Goal: Transaction & Acquisition: Purchase product/service

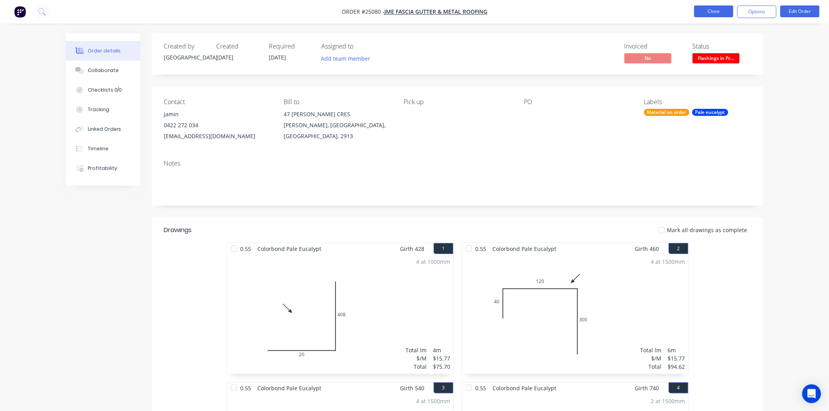
click at [709, 14] on button "Close" at bounding box center [713, 11] width 39 height 12
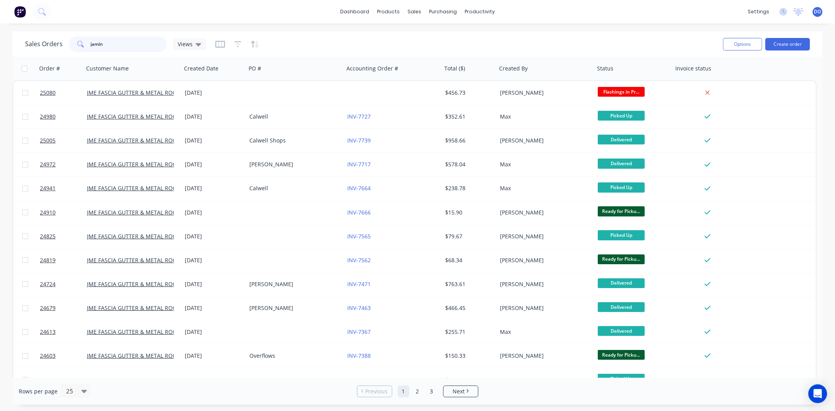
drag, startPoint x: 159, startPoint y: 47, endPoint x: 27, endPoint y: 45, distance: 132.4
click at [27, 45] on div "Sales Orders jamin Views" at bounding box center [115, 44] width 181 height 16
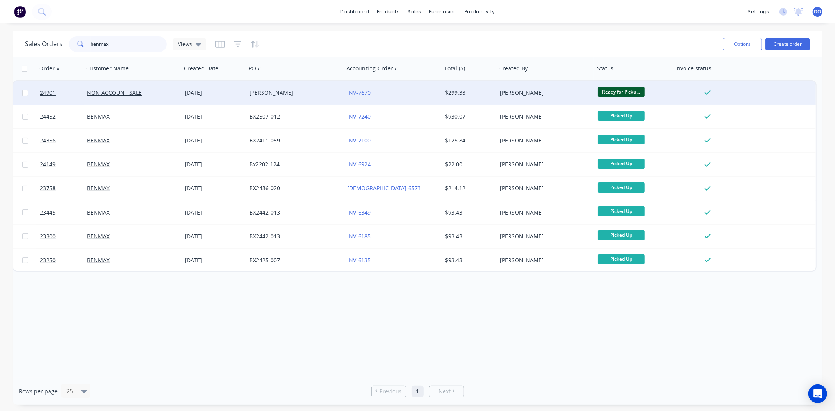
type input "benmax"
click at [231, 100] on div "[DATE]" at bounding box center [214, 92] width 65 height 23
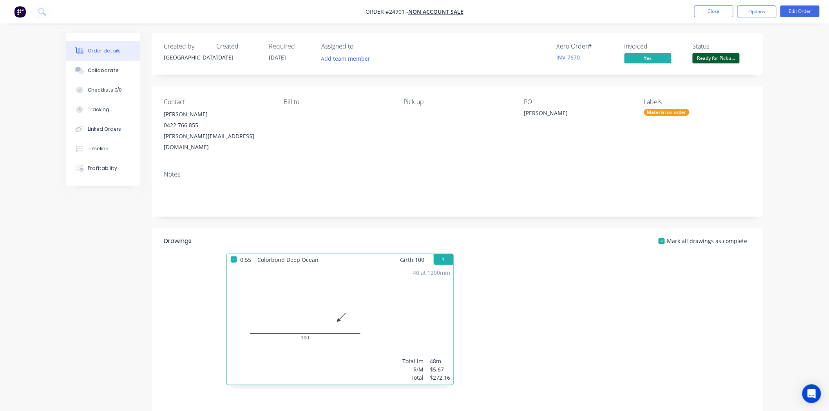
click at [713, 18] on li "Close" at bounding box center [713, 11] width 39 height 13
click at [714, 13] on button "Close" at bounding box center [713, 11] width 39 height 12
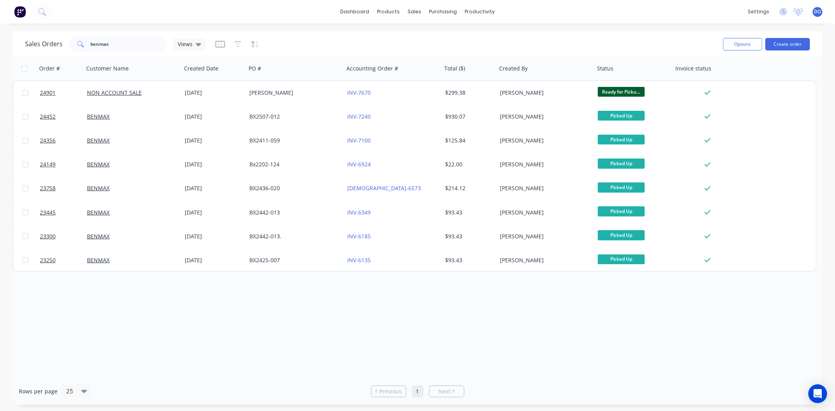
click at [128, 53] on div "Sales Orders benmax Views" at bounding box center [371, 43] width 692 height 19
click at [128, 47] on input "benmax" at bounding box center [129, 44] width 76 height 16
type input "b"
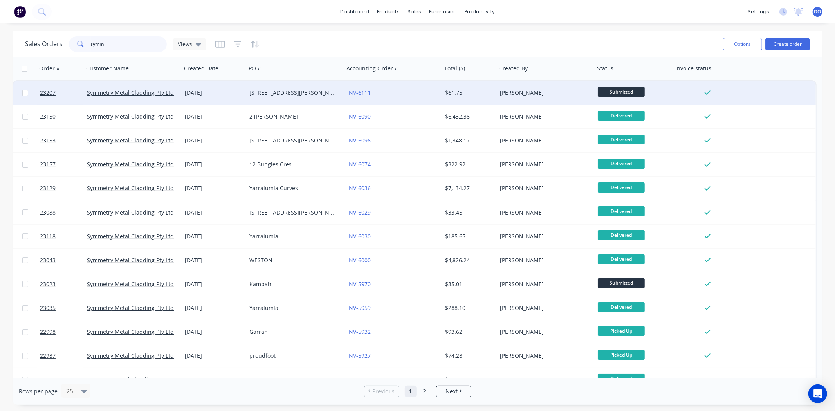
type input "symm"
click at [286, 81] on div "4 Coghlan St" at bounding box center [295, 92] width 98 height 23
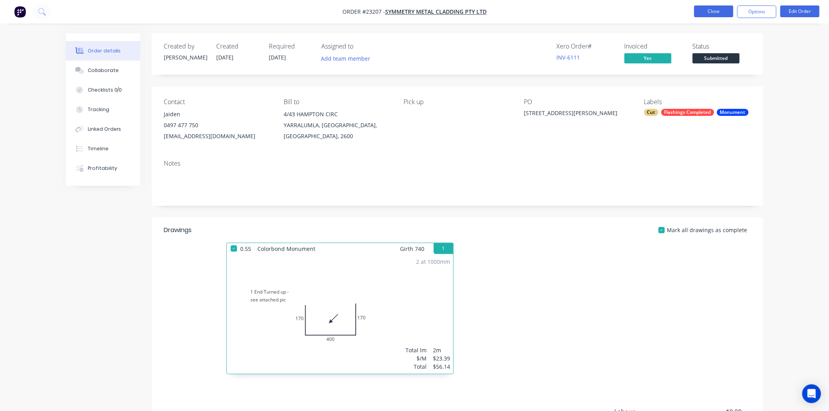
click at [711, 9] on button "Close" at bounding box center [713, 11] width 39 height 12
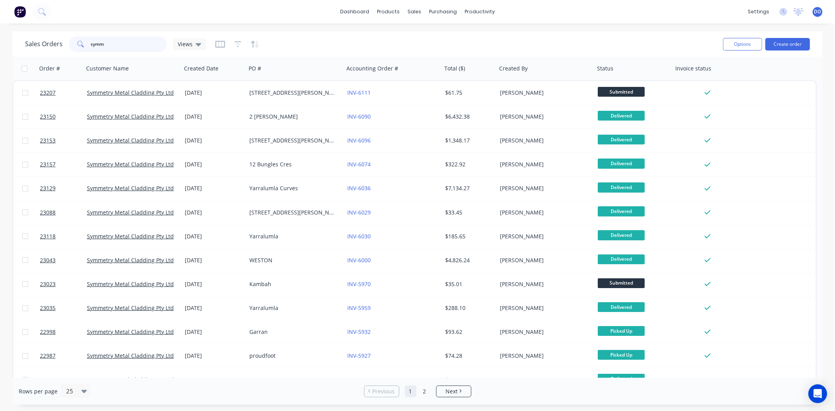
drag, startPoint x: 136, startPoint y: 42, endPoint x: 64, endPoint y: 34, distance: 72.0
click at [64, 34] on div "Sales Orders symm Views" at bounding box center [371, 43] width 692 height 19
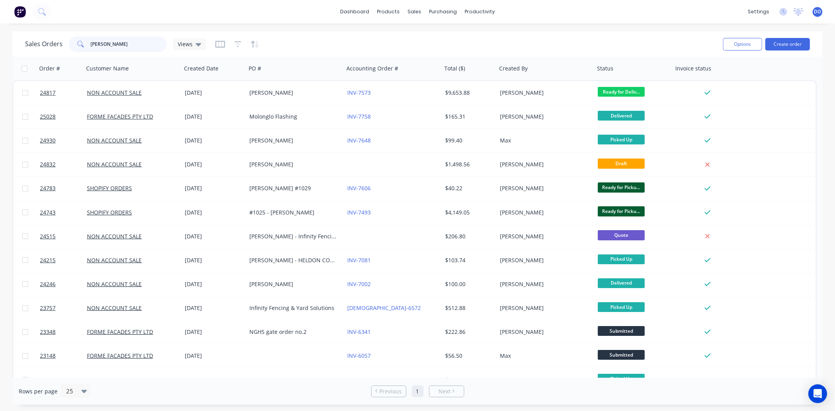
type input "david"
click at [579, 25] on div "dashboard products sales purchasing productivity dashboard products Product Cat…" at bounding box center [417, 205] width 835 height 411
click at [494, 32] on link "Workflow" at bounding box center [511, 37] width 104 height 16
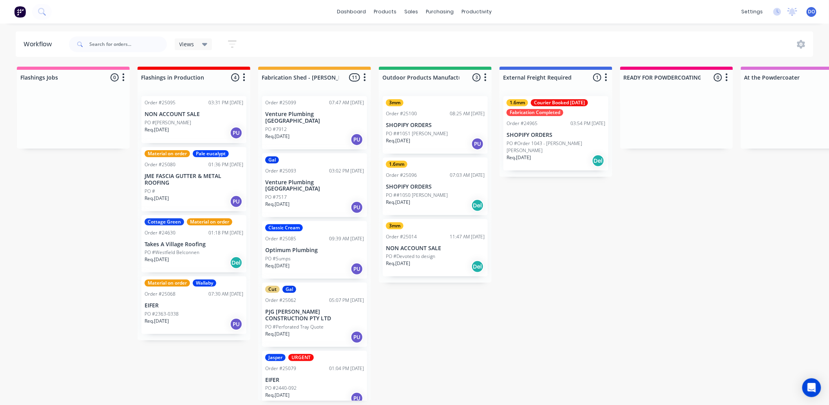
click at [453, 24] on div "dashboard products sales purchasing productivity dashboard products Product Cat…" at bounding box center [414, 179] width 829 height 358
click at [389, 11] on div "products" at bounding box center [385, 12] width 31 height 12
click at [395, 34] on link "Product Catalogue" at bounding box center [424, 37] width 104 height 16
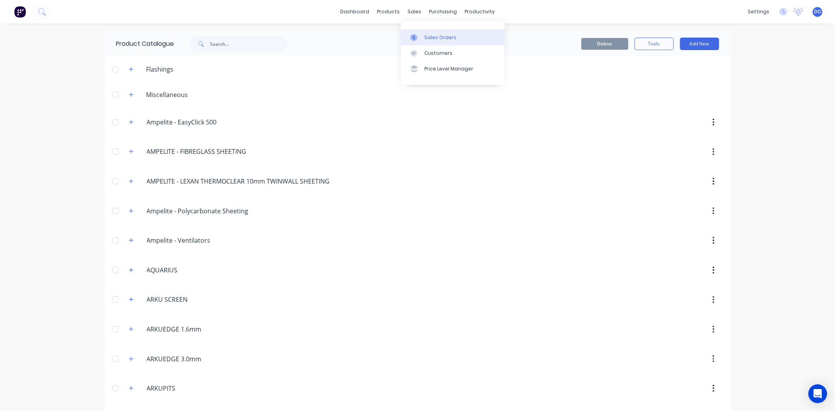
click at [408, 34] on link "Sales Orders" at bounding box center [453, 37] width 104 height 16
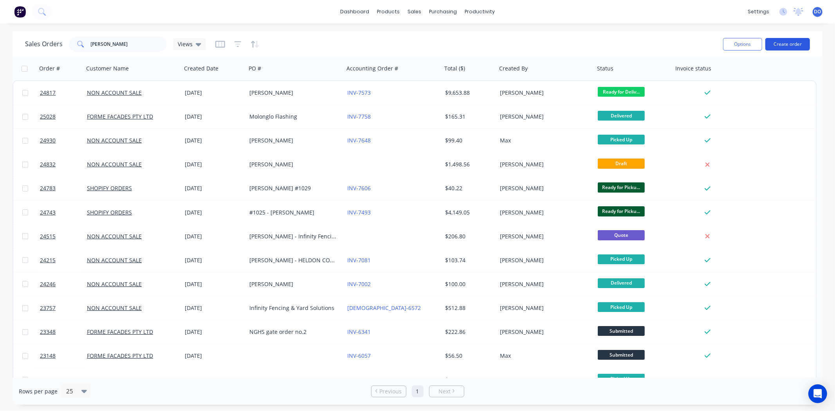
click at [799, 44] on button "Create order" at bounding box center [788, 44] width 45 height 13
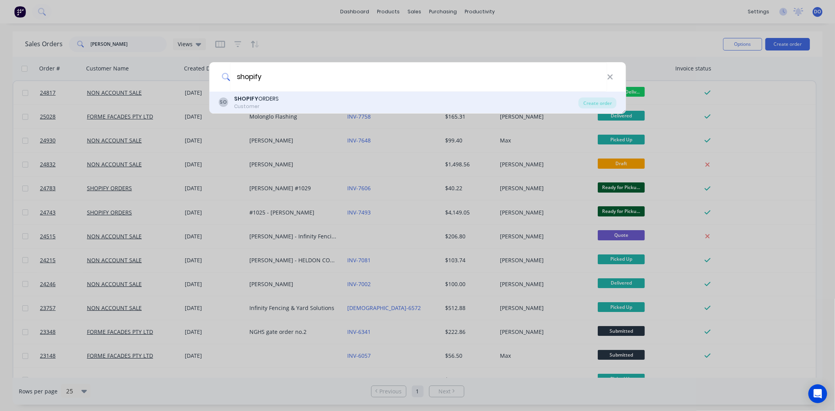
type input "shopify"
click at [482, 103] on div "SO SHOPIFY ORDERS Customer" at bounding box center [399, 102] width 360 height 15
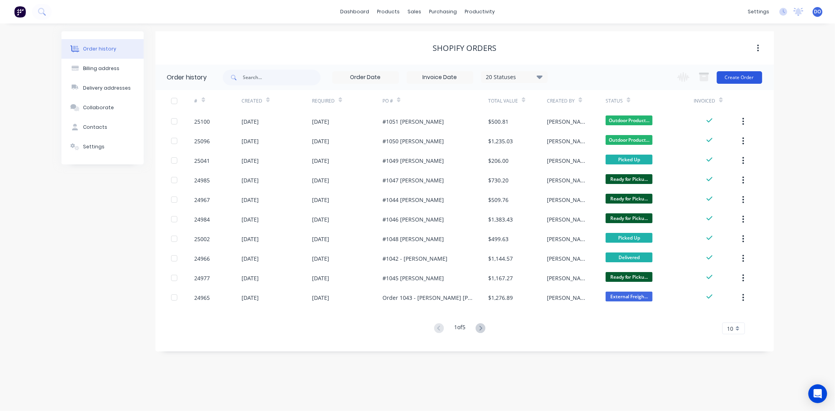
click at [749, 76] on button "Create Order" at bounding box center [739, 77] width 45 height 13
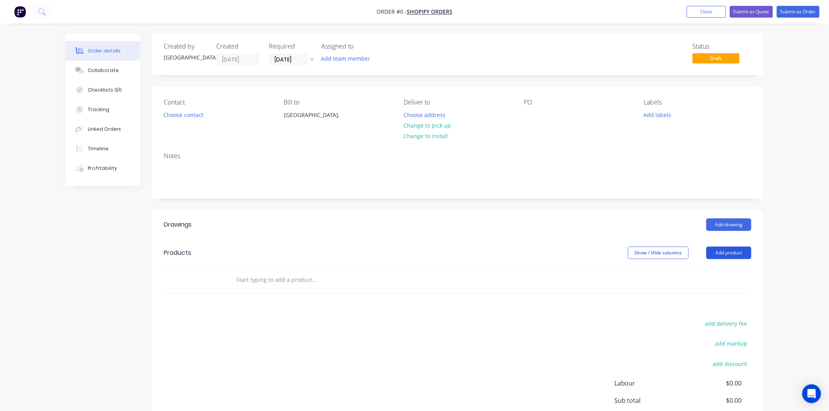
click at [739, 254] on button "Add product" at bounding box center [728, 253] width 45 height 13
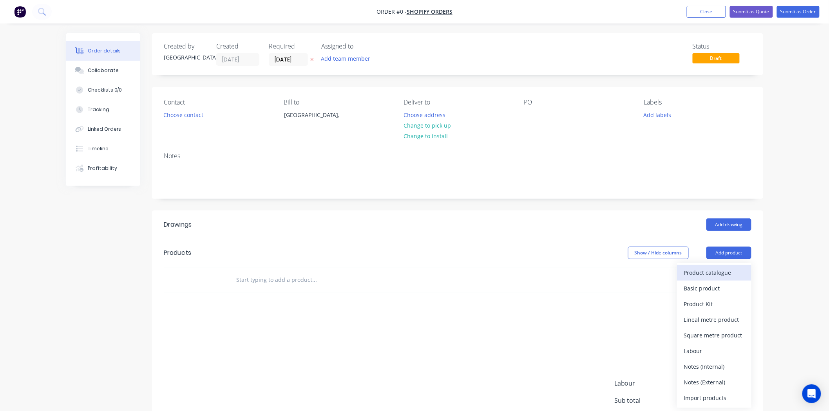
click at [733, 269] on div "Product catalogue" at bounding box center [714, 272] width 60 height 11
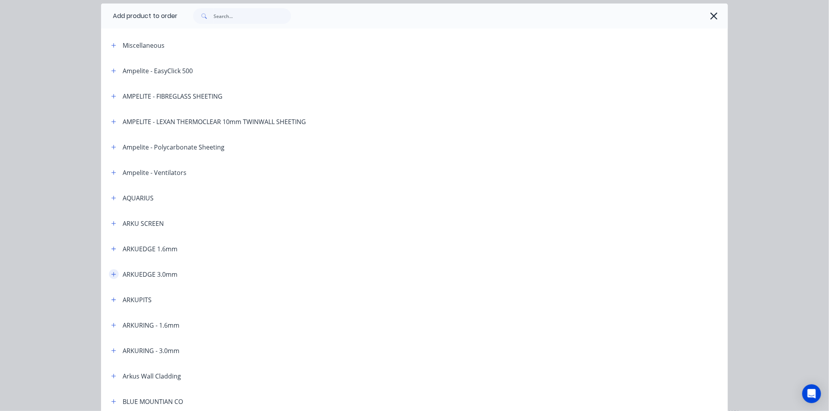
scroll to position [43, 0]
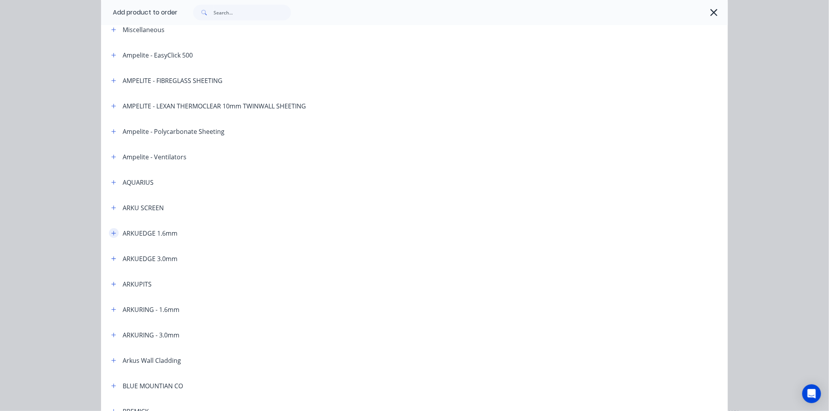
click at [109, 236] on button "button" at bounding box center [114, 233] width 10 height 10
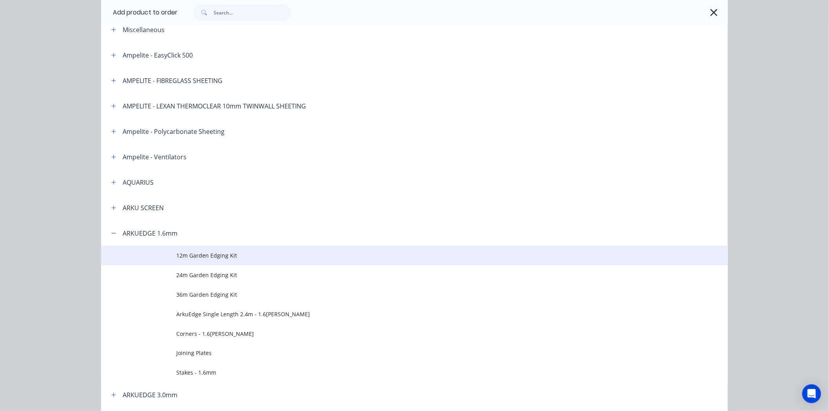
click at [255, 262] on td "12m Garden Edging Kit" at bounding box center [451, 256] width 551 height 20
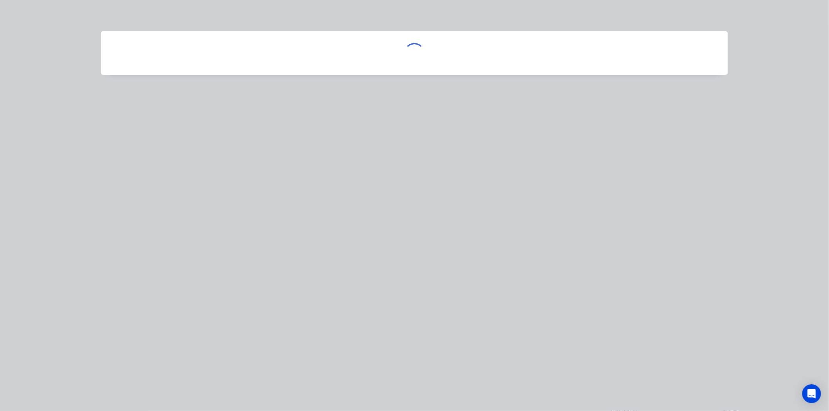
scroll to position [0, 0]
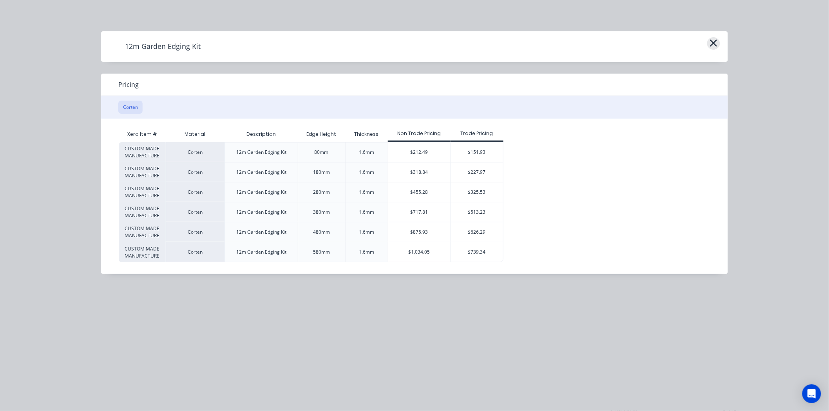
click at [712, 45] on icon "button" at bounding box center [713, 43] width 7 height 7
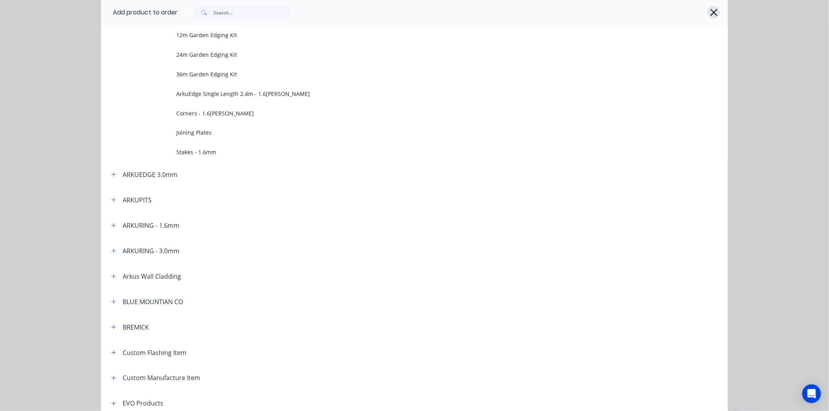
click at [710, 8] on icon "button" at bounding box center [714, 12] width 8 height 11
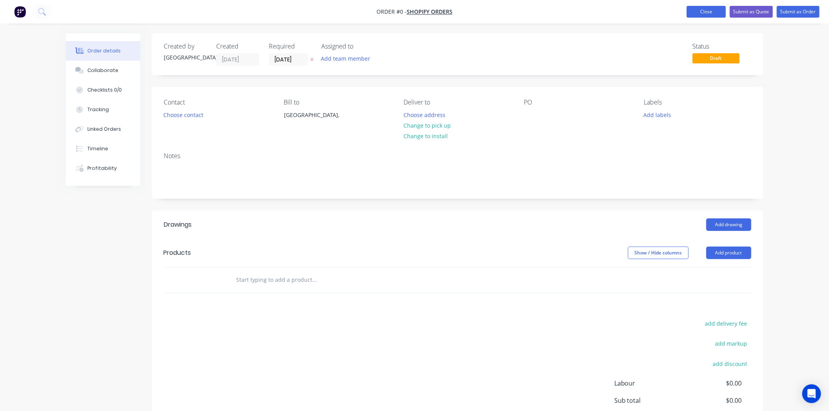
click at [705, 12] on button "Close" at bounding box center [705, 12] width 39 height 12
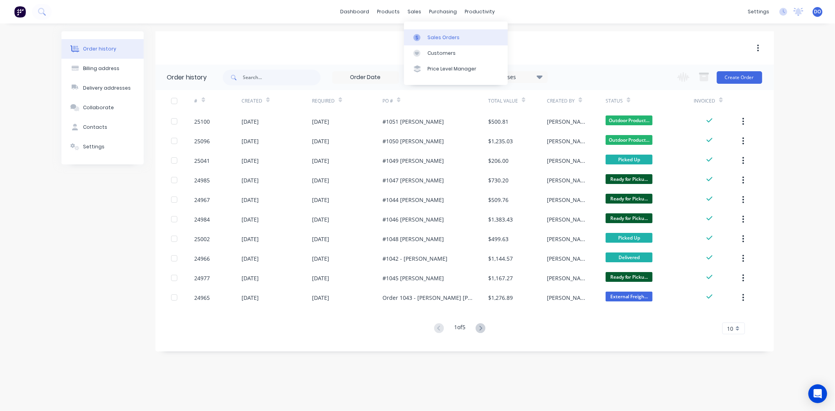
click at [421, 33] on link "Sales Orders" at bounding box center [456, 37] width 104 height 16
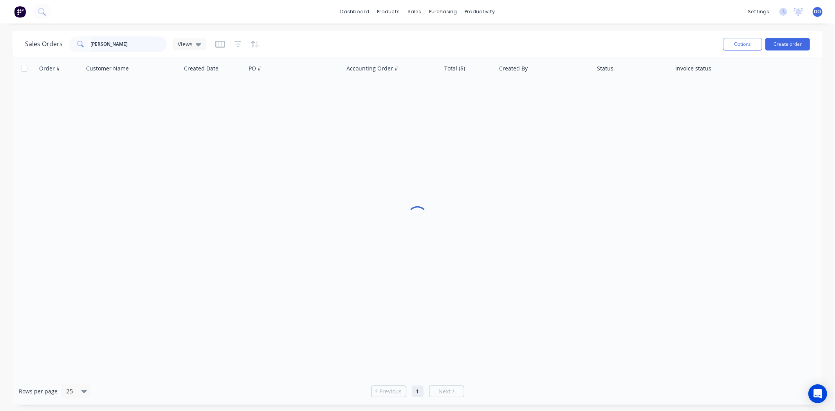
click at [115, 43] on input "david" at bounding box center [129, 44] width 76 height 16
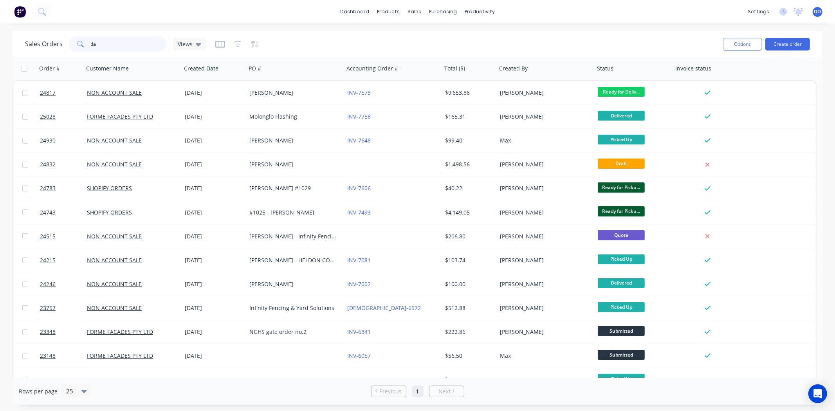
type input "d"
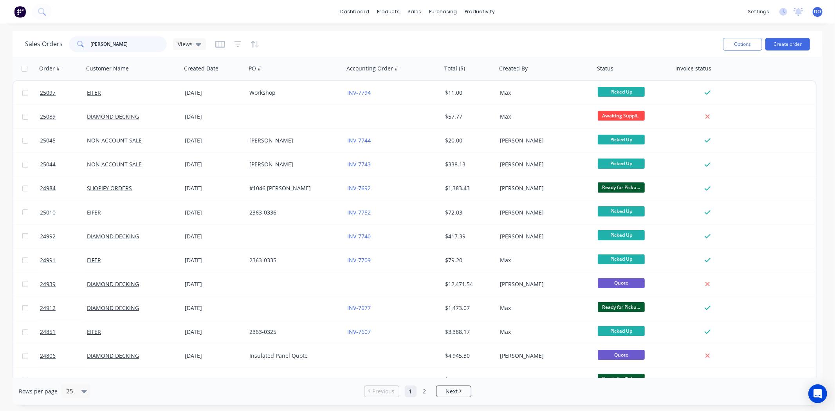
type input "[PERSON_NAME]"
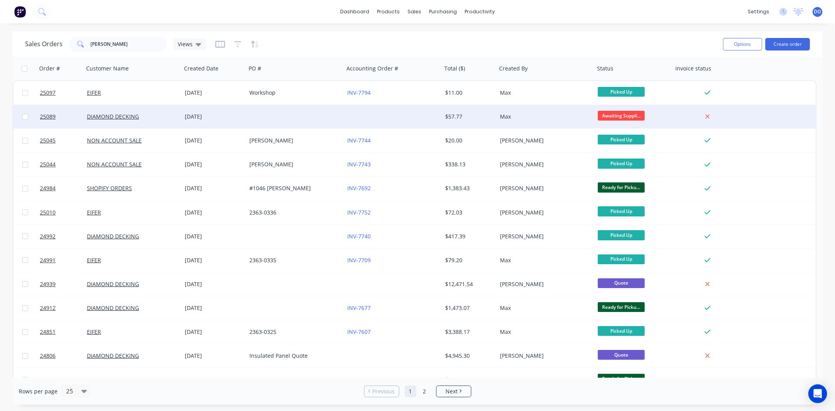
click at [782, 119] on div "25089 DIAMOND DECKING 30 Sep 2025 $57.77 Max Awaiting Suppli..." at bounding box center [414, 117] width 803 height 24
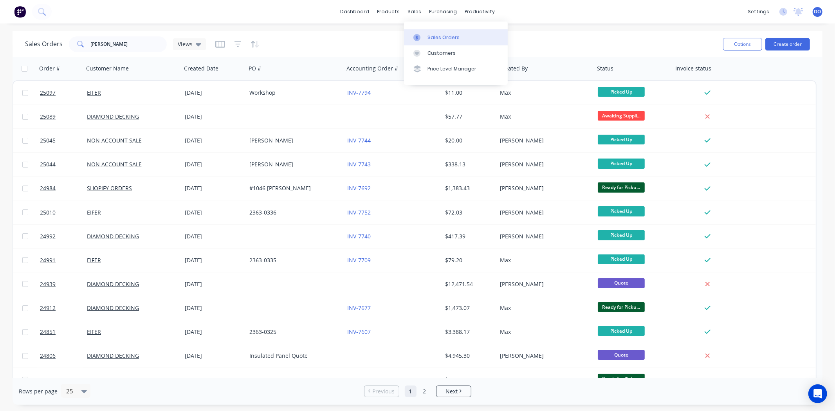
click at [432, 36] on div "Sales Orders" at bounding box center [444, 37] width 32 height 7
drag, startPoint x: 109, startPoint y: 41, endPoint x: 67, endPoint y: 54, distance: 44.3
click at [67, 54] on div "Sales Orders nathan Views Options Create order" at bounding box center [418, 43] width 810 height 25
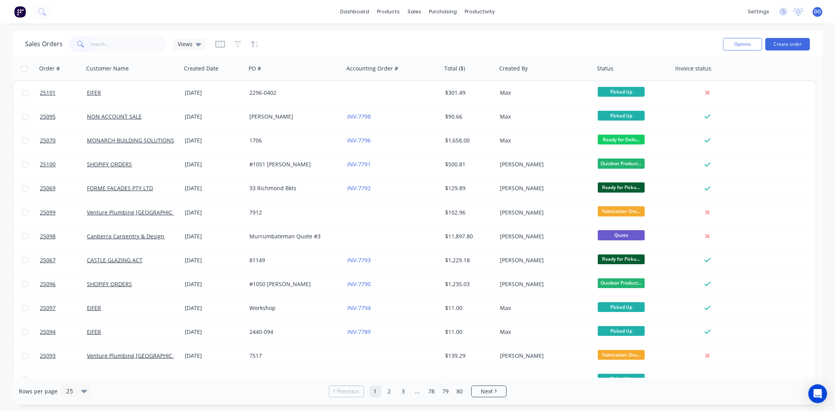
click at [311, 38] on div "Sales Orders Views" at bounding box center [371, 43] width 692 height 19
click at [609, 10] on div "dashboard products sales purchasing productivity dashboard products Product Cat…" at bounding box center [417, 11] width 835 height 23
click at [795, 35] on div "Options Create order" at bounding box center [765, 43] width 90 height 19
click at [797, 42] on button "Create order" at bounding box center [788, 44] width 45 height 13
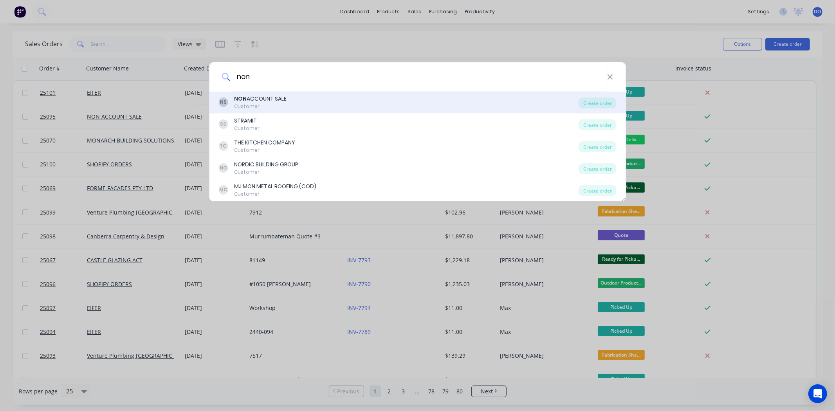
type input "non"
click at [354, 100] on div "NS NON ACCOUNT SALE Customer" at bounding box center [399, 102] width 360 height 15
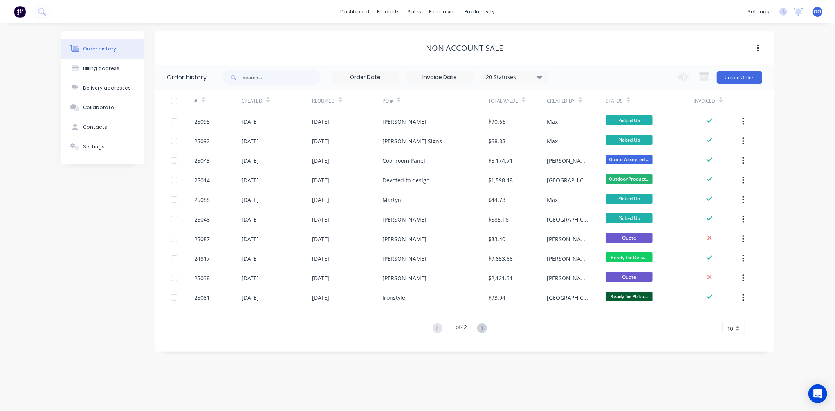
click at [734, 87] on div "Change order status Flashings Jobs Flashings in Production Fabrication Shed - G…" at bounding box center [717, 77] width 89 height 25
click at [739, 77] on button "Create Order" at bounding box center [739, 77] width 45 height 13
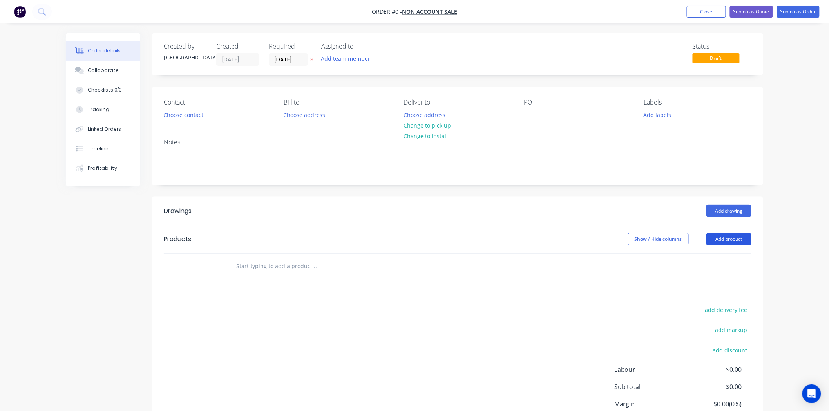
click at [734, 244] on button "Add product" at bounding box center [728, 239] width 45 height 13
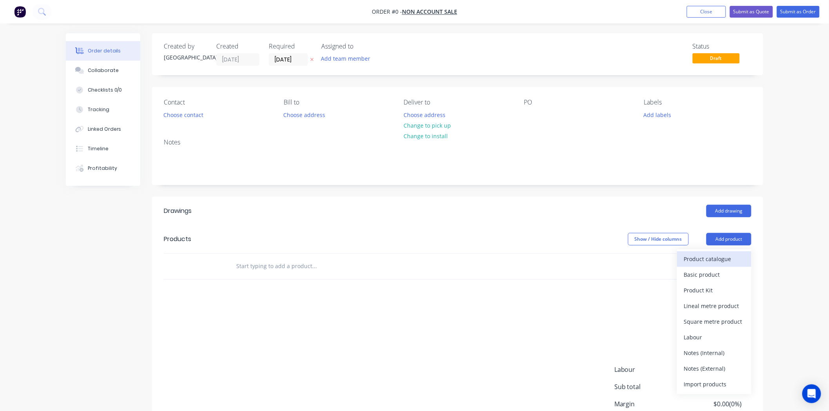
drag, startPoint x: 729, startPoint y: 259, endPoint x: 727, endPoint y: 263, distance: 4.4
click at [727, 263] on div "Product catalogue" at bounding box center [714, 258] width 60 height 11
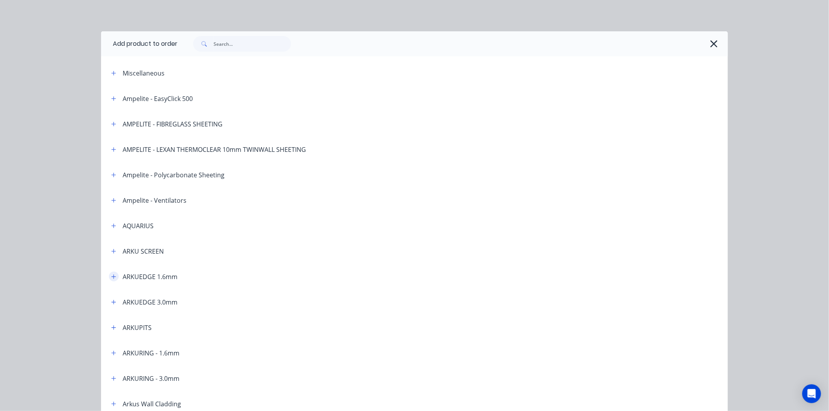
click at [114, 280] on button "button" at bounding box center [114, 277] width 10 height 10
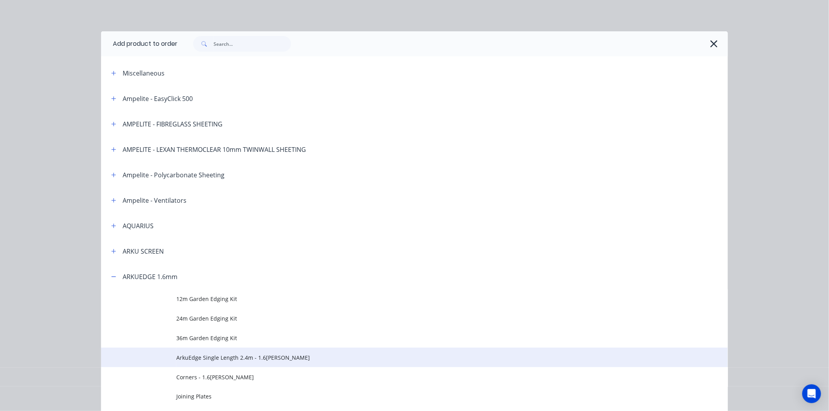
click at [215, 360] on span "ArkuEdge Single Length 2.4m - 1.6[PERSON_NAME]" at bounding box center [396, 358] width 441 height 8
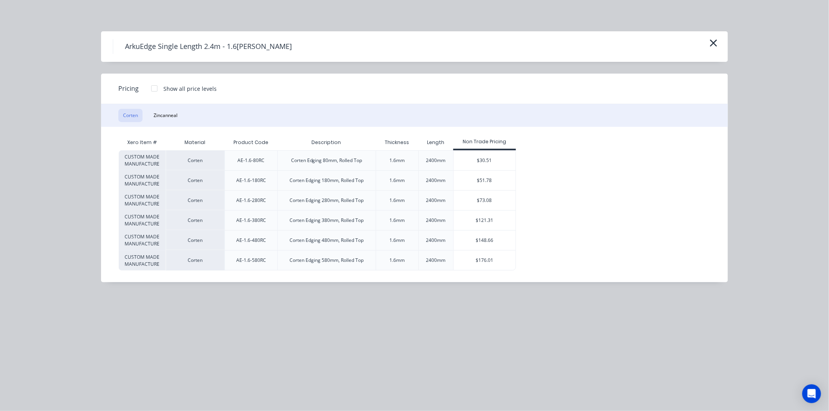
click at [157, 84] on div at bounding box center [154, 89] width 16 height 16
click at [535, 179] on div "$37.87" at bounding box center [542, 181] width 52 height 20
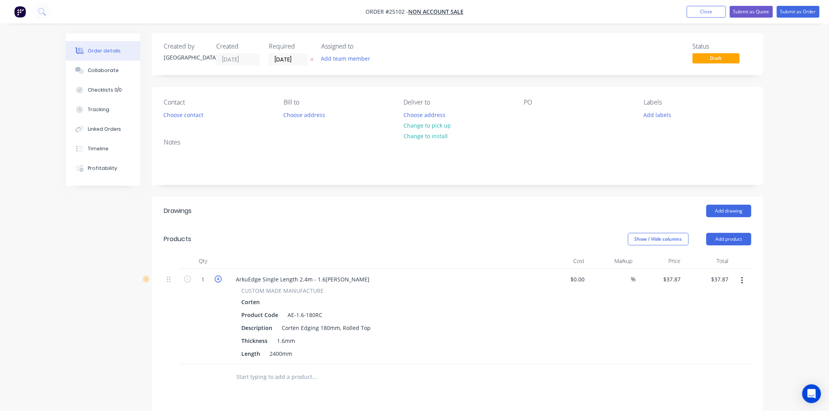
click at [218, 276] on icon "button" at bounding box center [218, 279] width 7 height 7
type input "2"
type input "$75.74"
click at [218, 276] on icon "button" at bounding box center [218, 279] width 7 height 7
type input "3"
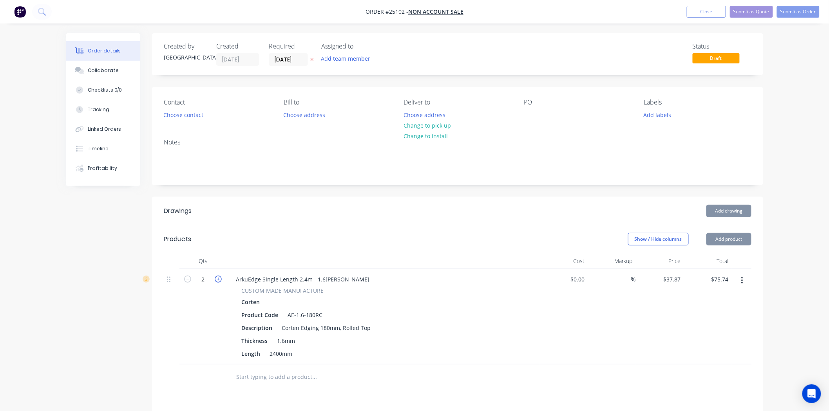
type input "$113.61"
click at [218, 276] on icon "button" at bounding box center [218, 279] width 7 height 7
type input "4"
type input "$151.48"
click at [218, 276] on icon "button" at bounding box center [218, 279] width 7 height 7
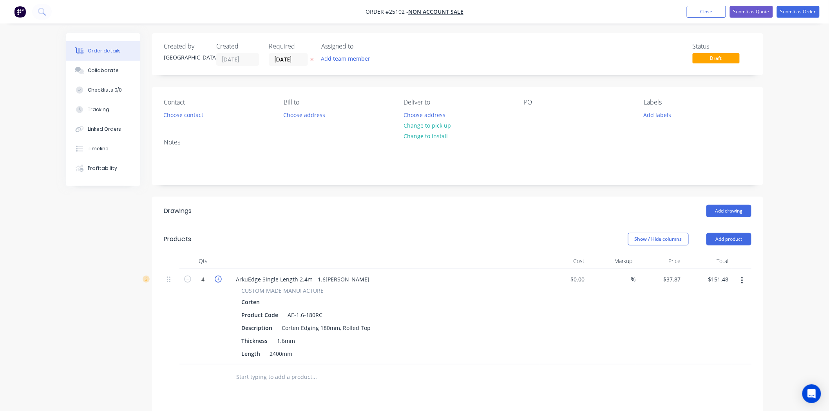
type input "5"
type input "$189.35"
click at [218, 276] on icon "button" at bounding box center [218, 279] width 7 height 7
type input "6"
type input "$227.22"
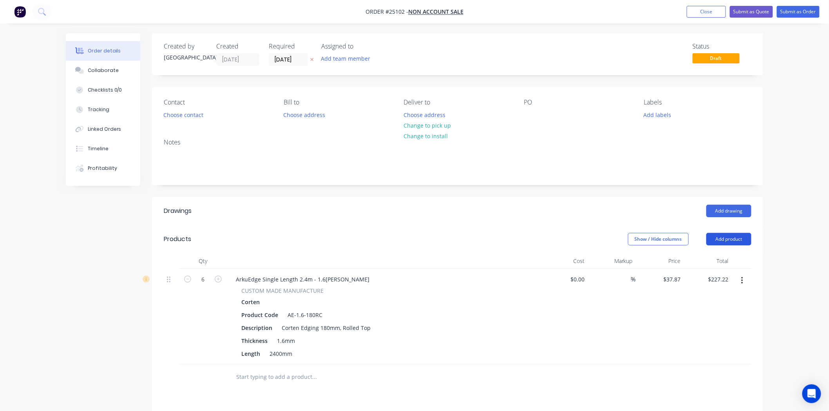
click at [715, 237] on button "Add product" at bounding box center [728, 239] width 45 height 13
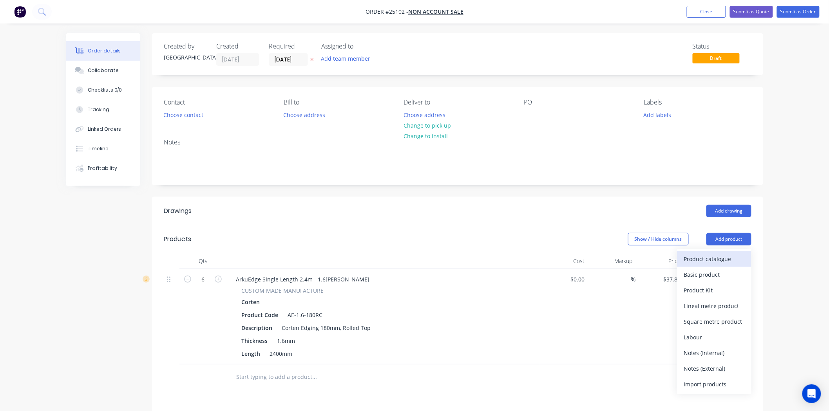
click at [711, 261] on div "Product catalogue" at bounding box center [714, 258] width 60 height 11
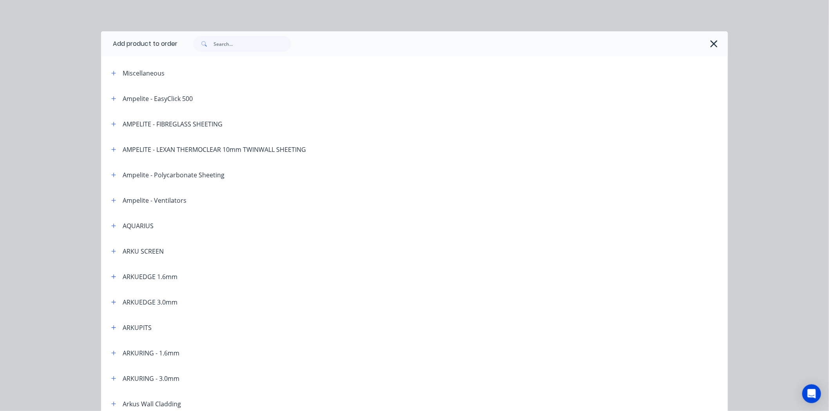
click at [117, 273] on div "ARKUEDGE 1.6mm" at bounding box center [141, 277] width 72 height 10
click at [116, 276] on div "ARKUEDGE 1.6mm" at bounding box center [141, 277] width 72 height 10
click at [112, 276] on icon "button" at bounding box center [114, 277] width 4 height 4
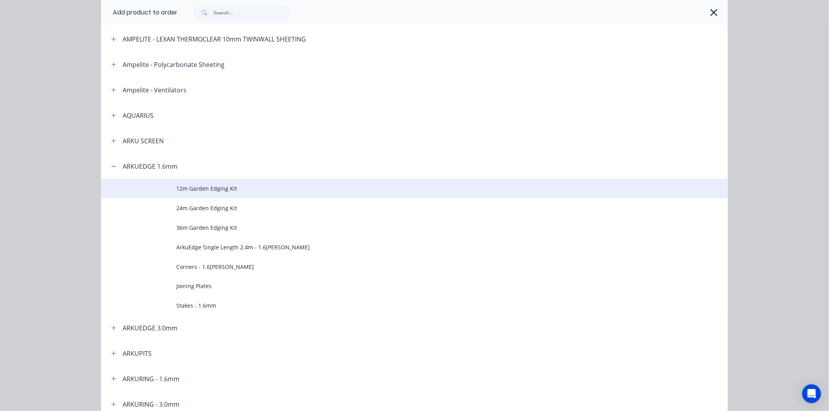
scroll to position [130, 0]
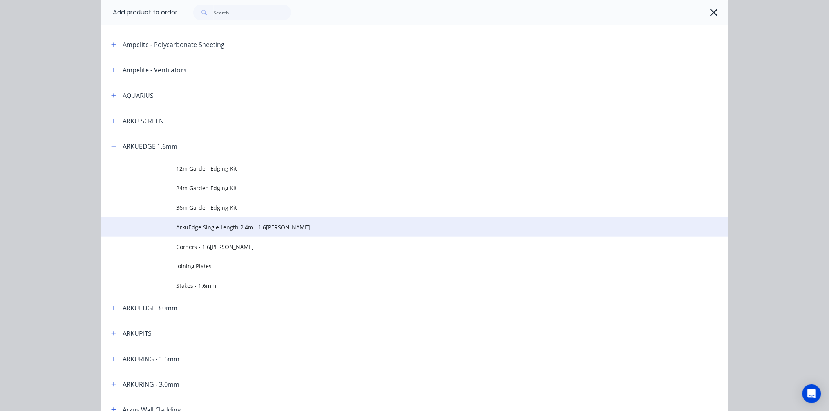
click at [220, 224] on span "ArkuEdge Single Length 2.4m - 1.6[PERSON_NAME]" at bounding box center [396, 227] width 441 height 8
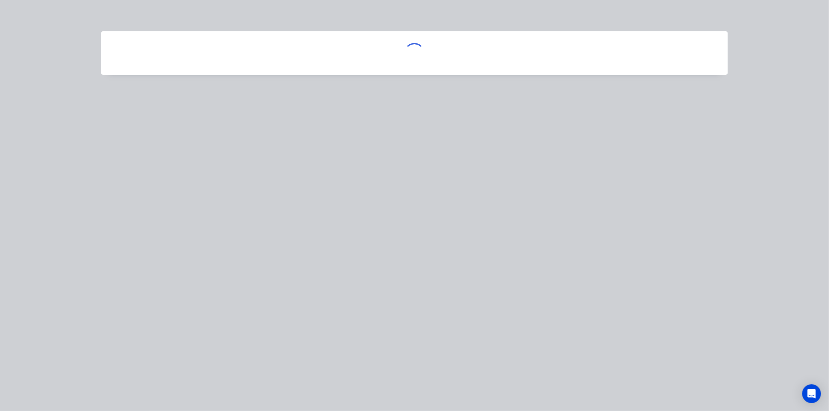
scroll to position [0, 0]
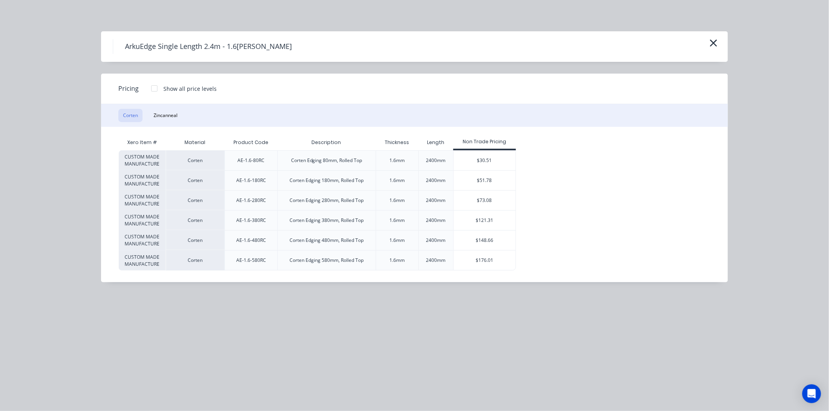
click at [154, 83] on div at bounding box center [154, 89] width 16 height 16
click at [541, 196] on div "$53.44" at bounding box center [542, 201] width 52 height 20
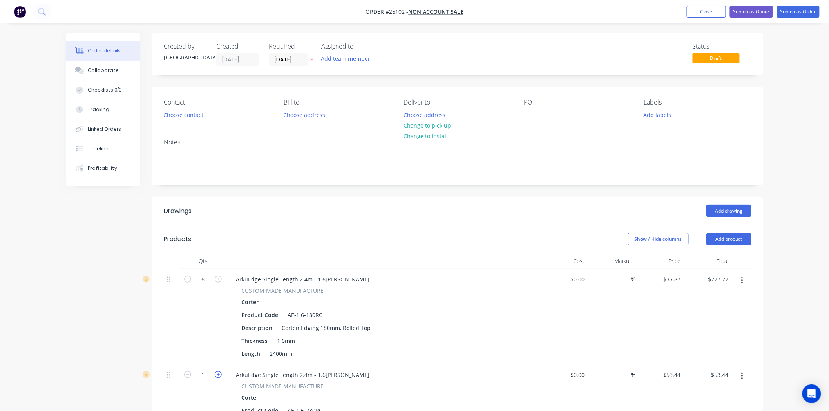
click at [217, 377] on icon "button" at bounding box center [218, 374] width 7 height 7
type input "2"
type input "$106.88"
click at [217, 377] on icon "button" at bounding box center [218, 374] width 7 height 7
type input "3"
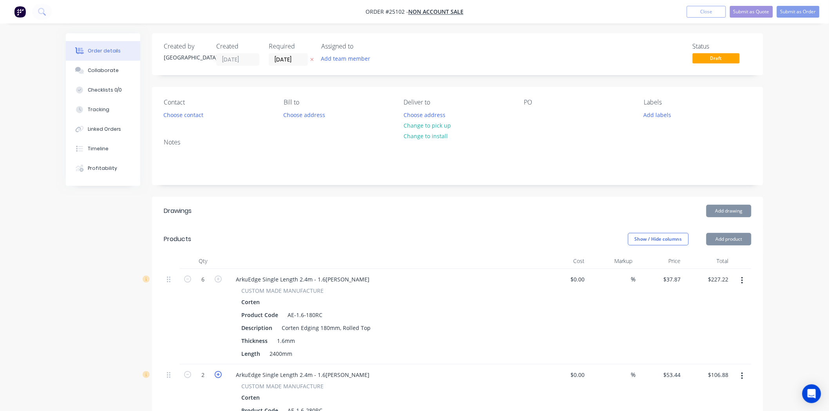
type input "$160.32"
click at [741, 240] on button "Add product" at bounding box center [728, 239] width 45 height 13
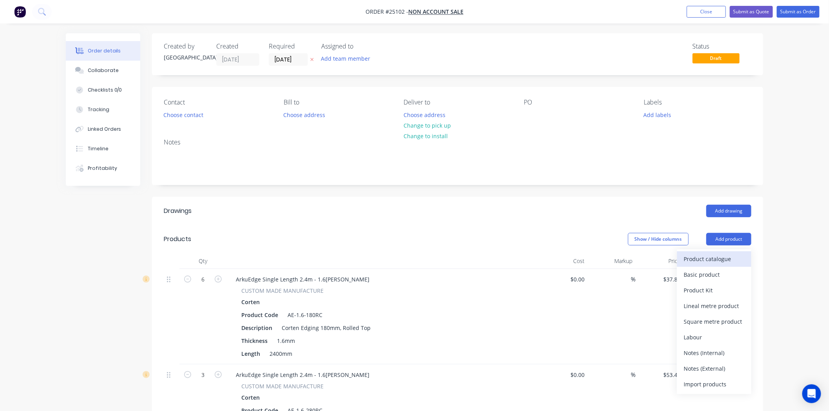
click at [716, 253] on button "Product catalogue" at bounding box center [714, 259] width 74 height 16
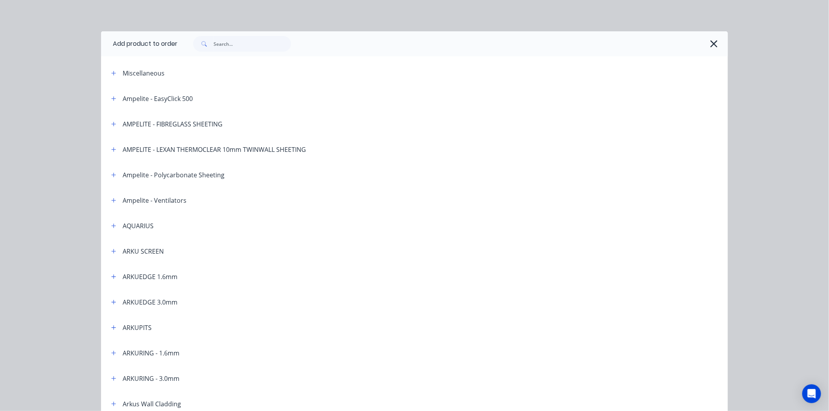
click at [131, 275] on div "ARKUEDGE 1.6mm" at bounding box center [150, 276] width 55 height 9
click at [111, 276] on icon "button" at bounding box center [113, 276] width 5 height 5
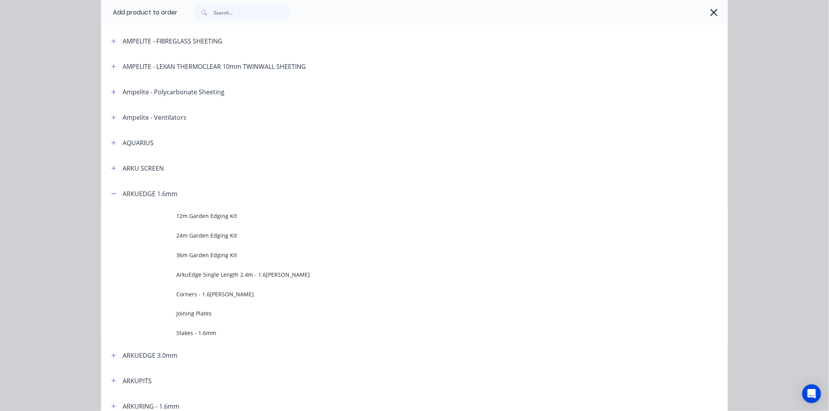
scroll to position [87, 0]
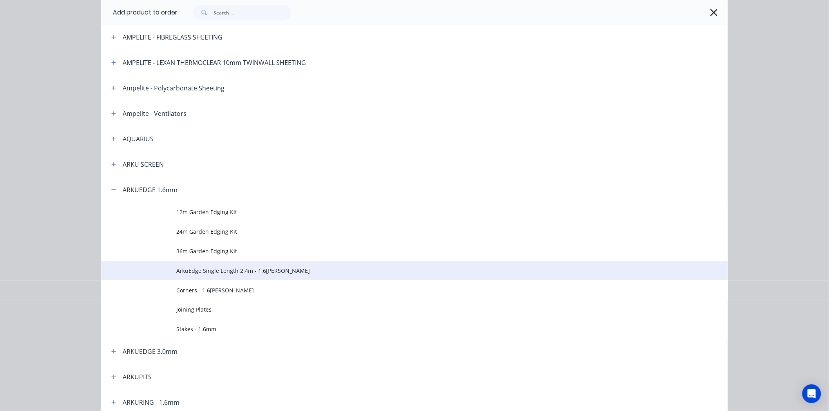
click at [218, 267] on span "ArkuEdge Single Length 2.4m - 1.6[PERSON_NAME]" at bounding box center [396, 271] width 441 height 8
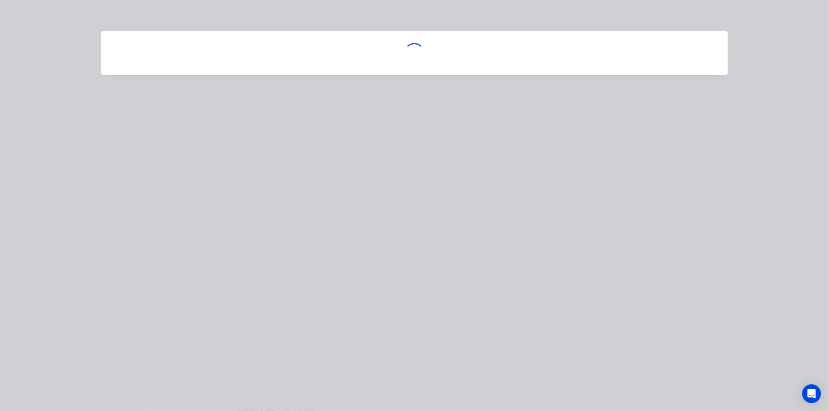
scroll to position [0, 0]
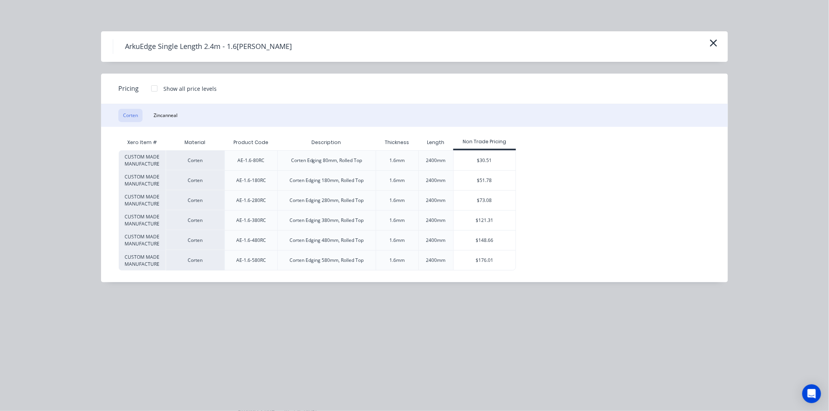
click at [155, 89] on div at bounding box center [154, 89] width 16 height 16
click at [535, 219] on div "$69.00" at bounding box center [542, 221] width 52 height 20
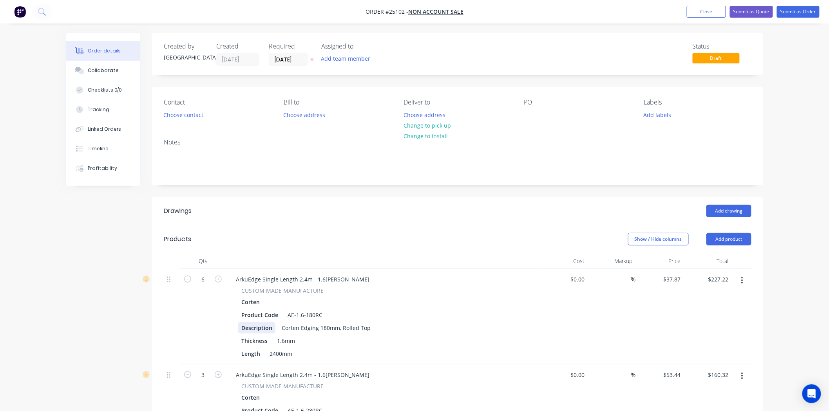
scroll to position [174, 0]
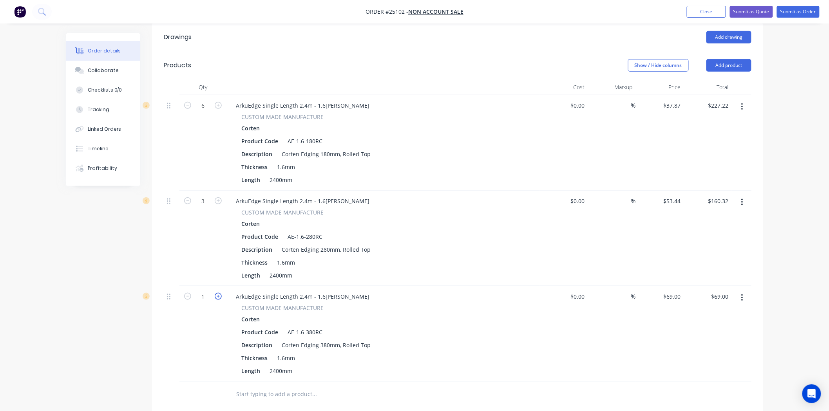
click at [216, 295] on icon "button" at bounding box center [218, 296] width 7 height 7
type input "2"
type input "$138.00"
click at [216, 295] on icon "button" at bounding box center [218, 296] width 7 height 7
type input "3"
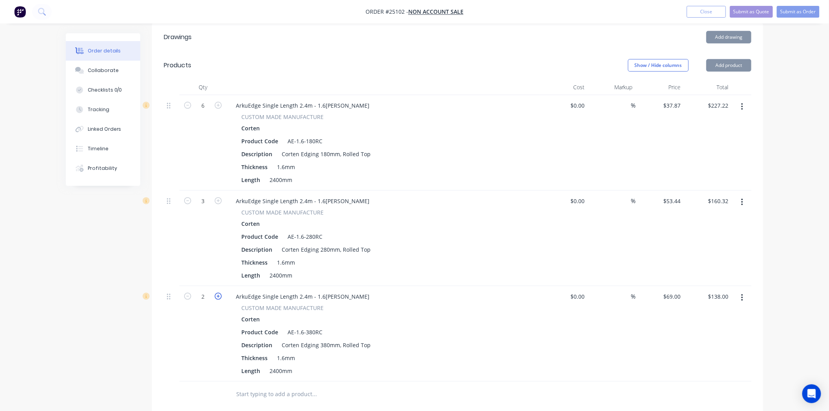
type input "$207.00"
click at [216, 295] on icon "button" at bounding box center [218, 296] width 7 height 7
type input "4"
type input "$276.00"
click at [216, 295] on icon "button" at bounding box center [218, 296] width 7 height 7
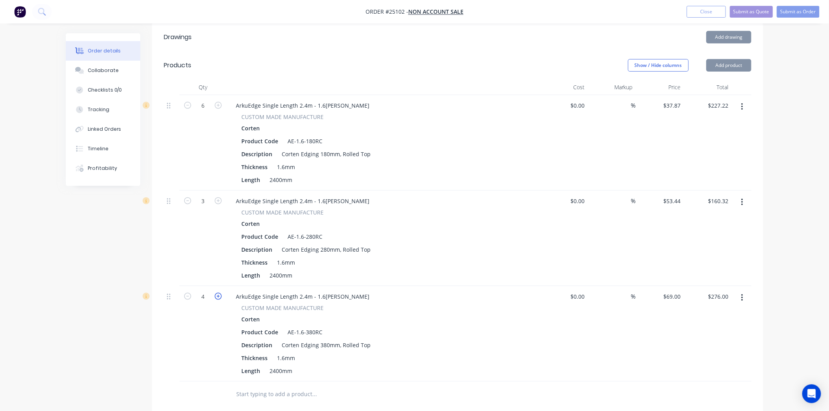
type input "5"
type input "$345.00"
click at [216, 295] on icon "button" at bounding box center [218, 296] width 7 height 7
type input "6"
type input "$414.00"
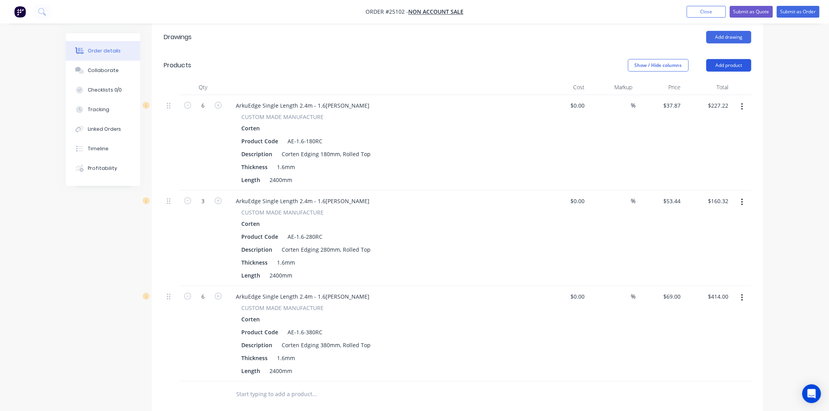
click at [739, 65] on button "Add product" at bounding box center [728, 65] width 45 height 13
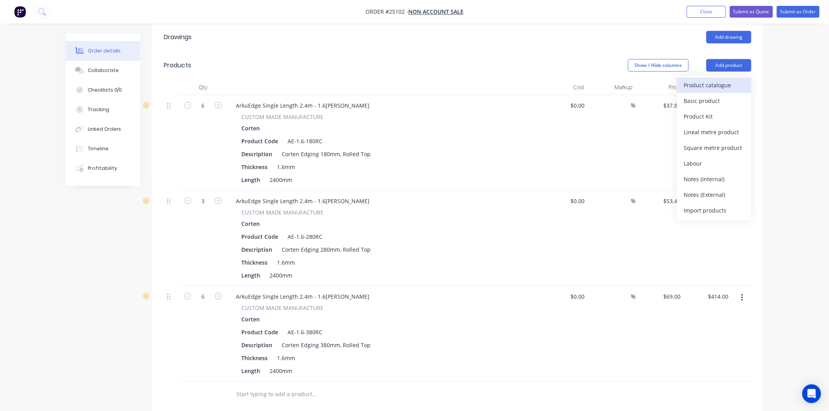
click at [719, 84] on div "Product catalogue" at bounding box center [714, 84] width 60 height 11
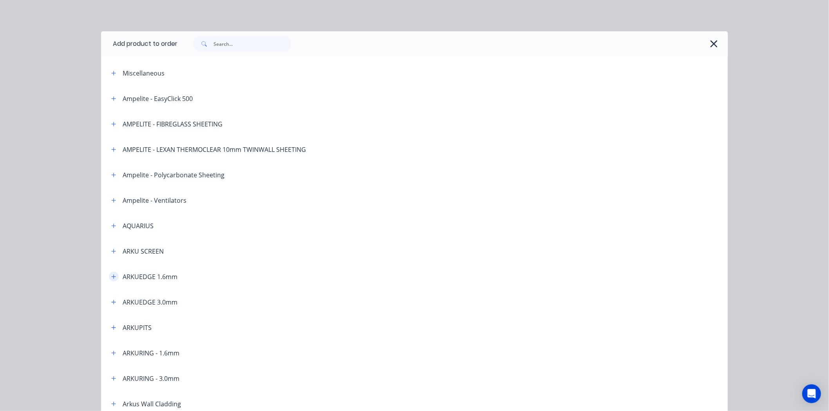
click at [110, 280] on button "button" at bounding box center [114, 277] width 10 height 10
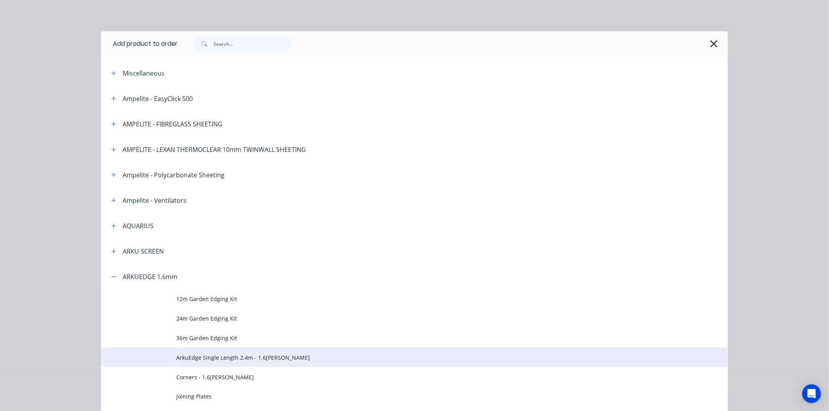
click at [224, 356] on span "ArkuEdge Single Length 2.4m - 1.6[PERSON_NAME]" at bounding box center [396, 358] width 441 height 8
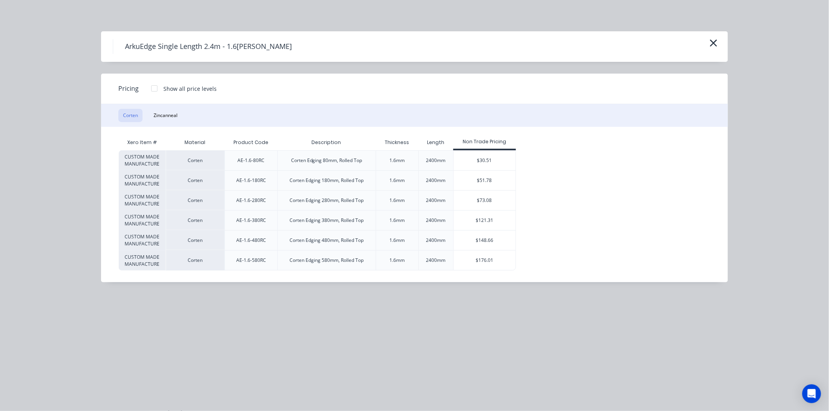
click at [160, 90] on div at bounding box center [154, 89] width 16 height 16
click at [529, 262] on div "$100.10" at bounding box center [542, 261] width 52 height 20
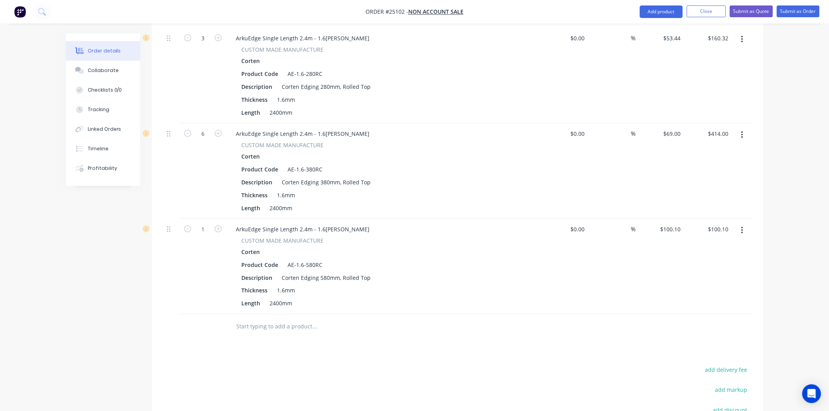
scroll to position [348, 0]
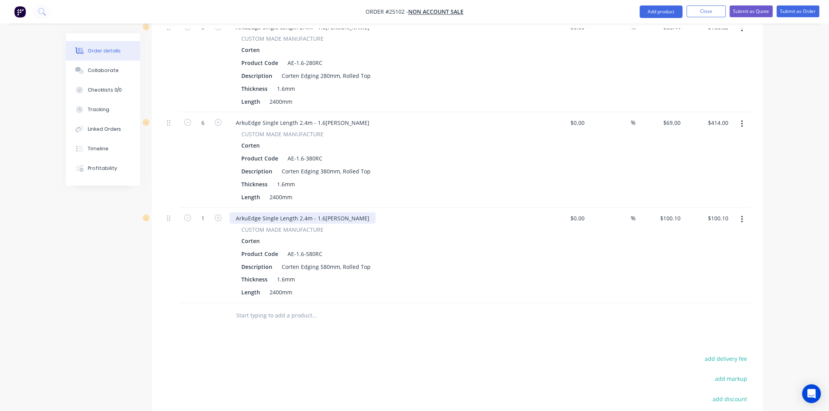
click at [357, 216] on div "ArkuEdge Single Length 2.4m - 1.6[PERSON_NAME]" at bounding box center [302, 218] width 146 height 11
click at [515, 205] on div "ArkuEdge Single Length 2.4m - 1.6mm Corten CUSTOM MADE MANUFACTURE Corten Produ…" at bounding box center [382, 160] width 313 height 96
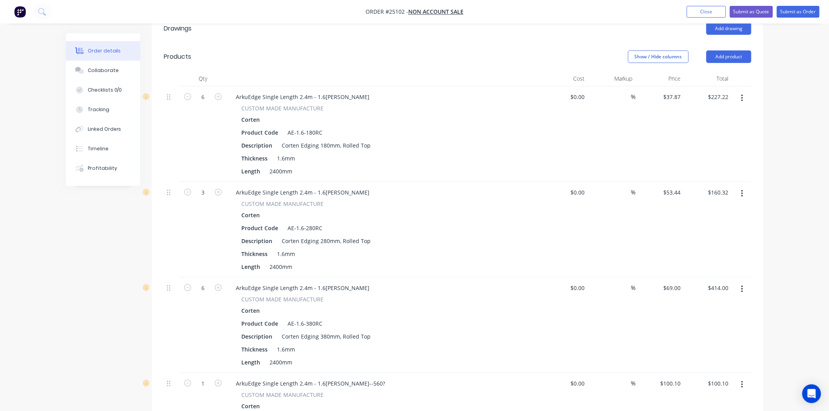
scroll to position [130, 0]
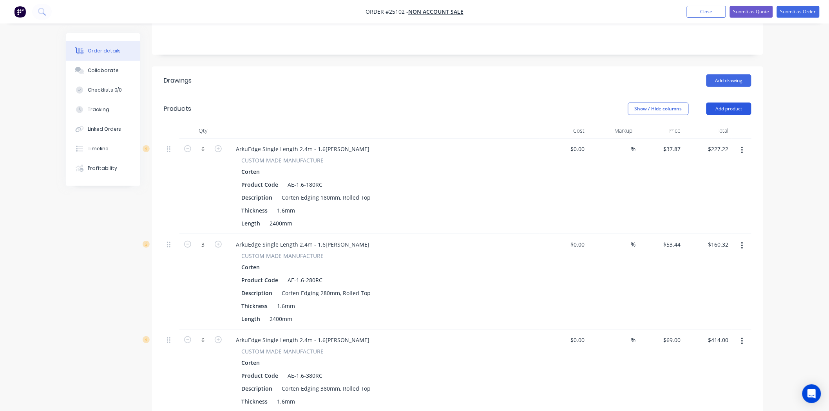
click at [726, 106] on button "Add product" at bounding box center [728, 109] width 45 height 13
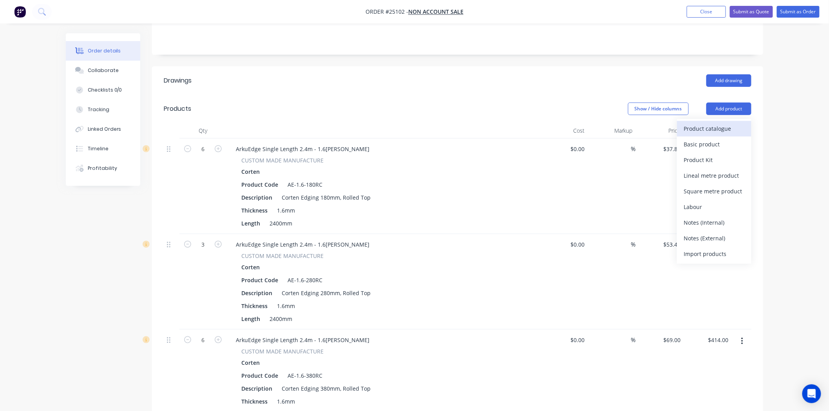
click at [695, 132] on div "Product catalogue" at bounding box center [714, 128] width 60 height 11
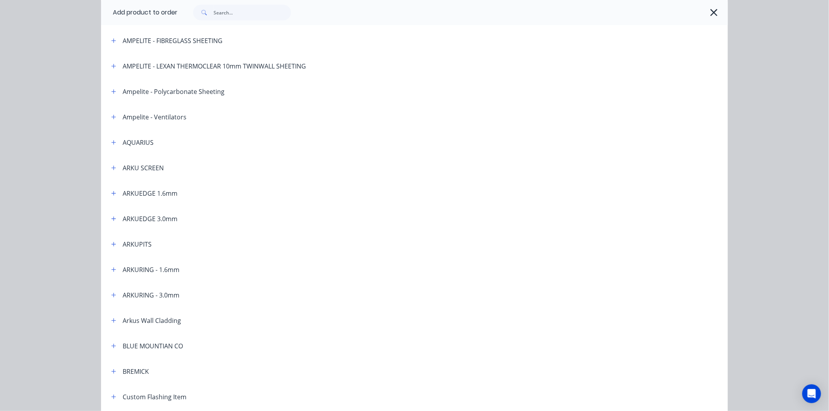
scroll to position [87, 0]
click at [113, 187] on button "button" at bounding box center [114, 190] width 10 height 10
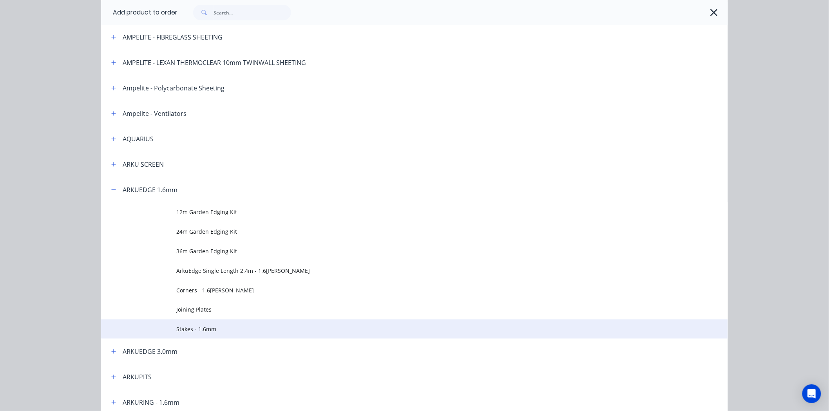
click at [202, 326] on span "Stakes - 1.6mm" at bounding box center [396, 329] width 441 height 8
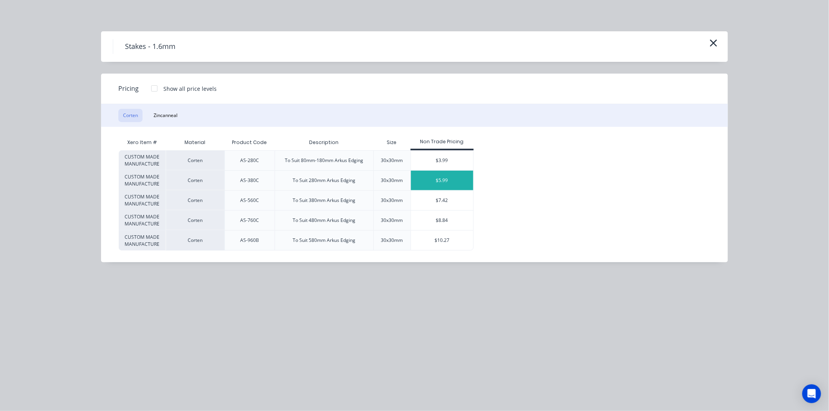
click at [463, 181] on div "$5.99" at bounding box center [442, 181] width 62 height 20
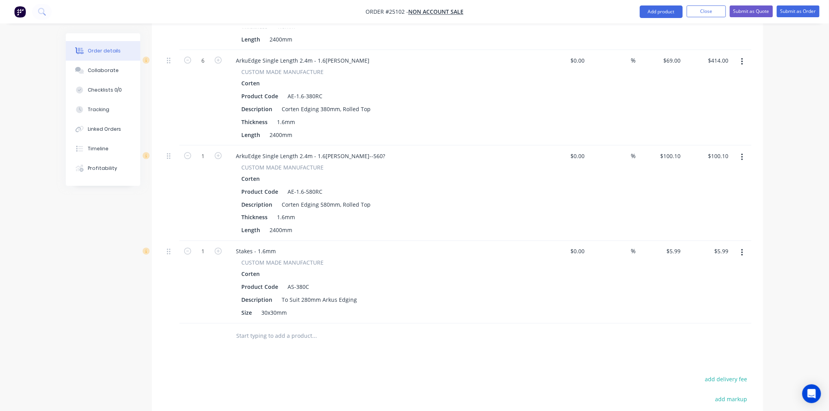
scroll to position [522, 0]
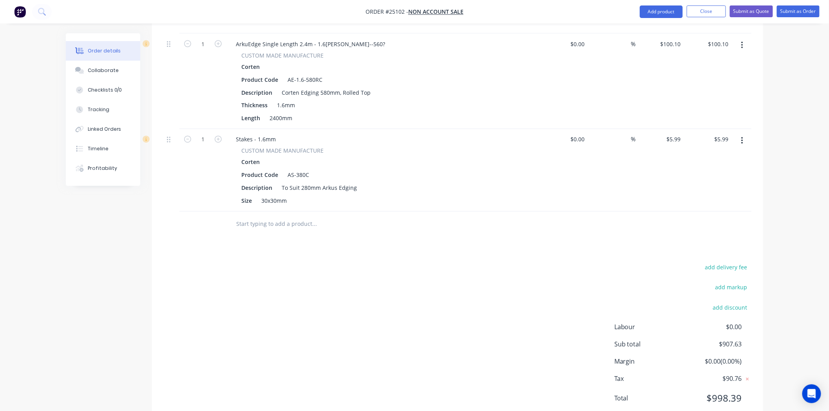
click at [747, 145] on button "button" at bounding box center [742, 141] width 18 height 14
click at [733, 157] on div "Edit" at bounding box center [714, 161] width 60 height 11
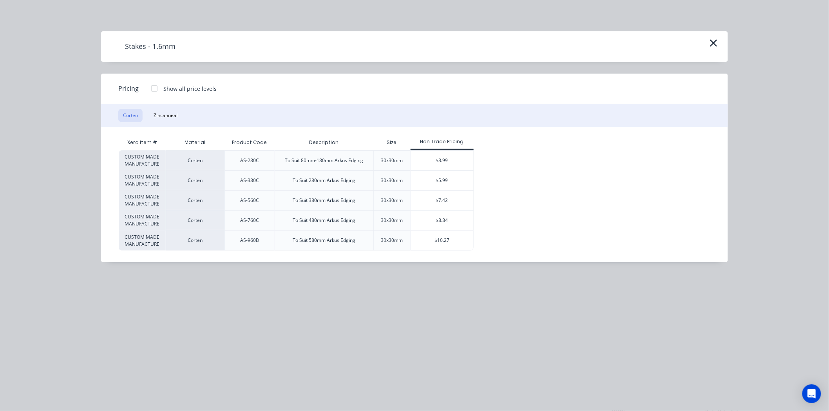
click at [149, 84] on div at bounding box center [154, 89] width 16 height 16
click at [493, 177] on div "$3.89" at bounding box center [500, 181] width 52 height 20
type input "$3.89"
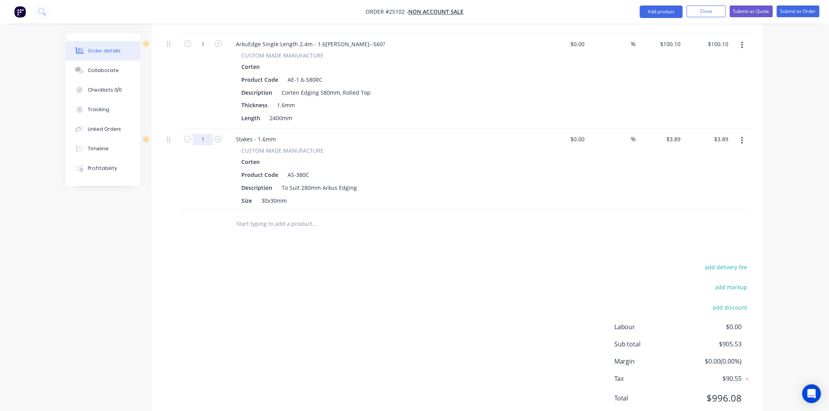
click at [207, 139] on input "1" at bounding box center [203, 140] width 20 height 12
type input "22"
type input "$85.58"
click at [343, 251] on div "Drawings Add drawing Products Show / Hide columns Add product Qty Cost Markup P…" at bounding box center [457, 50] width 611 height 750
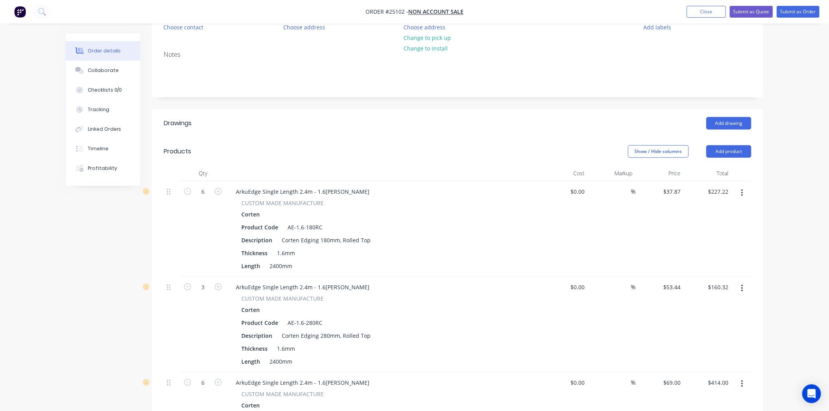
scroll to position [87, 0]
click at [708, 154] on button "Add product" at bounding box center [728, 152] width 45 height 13
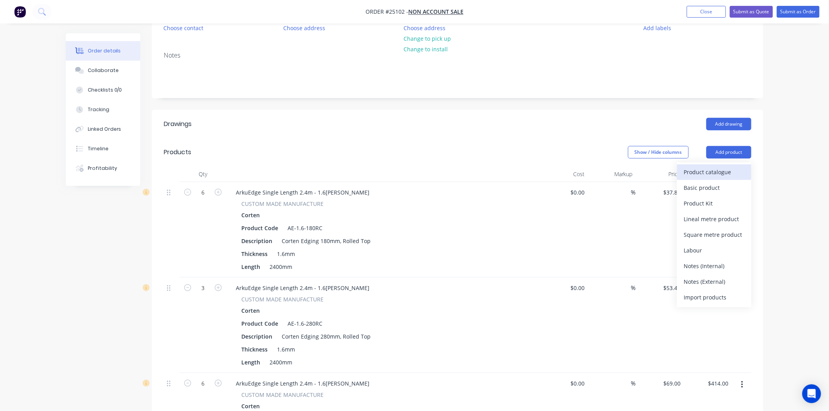
click at [709, 169] on div "Product catalogue" at bounding box center [714, 171] width 60 height 11
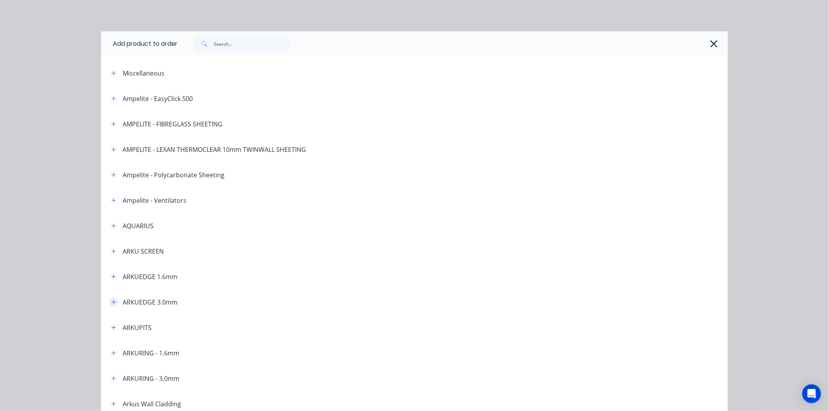
click at [109, 302] on button "button" at bounding box center [114, 302] width 10 height 10
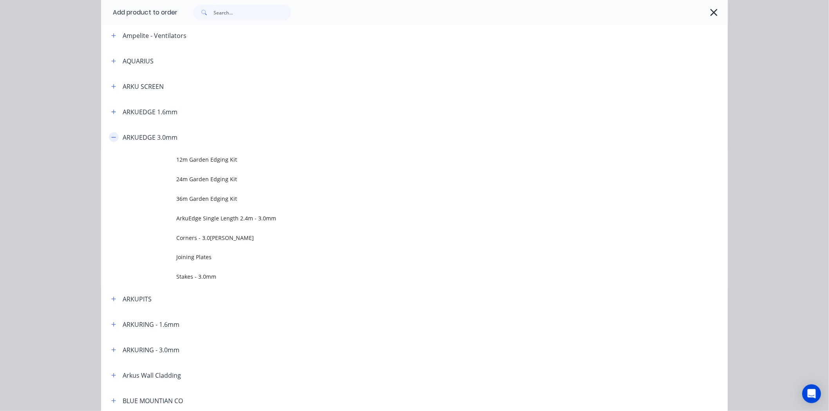
scroll to position [174, 0]
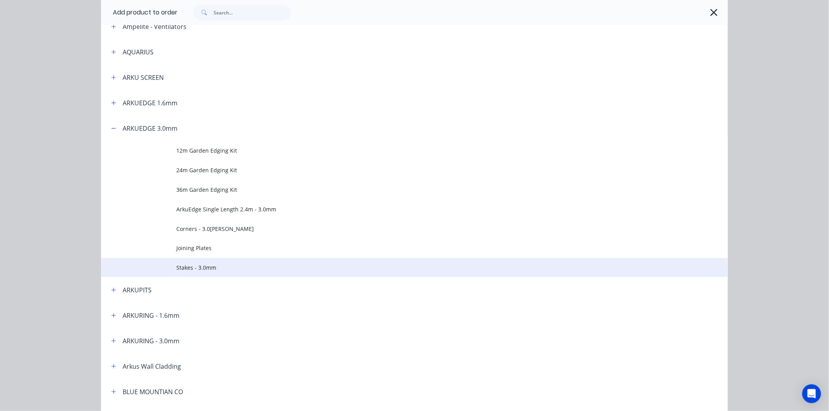
click at [162, 267] on td at bounding box center [138, 268] width 75 height 20
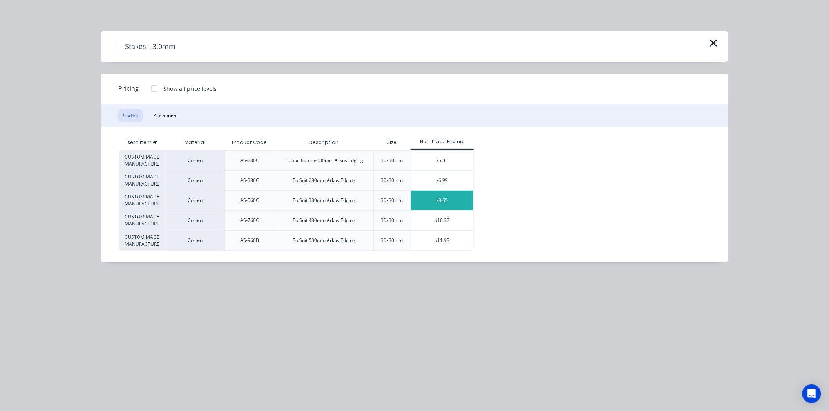
click at [464, 206] on div "$8.65" at bounding box center [442, 201] width 62 height 20
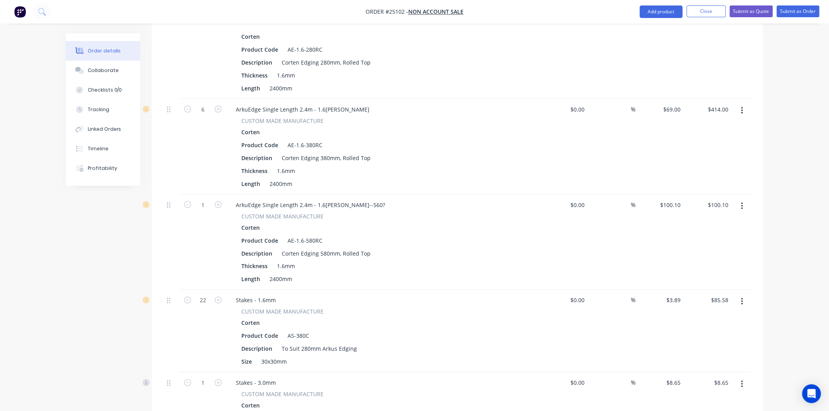
scroll to position [479, 0]
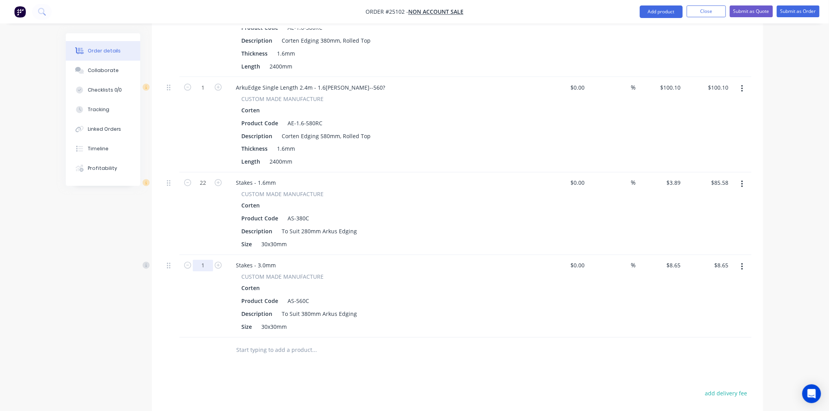
click at [210, 265] on input "1" at bounding box center [203, 266] width 20 height 12
type input "12"
type input "$103.80"
click at [742, 266] on icon "button" at bounding box center [742, 267] width 2 height 9
click at [730, 284] on div "Edit" at bounding box center [714, 287] width 60 height 11
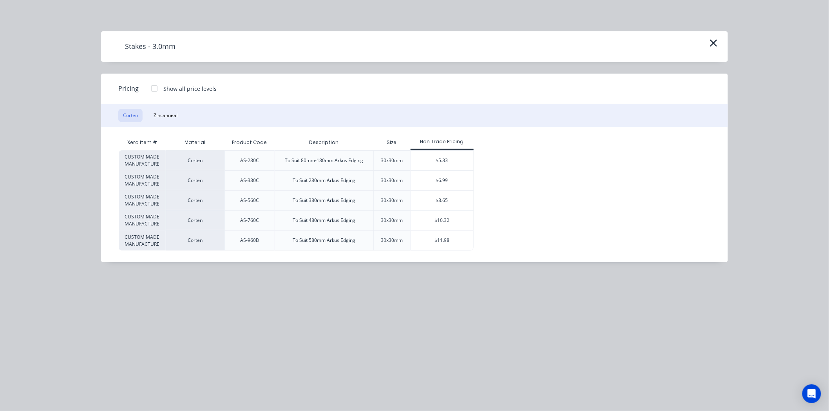
click at [153, 87] on div at bounding box center [154, 89] width 16 height 16
click at [489, 200] on div "$6.19" at bounding box center [500, 201] width 52 height 20
type input "$6.19"
type input "$74.28"
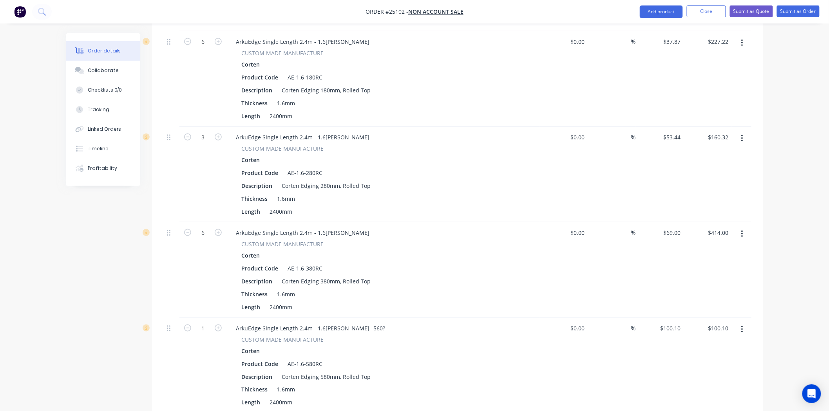
scroll to position [174, 0]
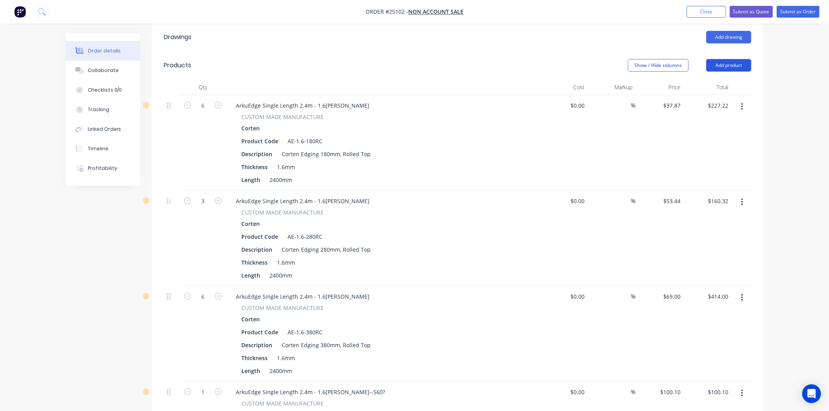
click at [727, 60] on button "Add product" at bounding box center [728, 65] width 45 height 13
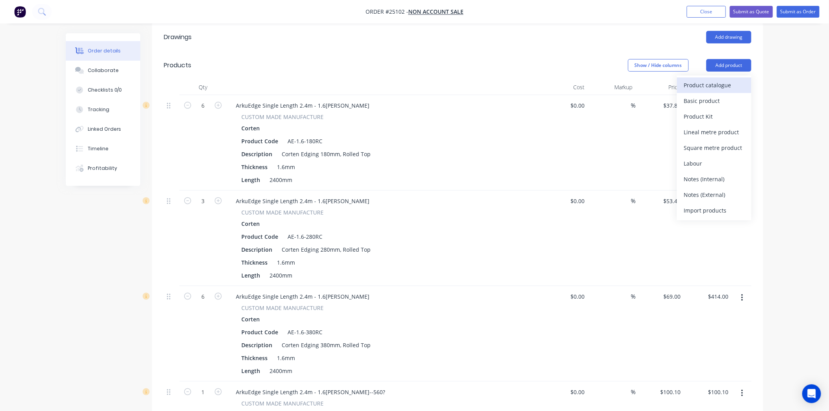
click at [722, 81] on div "Product catalogue" at bounding box center [714, 84] width 60 height 11
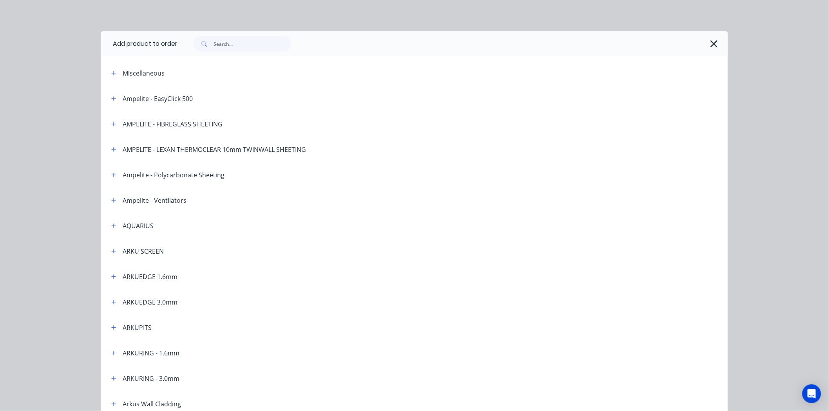
click at [114, 296] on header "ARKUEDGE 3.0mm" at bounding box center [414, 301] width 627 height 25
click at [113, 299] on button "button" at bounding box center [114, 302] width 10 height 10
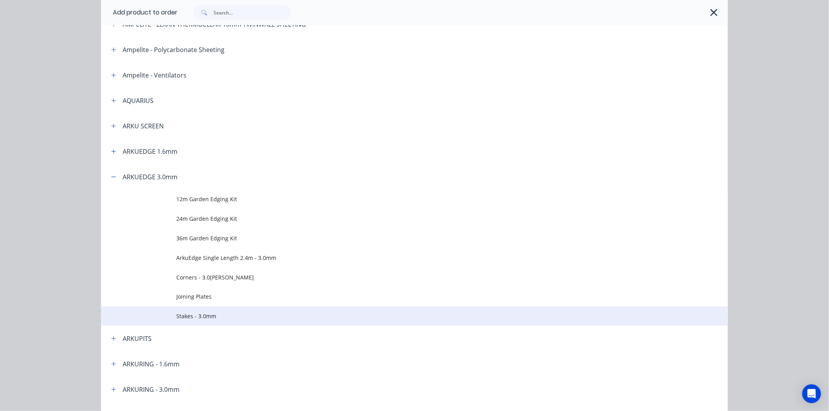
scroll to position [130, 0]
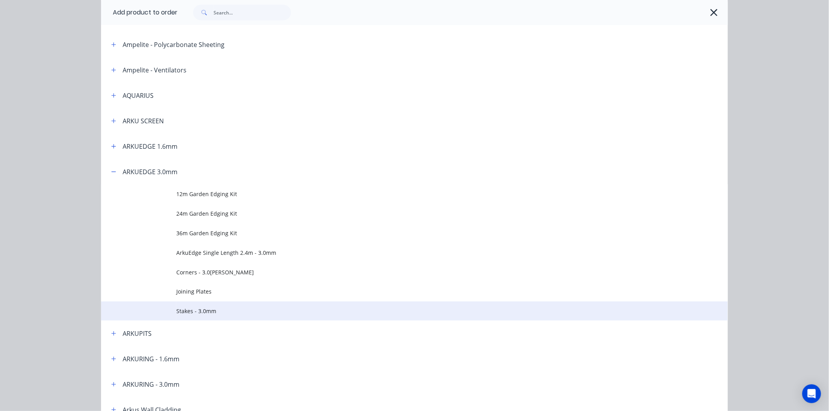
click at [122, 316] on td at bounding box center [138, 312] width 75 height 20
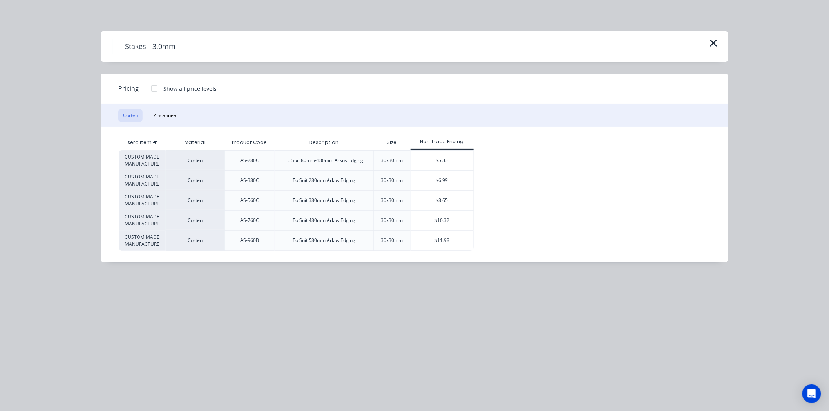
click at [157, 87] on div at bounding box center [154, 89] width 16 height 16
click at [497, 217] on div "$7.38" at bounding box center [500, 221] width 52 height 20
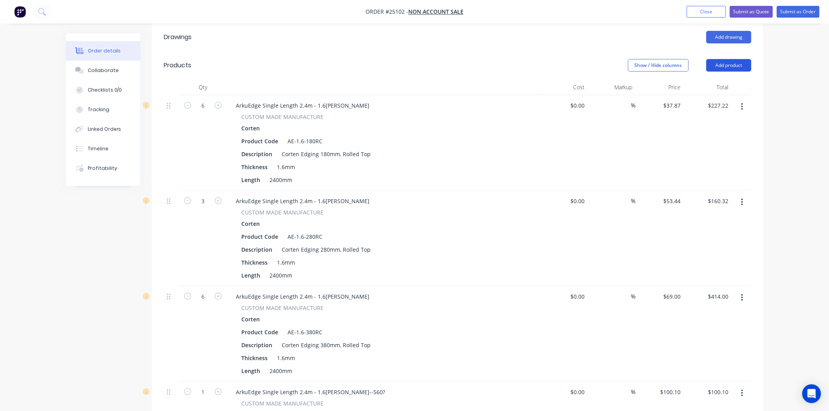
click at [728, 70] on button "Add product" at bounding box center [728, 65] width 45 height 13
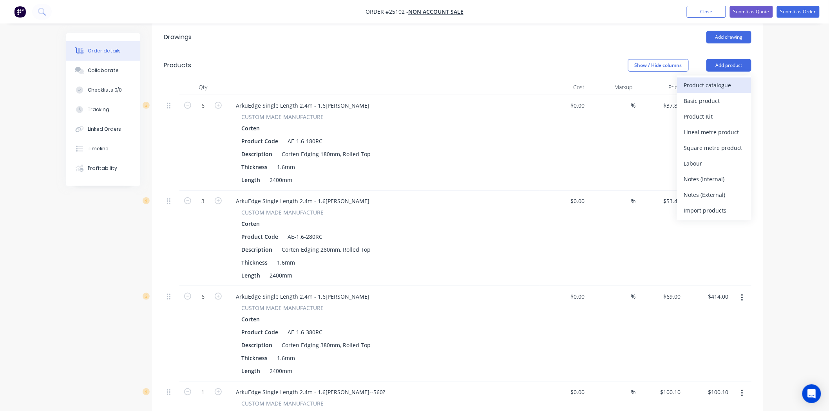
click at [721, 84] on div "Product catalogue" at bounding box center [714, 84] width 60 height 11
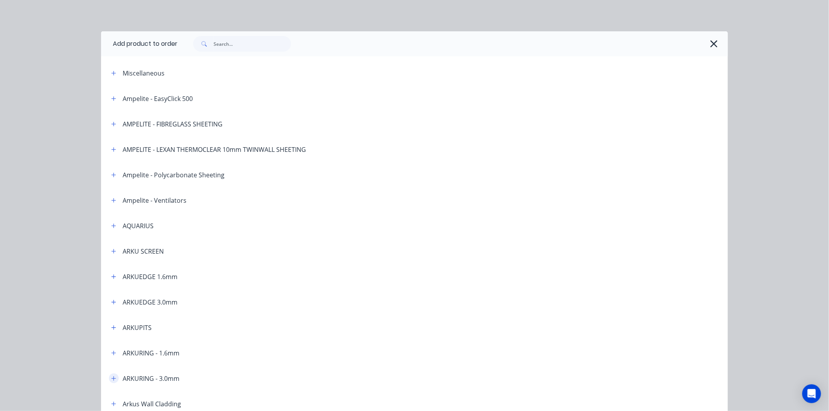
click at [111, 376] on icon "button" at bounding box center [113, 378] width 5 height 5
click at [109, 300] on button "button" at bounding box center [114, 302] width 10 height 10
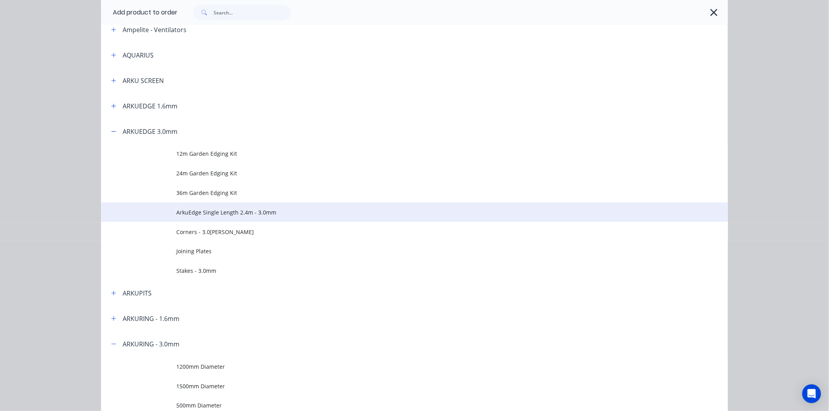
scroll to position [174, 0]
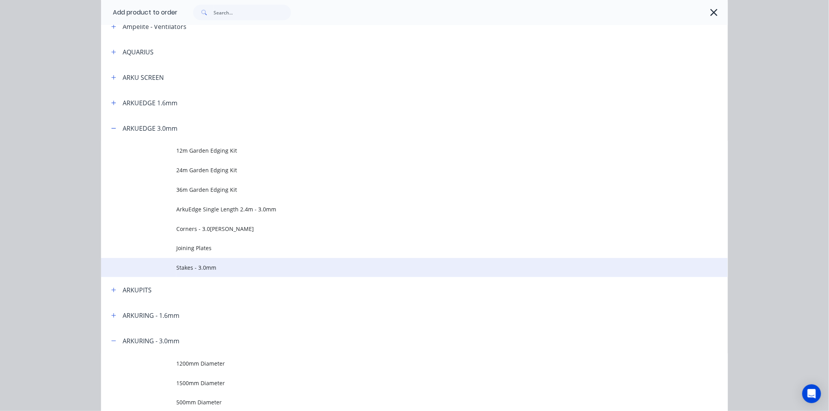
click at [213, 271] on span "Stakes - 3.0mm" at bounding box center [396, 268] width 441 height 8
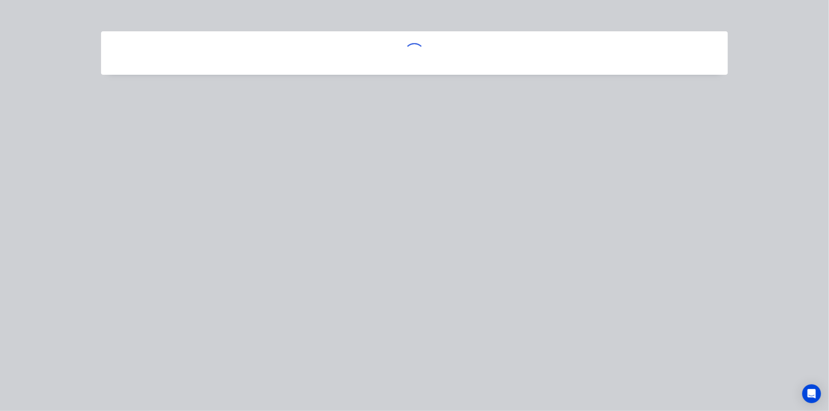
scroll to position [0, 0]
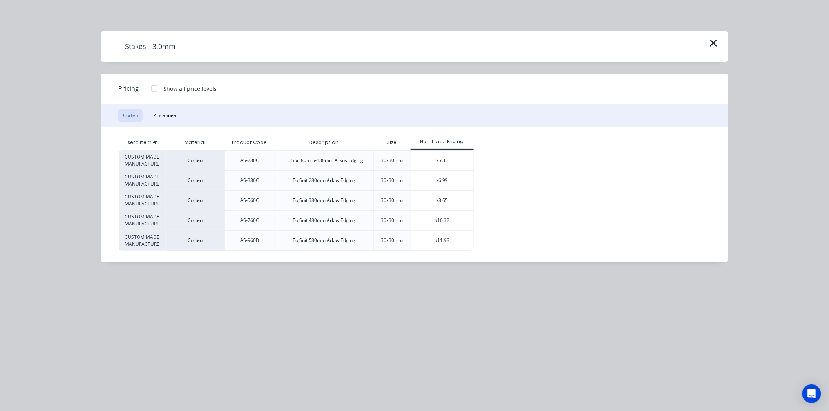
click at [149, 87] on div at bounding box center [154, 89] width 16 height 16
click at [519, 247] on div "$8.56" at bounding box center [500, 241] width 52 height 20
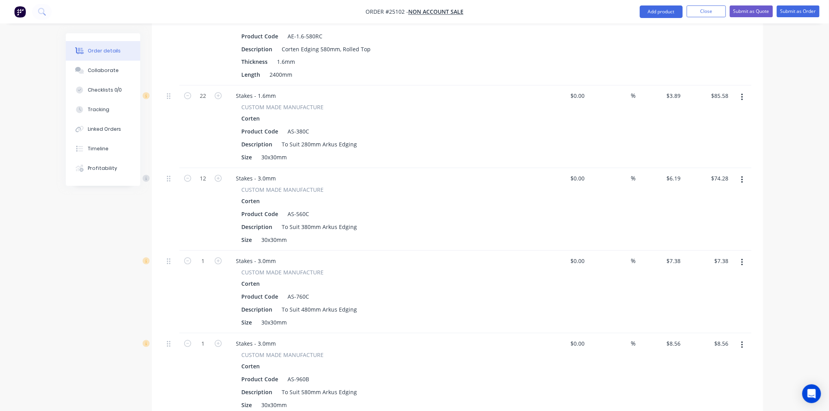
scroll to position [652, 0]
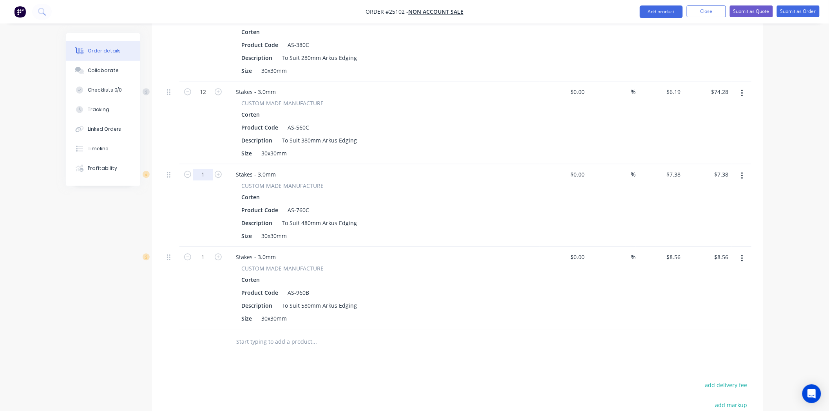
click at [209, 173] on input "1" at bounding box center [203, 175] width 20 height 12
type input "22"
type input "$162.36"
click at [359, 186] on div "CUSTOM MADE MANUFACTURE" at bounding box center [383, 186] width 284 height 8
click at [209, 259] on input "1" at bounding box center [203, 257] width 20 height 12
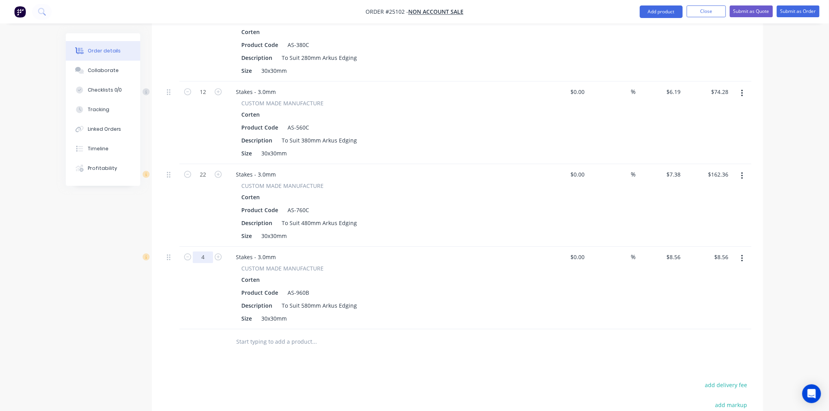
type input "4"
type input "$34.24"
click at [461, 307] on div "Description To Suit 580mm Arkus Edging" at bounding box center [381, 305] width 287 height 11
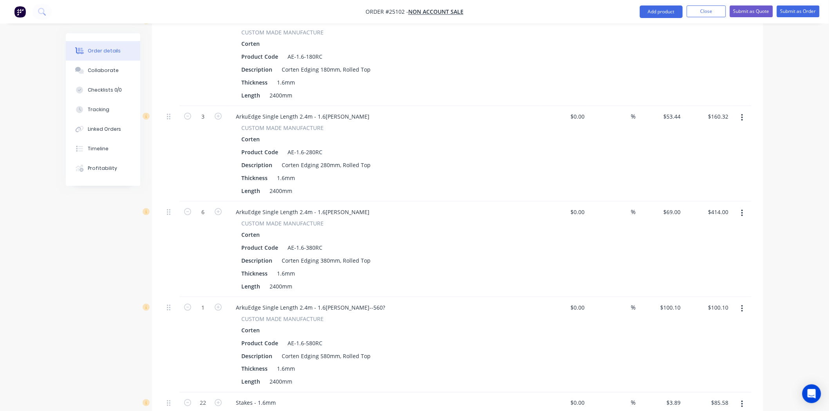
scroll to position [56, 0]
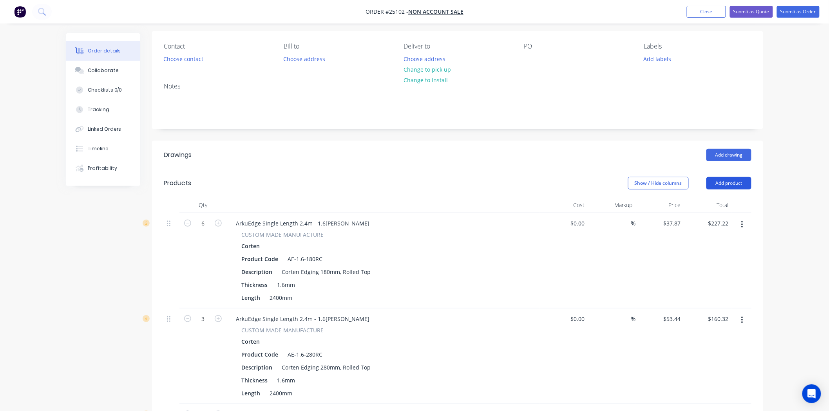
click at [740, 177] on button "Add product" at bounding box center [728, 183] width 45 height 13
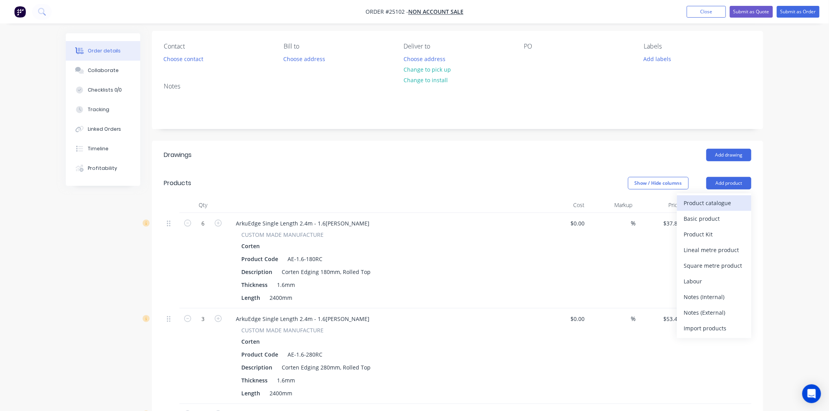
click at [725, 202] on div "Product catalogue" at bounding box center [714, 202] width 60 height 11
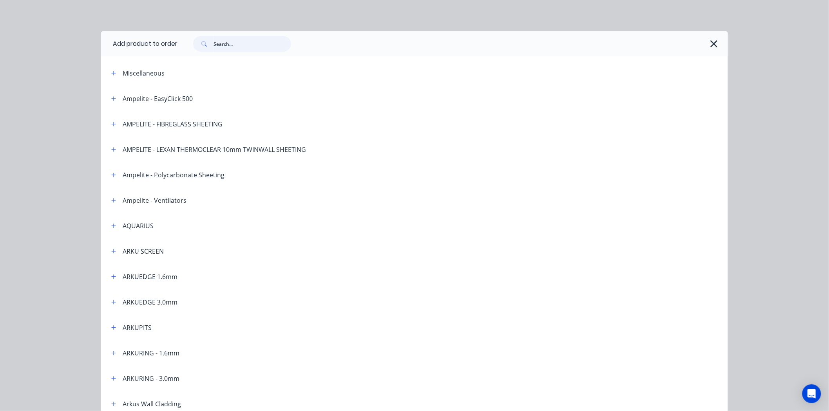
click at [260, 42] on input "text" at bounding box center [252, 44] width 78 height 16
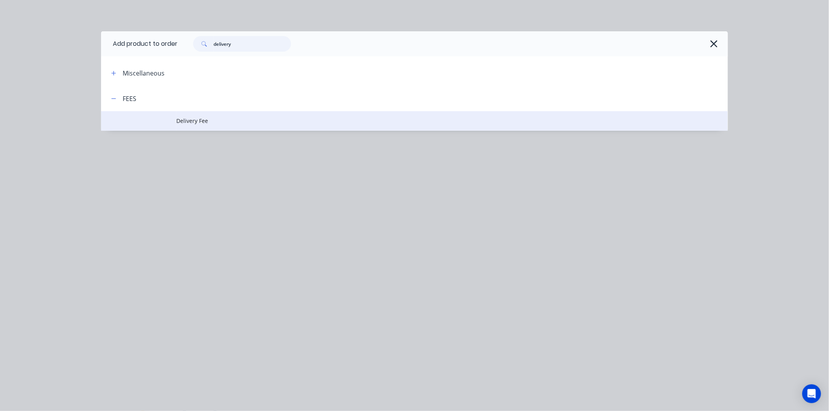
type input "delivery"
click at [182, 119] on span "Delivery Fee" at bounding box center [396, 121] width 441 height 8
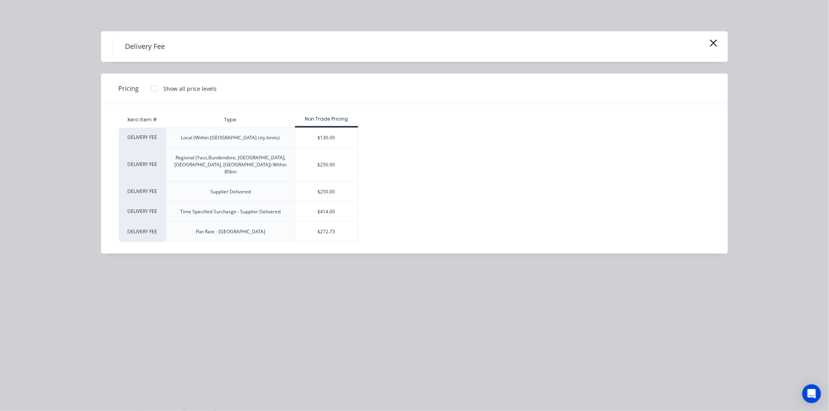
click at [149, 88] on div at bounding box center [154, 89] width 16 height 16
click at [402, 226] on div "$272.73" at bounding box center [384, 232] width 52 height 20
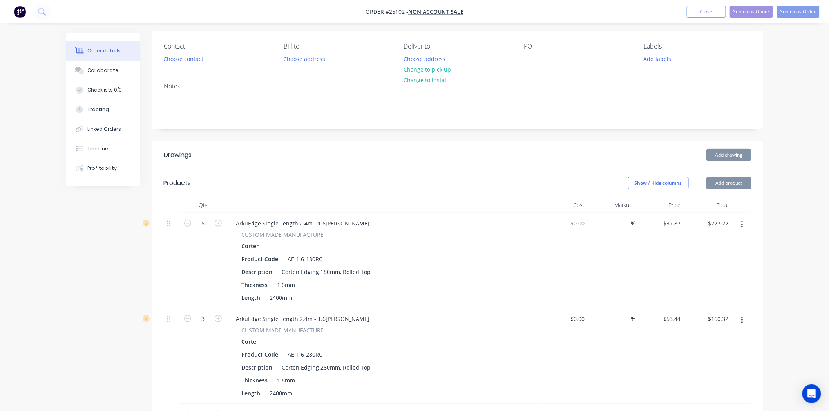
type input "$272.73"
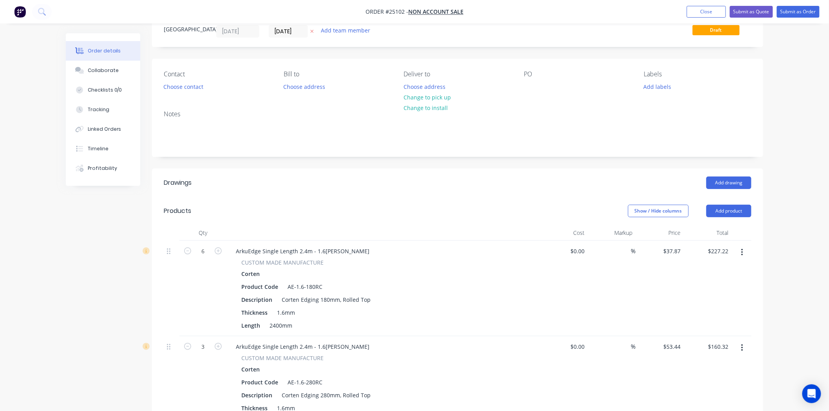
scroll to position [43, 0]
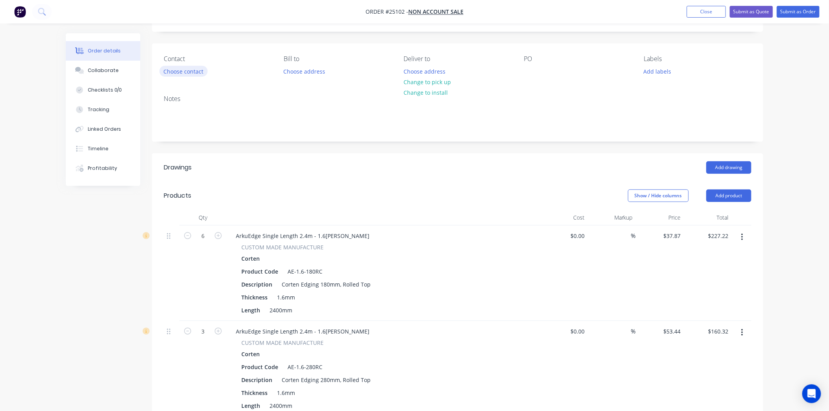
click at [193, 73] on button "Choose contact" at bounding box center [183, 71] width 48 height 11
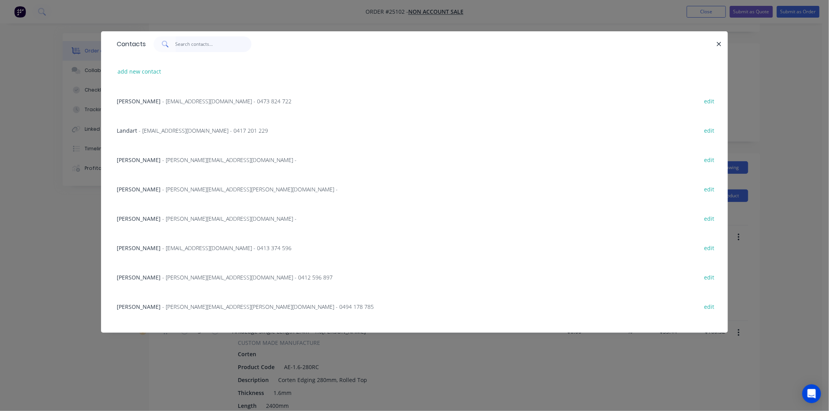
click at [187, 43] on input "text" at bounding box center [213, 44] width 76 height 16
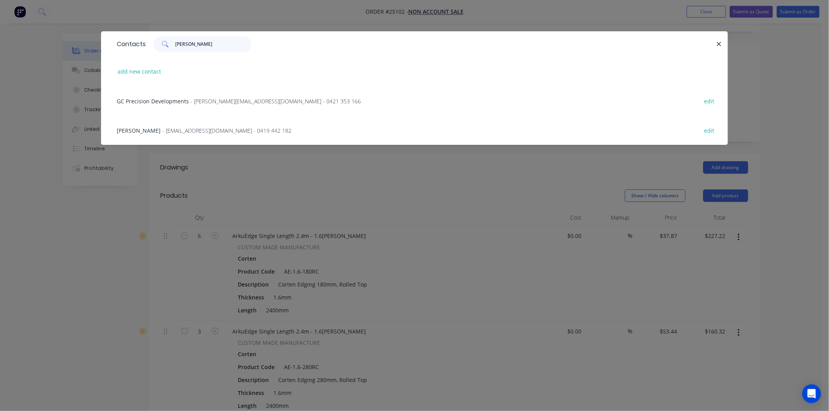
type input "[PERSON_NAME]"
click at [179, 131] on span "- nbcustomlandscapes@yahoo.com - 0419 442 182" at bounding box center [226, 130] width 129 height 7
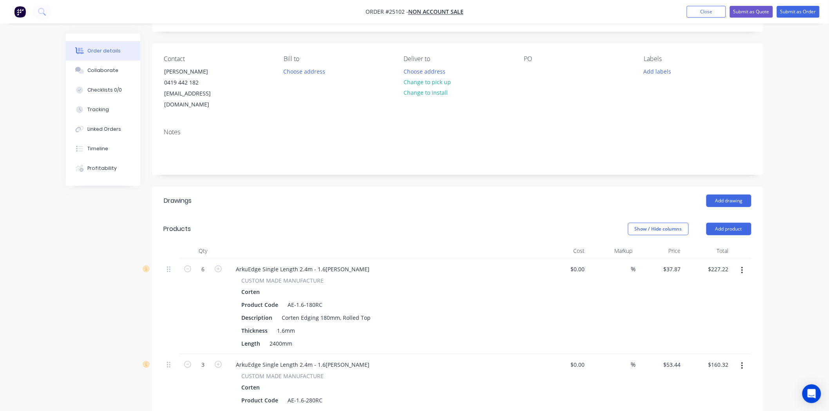
click at [294, 94] on div "Bill to Choose address" at bounding box center [337, 82] width 107 height 55
click at [425, 82] on button "Change to pick up" at bounding box center [427, 82] width 56 height 11
click at [537, 74] on div "PO" at bounding box center [577, 82] width 107 height 55
click at [533, 70] on div at bounding box center [530, 71] width 13 height 11
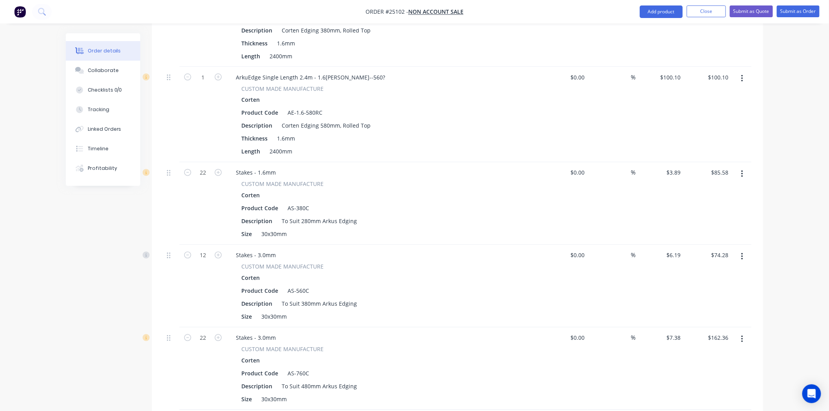
scroll to position [435, 0]
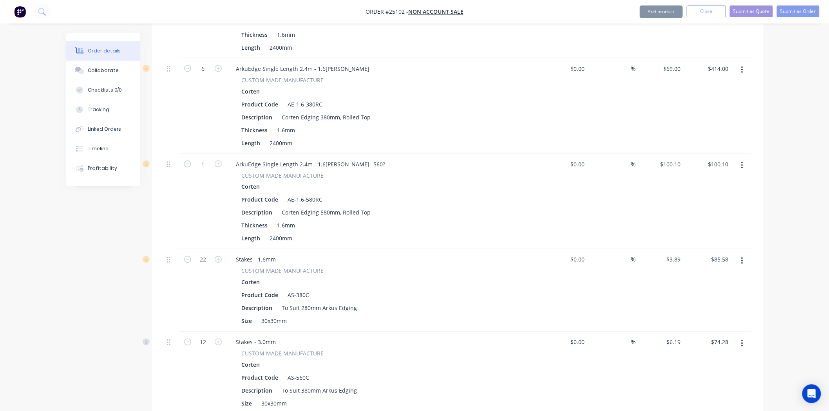
click at [369, 181] on div "Corten" at bounding box center [383, 186] width 284 height 11
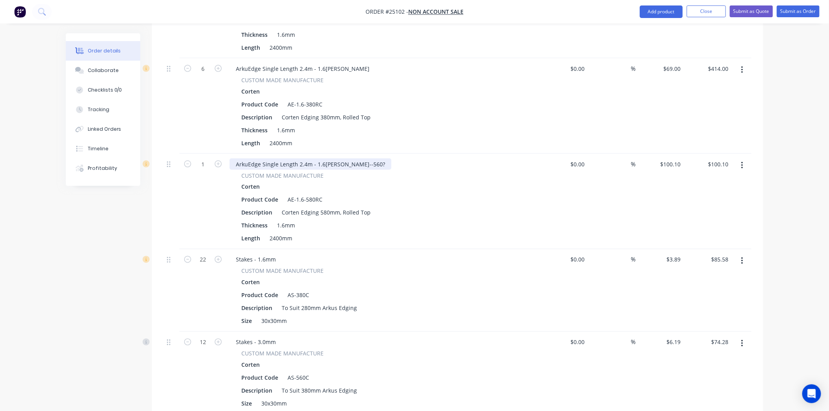
click at [368, 159] on div "ArkuEdge Single Length 2.4m - 1.6mm Corten--560?" at bounding box center [310, 164] width 162 height 11
click at [431, 220] on div "Thickness 1.6mm" at bounding box center [381, 225] width 287 height 11
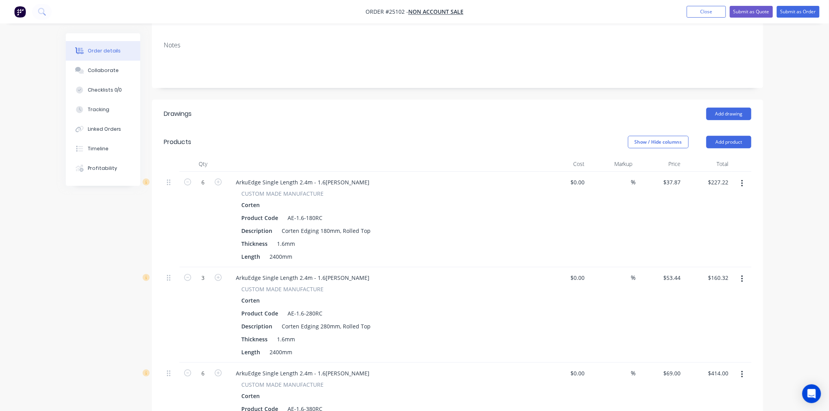
scroll to position [0, 0]
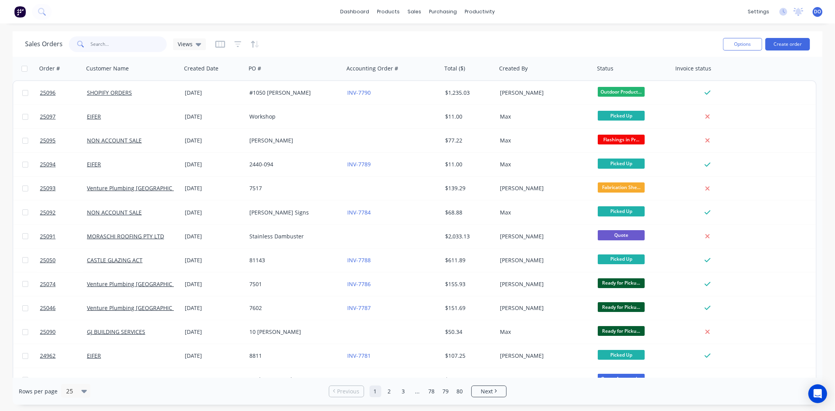
click at [140, 41] on input "text" at bounding box center [129, 44] width 76 height 16
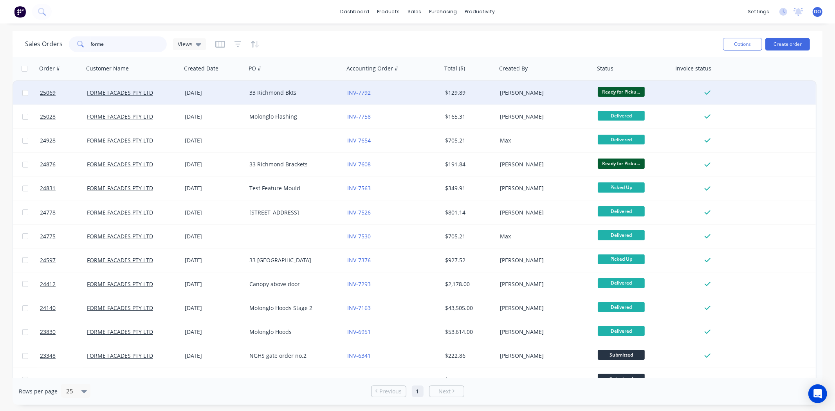
type input "forme"
click at [249, 94] on div "33 Richmond Bkts" at bounding box center [292, 93] width 87 height 8
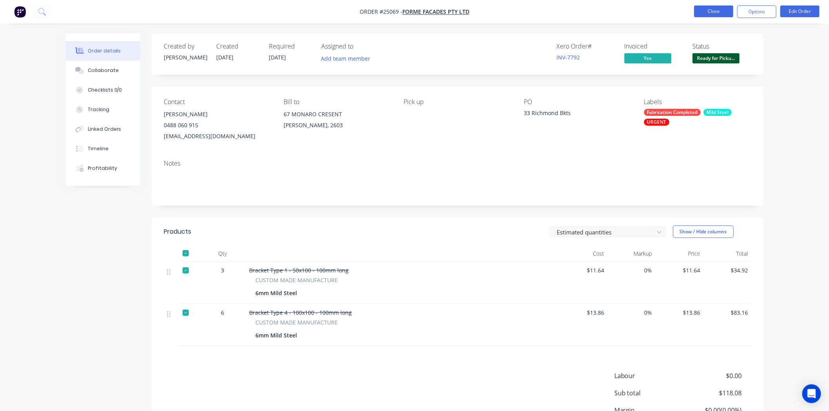
click at [718, 14] on button "Close" at bounding box center [713, 11] width 39 height 12
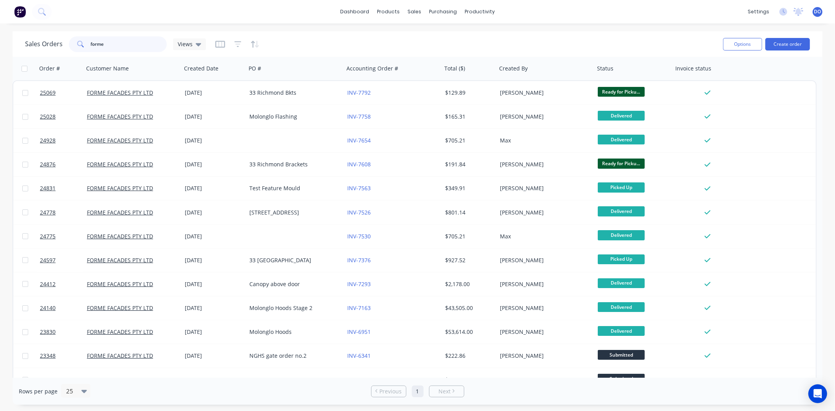
drag, startPoint x: 120, startPoint y: 42, endPoint x: 0, endPoint y: 61, distance: 121.4
click at [0, 59] on div "Sales Orders forme Views Options Create order Order # Customer Name Created Dat…" at bounding box center [417, 218] width 835 height 374
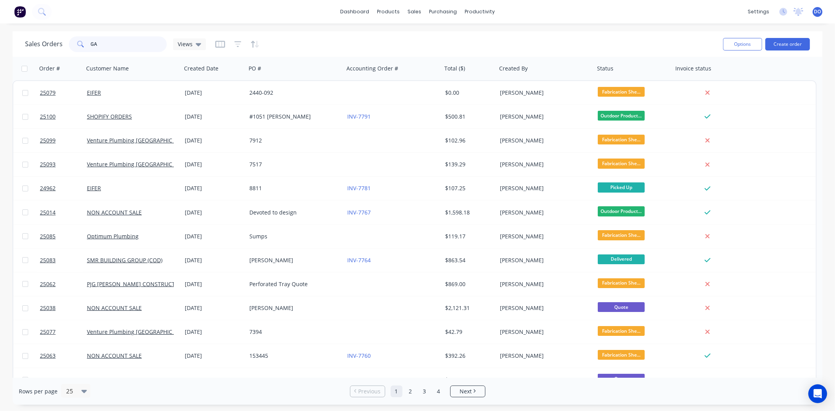
type input "G"
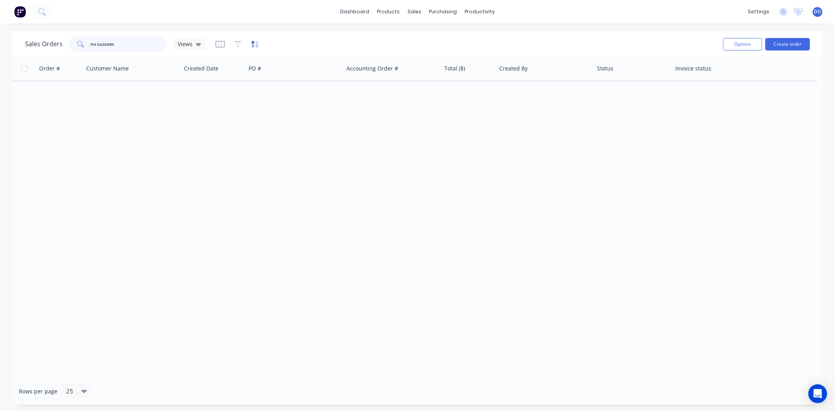
type input "nv custom"
click at [251, 45] on icon "button" at bounding box center [255, 44] width 9 height 8
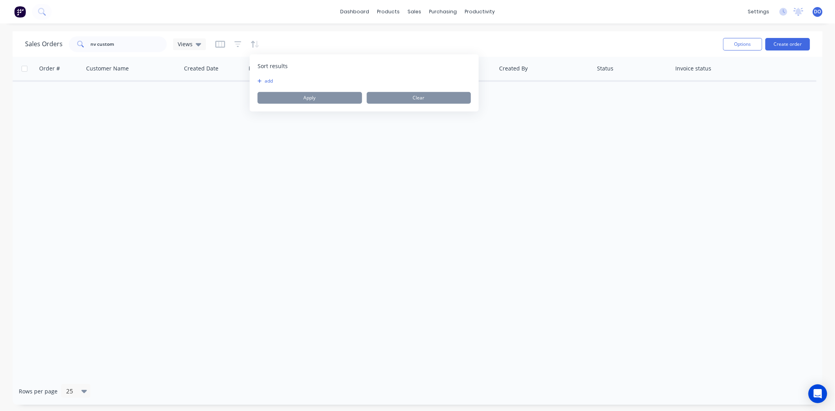
click at [507, 111] on div "Order # Customer Name Created Date PO # Accounting Order # Total ($) Created By…" at bounding box center [418, 217] width 810 height 321
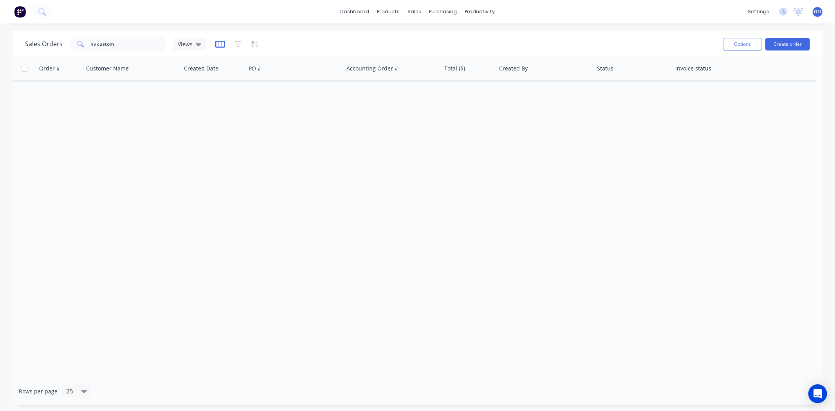
click at [219, 42] on icon "button" at bounding box center [220, 44] width 10 height 8
click at [189, 43] on span "Views" at bounding box center [185, 44] width 15 height 8
click at [192, 111] on button "None (Default)" at bounding box center [219, 110] width 89 height 9
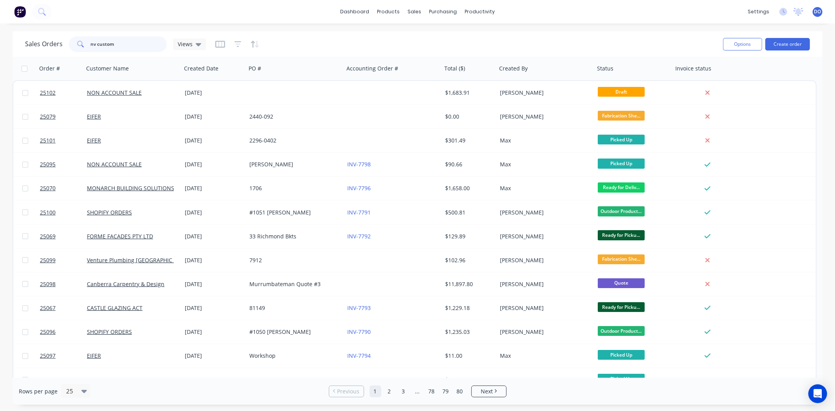
click at [134, 45] on input "nv custom" at bounding box center [129, 44] width 76 height 16
drag, startPoint x: 117, startPoint y: 44, endPoint x: 76, endPoint y: 44, distance: 40.3
click at [76, 44] on div "nv custom" at bounding box center [118, 44] width 98 height 16
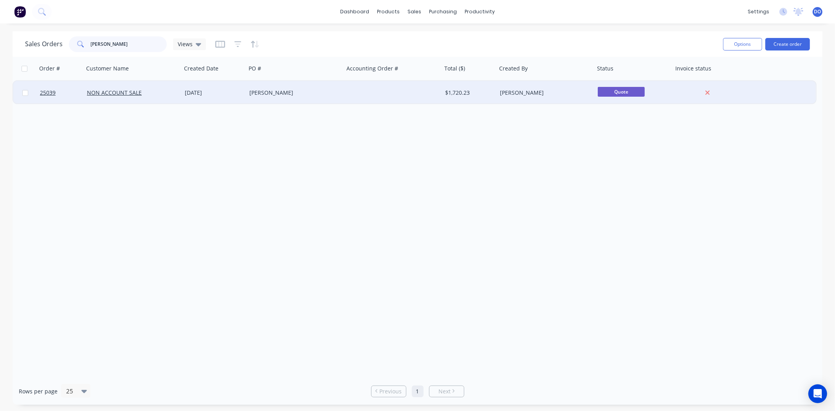
type input "[PERSON_NAME]"
click at [210, 88] on div "[DATE]" at bounding box center [214, 92] width 65 height 23
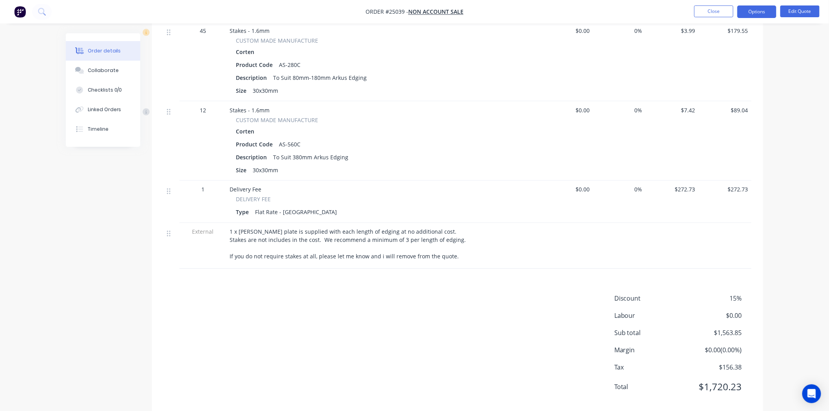
scroll to position [439, 0]
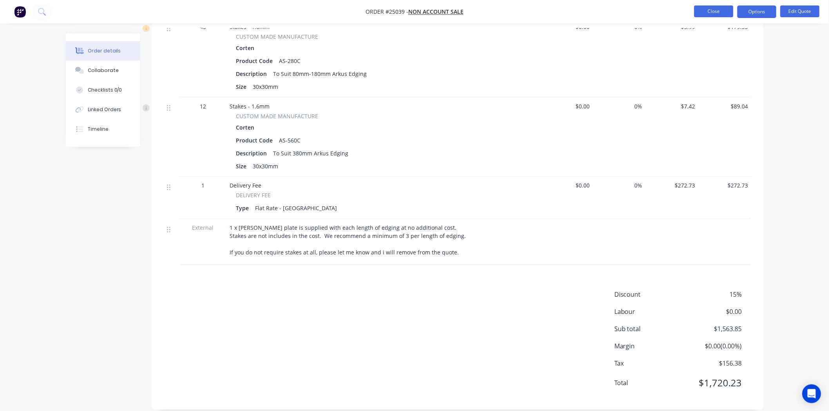
click at [724, 9] on button "Close" at bounding box center [713, 11] width 39 height 12
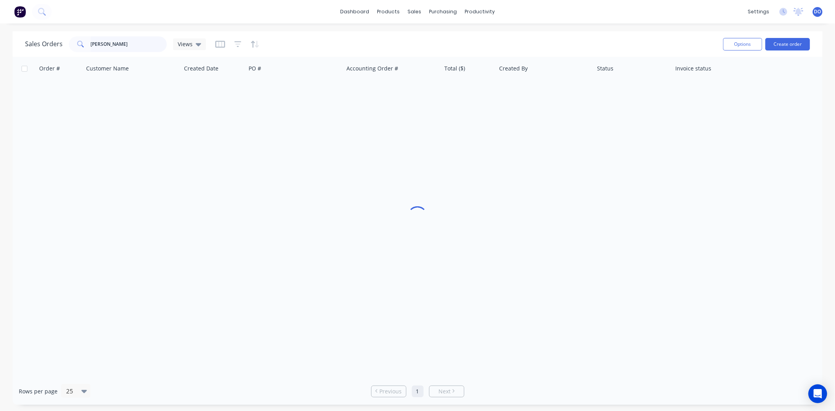
click at [150, 43] on input "[PERSON_NAME]" at bounding box center [129, 44] width 76 height 16
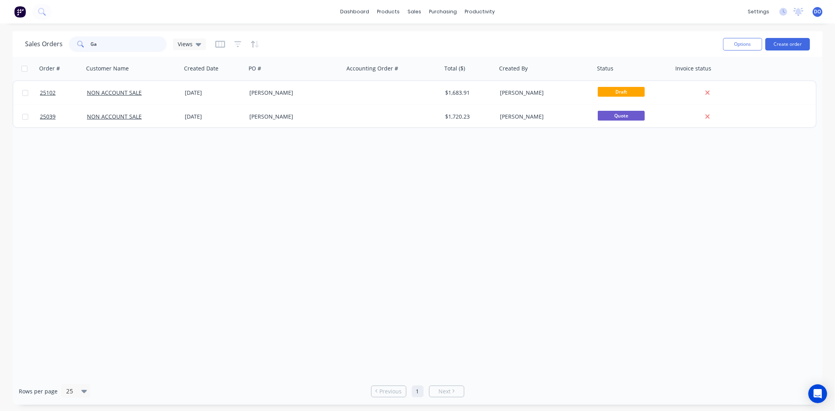
type input "G"
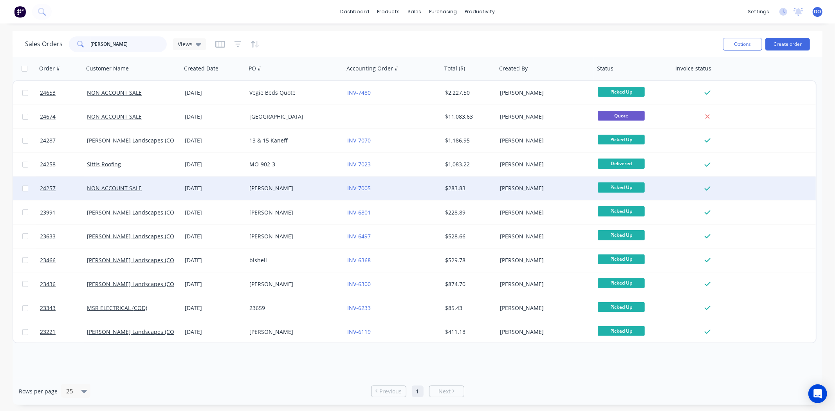
type input "[PERSON_NAME]"
click at [252, 189] on div "[PERSON_NAME]" at bounding box center [292, 188] width 87 height 8
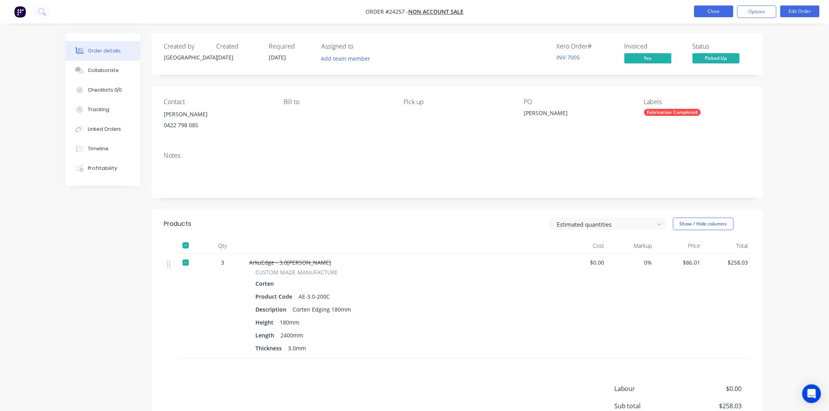
click at [717, 14] on button "Close" at bounding box center [713, 11] width 39 height 12
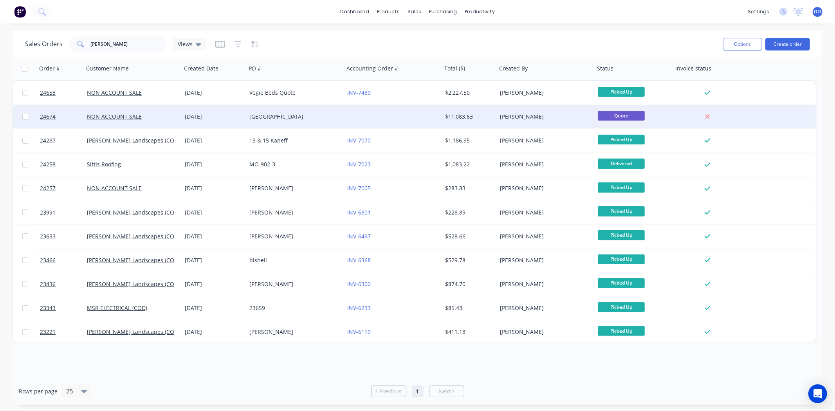
click at [291, 121] on div "[GEOGRAPHIC_DATA]" at bounding box center [295, 116] width 98 height 23
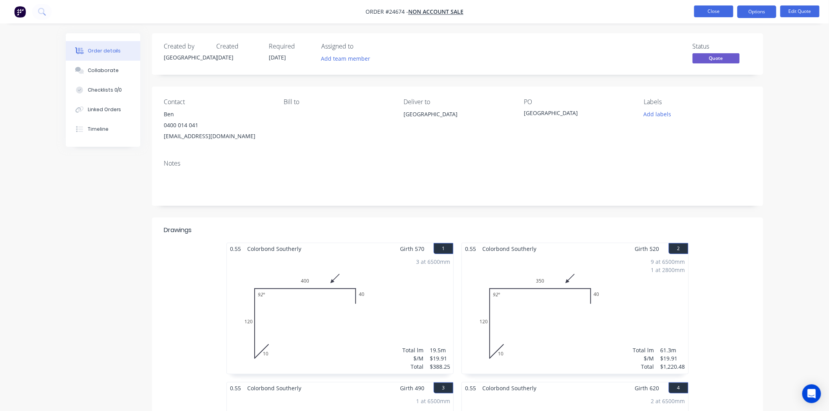
click at [719, 8] on button "Close" at bounding box center [713, 11] width 39 height 12
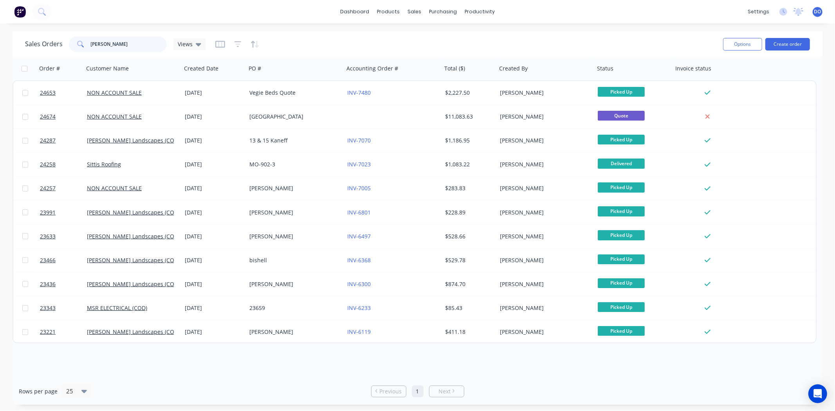
click at [151, 45] on input "[PERSON_NAME]" at bounding box center [129, 44] width 76 height 16
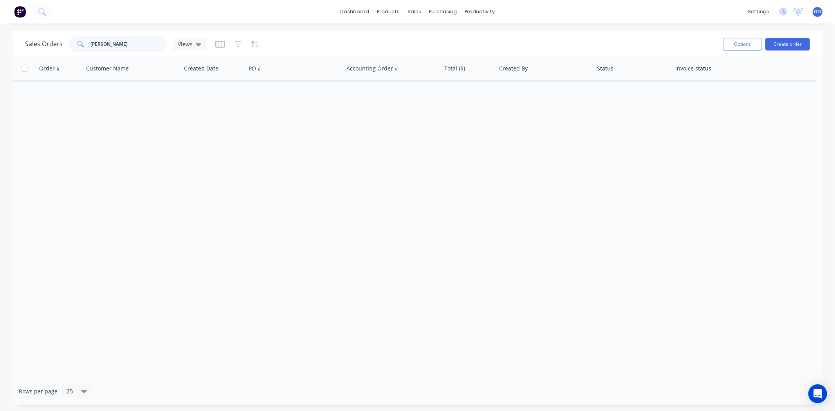
drag, startPoint x: 136, startPoint y: 38, endPoint x: 137, endPoint y: 31, distance: 8.0
click at [137, 31] on div "dashboard products sales purchasing productivity dashboard products Product Cat…" at bounding box center [417, 205] width 835 height 411
click at [108, 42] on input "[PERSON_NAME]" at bounding box center [129, 44] width 76 height 16
click at [108, 43] on input "[PERSON_NAME]" at bounding box center [129, 44] width 76 height 16
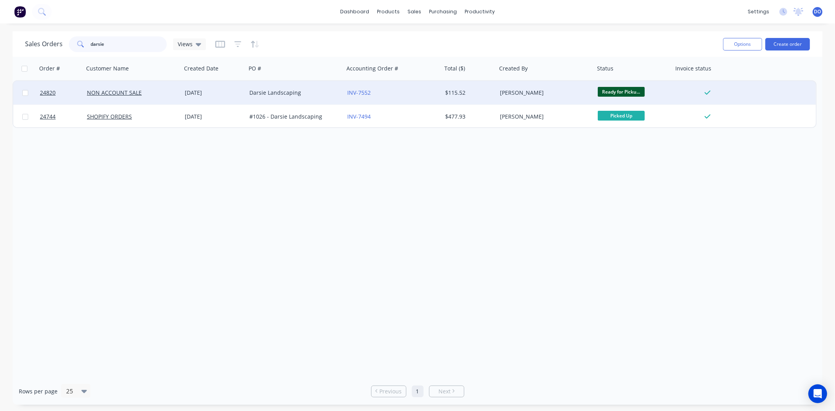
type input "darsie"
click at [229, 96] on div "[DATE]" at bounding box center [214, 92] width 65 height 23
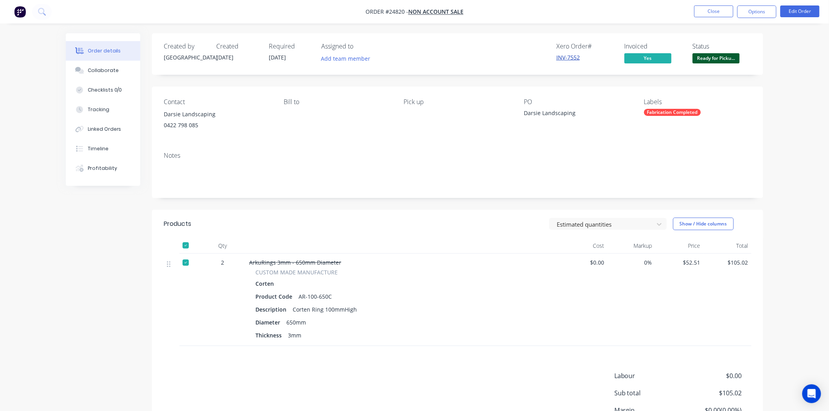
click at [561, 54] on link "INV-7552" at bounding box center [567, 57] width 23 height 7
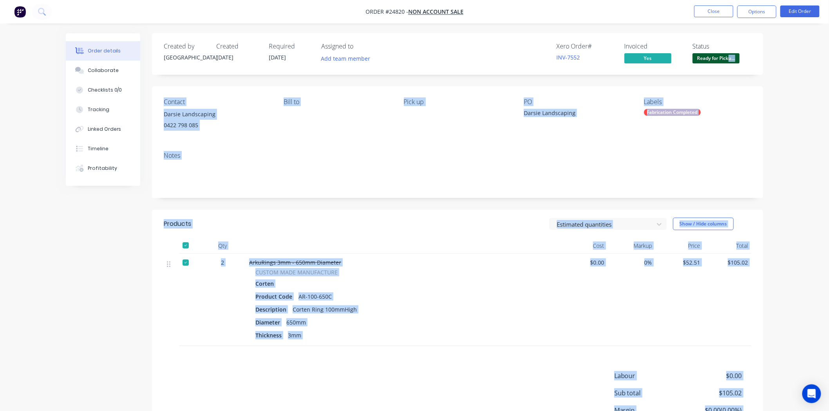
click at [729, 55] on body "Order #24820 - NON ACCOUNT SALE Close Options Edit Order Order details Collabor…" at bounding box center [414, 243] width 829 height 486
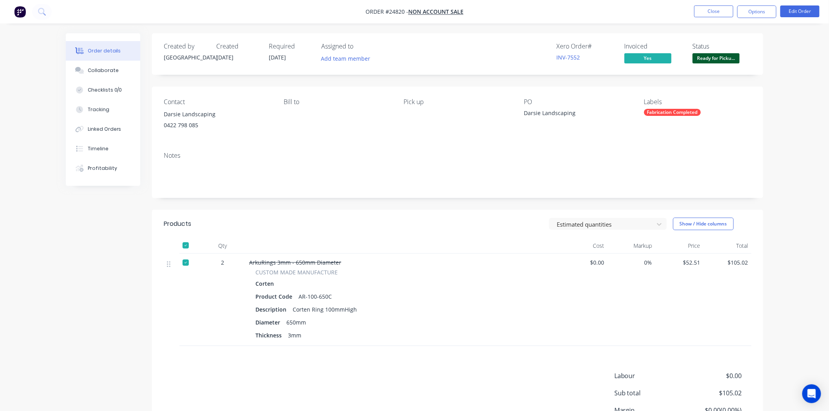
click at [719, 51] on div "Ready for Pickup" at bounding box center [715, 45] width 42 height 15
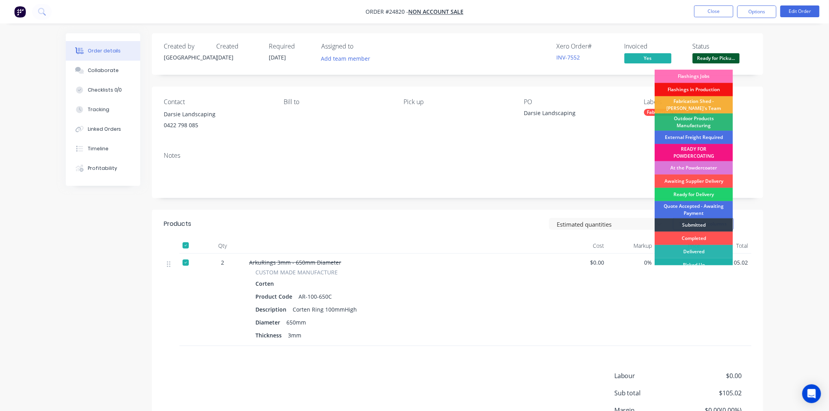
click at [712, 260] on div "Picked Up" at bounding box center [693, 264] width 78 height 13
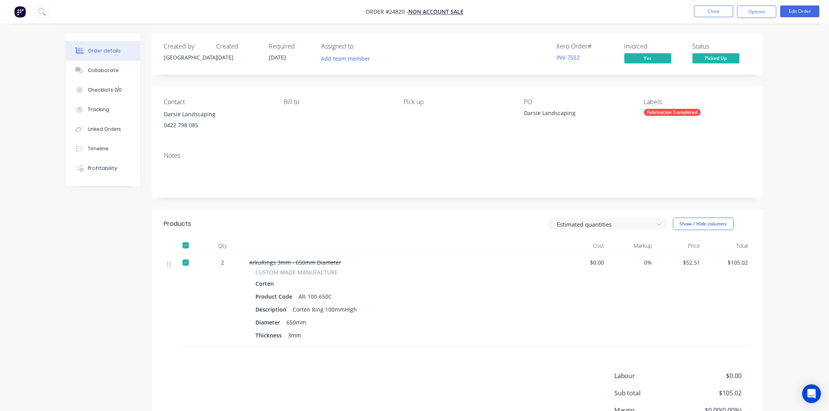
click at [723, 4] on nav "Order #24820 - NON ACCOUNT SALE Close Options Edit Order" at bounding box center [414, 11] width 829 height 23
click at [722, 12] on button "Close" at bounding box center [713, 11] width 39 height 12
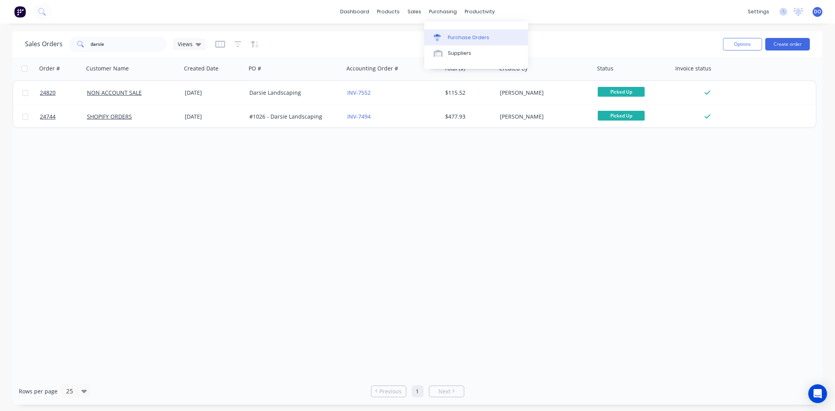
click at [448, 34] on div "Purchase Orders" at bounding box center [469, 37] width 42 height 7
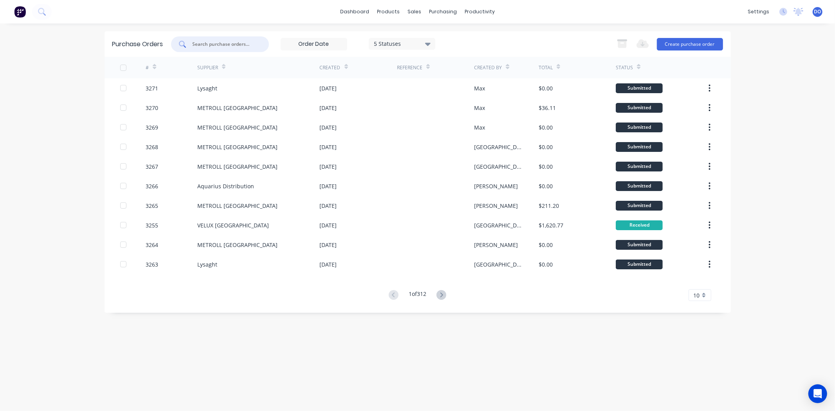
click at [216, 45] on input "text" at bounding box center [224, 44] width 65 height 8
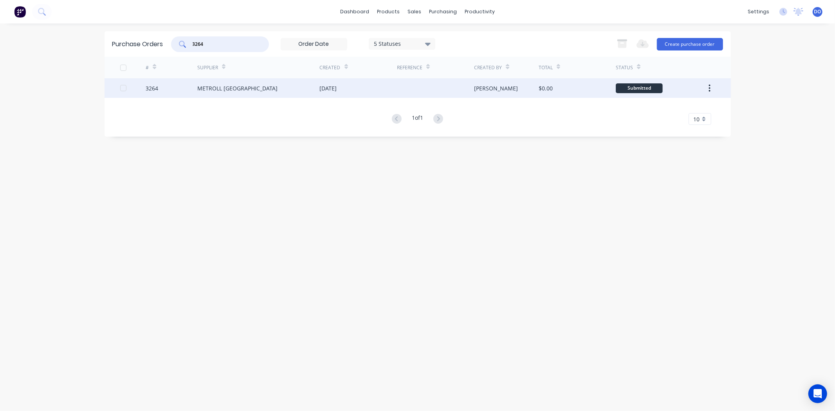
type input "3264"
click at [382, 88] on div "[DATE]" at bounding box center [358, 88] width 77 height 20
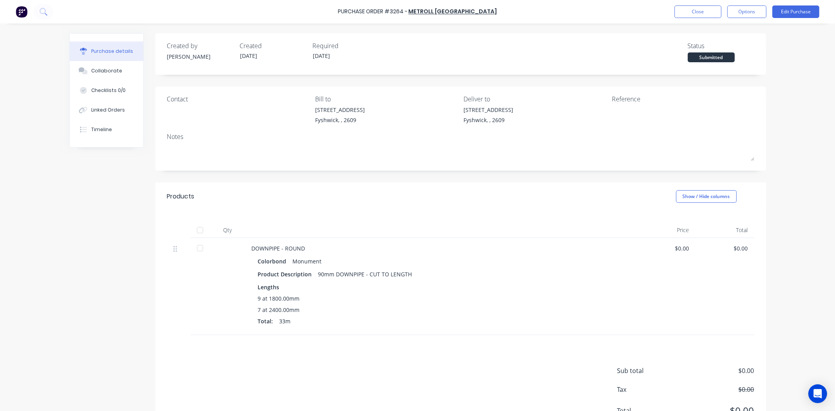
click at [196, 252] on div at bounding box center [200, 248] width 16 height 16
click at [108, 115] on button "Linked Orders" at bounding box center [107, 110] width 74 height 20
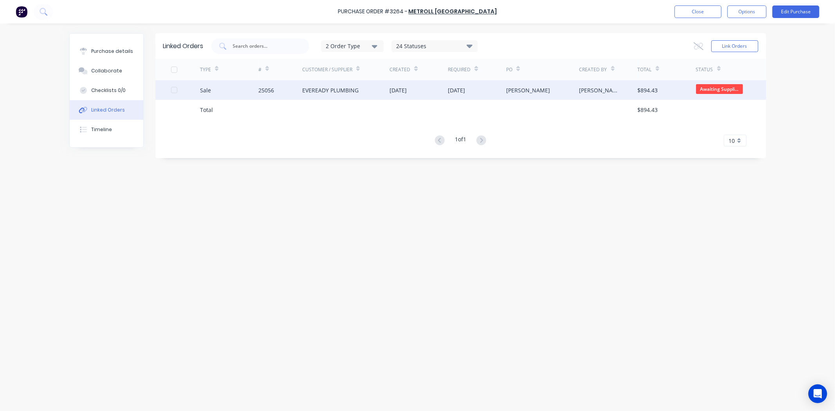
click at [370, 99] on div "EVEREADY PLUMBING" at bounding box center [346, 90] width 88 height 20
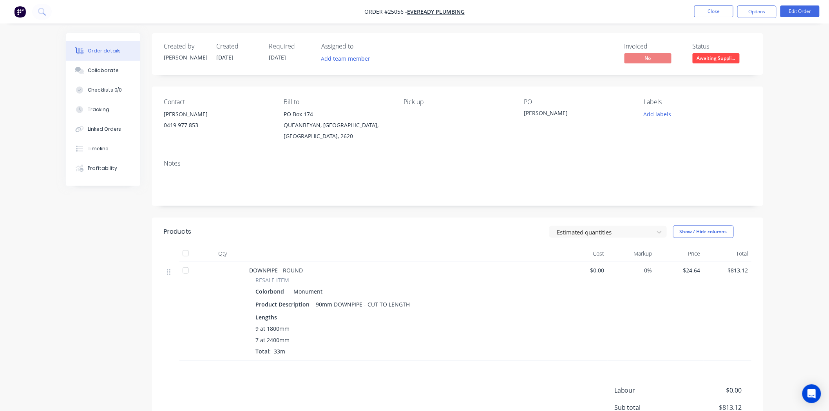
click at [185, 273] on div at bounding box center [186, 271] width 16 height 16
click at [733, 53] on span "Awaiting Suppli..." at bounding box center [715, 58] width 47 height 10
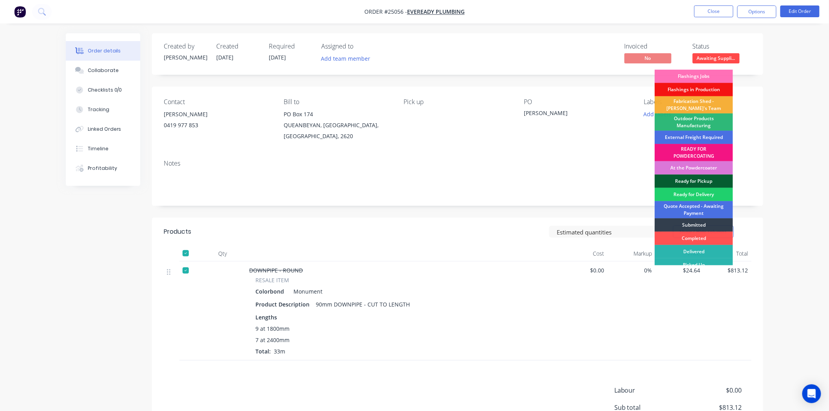
click at [700, 182] on div "Ready for Pickup" at bounding box center [693, 181] width 78 height 13
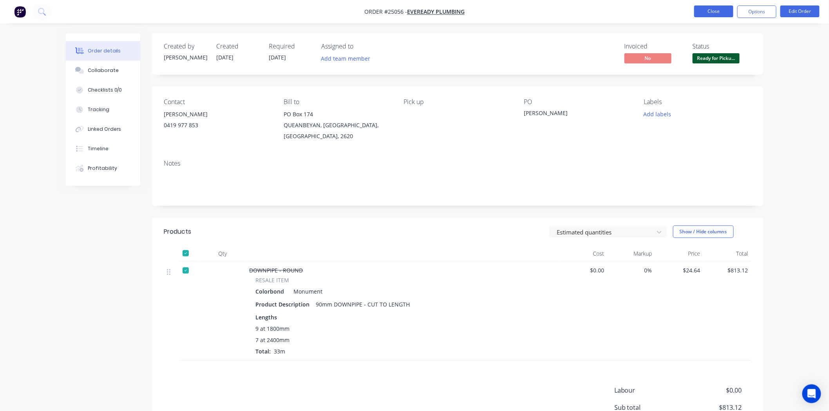
click at [727, 13] on button "Close" at bounding box center [713, 11] width 39 height 12
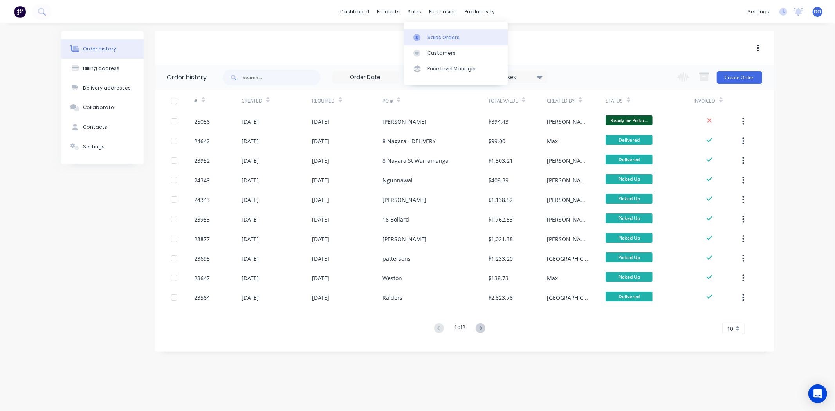
click at [424, 30] on link "Sales Orders" at bounding box center [456, 37] width 104 height 16
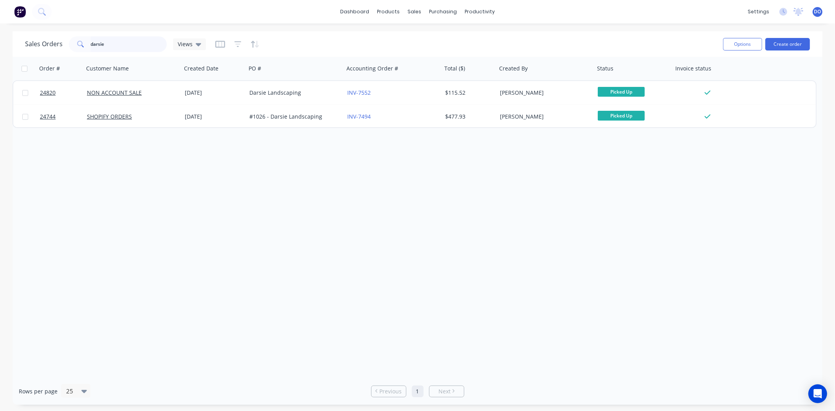
click at [115, 44] on input "darsie" at bounding box center [129, 44] width 76 height 16
type input "d"
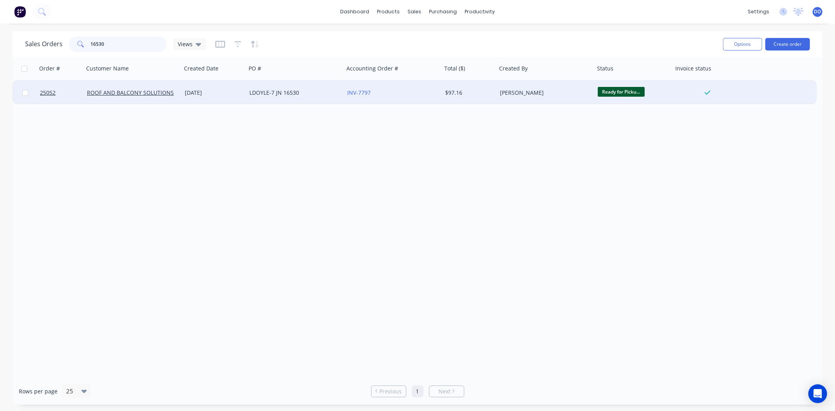
type input "16530"
click at [166, 87] on div "ROOF AND BALCONY SOLUTIONS" at bounding box center [133, 92] width 98 height 23
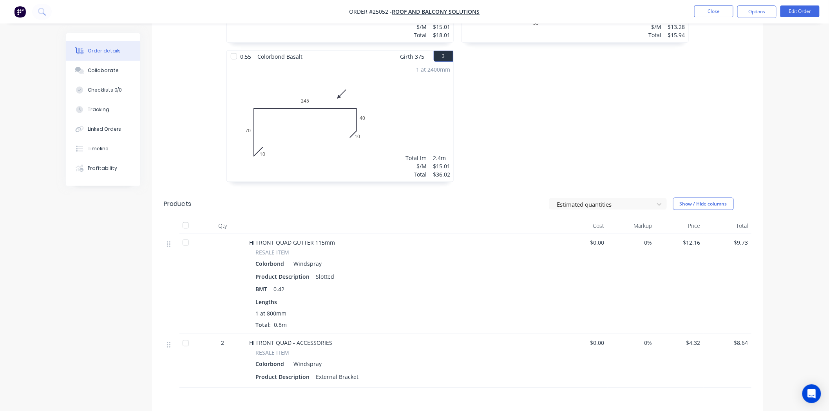
scroll to position [348, 0]
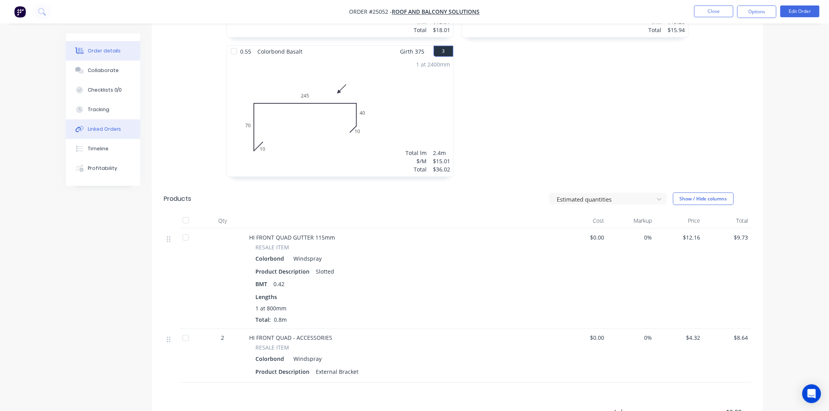
click at [84, 135] on button "Linked Orders" at bounding box center [103, 129] width 74 height 20
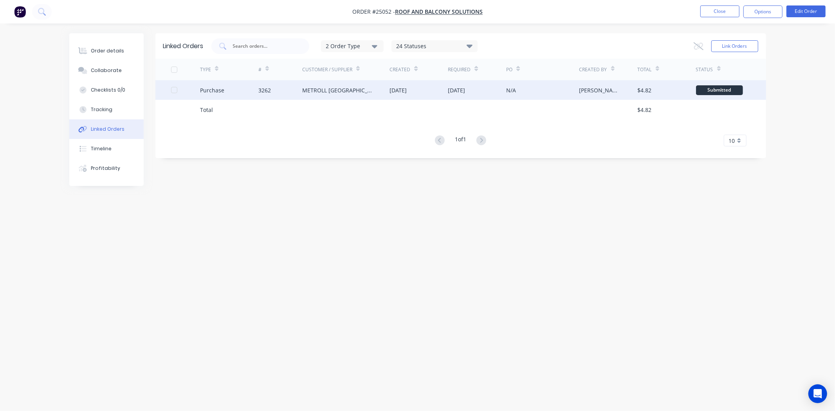
click at [278, 96] on div "3262" at bounding box center [280, 90] width 44 height 20
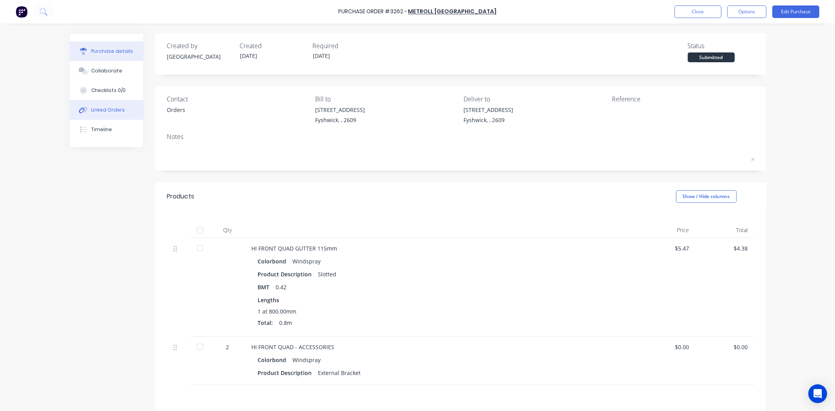
click at [116, 112] on div "Linked Orders" at bounding box center [108, 110] width 34 height 7
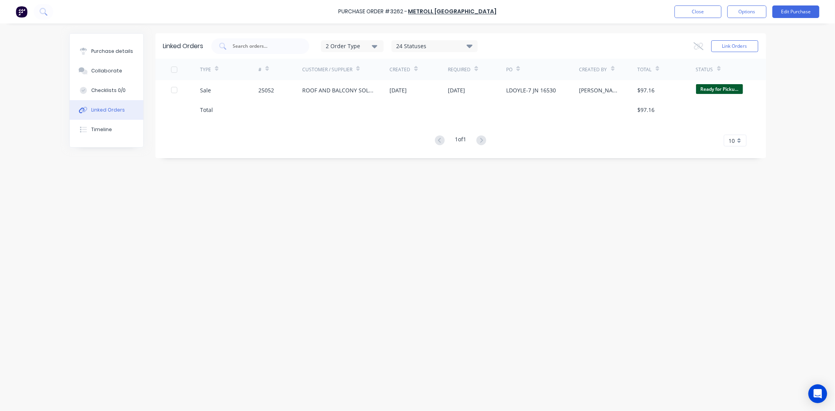
click at [122, 110] on div "Linked Orders" at bounding box center [108, 110] width 34 height 7
click at [108, 115] on button "Linked Orders" at bounding box center [107, 110] width 74 height 20
click at [124, 49] on div "Purchase details" at bounding box center [112, 51] width 42 height 7
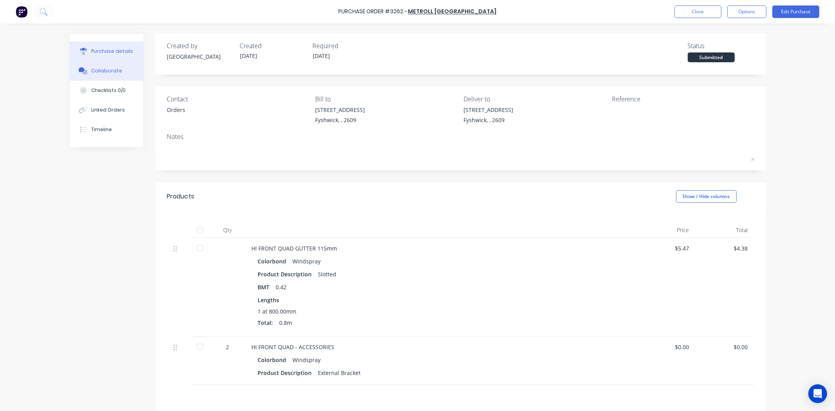
click at [91, 75] on button "Collaborate" at bounding box center [107, 71] width 74 height 20
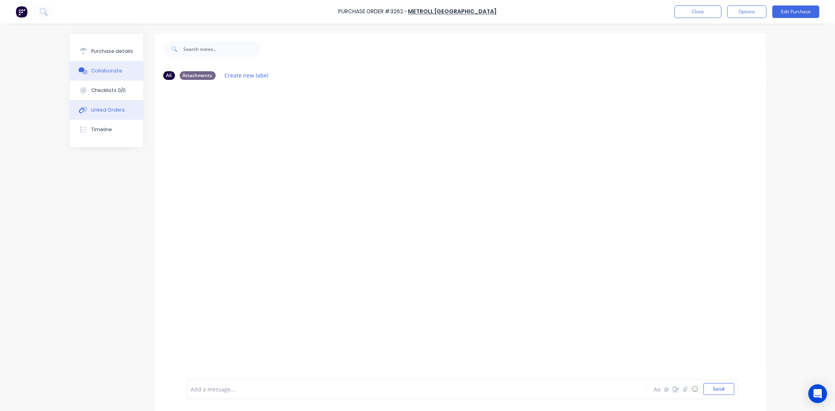
click at [85, 105] on button "Linked Orders" at bounding box center [107, 110] width 74 height 20
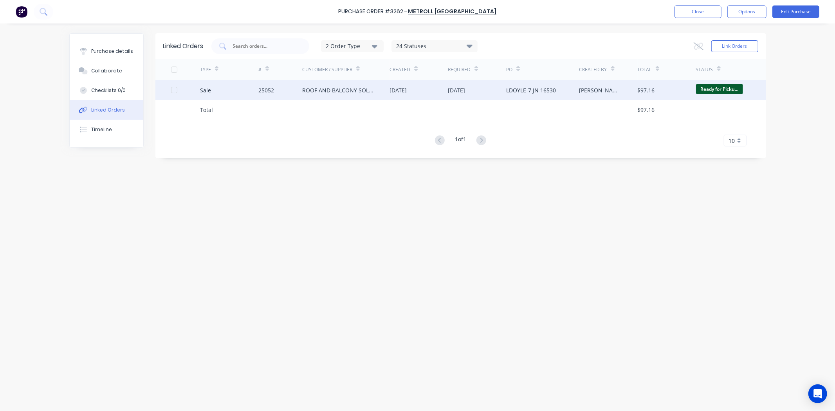
click at [426, 95] on div "[DATE]" at bounding box center [419, 90] width 58 height 20
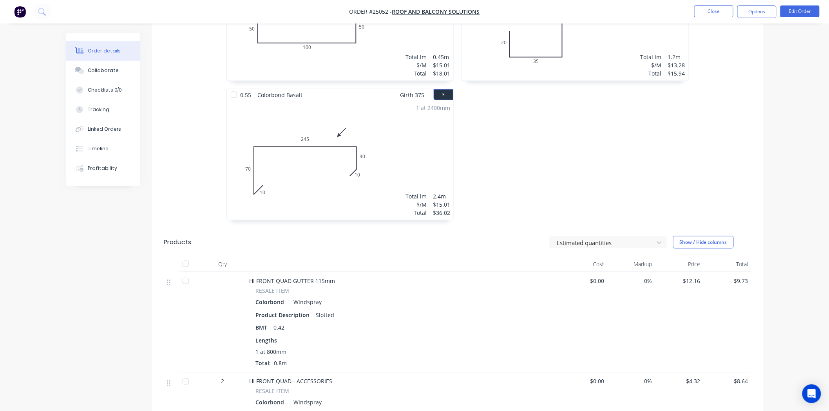
scroll to position [435, 0]
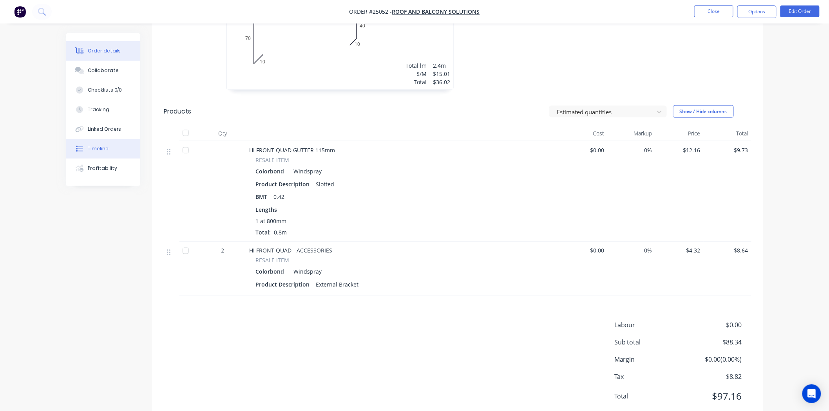
click at [79, 150] on icon at bounding box center [79, 148] width 7 height 7
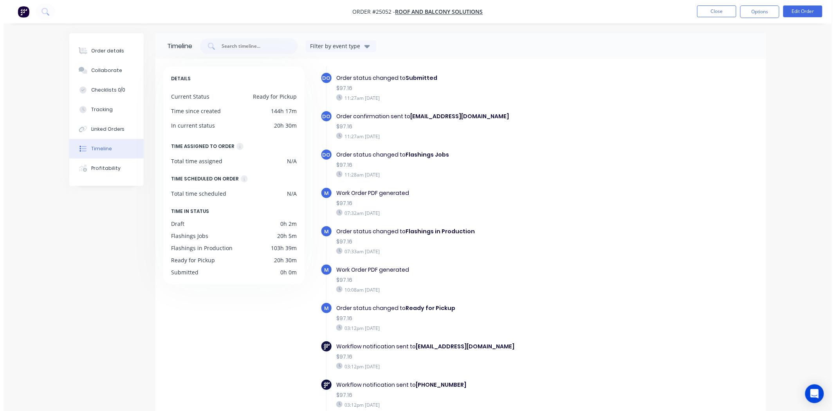
scroll to position [41, 0]
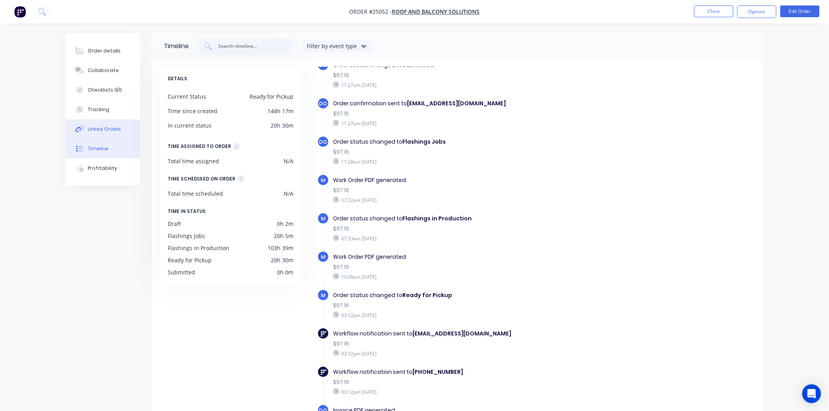
click at [123, 130] on button "Linked Orders" at bounding box center [103, 129] width 74 height 20
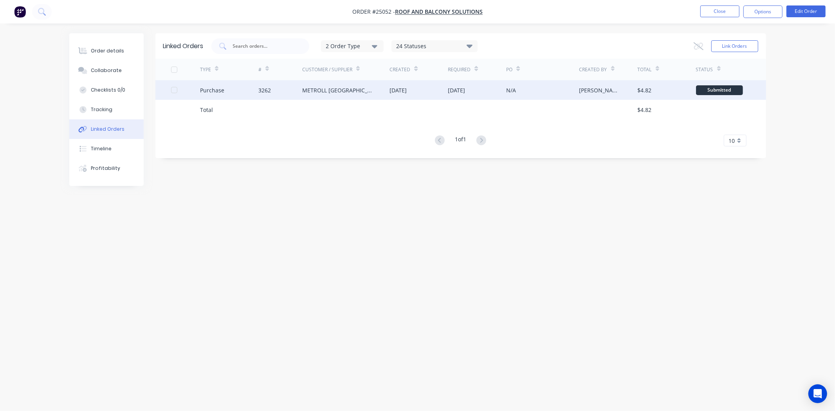
click at [276, 88] on div "3262" at bounding box center [280, 90] width 44 height 20
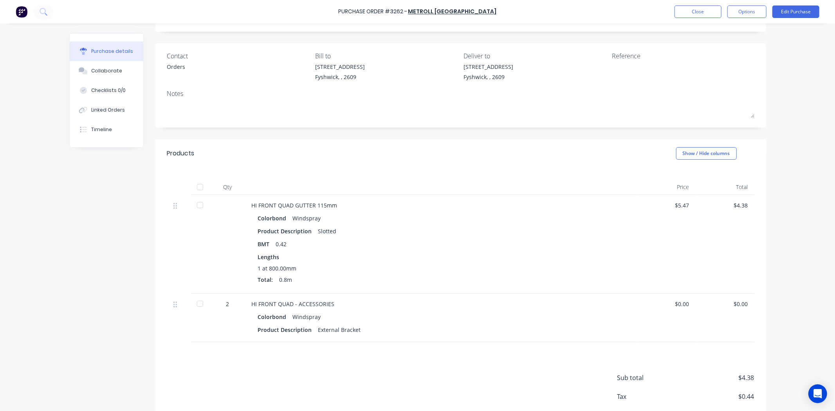
scroll to position [43, 0]
click at [106, 137] on button "Timeline" at bounding box center [107, 130] width 74 height 20
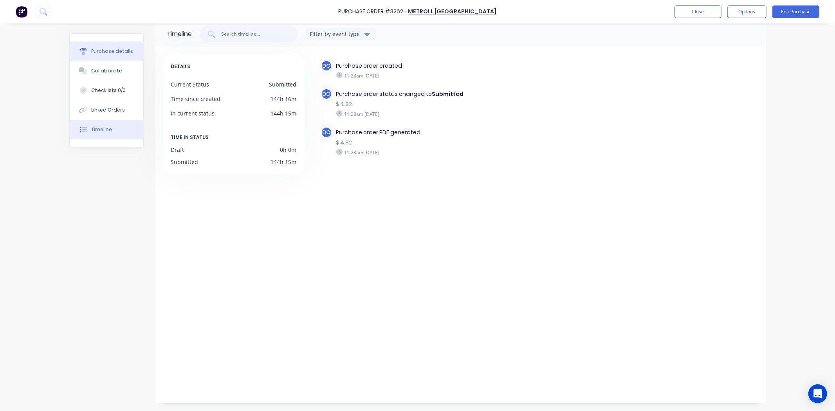
click at [110, 44] on button "Purchase details" at bounding box center [107, 52] width 74 height 20
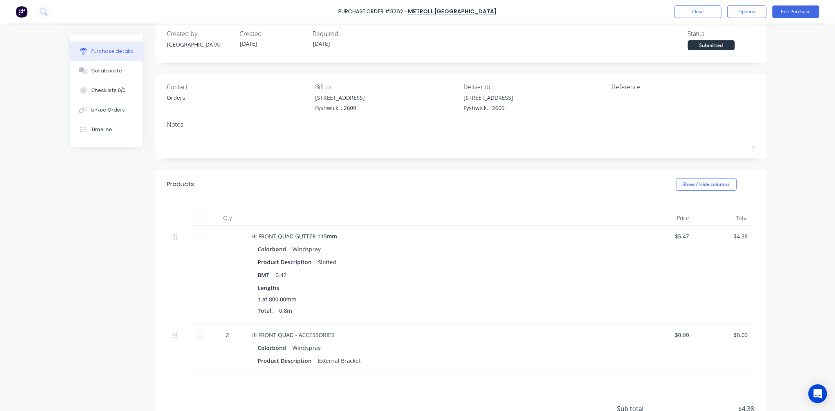
click at [536, 195] on div "Products Show / Hide columns" at bounding box center [460, 184] width 611 height 28
click at [748, 18] on button "Options" at bounding box center [747, 11] width 39 height 13
click at [722, 29] on div "Print / Email" at bounding box center [729, 31] width 60 height 11
click at [708, 65] on div "Without pricing" at bounding box center [729, 63] width 60 height 11
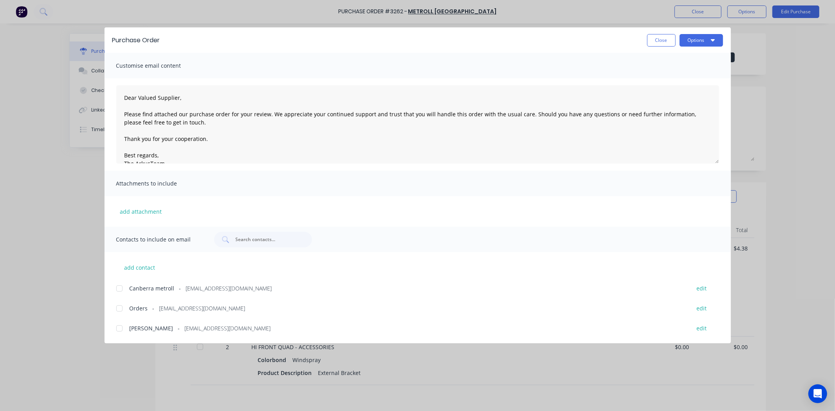
click at [121, 308] on div at bounding box center [120, 309] width 16 height 16
click at [697, 36] on button "Options" at bounding box center [701, 40] width 43 height 13
click at [663, 97] on button "Email" at bounding box center [686, 92] width 74 height 16
click at [648, 42] on button "Close" at bounding box center [661, 40] width 29 height 13
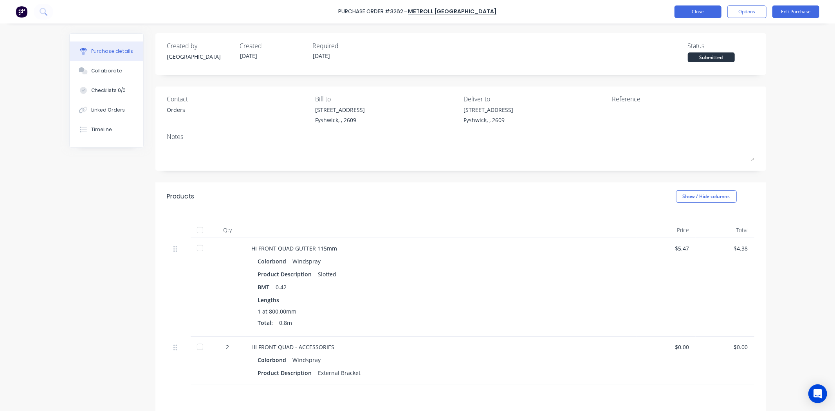
click at [680, 15] on button "Close" at bounding box center [698, 11] width 47 height 13
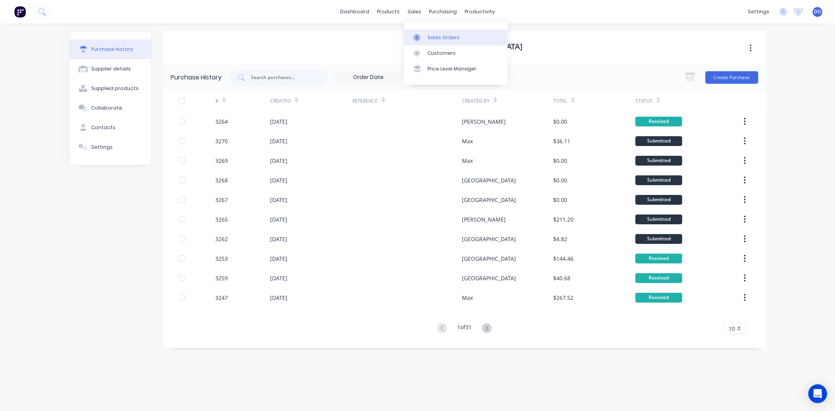
click at [419, 29] on link "Sales Orders" at bounding box center [456, 37] width 104 height 16
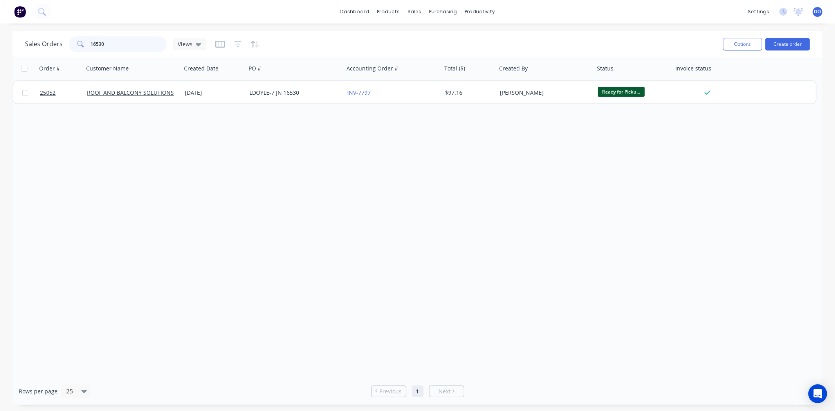
drag, startPoint x: 114, startPoint y: 44, endPoint x: 69, endPoint y: 37, distance: 44.8
click at [69, 37] on div "16530" at bounding box center [118, 44] width 98 height 16
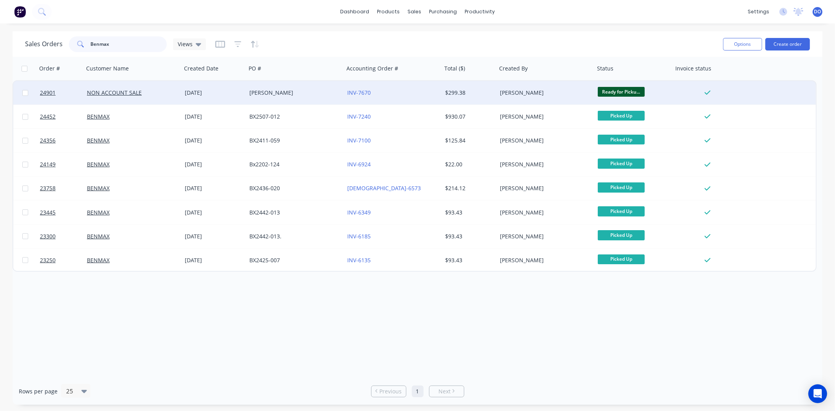
type input "Benmax"
click at [378, 93] on div "INV-7670" at bounding box center [390, 93] width 87 height 8
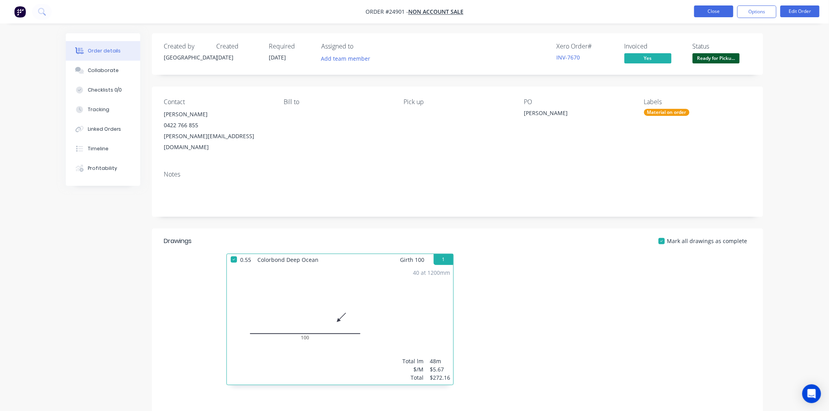
click at [708, 9] on button "Close" at bounding box center [713, 11] width 39 height 12
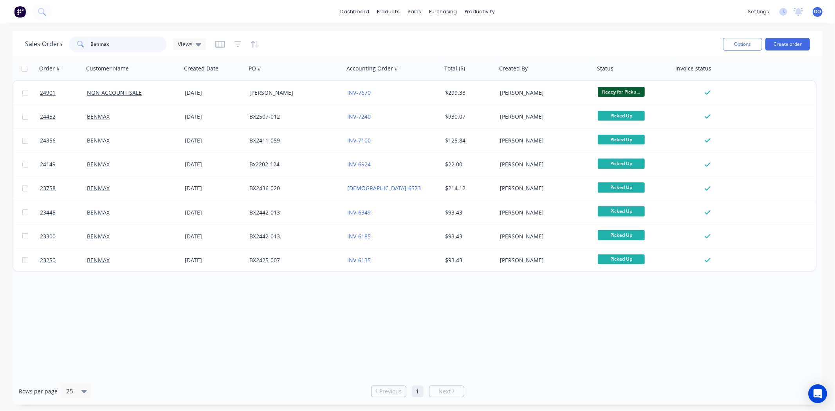
drag, startPoint x: 154, startPoint y: 40, endPoint x: 40, endPoint y: 30, distance: 114.3
click at [40, 30] on div "dashboard products sales purchasing productivity dashboard products Product Cat…" at bounding box center [417, 205] width 835 height 411
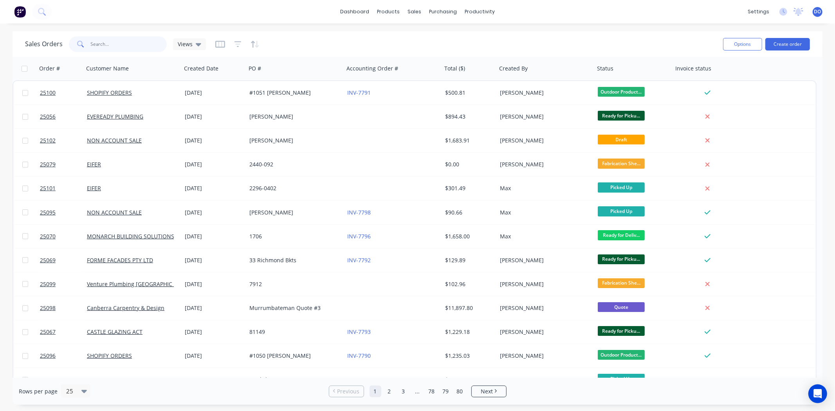
click at [137, 48] on input "text" at bounding box center [129, 44] width 76 height 16
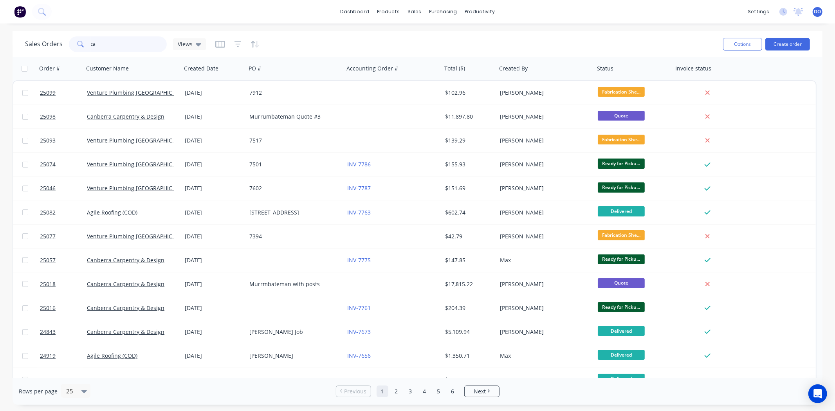
type input "c"
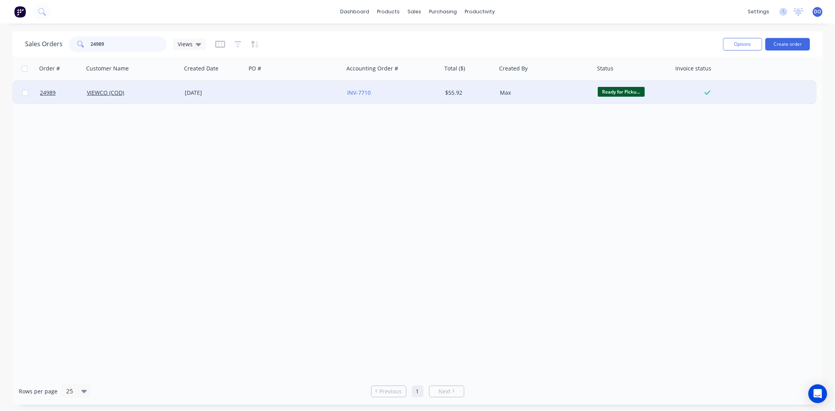
type input "24989"
click at [155, 90] on div "VIEWCO (COD)" at bounding box center [130, 93] width 87 height 8
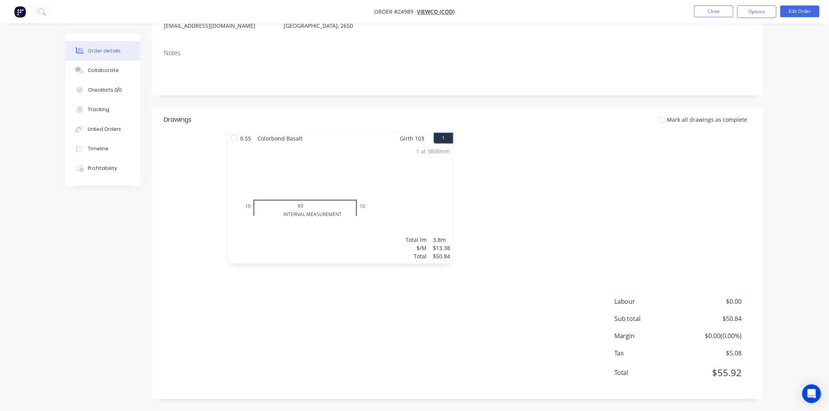
scroll to position [24, 0]
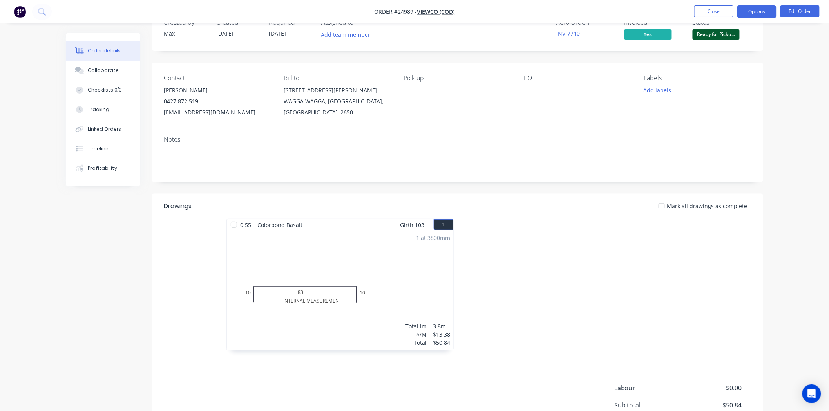
click at [758, 9] on button "Options" at bounding box center [756, 11] width 39 height 13
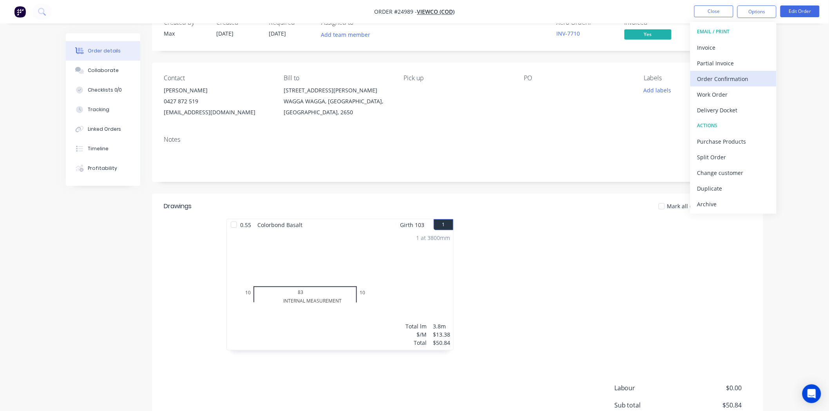
click at [737, 85] on button "Order Confirmation" at bounding box center [733, 79] width 86 height 16
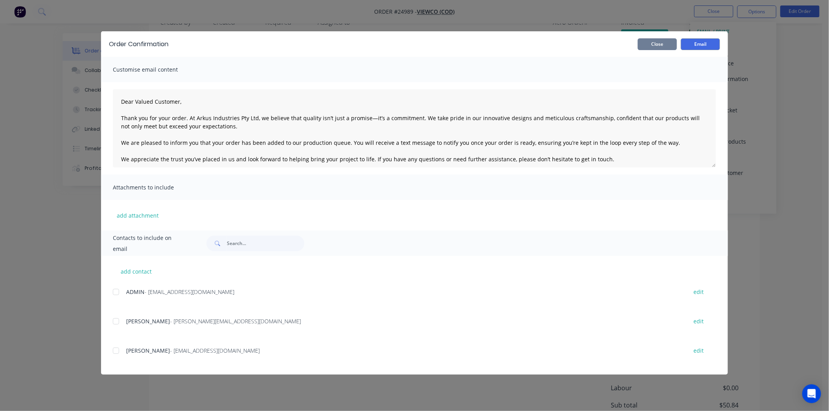
click at [660, 40] on button "Close" at bounding box center [657, 44] width 39 height 12
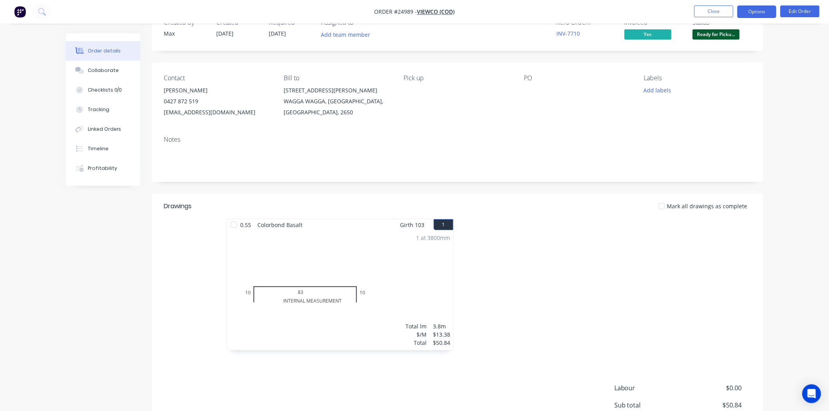
click at [751, 10] on button "Options" at bounding box center [756, 11] width 39 height 13
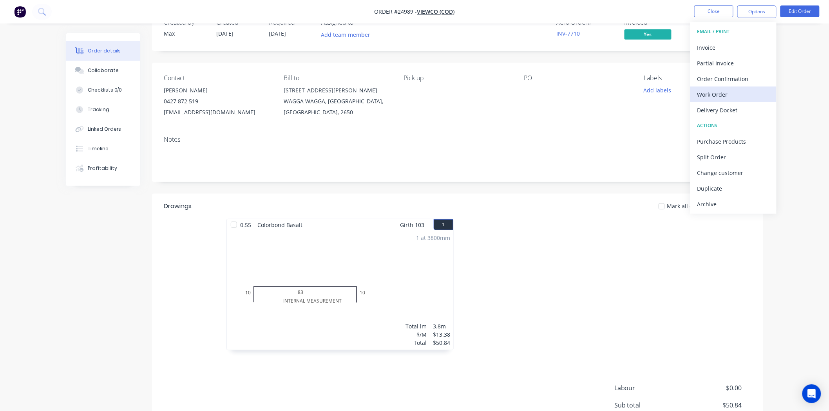
click at [741, 93] on div "Work Order" at bounding box center [733, 94] width 72 height 11
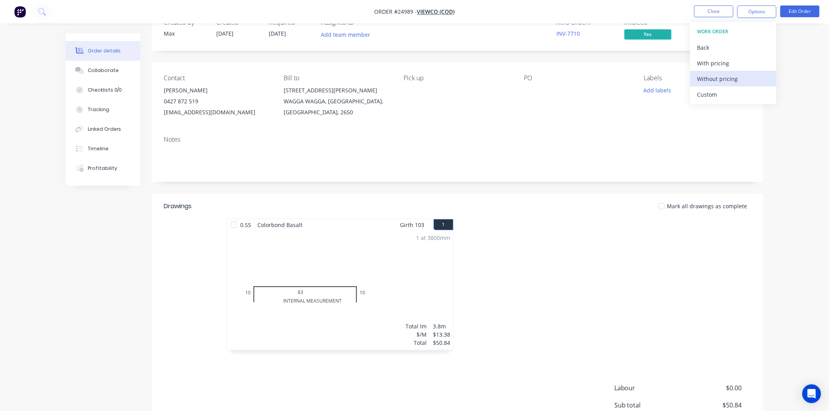
click at [743, 79] on div "Without pricing" at bounding box center [733, 78] width 72 height 11
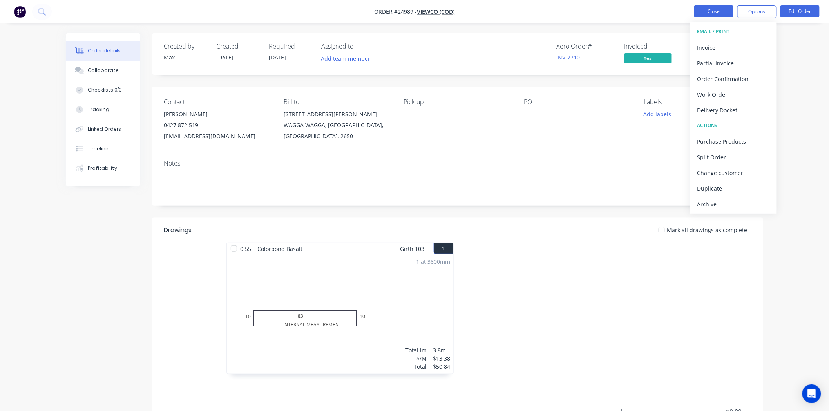
click at [715, 14] on button "Close" at bounding box center [713, 11] width 39 height 12
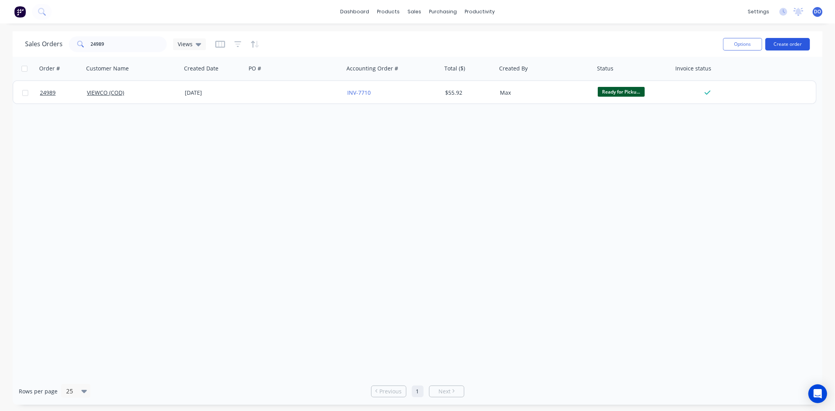
click at [801, 46] on button "Create order" at bounding box center [788, 44] width 45 height 13
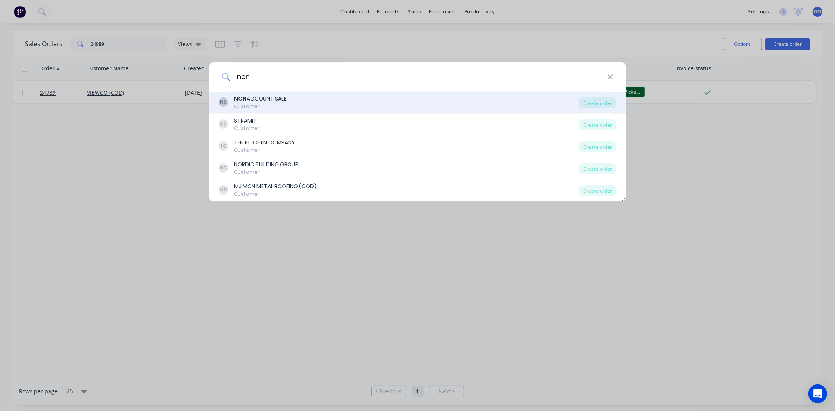
type input "non"
click at [300, 100] on div "NS NON ACCOUNT SALE Customer" at bounding box center [399, 102] width 360 height 15
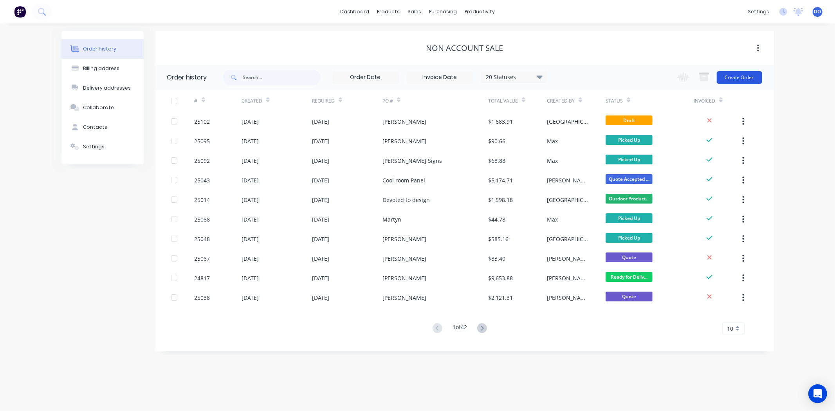
click at [752, 79] on button "Create Order" at bounding box center [739, 77] width 45 height 13
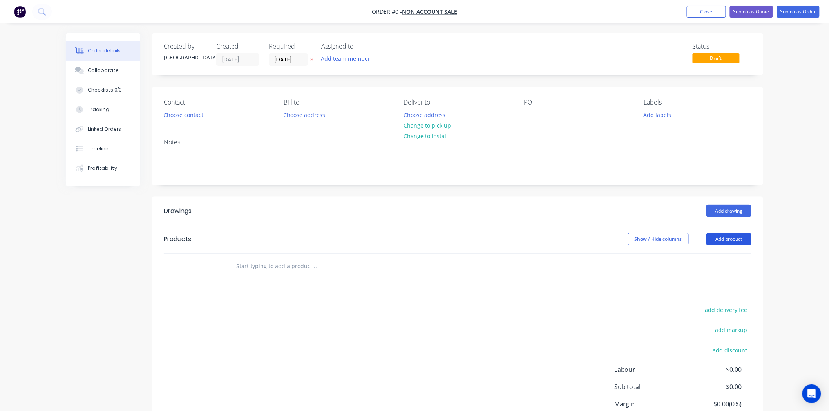
click at [737, 242] on button "Add product" at bounding box center [728, 239] width 45 height 13
click at [196, 121] on div "Contact Choose contact [PERSON_NAME] to Choose address Deliver to Choose addres…" at bounding box center [457, 109] width 611 height 45
click at [196, 118] on button "Choose contact" at bounding box center [183, 114] width 48 height 11
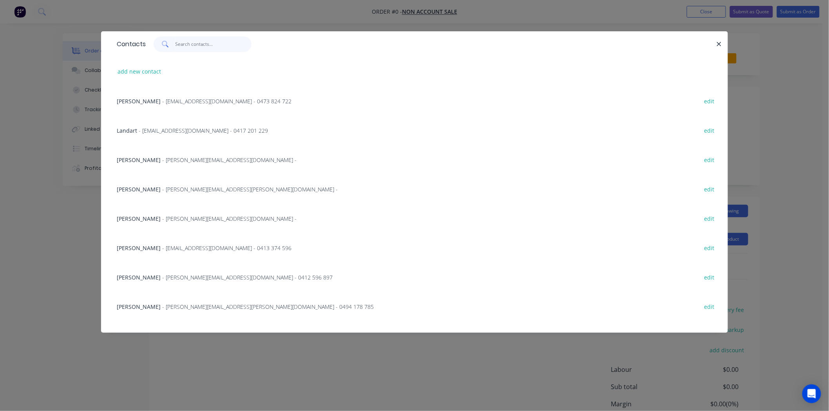
click at [210, 46] on input "text" at bounding box center [213, 44] width 76 height 16
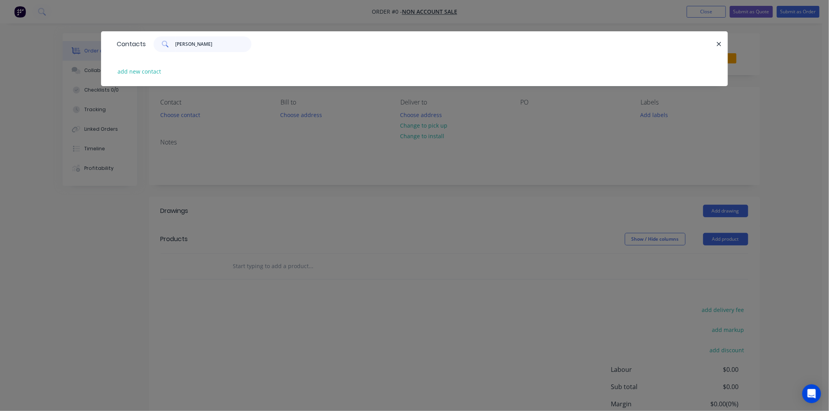
type input "[PERSON_NAME]"
click at [255, 193] on div "Contacts [PERSON_NAME] add new contact" at bounding box center [414, 205] width 829 height 411
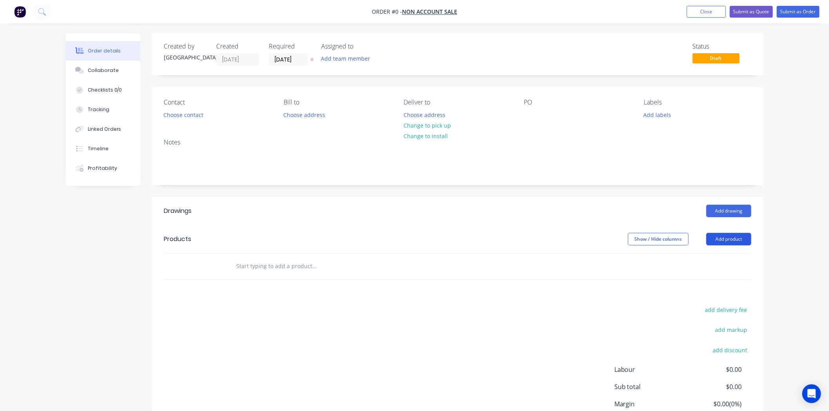
click at [731, 237] on button "Add product" at bounding box center [728, 239] width 45 height 13
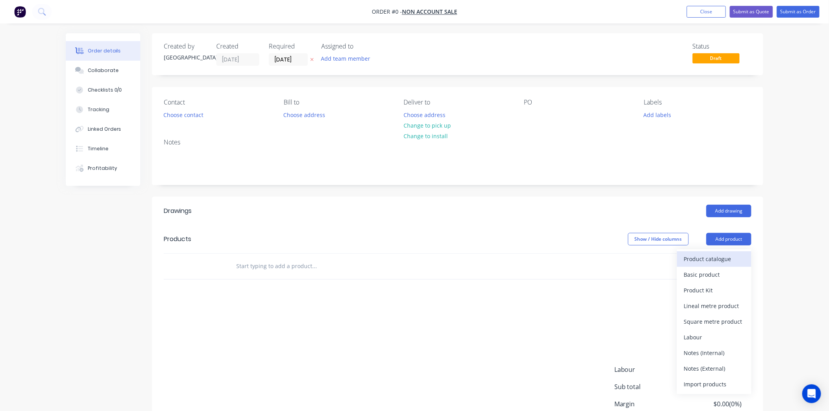
click at [727, 256] on div "Product catalogue" at bounding box center [714, 258] width 60 height 11
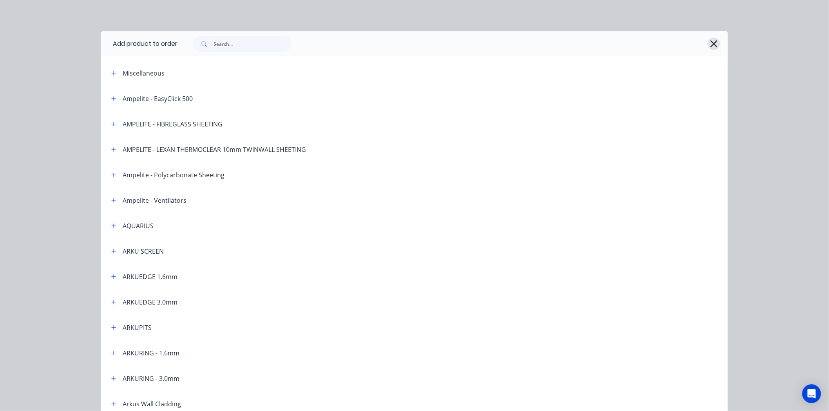
click at [713, 43] on icon "button" at bounding box center [714, 43] width 8 height 11
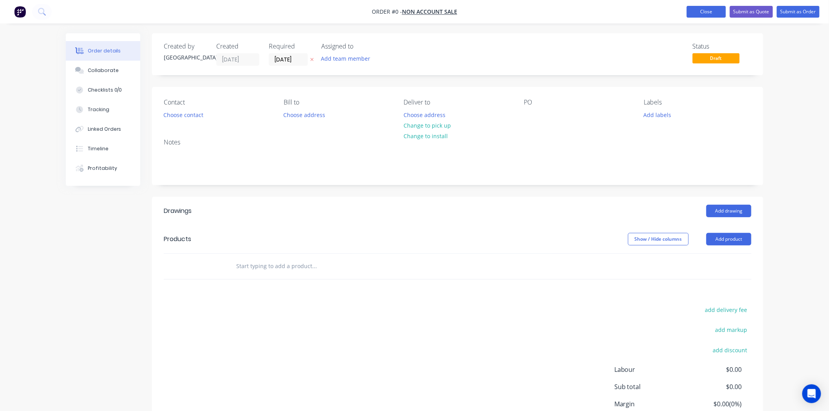
click at [700, 12] on button "Close" at bounding box center [705, 12] width 39 height 12
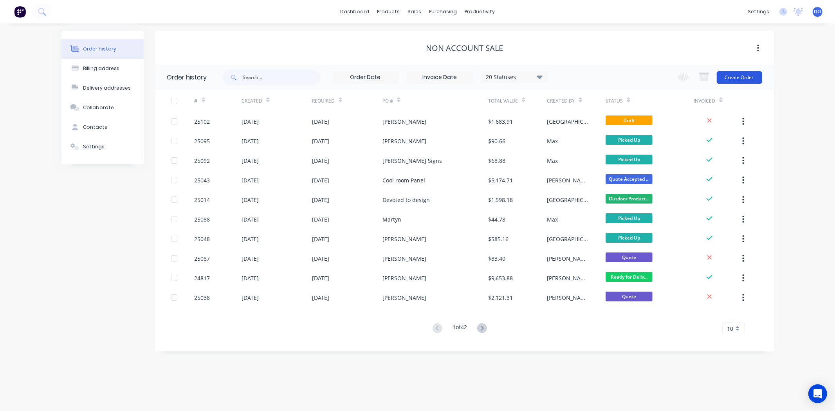
click at [741, 74] on button "Create Order" at bounding box center [739, 77] width 45 height 13
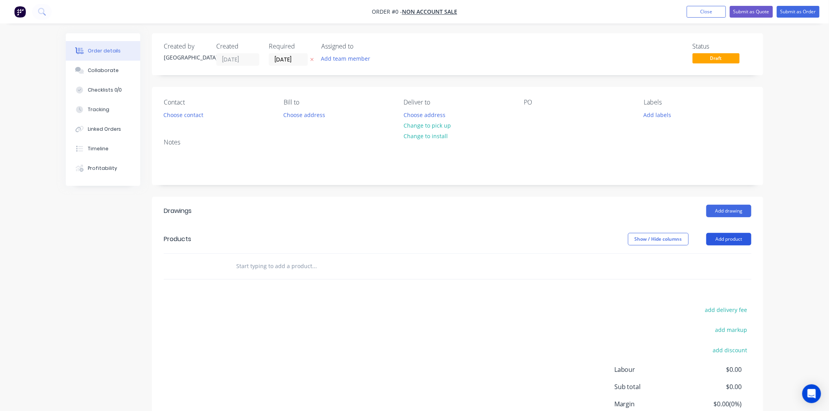
click at [723, 238] on button "Add product" at bounding box center [728, 239] width 45 height 13
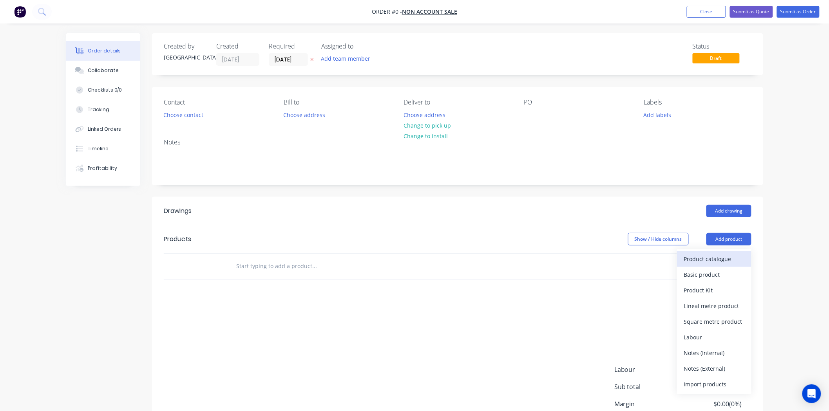
click at [720, 259] on div "Product catalogue" at bounding box center [714, 258] width 60 height 11
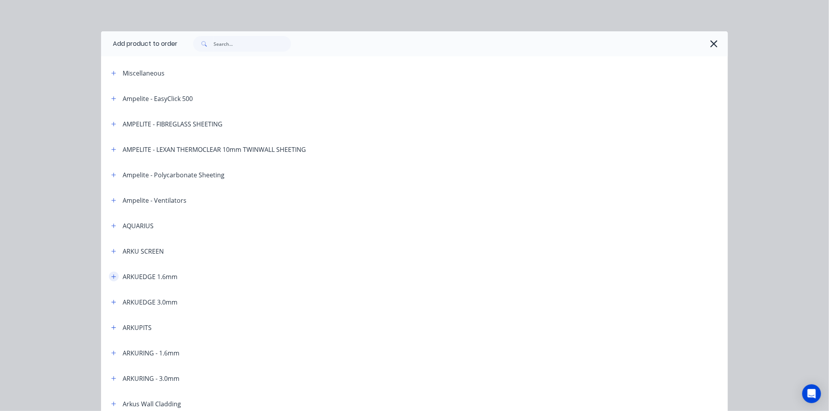
click at [110, 272] on button "button" at bounding box center [114, 277] width 10 height 10
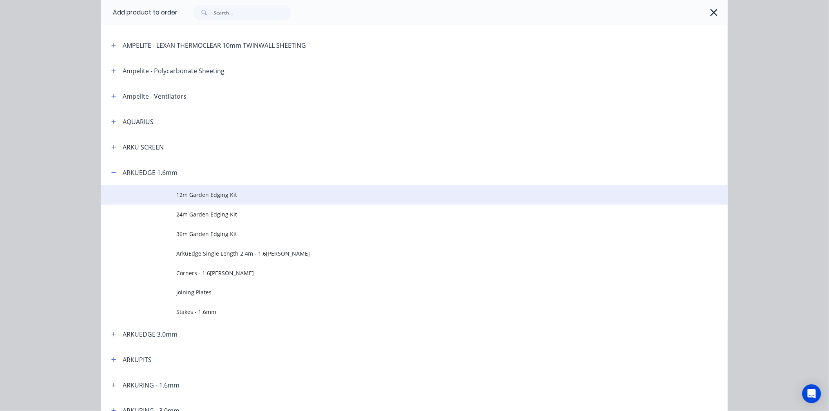
scroll to position [174, 0]
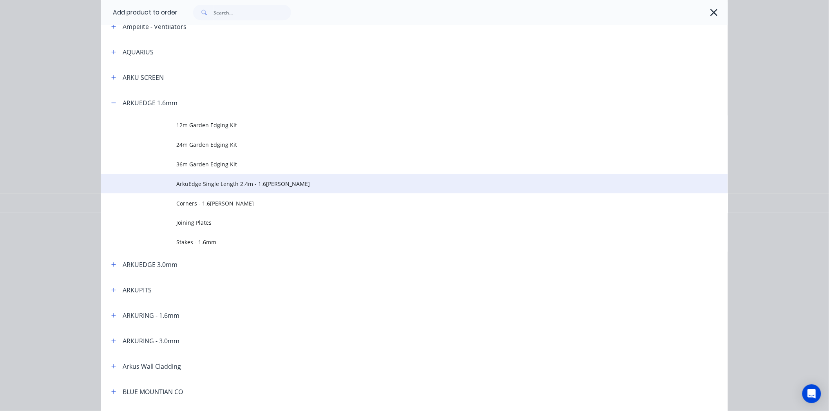
click at [226, 185] on span "ArkuEdge Single Length 2.4m - 1.6[PERSON_NAME]" at bounding box center [396, 184] width 441 height 8
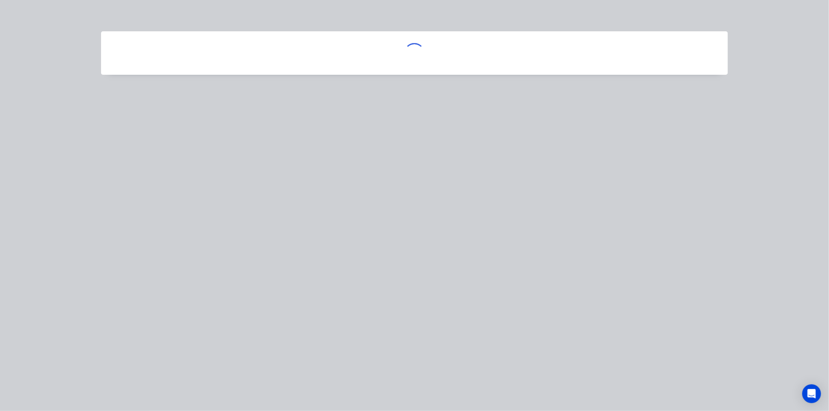
scroll to position [0, 0]
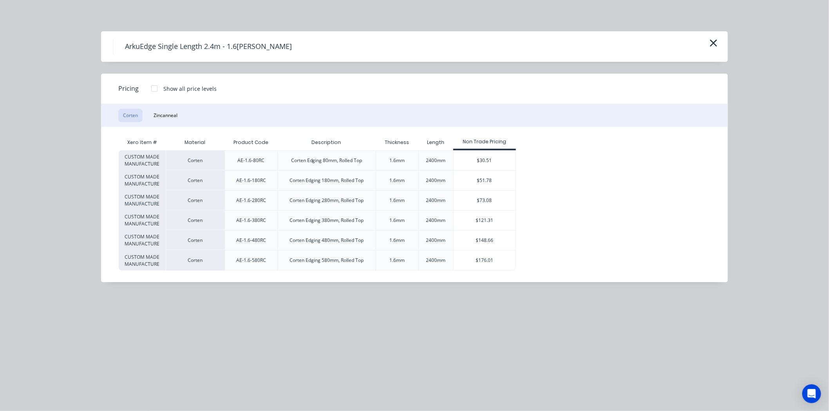
click at [157, 82] on div at bounding box center [154, 89] width 16 height 16
click at [460, 200] on div "$73.08" at bounding box center [484, 201] width 63 height 20
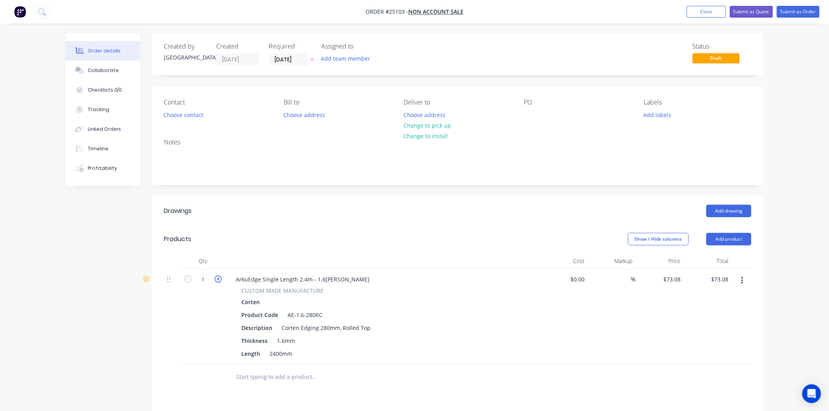
click at [217, 276] on icon "button" at bounding box center [218, 279] width 7 height 7
type input "2"
type input "$146.16"
click at [217, 276] on icon "button" at bounding box center [218, 279] width 7 height 7
type input "3"
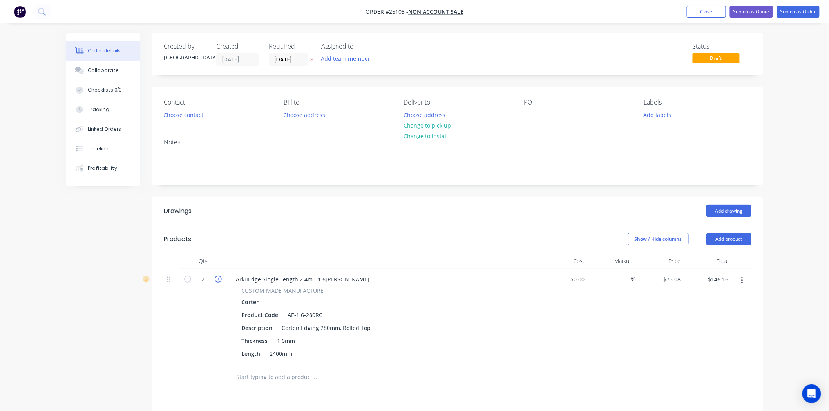
type input "$219.24"
click at [727, 238] on button "Add product" at bounding box center [728, 239] width 45 height 13
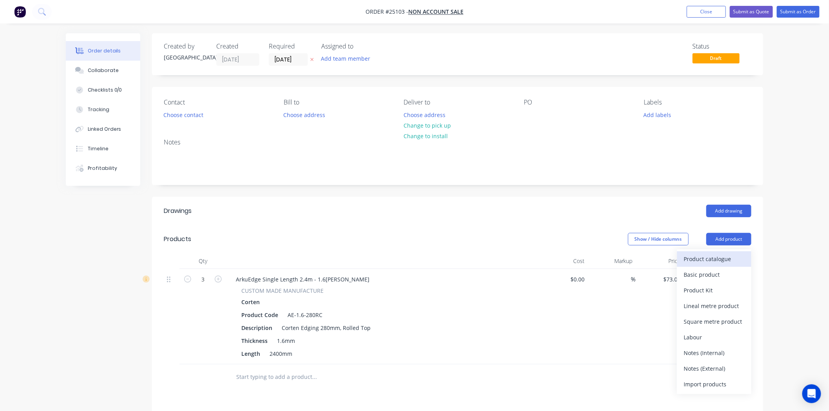
click at [715, 258] on div "Product catalogue" at bounding box center [714, 258] width 60 height 11
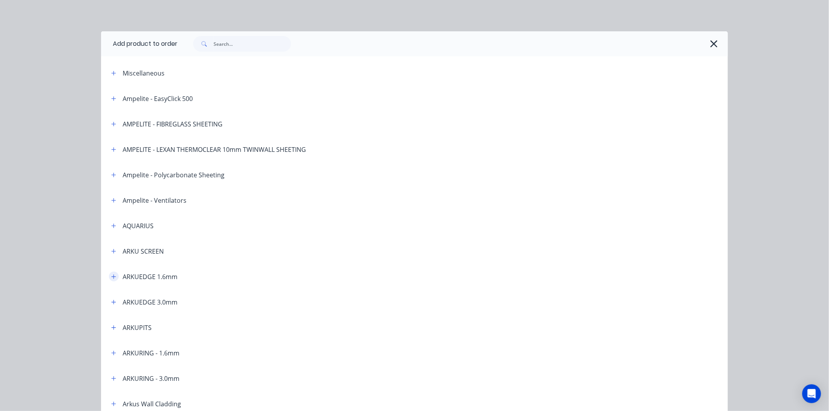
click at [114, 275] on button "button" at bounding box center [114, 277] width 10 height 10
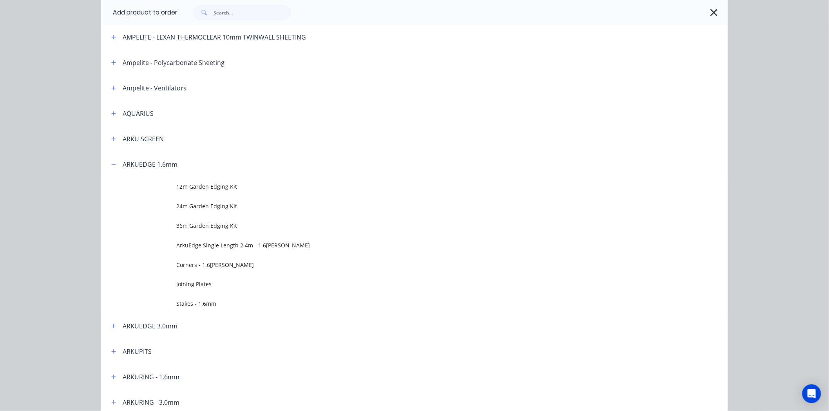
scroll to position [130, 0]
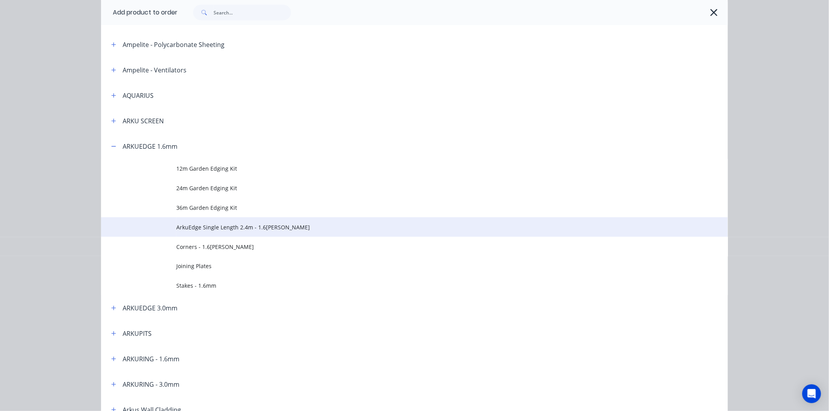
click at [177, 226] on span "ArkuEdge Single Length 2.4m - 1.6[PERSON_NAME]" at bounding box center [396, 227] width 441 height 8
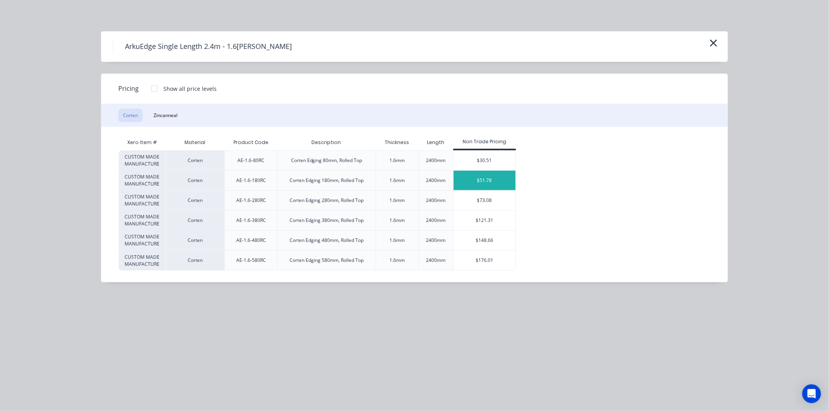
click at [491, 181] on div "$51.78" at bounding box center [484, 181] width 62 height 20
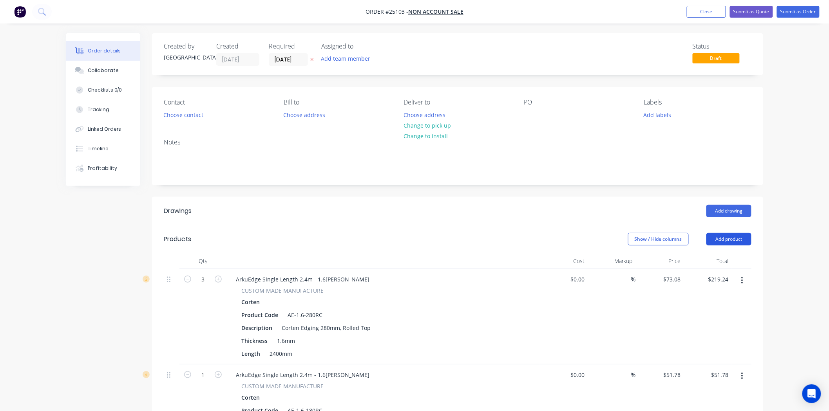
click at [715, 244] on button "Add product" at bounding box center [728, 239] width 45 height 13
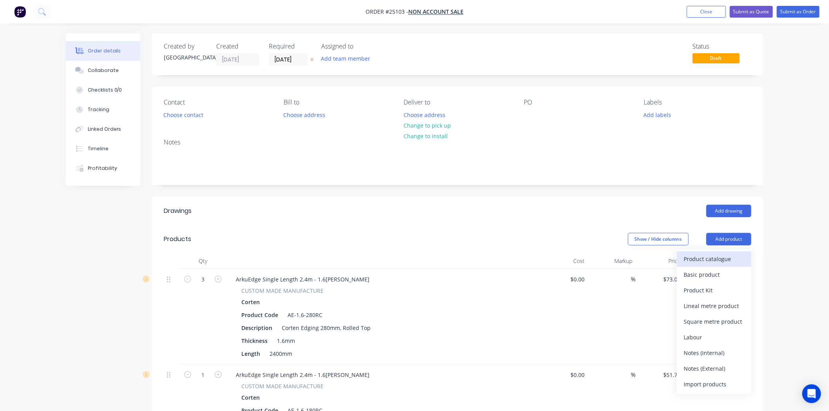
click at [713, 261] on div "Product catalogue" at bounding box center [714, 258] width 60 height 11
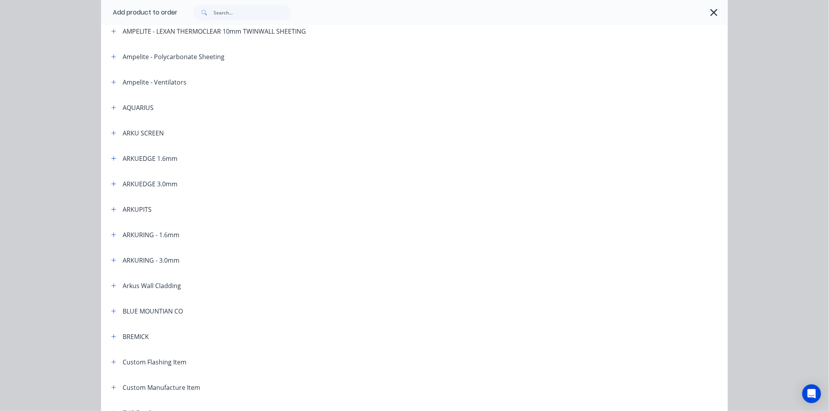
scroll to position [130, 0]
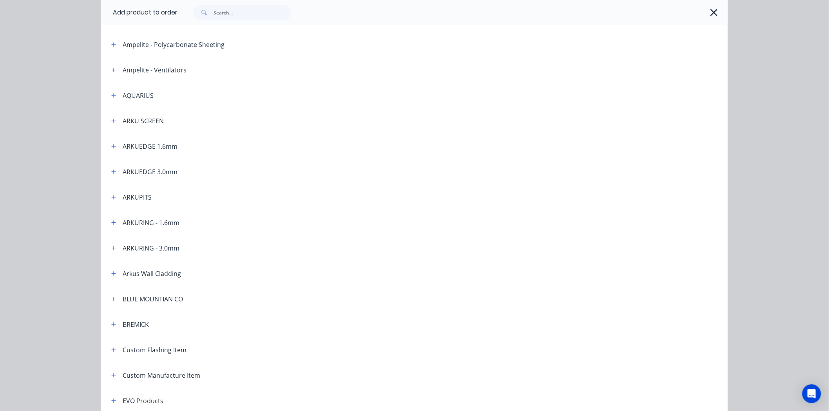
click at [113, 141] on span at bounding box center [114, 146] width 10 height 10
click at [112, 146] on icon "button" at bounding box center [114, 146] width 4 height 4
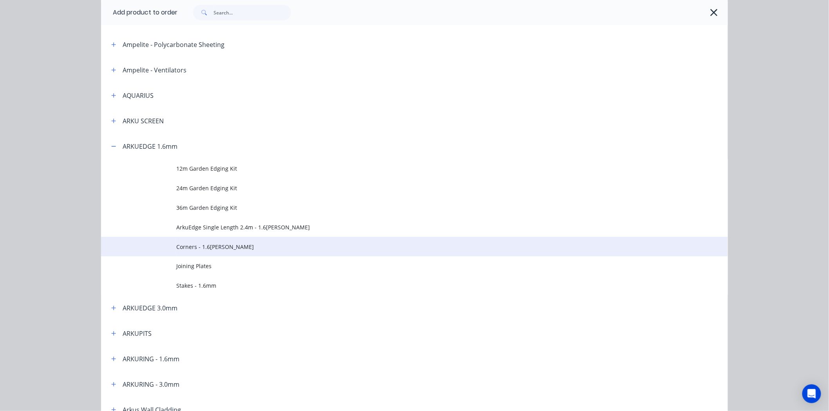
click at [262, 247] on span "Corners - 1.6[PERSON_NAME]" at bounding box center [396, 247] width 441 height 8
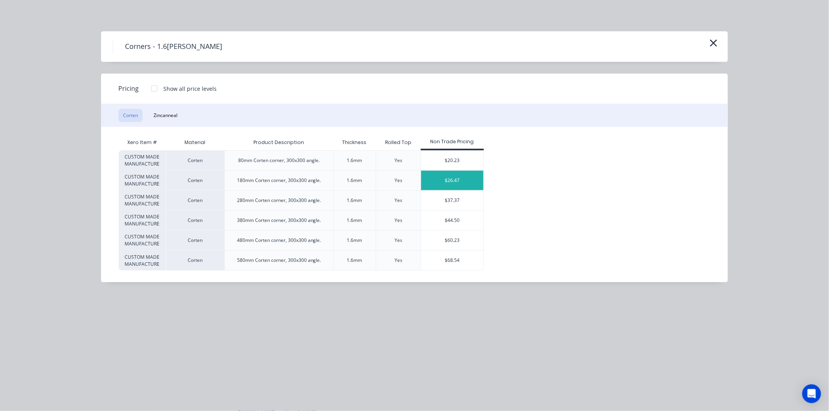
click at [451, 183] on div "$26.47" at bounding box center [452, 181] width 62 height 20
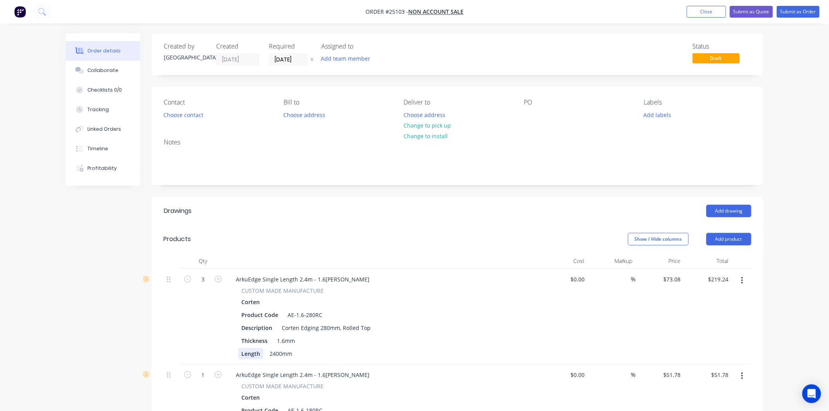
scroll to position [174, 0]
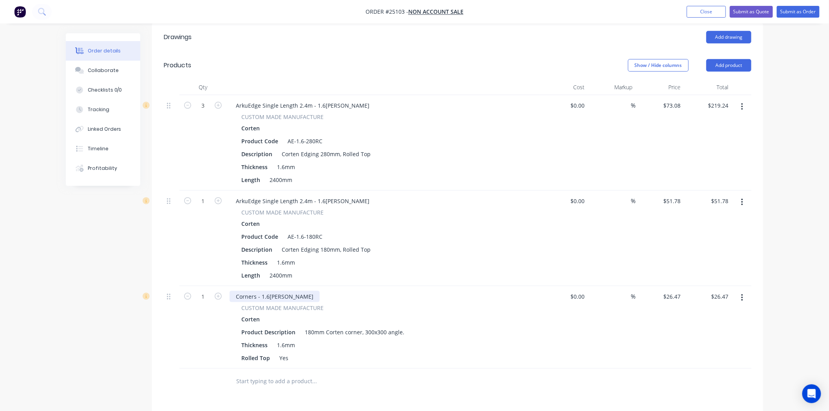
click at [302, 299] on div "Corners - 1.6[PERSON_NAME]" at bounding box center [274, 296] width 90 height 11
click at [572, 338] on div "$0.00 $0.00" at bounding box center [564, 327] width 48 height 83
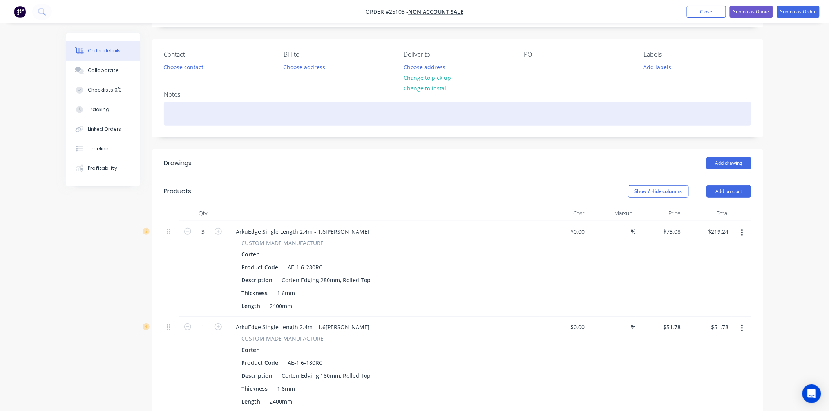
scroll to position [0, 0]
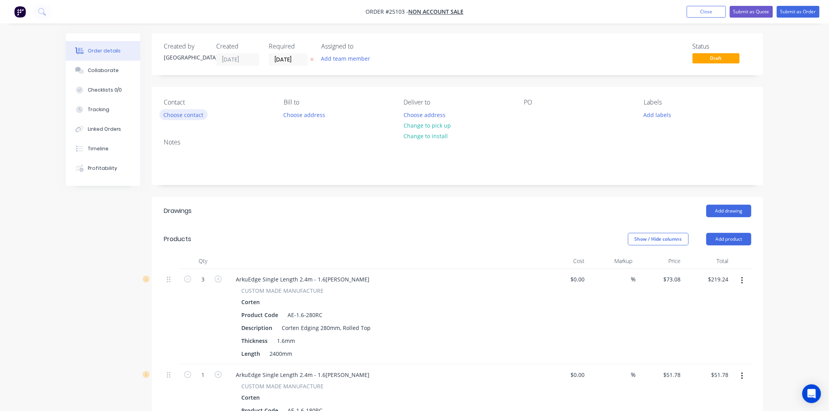
click at [191, 114] on button "Choose contact" at bounding box center [183, 114] width 48 height 11
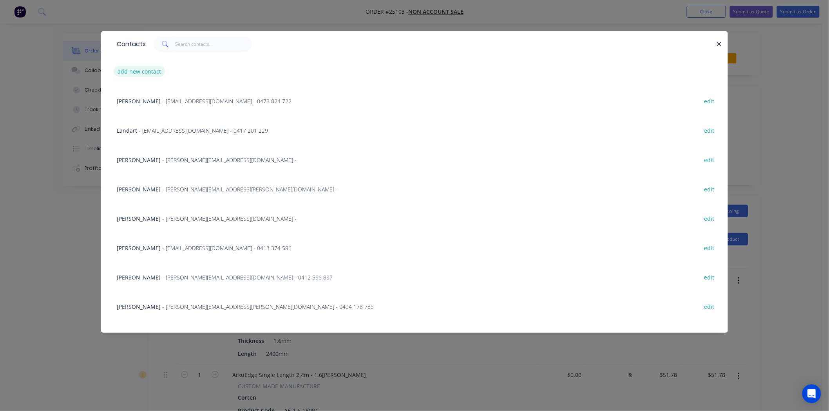
click at [136, 72] on button "add new contact" at bounding box center [140, 71] width 52 height 11
select select "AU"
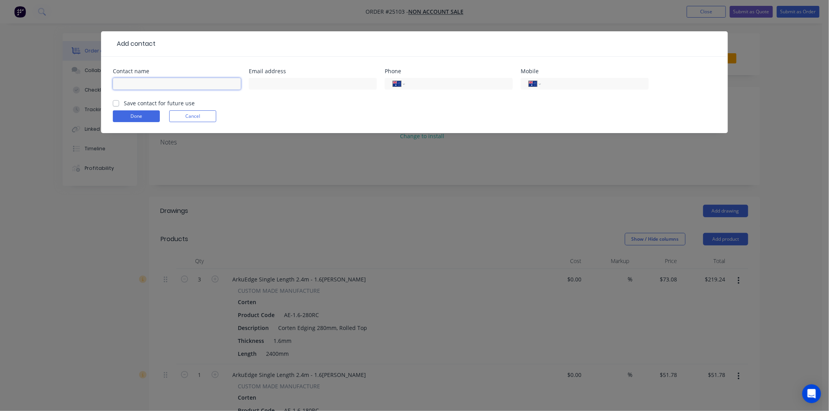
click at [166, 81] on input "text" at bounding box center [177, 84] width 128 height 12
type input "[PERSON_NAME]"
paste input "[EMAIL_ADDRESS][DOMAIN_NAME]"
type input "[EMAIL_ADDRESS][DOMAIN_NAME]"
click at [141, 115] on button "Done" at bounding box center [136, 116] width 47 height 12
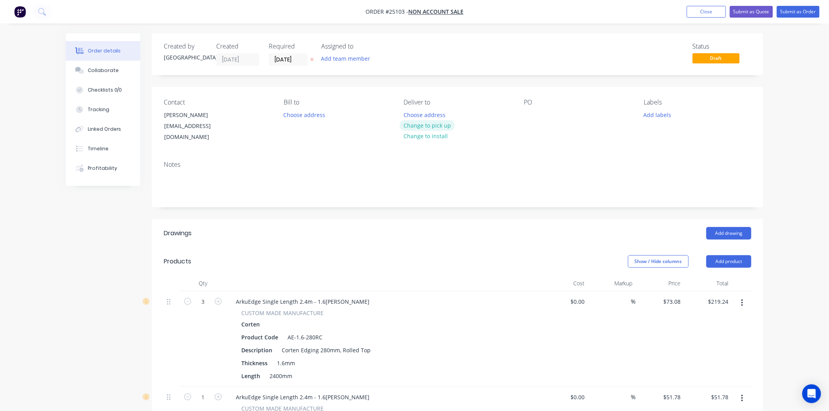
click at [446, 126] on button "Change to pick up" at bounding box center [427, 125] width 56 height 11
drag, startPoint x: 524, startPoint y: 108, endPoint x: 526, endPoint y: 113, distance: 5.0
click at [525, 112] on div "PO" at bounding box center [577, 121] width 107 height 44
click at [526, 113] on div at bounding box center [530, 114] width 13 height 11
click at [538, 112] on div "[PERSON_NAME]" at bounding box center [552, 114] width 56 height 11
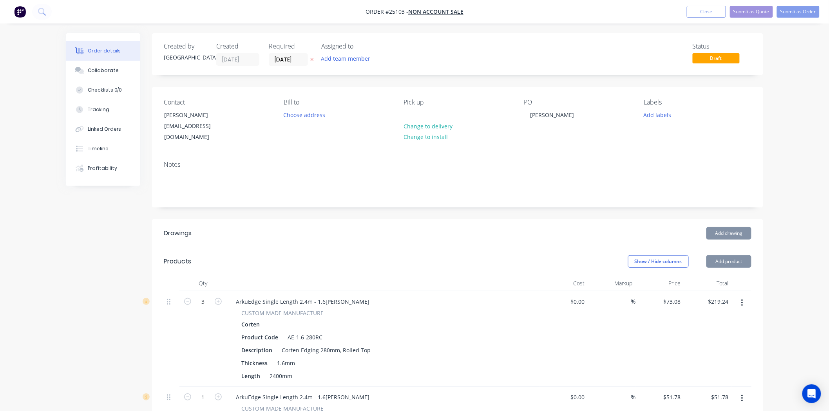
click at [565, 138] on div "Contact [PERSON_NAME] [EMAIL_ADDRESS][DOMAIN_NAME] [PERSON_NAME] to Choose addr…" at bounding box center [457, 121] width 611 height 68
click at [797, 13] on button "Submit as Order" at bounding box center [798, 12] width 43 height 12
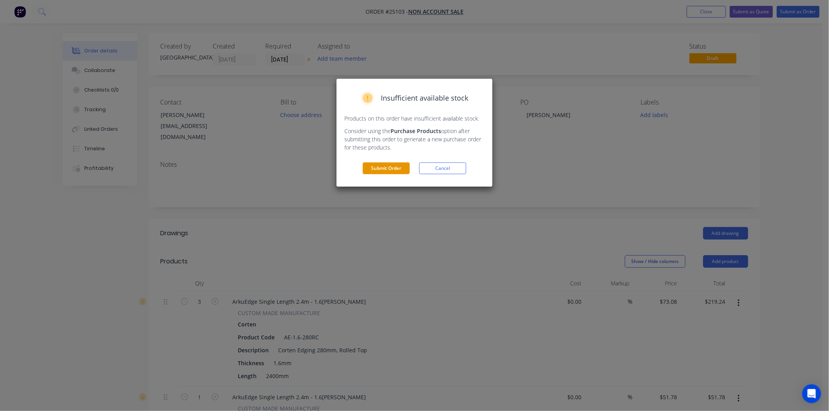
click at [384, 167] on button "Submit Order" at bounding box center [386, 169] width 47 height 12
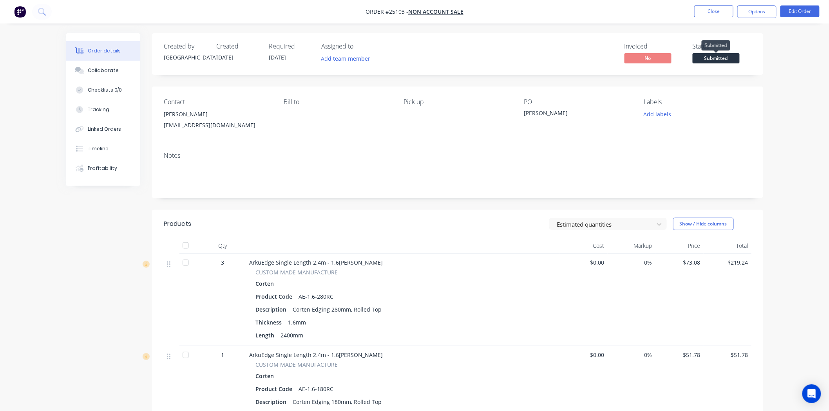
click at [715, 61] on span "Submitted" at bounding box center [715, 58] width 47 height 10
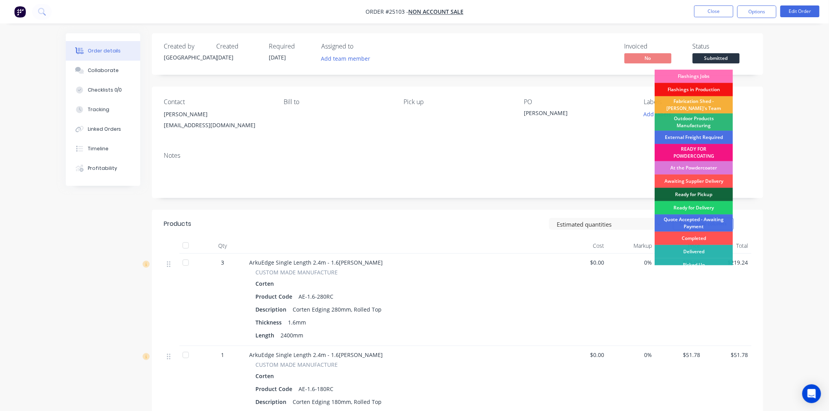
click at [700, 119] on div "Outdoor Products Manufacturing" at bounding box center [693, 122] width 78 height 17
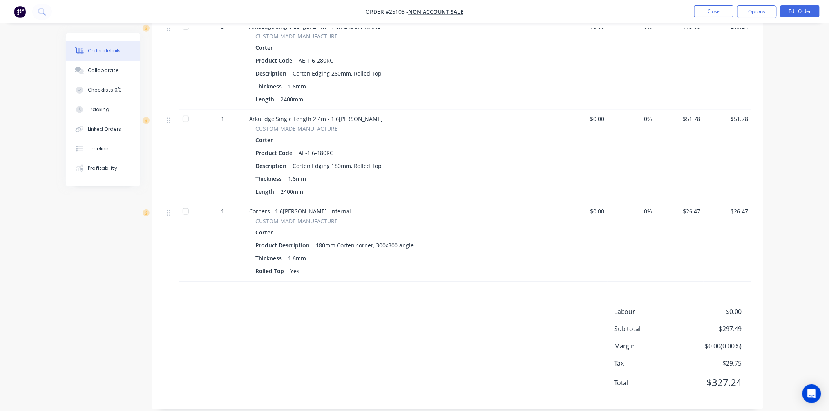
scroll to position [247, 0]
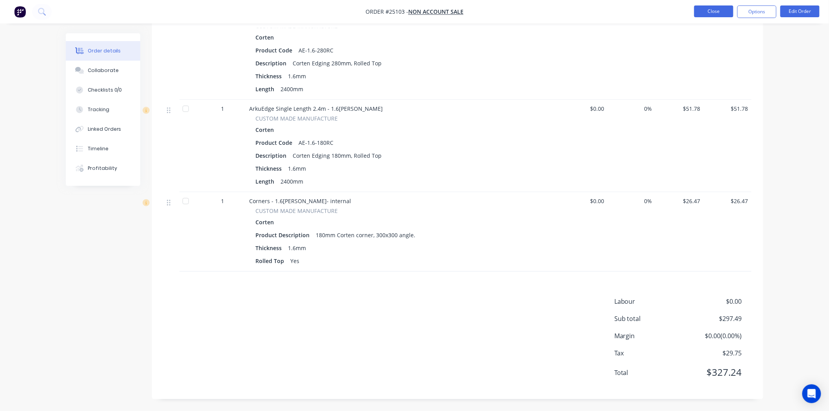
click at [704, 11] on button "Close" at bounding box center [713, 11] width 39 height 12
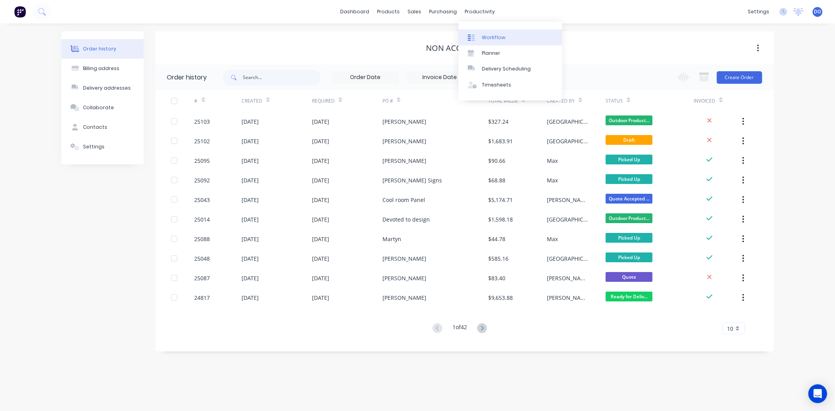
click at [475, 35] on div at bounding box center [474, 37] width 12 height 7
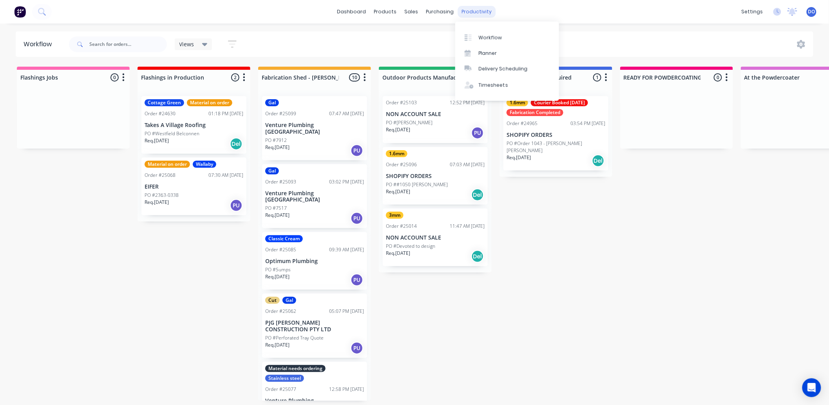
click at [465, 11] on div "productivity" at bounding box center [477, 12] width 38 height 12
click at [432, 7] on div "purchasing" at bounding box center [440, 12] width 36 height 12
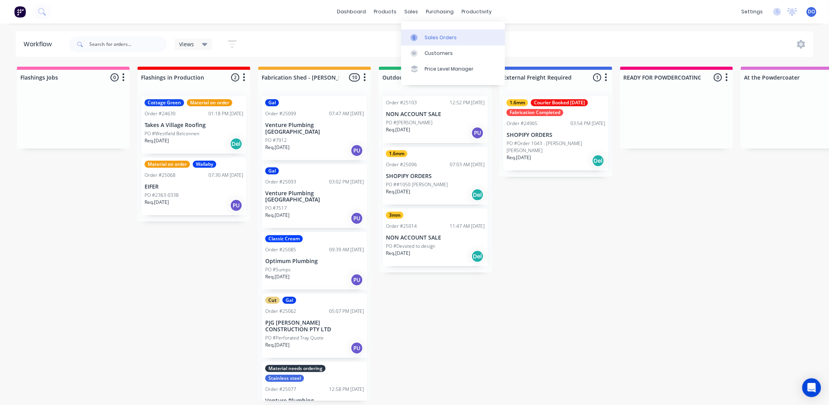
click at [433, 40] on div "Sales Orders" at bounding box center [440, 37] width 32 height 7
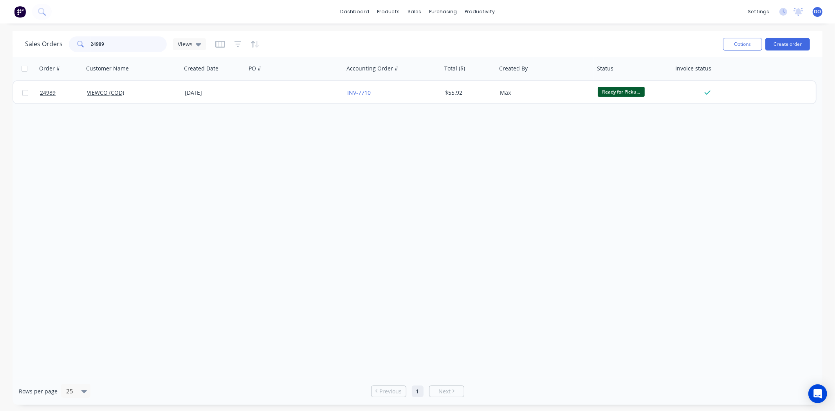
click at [116, 45] on input "24989" at bounding box center [129, 44] width 76 height 16
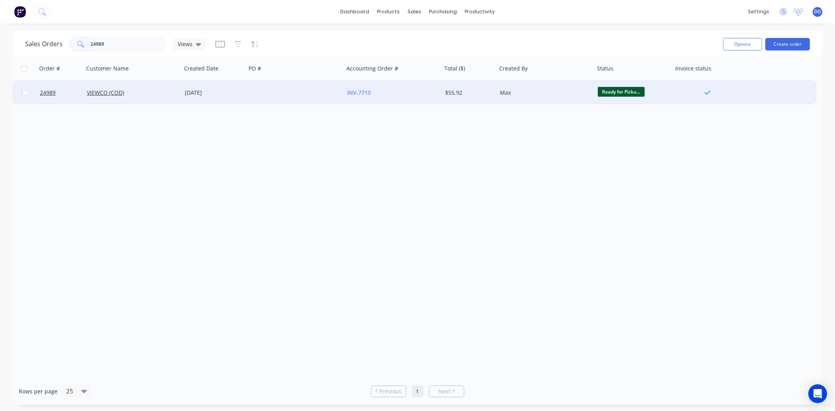
click at [237, 95] on div "[DATE]" at bounding box center [214, 93] width 58 height 8
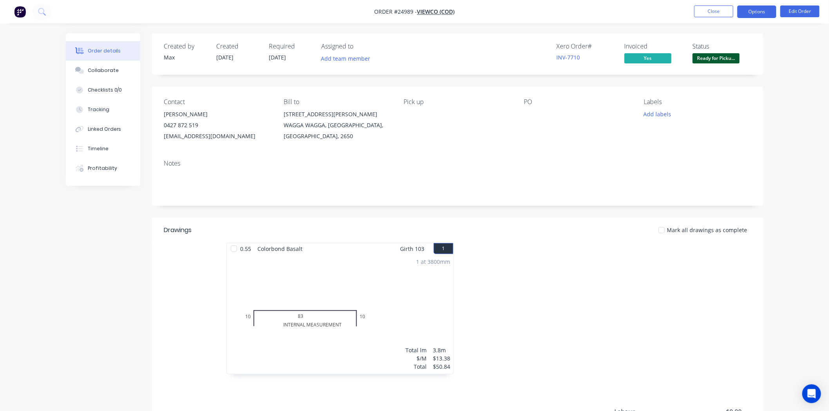
click at [743, 11] on button "Options" at bounding box center [756, 11] width 39 height 13
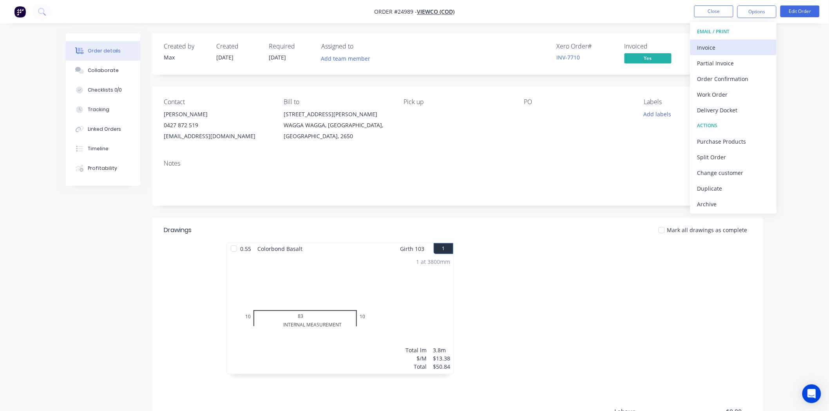
click at [729, 49] on div "Invoice" at bounding box center [733, 47] width 72 height 11
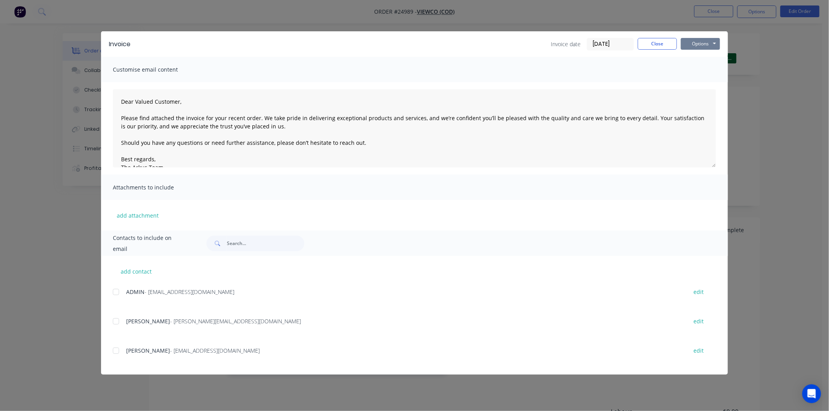
click at [690, 46] on button "Options" at bounding box center [700, 44] width 39 height 12
click at [690, 68] on button "Print" at bounding box center [706, 70] width 50 height 13
click at [649, 47] on button "Close" at bounding box center [657, 44] width 39 height 12
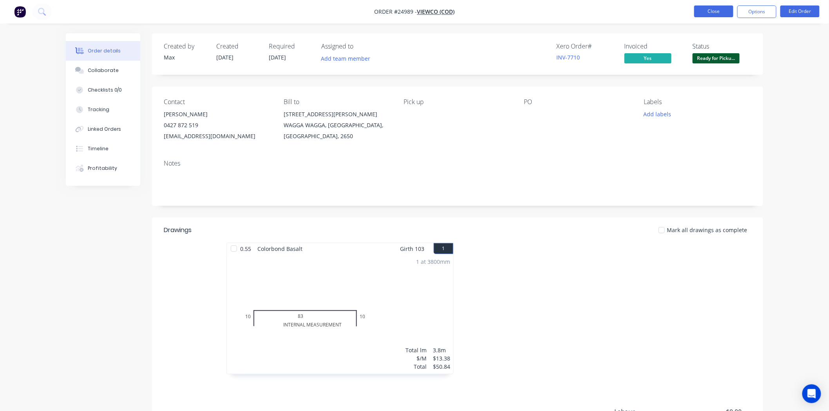
click at [719, 14] on button "Close" at bounding box center [713, 11] width 39 height 12
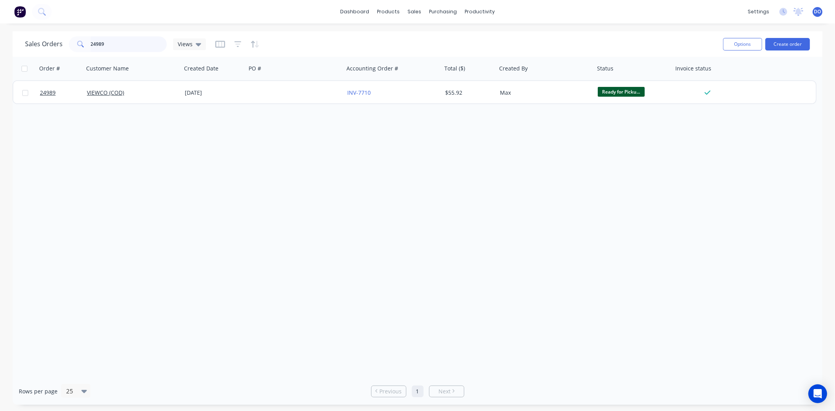
click at [119, 42] on input "24989" at bounding box center [129, 44] width 76 height 16
type input "2"
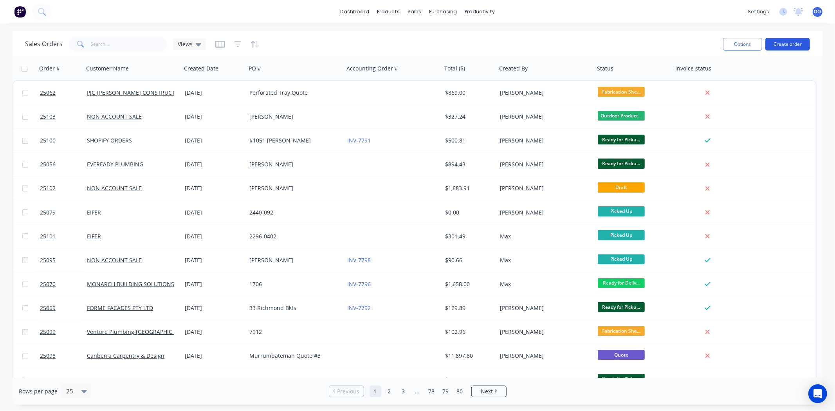
click at [795, 47] on button "Create order" at bounding box center [788, 44] width 45 height 13
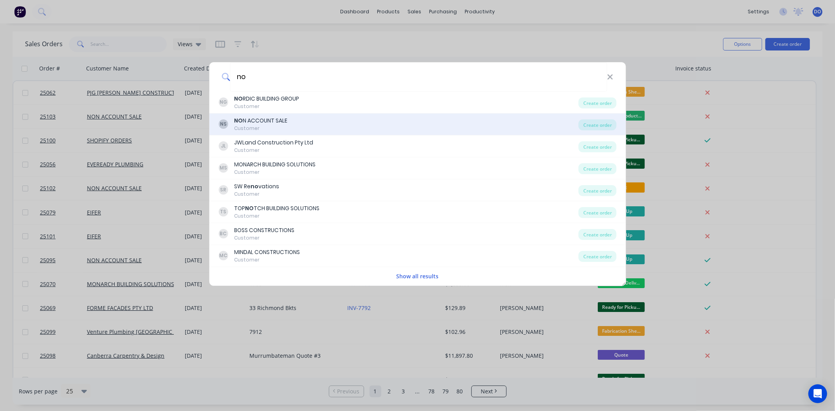
type input "no"
click at [389, 117] on div "NS NO N ACCOUNT SALE Customer" at bounding box center [399, 124] width 360 height 15
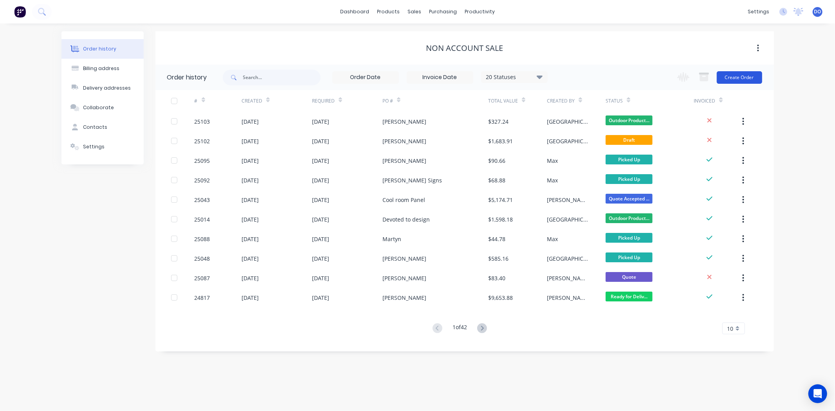
click at [737, 74] on button "Create Order" at bounding box center [739, 77] width 45 height 13
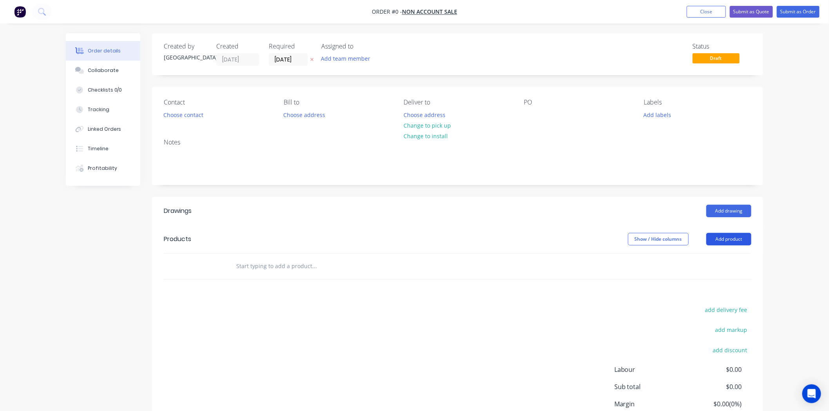
click at [746, 241] on button "Add product" at bounding box center [728, 239] width 45 height 13
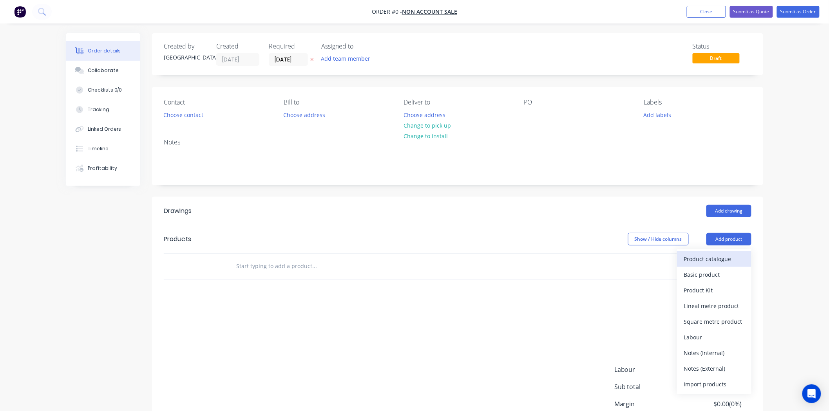
click at [723, 260] on div "Product catalogue" at bounding box center [714, 258] width 60 height 11
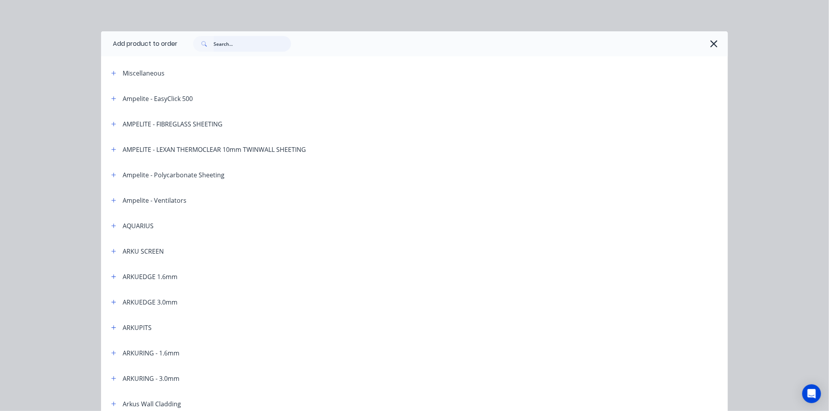
click at [231, 50] on input "text" at bounding box center [252, 44] width 78 height 16
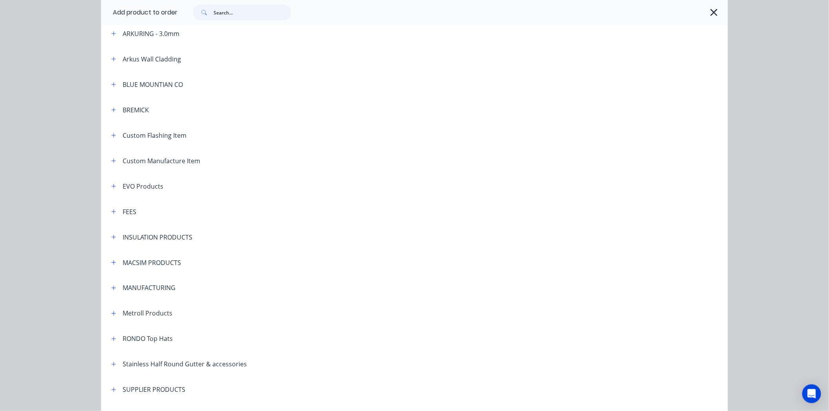
scroll to position [348, 0]
click at [111, 310] on icon "button" at bounding box center [113, 310] width 5 height 5
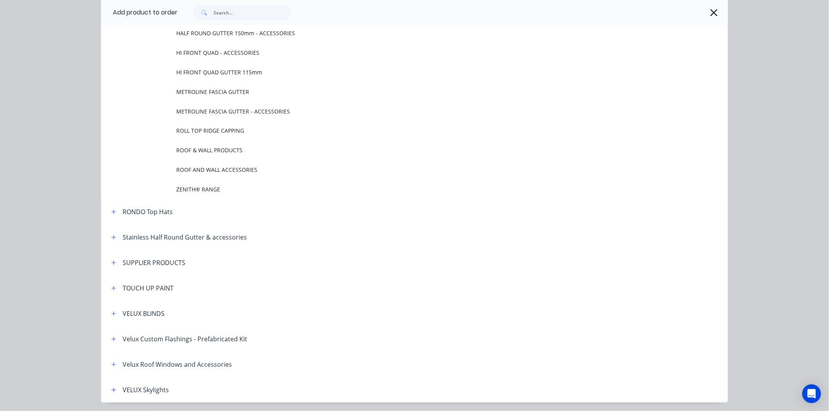
scroll to position [827, 0]
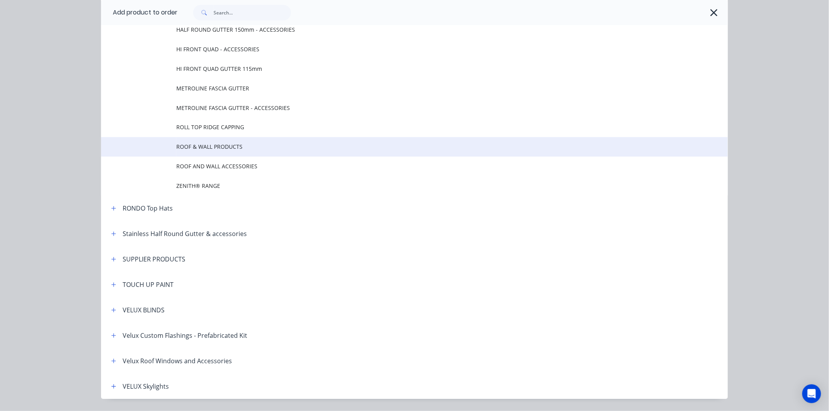
click at [229, 154] on td "ROOF & WALL PRODUCTS" at bounding box center [451, 147] width 551 height 20
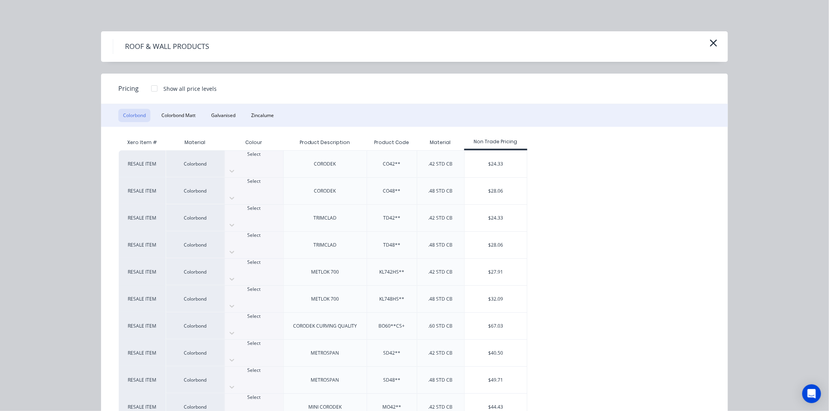
click at [146, 87] on div at bounding box center [154, 89] width 16 height 16
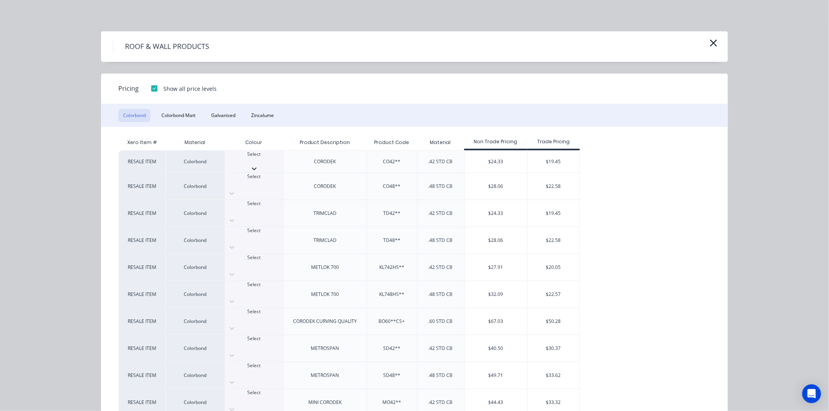
click at [263, 161] on div "Select" at bounding box center [254, 158] width 58 height 14
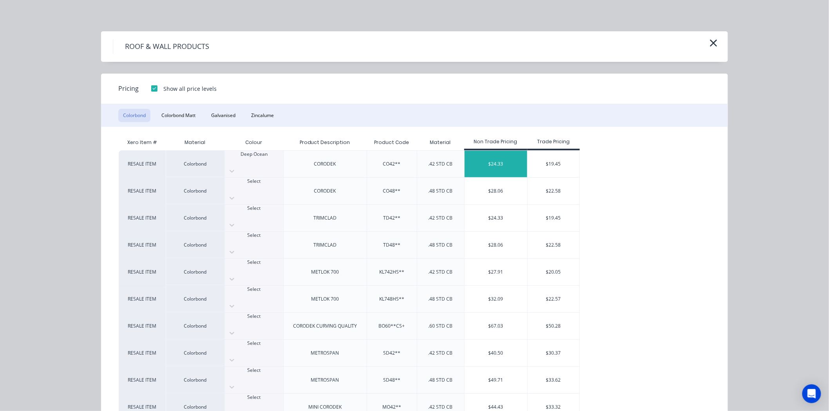
click at [516, 166] on div "$24.33" at bounding box center [495, 164] width 63 height 27
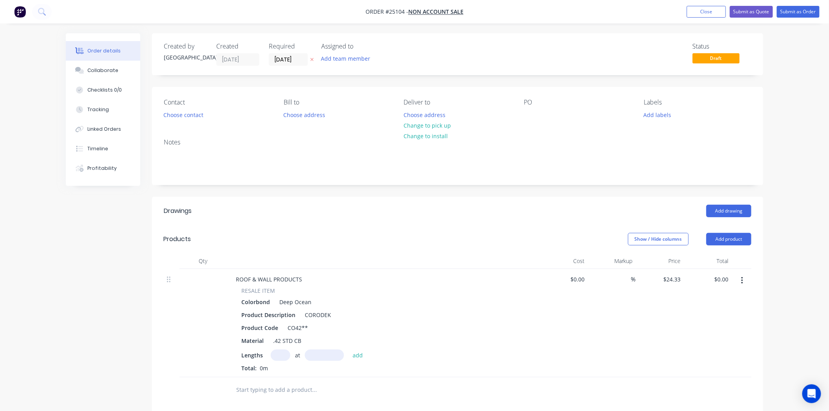
click at [275, 351] on input "text" at bounding box center [281, 355] width 20 height 11
type input "18"
click at [328, 350] on input "text" at bounding box center [324, 355] width 39 height 11
type input "3200"
click at [349, 350] on button "add" at bounding box center [358, 355] width 18 height 11
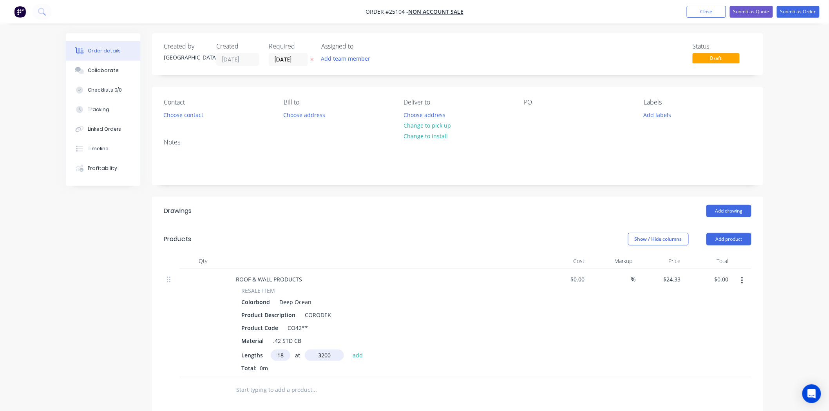
type input "$1,401.41"
click at [729, 205] on button "Add drawing" at bounding box center [728, 211] width 45 height 13
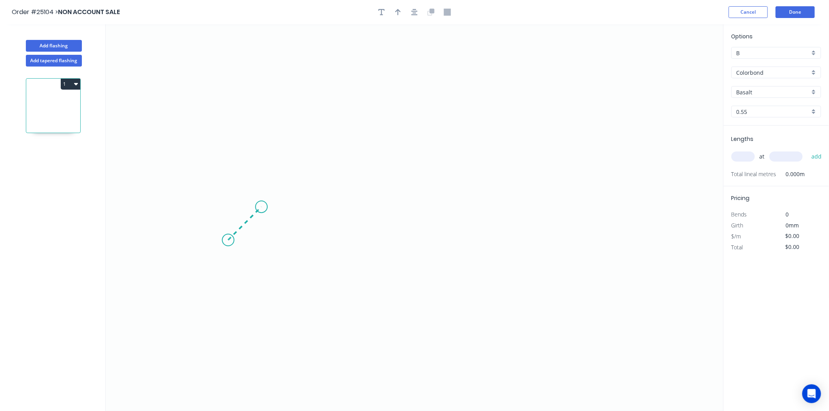
drag, startPoint x: 228, startPoint y: 240, endPoint x: 261, endPoint y: 202, distance: 50.5
click at [261, 202] on icon "0" at bounding box center [415, 217] width 618 height 387
click at [384, 148] on icon at bounding box center [322, 177] width 123 height 59
click at [536, 221] on icon "0 ? ? ? º" at bounding box center [415, 217] width 618 height 387
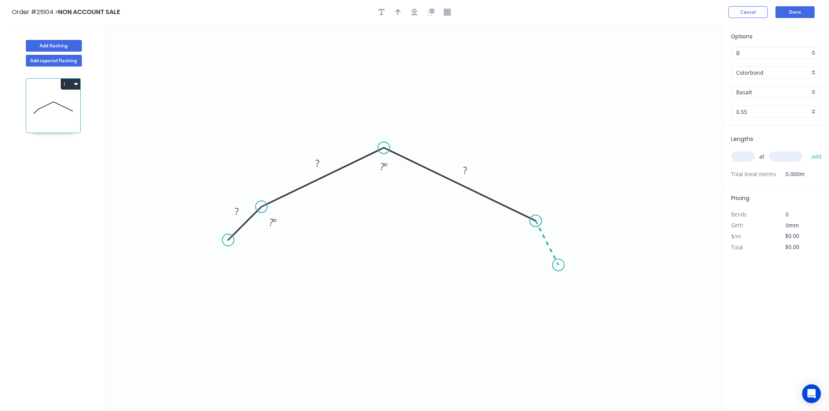
click at [558, 266] on icon "0 ? ? ? ? º ? º" at bounding box center [415, 217] width 618 height 387
drag, startPoint x: 228, startPoint y: 241, endPoint x: 259, endPoint y: 255, distance: 34.0
click at [259, 255] on circle at bounding box center [261, 255] width 12 height 12
click at [262, 200] on icon "0 ? ? ? ? ? º ? º ? º" at bounding box center [415, 217] width 618 height 387
drag, startPoint x: 260, startPoint y: 205, endPoint x: 263, endPoint y: 227, distance: 22.5
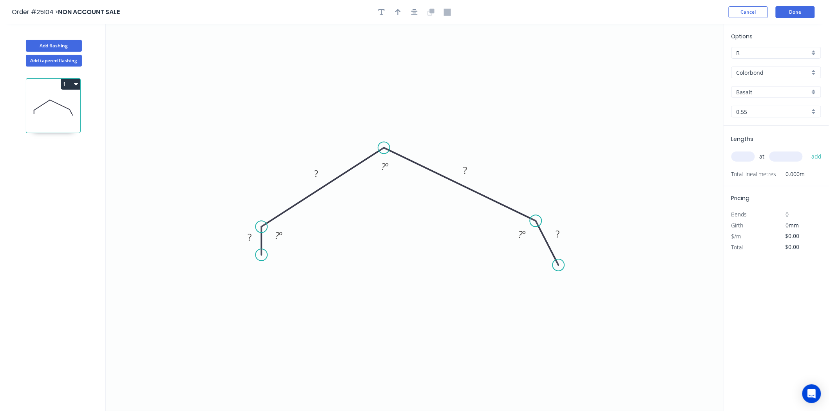
click at [263, 227] on circle at bounding box center [261, 227] width 12 height 12
drag, startPoint x: 558, startPoint y: 265, endPoint x: 534, endPoint y: 260, distance: 24.3
click at [534, 260] on circle at bounding box center [536, 260] width 12 height 12
drag, startPoint x: 538, startPoint y: 216, endPoint x: 537, endPoint y: 224, distance: 8.4
click at [537, 224] on circle at bounding box center [536, 224] width 12 height 12
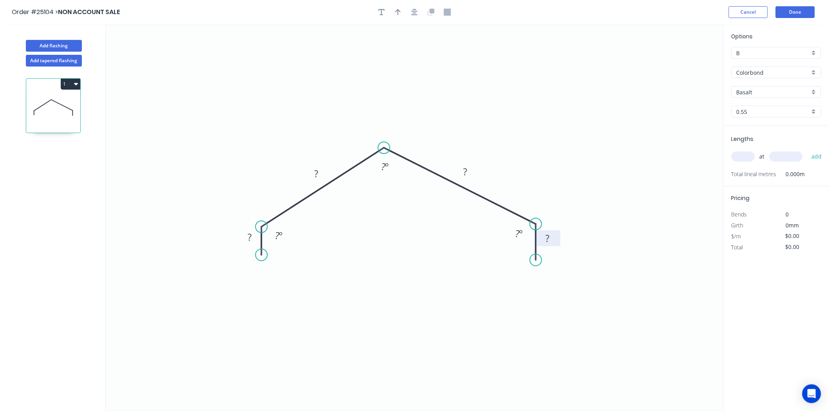
click at [540, 242] on rect at bounding box center [548, 238] width 16 height 11
click at [253, 237] on rect at bounding box center [250, 237] width 16 height 11
click at [298, 257] on div "Hide angle" at bounding box center [324, 259] width 79 height 16
click at [522, 264] on div "Hide angle" at bounding box center [558, 264] width 79 height 16
click at [312, 166] on rect at bounding box center [315, 174] width 25 height 16
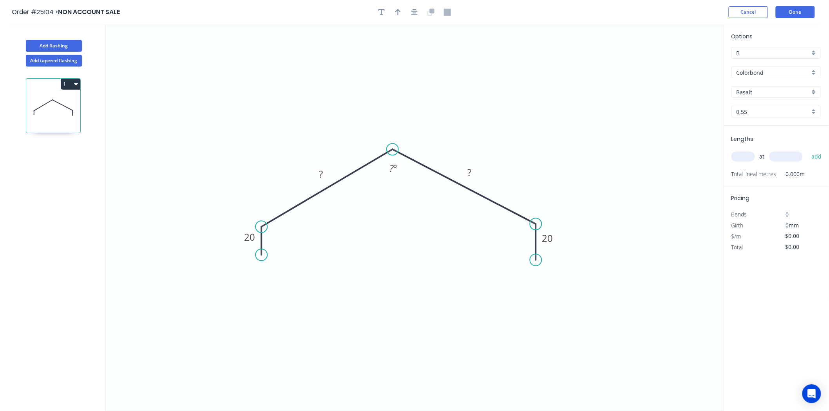
drag, startPoint x: 381, startPoint y: 146, endPoint x: 392, endPoint y: 150, distance: 12.2
click at [392, 150] on circle at bounding box center [393, 150] width 12 height 12
click at [329, 170] on rect at bounding box center [320, 174] width 25 height 16
click at [323, 171] on tspan "?" at bounding box center [321, 174] width 4 height 13
click at [745, 152] on input "text" at bounding box center [742, 157] width 23 height 10
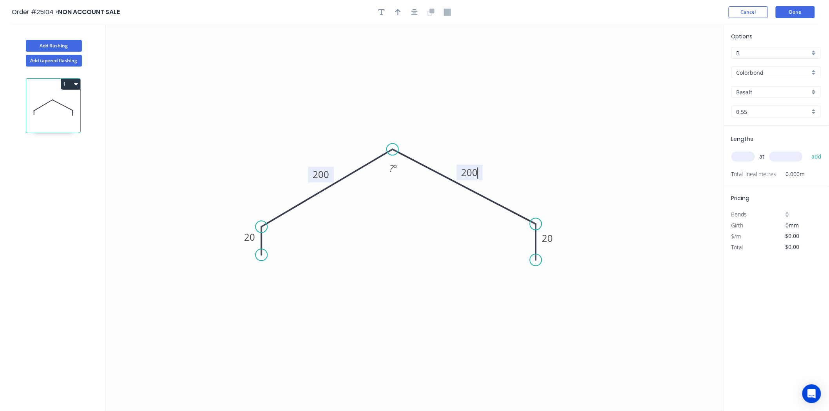
type input "$32.20"
type input "1"
type input "6200"
click at [807, 150] on button "add" at bounding box center [816, 156] width 18 height 13
type input "$199.64"
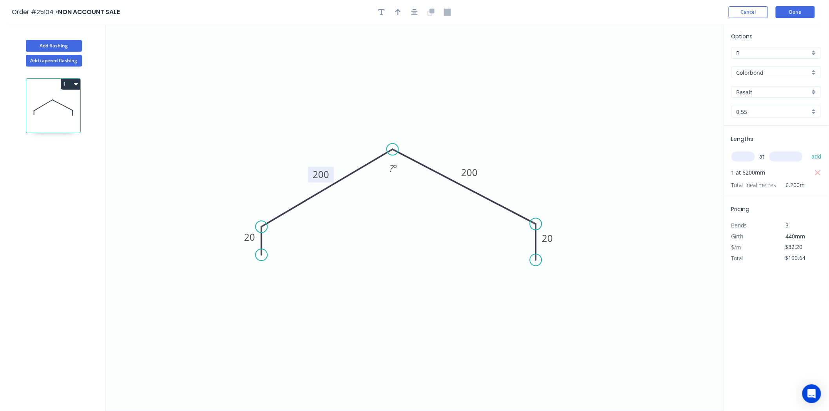
click at [777, 89] on input "Basalt" at bounding box center [772, 92] width 73 height 8
click at [771, 117] on div "Deep Ocean" at bounding box center [776, 119] width 89 height 14
type input "Deep Ocean"
click at [392, 15] on div at bounding box center [414, 12] width 82 height 12
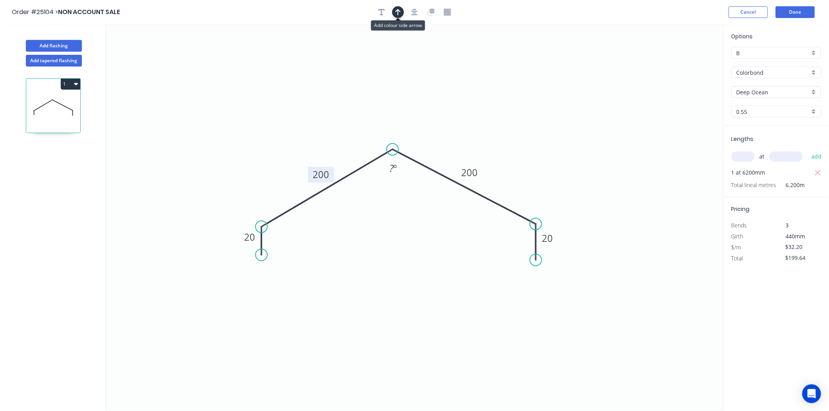
click at [396, 7] on button "button" at bounding box center [398, 12] width 12 height 12
click at [683, 65] on icon at bounding box center [683, 54] width 7 height 25
drag, startPoint x: 683, startPoint y: 62, endPoint x: 544, endPoint y: 108, distance: 146.5
click at [464, 147] on icon at bounding box center [470, 141] width 23 height 23
click at [790, 13] on button "Done" at bounding box center [794, 12] width 39 height 12
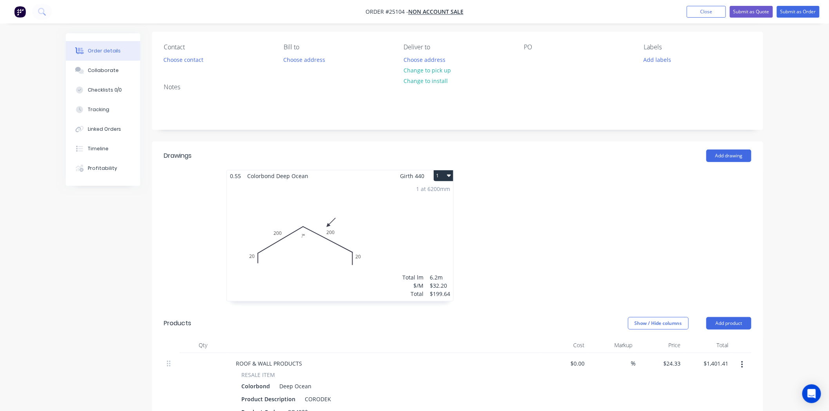
scroll to position [40, 0]
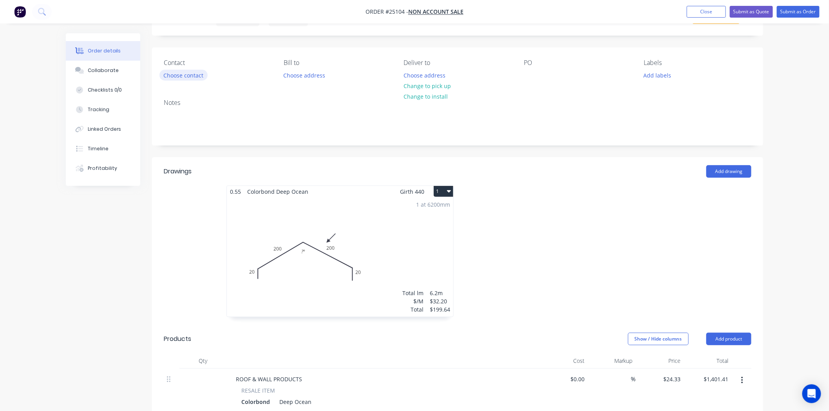
click at [184, 74] on button "Choose contact" at bounding box center [183, 75] width 48 height 11
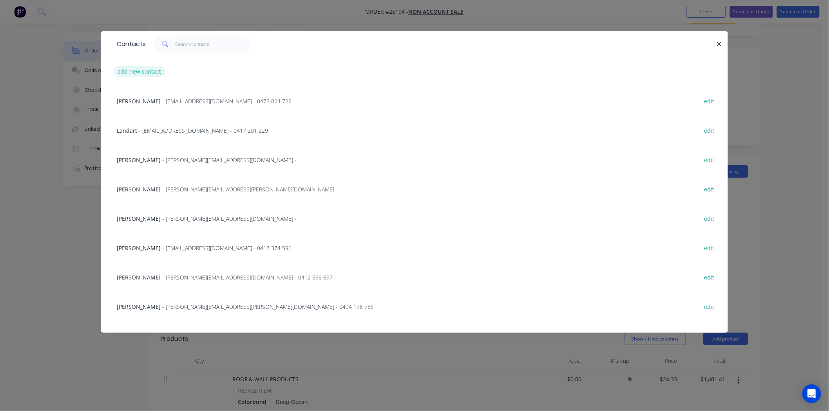
click at [138, 71] on button "add new contact" at bounding box center [140, 71] width 52 height 11
select select "AU"
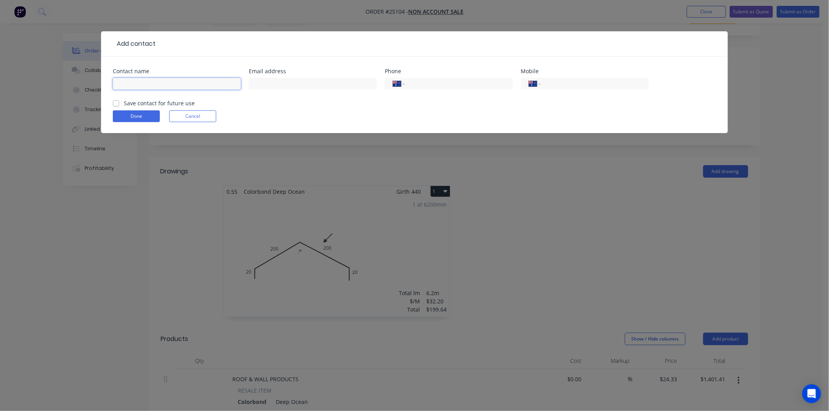
click at [169, 85] on input "text" at bounding box center [177, 84] width 128 height 12
type input "[GEOGRAPHIC_DATA] Home Maintenance"
click at [293, 79] on input "text" at bounding box center [313, 84] width 128 height 12
click at [128, 118] on button "Done" at bounding box center [136, 116] width 47 height 12
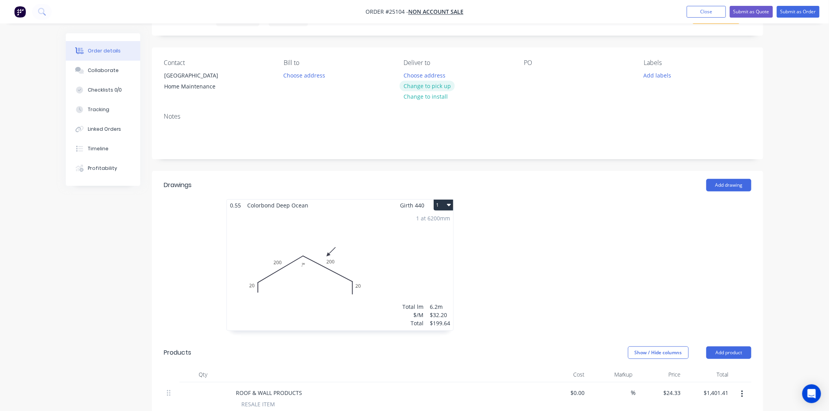
click at [439, 87] on button "Change to pick up" at bounding box center [427, 86] width 56 height 11
click at [530, 72] on div at bounding box center [530, 75] width 13 height 11
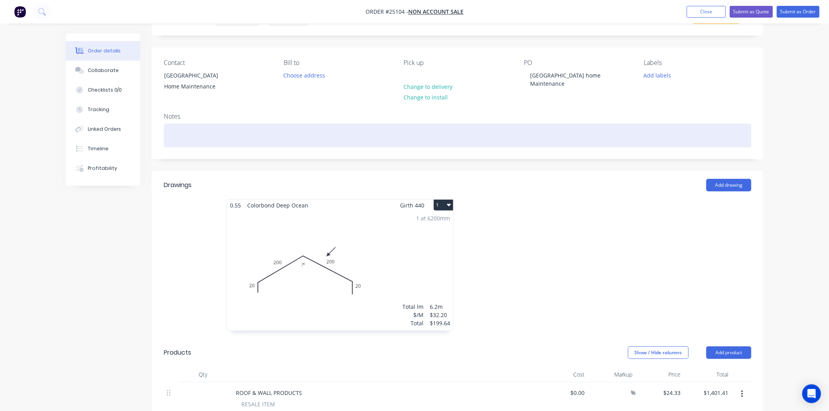
click at [558, 127] on div at bounding box center [457, 136] width 587 height 24
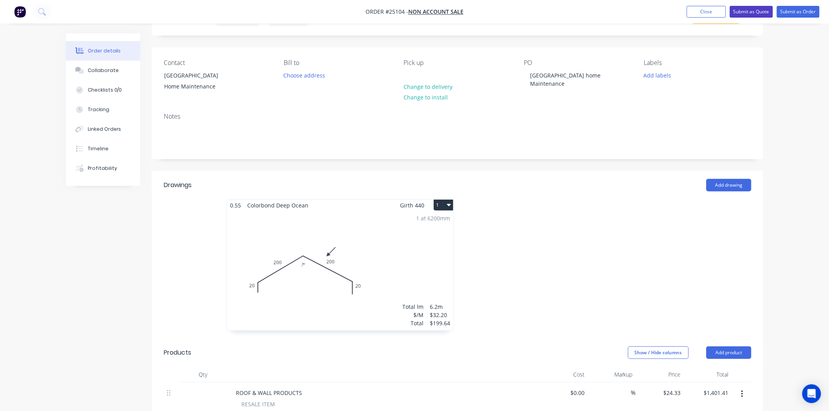
click at [748, 9] on button "Submit as Quote" at bounding box center [751, 12] width 43 height 12
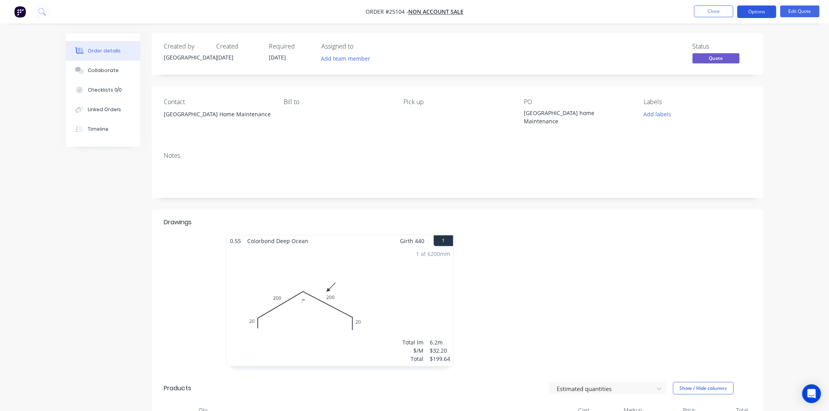
click at [760, 10] on button "Options" at bounding box center [756, 11] width 39 height 13
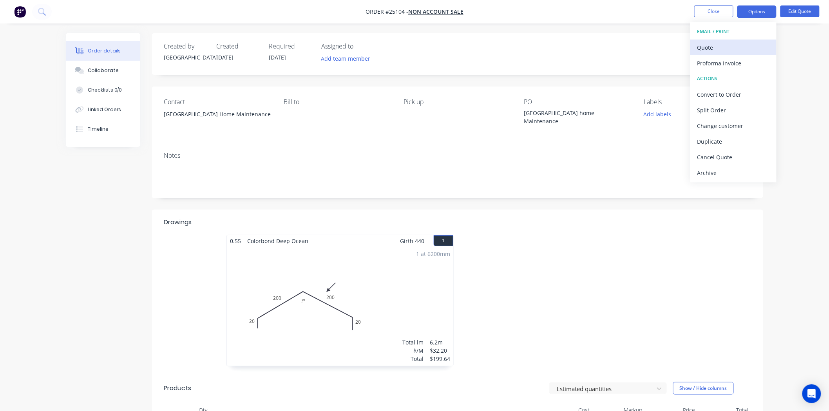
click at [737, 45] on div "Quote" at bounding box center [733, 47] width 72 height 11
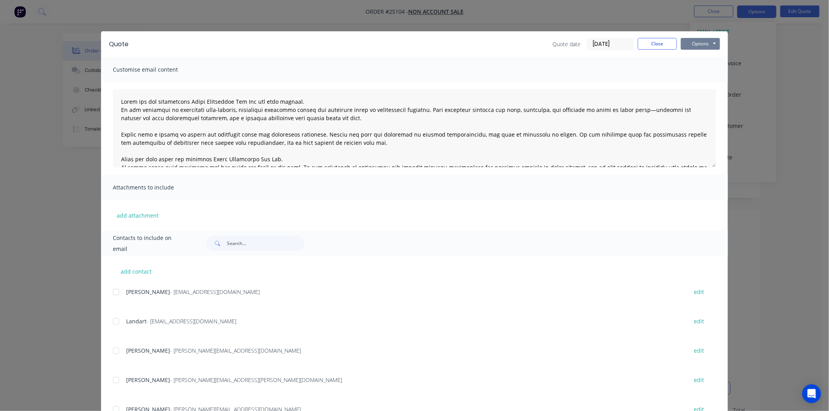
click at [704, 41] on button "Options" at bounding box center [700, 44] width 39 height 12
click at [703, 68] on button "Print" at bounding box center [706, 70] width 50 height 13
click at [659, 47] on button "Close" at bounding box center [657, 44] width 39 height 12
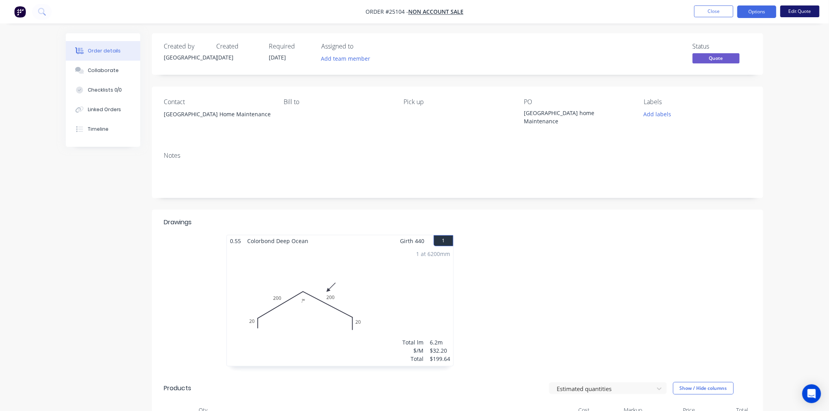
click at [800, 13] on button "Edit Quote" at bounding box center [799, 11] width 39 height 12
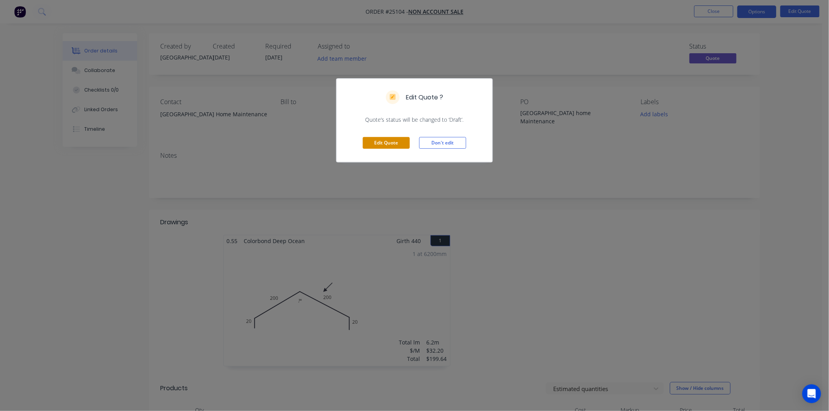
click at [377, 142] on button "Edit Quote" at bounding box center [386, 143] width 47 height 12
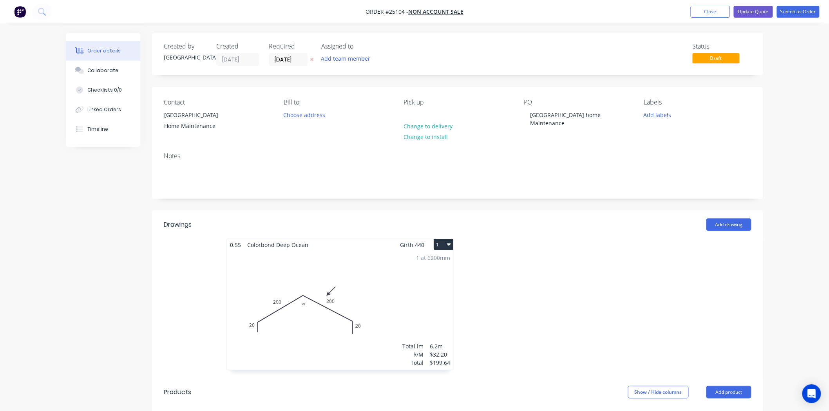
click at [336, 259] on div "1 at 6200mm Total lm $/M Total 6.2m $32.20 $199.64" at bounding box center [340, 310] width 226 height 119
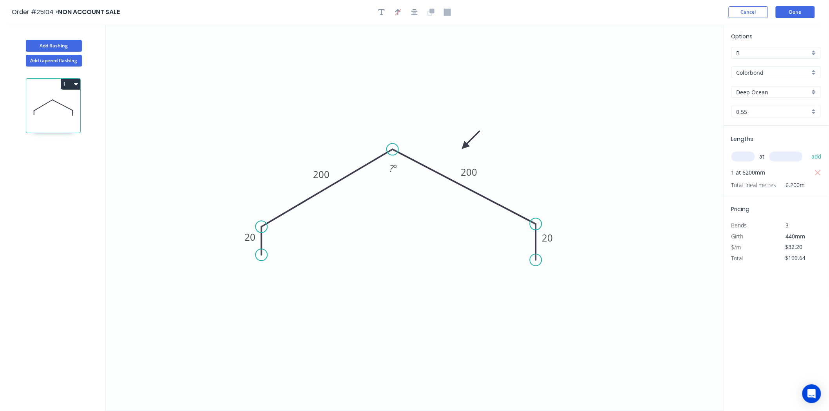
click at [756, 54] on input "B" at bounding box center [772, 53] width 73 height 8
click at [750, 99] on div "C" at bounding box center [776, 96] width 89 height 14
type input "C"
type input "$26.52"
type input "$164.42"
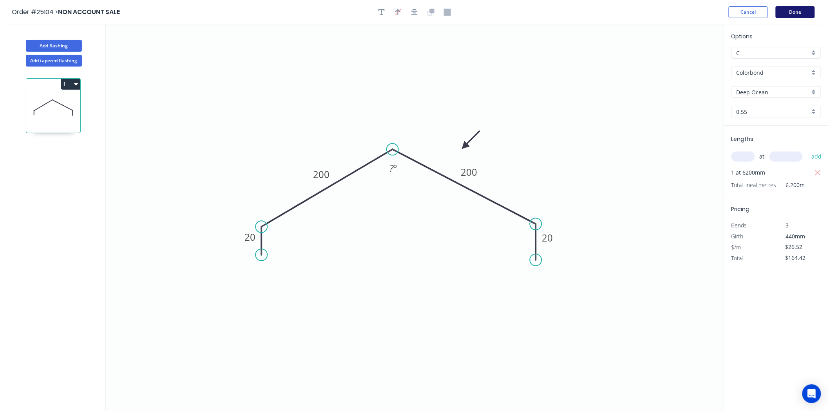
click at [805, 9] on button "Done" at bounding box center [794, 12] width 39 height 12
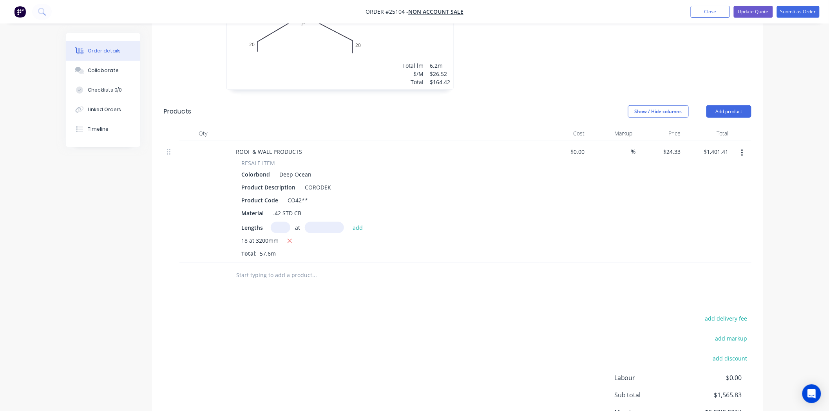
scroll to position [348, 0]
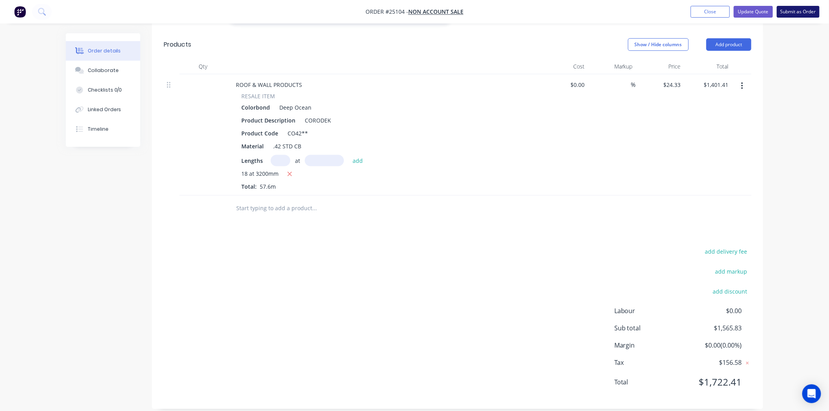
click at [796, 12] on button "Submit as Order" at bounding box center [798, 12] width 43 height 12
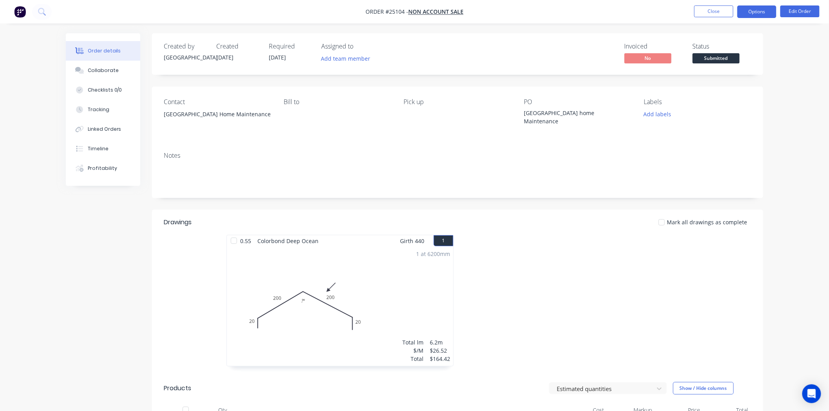
click at [764, 13] on button "Options" at bounding box center [756, 11] width 39 height 13
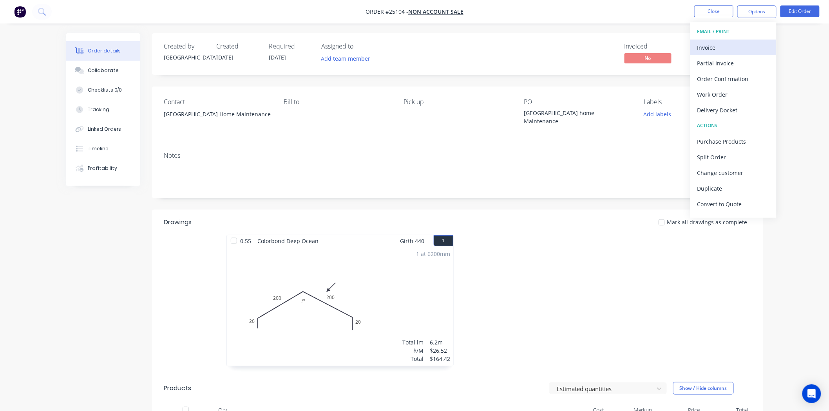
click at [737, 42] on div "Invoice" at bounding box center [733, 47] width 72 height 11
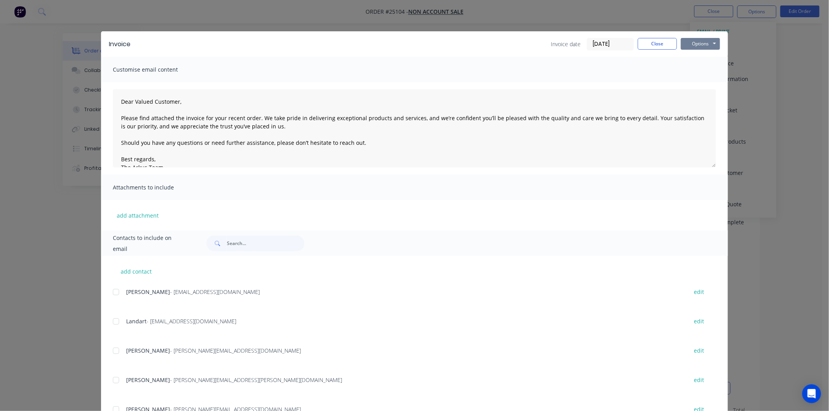
click at [711, 46] on button "Options" at bounding box center [700, 44] width 39 height 12
click at [642, 46] on button "Close" at bounding box center [657, 44] width 39 height 12
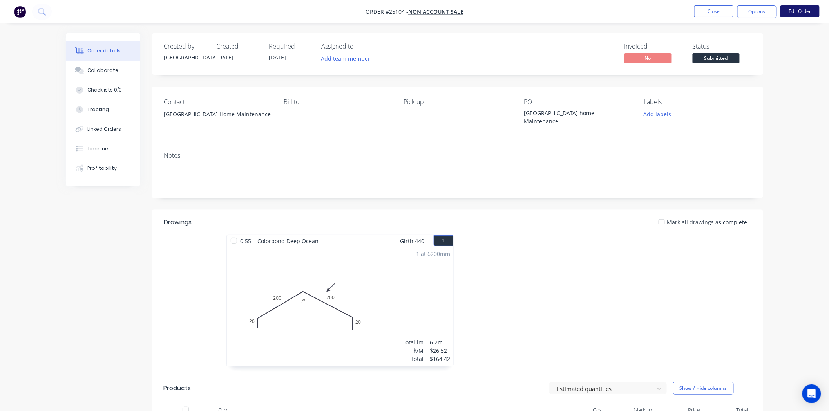
click at [803, 14] on button "Edit Order" at bounding box center [799, 11] width 39 height 12
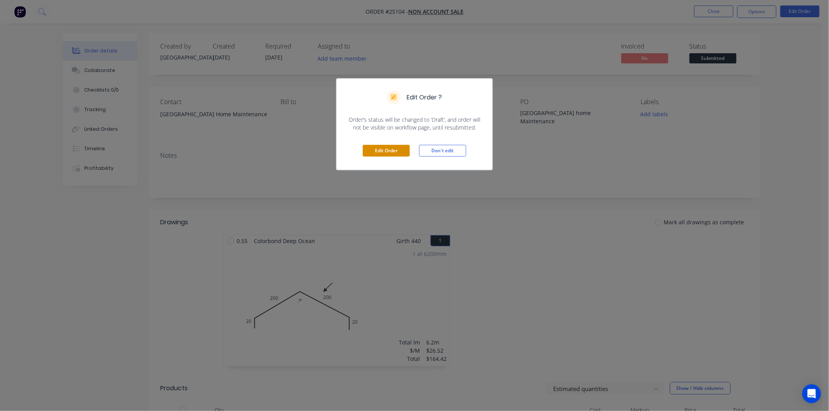
click at [382, 146] on button "Edit Order" at bounding box center [386, 151] width 47 height 12
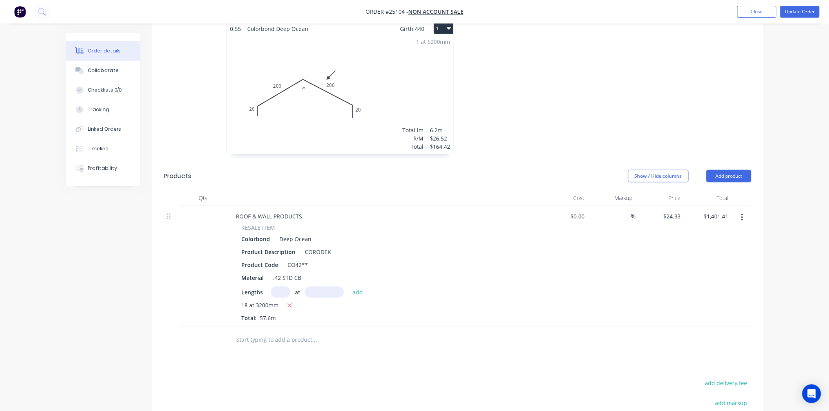
scroll to position [217, 0]
click at [721, 169] on button "Add product" at bounding box center [728, 175] width 45 height 13
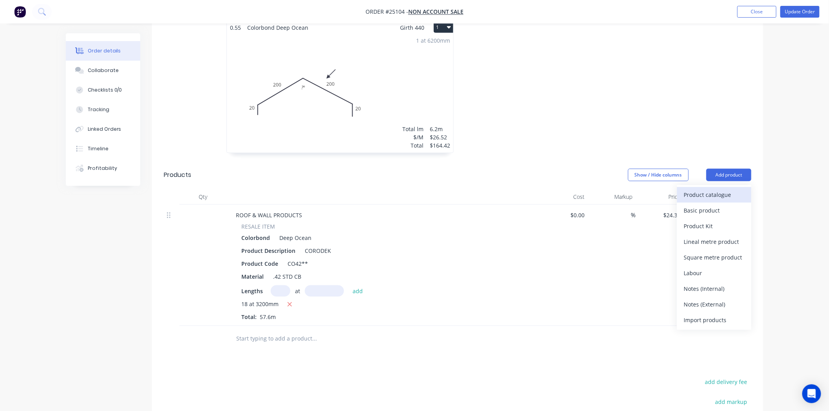
click at [709, 190] on div "Product catalogue" at bounding box center [714, 194] width 60 height 11
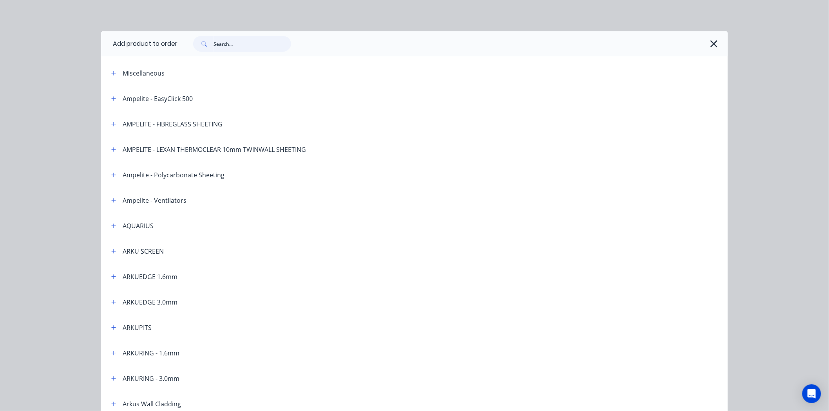
click at [215, 41] on input "text" at bounding box center [252, 44] width 78 height 16
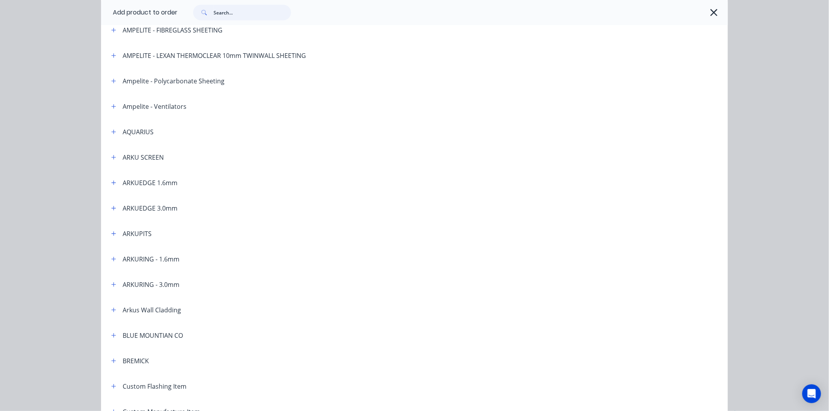
scroll to position [130, 0]
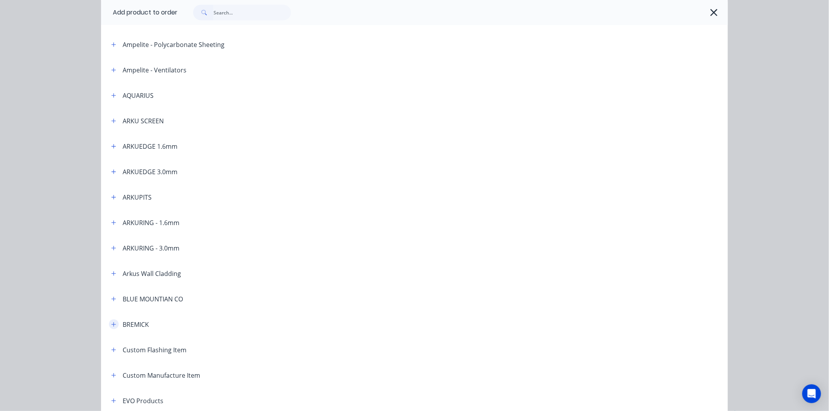
click at [109, 323] on button "button" at bounding box center [114, 325] width 10 height 10
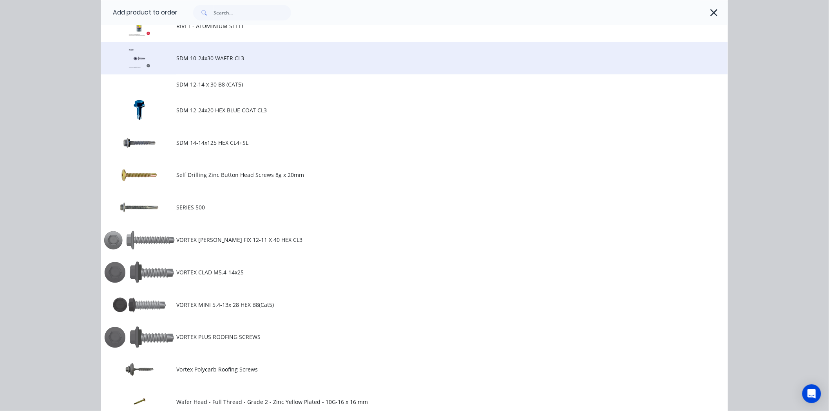
scroll to position [696, 0]
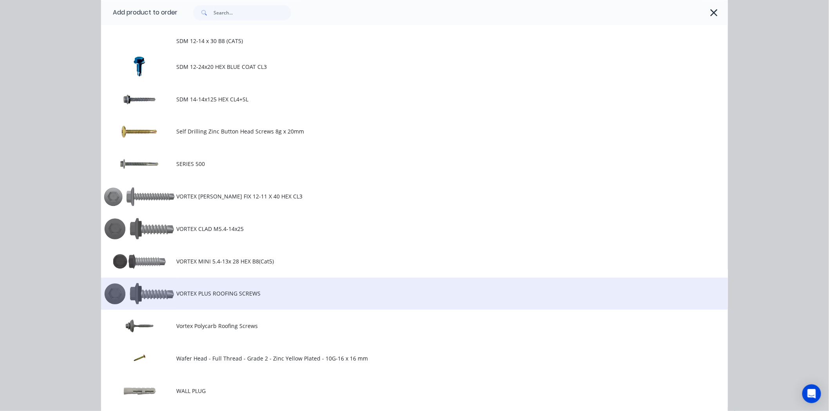
click at [190, 290] on span "VORTEX PLUS ROOFING SCREWS" at bounding box center [396, 293] width 441 height 8
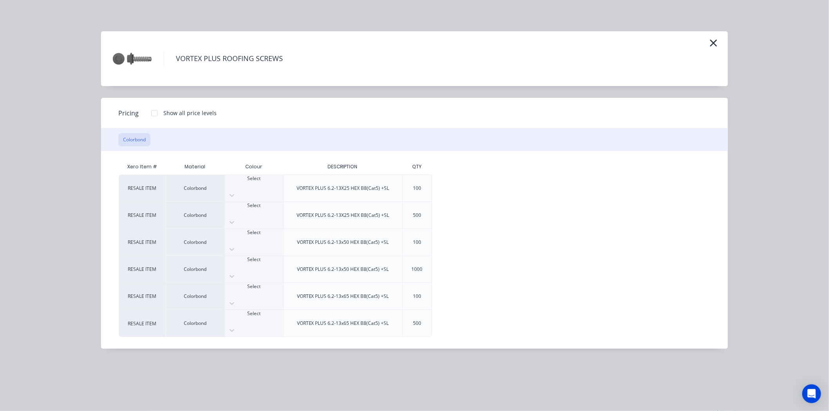
click at [151, 112] on div at bounding box center [154, 113] width 16 height 16
click at [264, 236] on div at bounding box center [254, 239] width 58 height 7
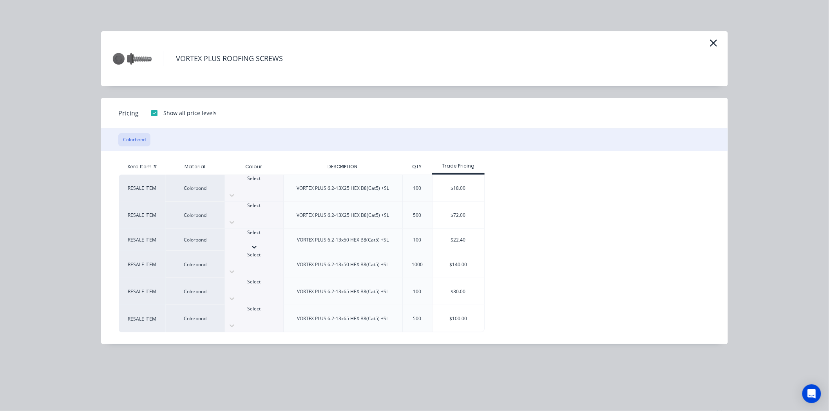
scroll to position [43, 0]
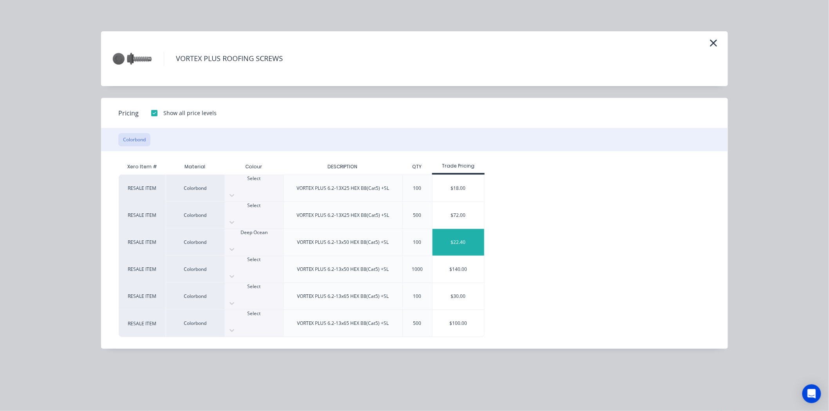
click at [469, 229] on div "$22.40" at bounding box center [458, 242] width 52 height 27
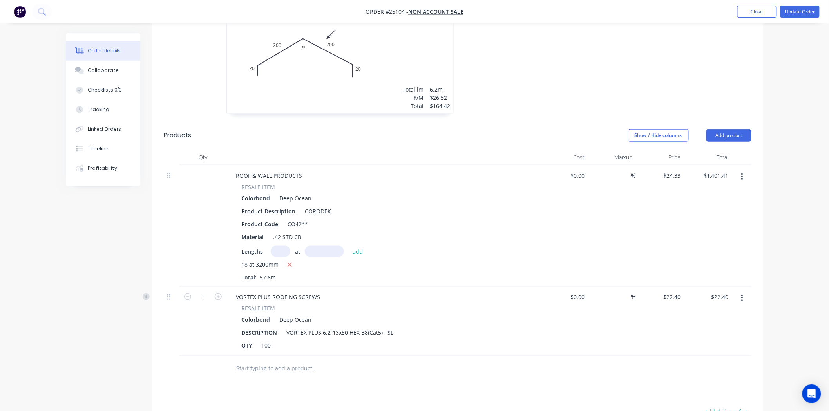
scroll to position [304, 0]
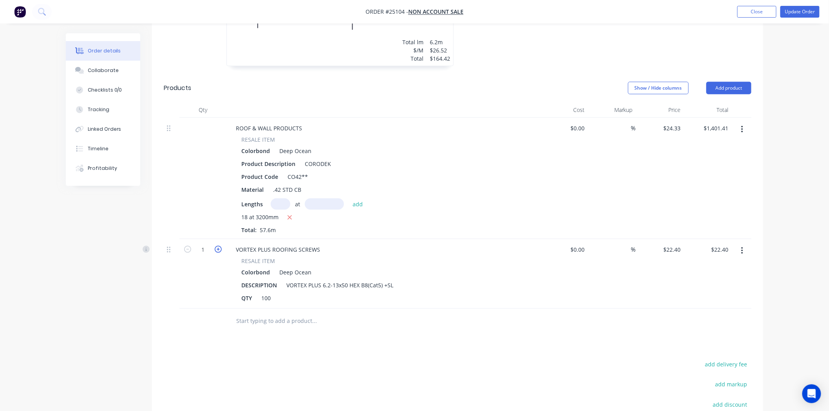
click at [220, 248] on icon "button" at bounding box center [218, 249] width 7 height 7
type input "2"
type input "$44.80"
click at [220, 248] on icon "button" at bounding box center [218, 249] width 7 height 7
type input "3"
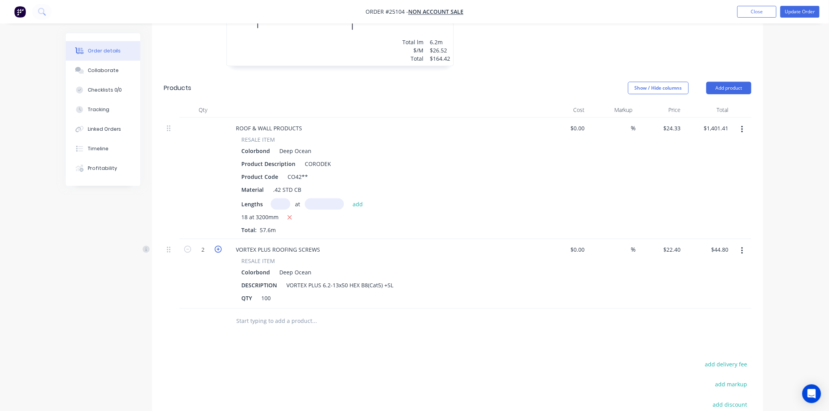
type input "$67.20"
click at [220, 248] on icon "button" at bounding box center [218, 249] width 7 height 7
type input "4"
type input "$89.60"
click at [220, 248] on icon "button" at bounding box center [218, 249] width 7 height 7
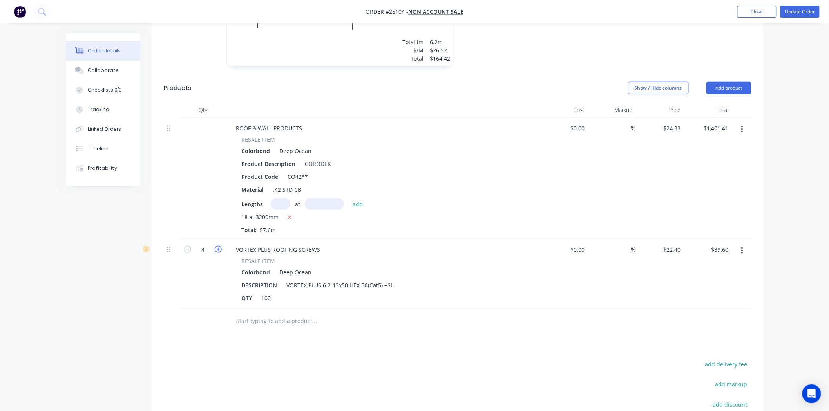
type input "5"
type input "$112.00"
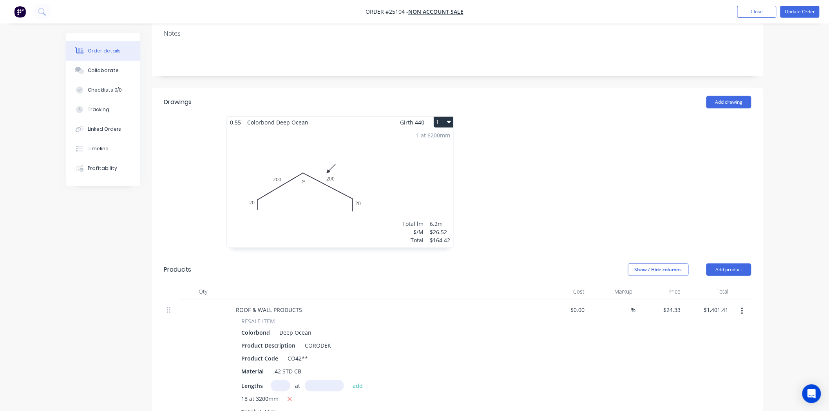
scroll to position [79, 0]
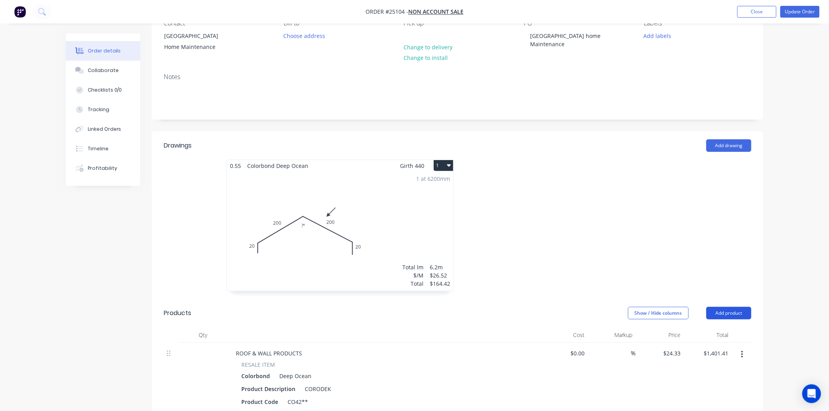
click at [724, 315] on button "Add product" at bounding box center [728, 313] width 45 height 13
click at [713, 336] on div "Product catalogue" at bounding box center [714, 332] width 60 height 11
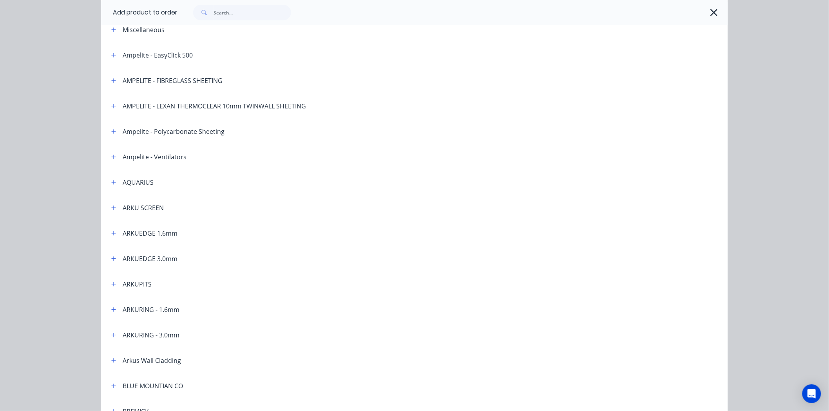
scroll to position [0, 0]
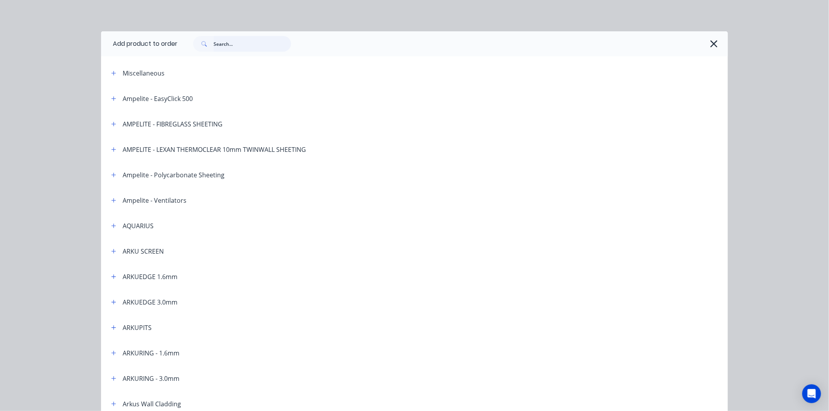
click at [246, 40] on input "text" at bounding box center [252, 44] width 78 height 16
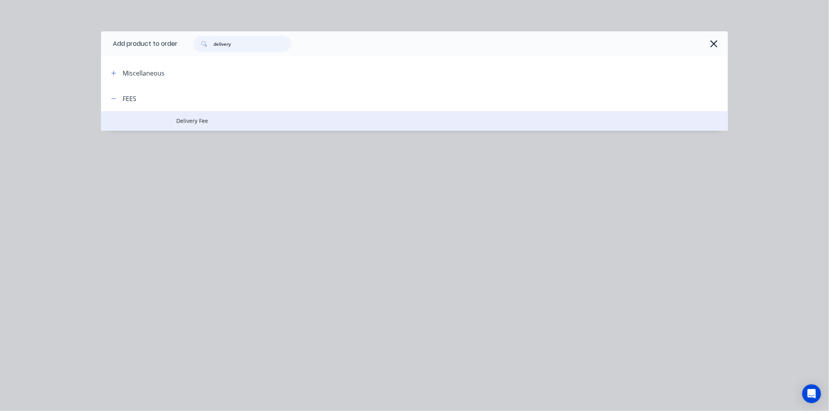
type input "delivery"
click at [195, 113] on td "Delivery Fee" at bounding box center [451, 121] width 551 height 20
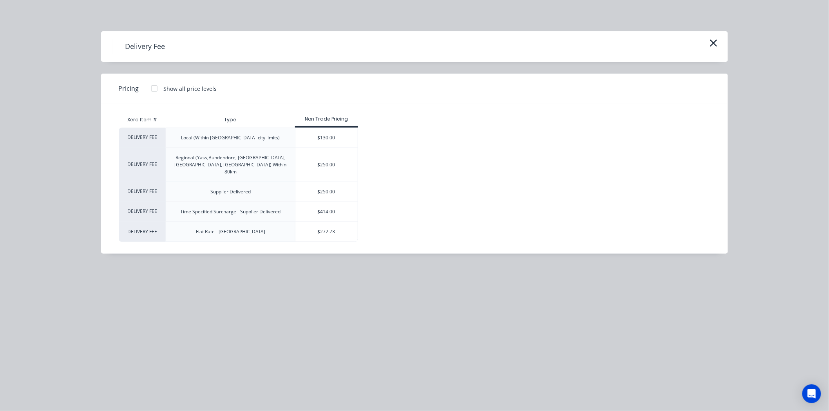
click at [150, 87] on div at bounding box center [154, 89] width 16 height 16
click at [354, 135] on div "$130.00" at bounding box center [326, 138] width 63 height 20
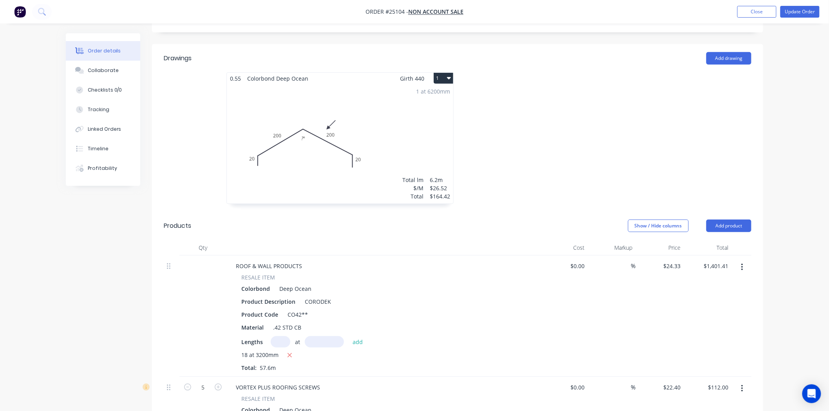
scroll to position [296, 0]
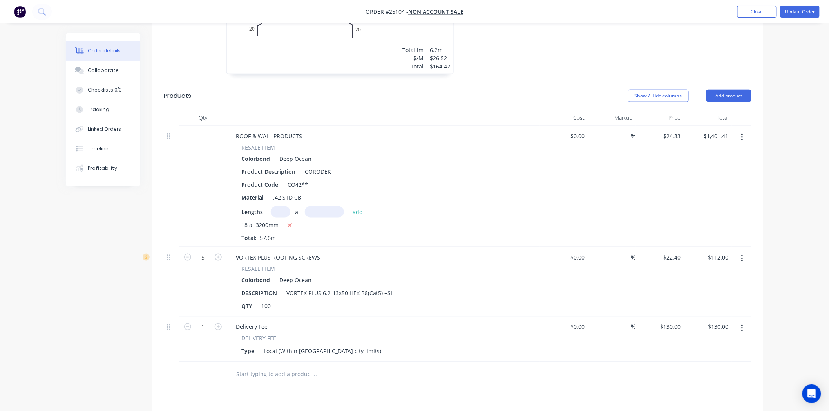
click at [742, 255] on icon "button" at bounding box center [742, 259] width 2 height 9
click at [728, 276] on div "Edit" at bounding box center [714, 279] width 60 height 11
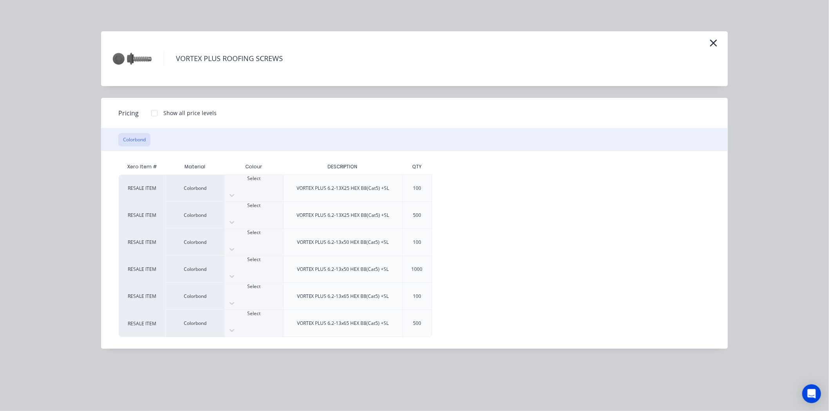
click at [159, 115] on div at bounding box center [154, 113] width 16 height 16
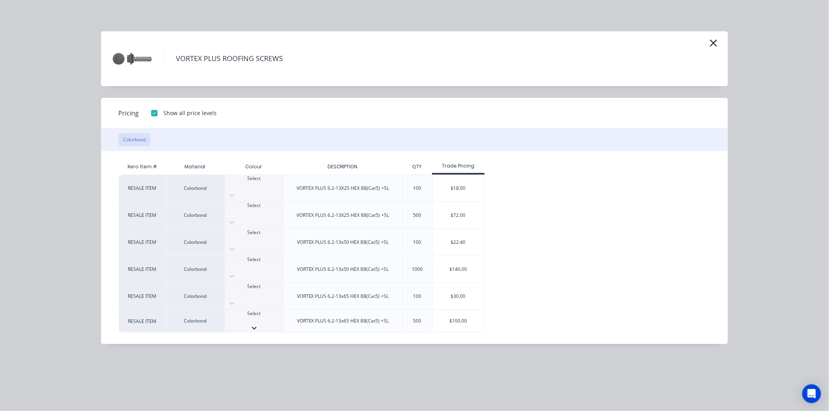
click at [267, 310] on div "Select" at bounding box center [254, 317] width 58 height 14
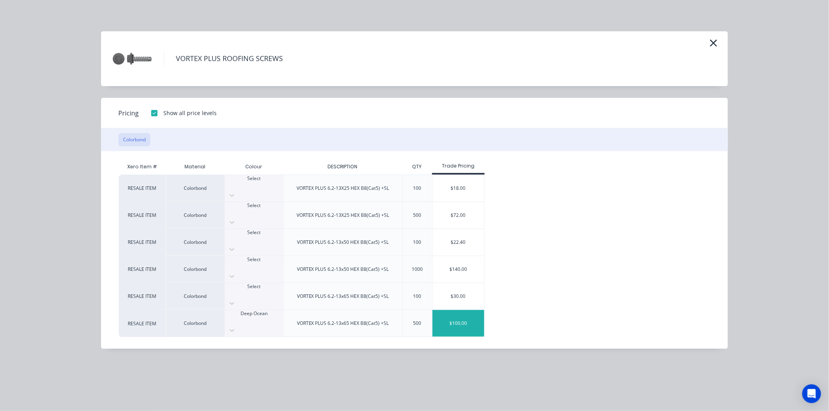
click at [470, 310] on div "$100.00" at bounding box center [458, 323] width 52 height 27
type input "$100.00"
type input "$500.00"
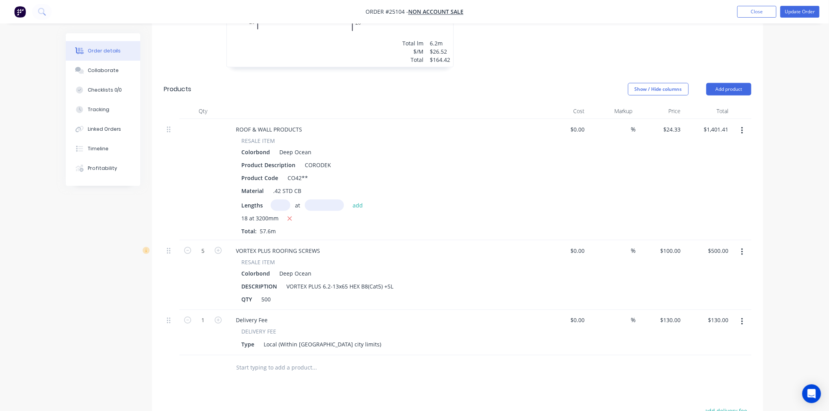
click at [185, 255] on form "5" at bounding box center [202, 250] width 41 height 12
click at [185, 252] on icon "button" at bounding box center [187, 250] width 7 height 7
type input "4"
type input "$400.00"
click at [185, 252] on icon "button" at bounding box center [187, 250] width 7 height 7
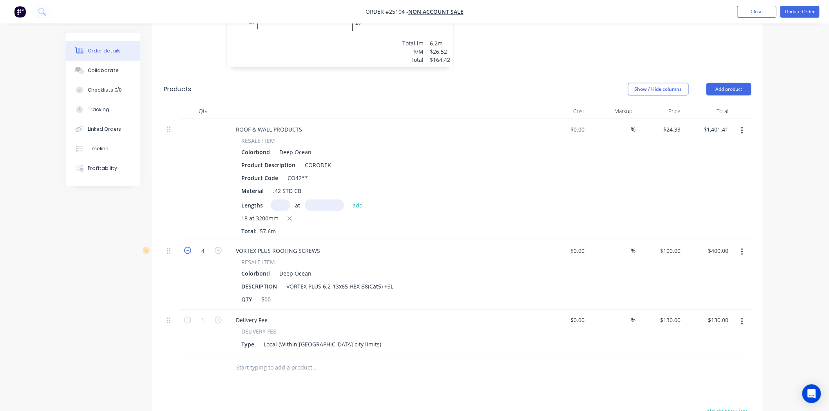
type input "3"
type input "$300.00"
click at [185, 252] on icon "button" at bounding box center [187, 250] width 7 height 7
type input "2"
type input "$200.00"
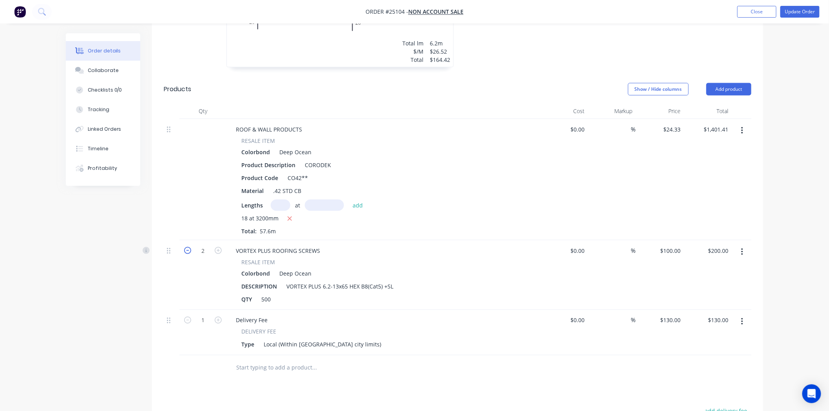
click at [185, 252] on icon "button" at bounding box center [187, 250] width 7 height 7
type input "1"
type input "$100.00"
click at [484, 310] on div "Delivery Fee DELIVERY FEE Type Local (Within [GEOGRAPHIC_DATA] city limits)" at bounding box center [382, 332] width 313 height 45
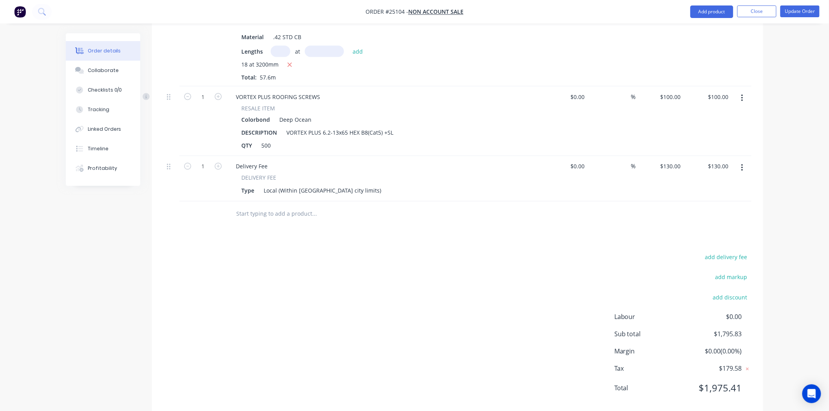
scroll to position [473, 0]
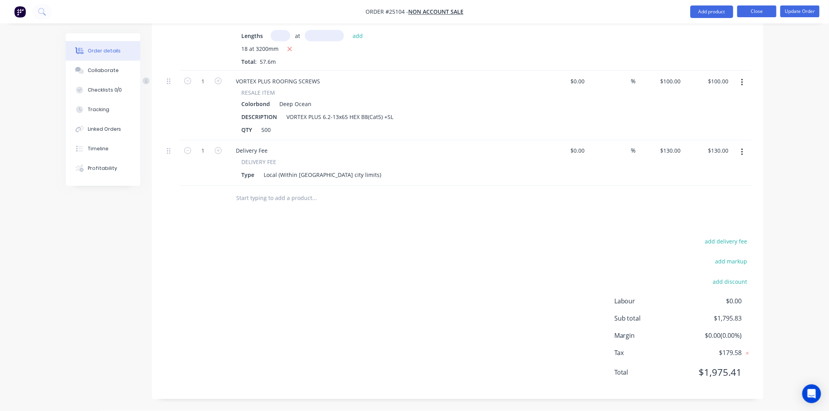
click at [765, 10] on button "Close" at bounding box center [756, 11] width 39 height 12
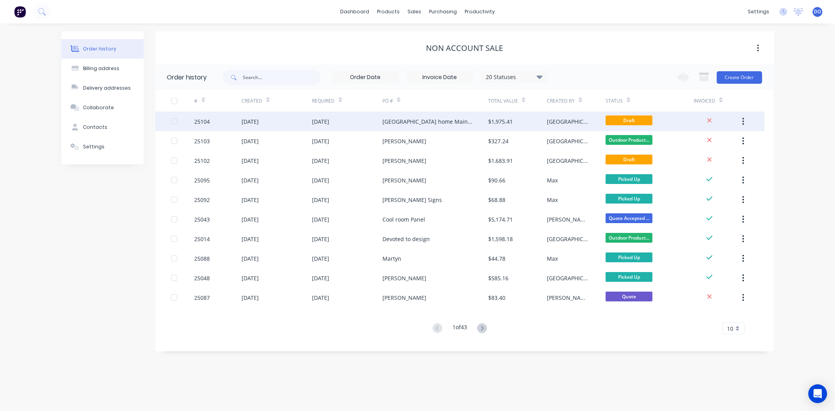
click at [428, 114] on div "[GEOGRAPHIC_DATA] home Maintenance" at bounding box center [436, 122] width 106 height 20
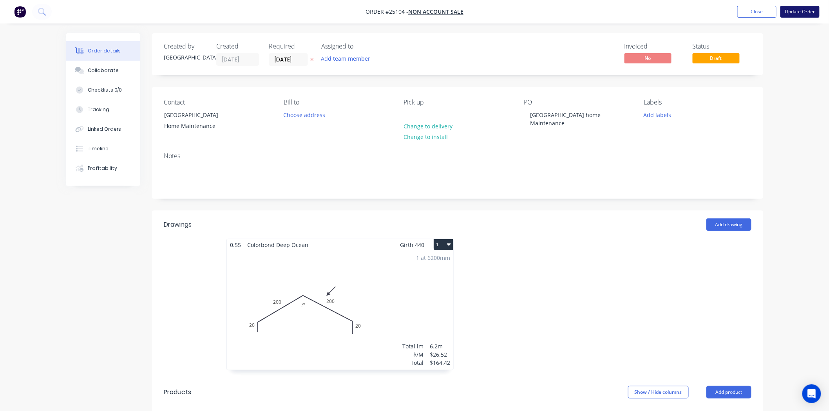
click at [807, 9] on button "Update Order" at bounding box center [799, 12] width 39 height 12
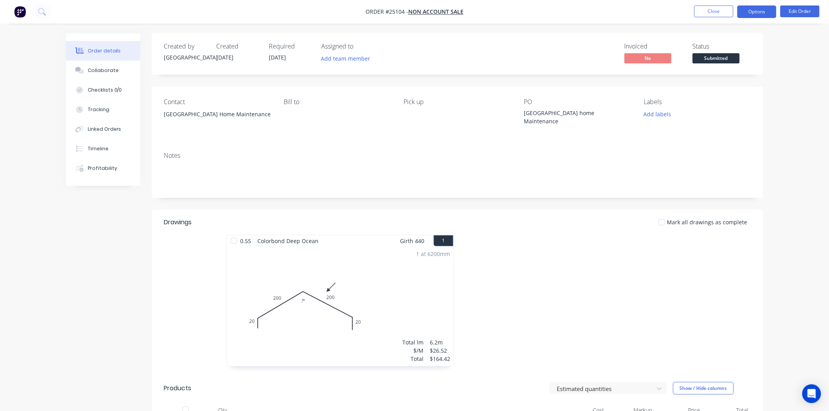
click at [755, 16] on button "Options" at bounding box center [756, 11] width 39 height 13
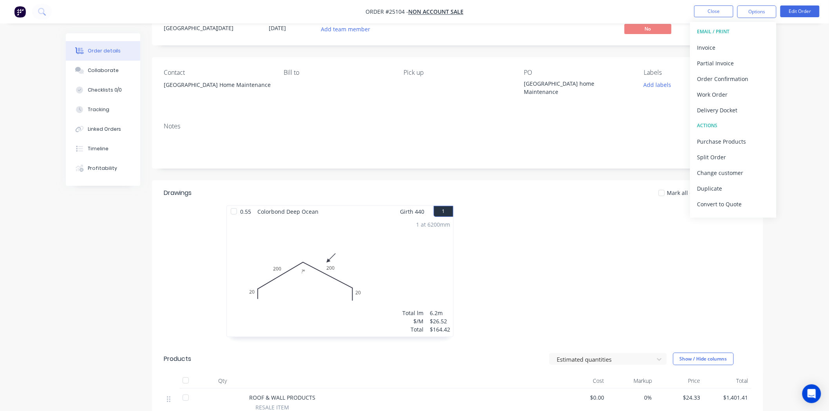
scroll to position [43, 0]
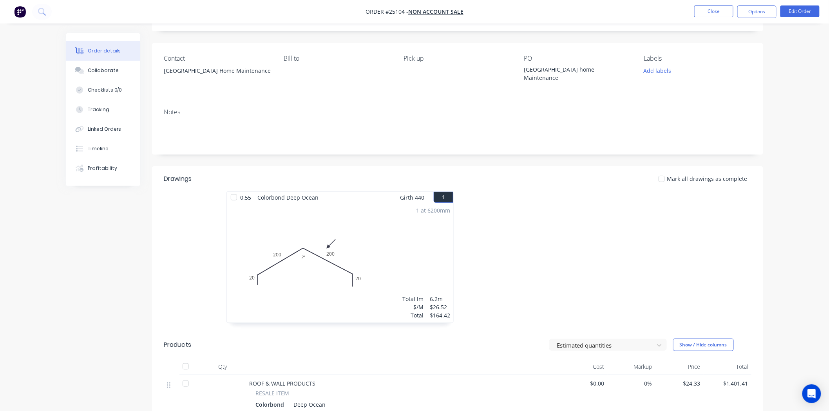
click at [484, 182] on div "Mark all drawings as complete" at bounding box center [520, 179] width 462 height 8
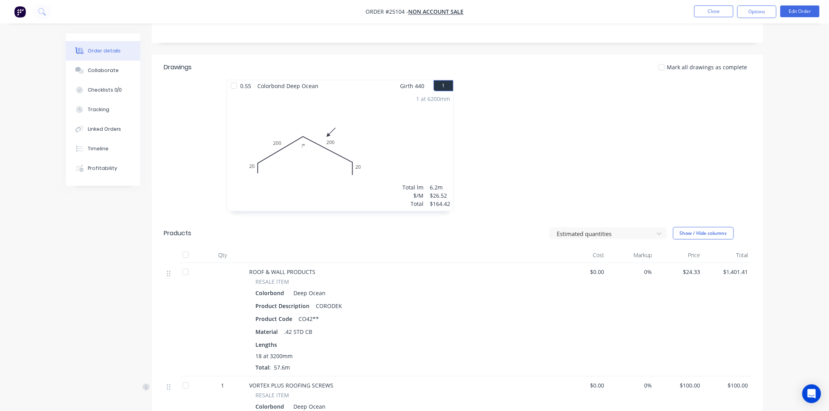
scroll to position [152, 0]
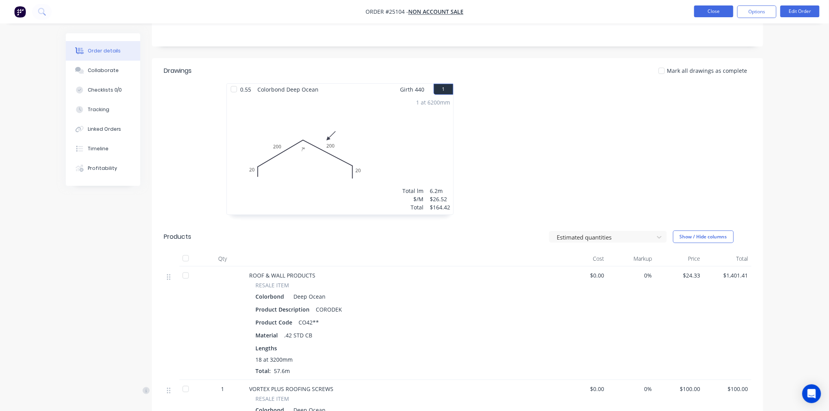
click at [708, 5] on button "Close" at bounding box center [713, 11] width 39 height 12
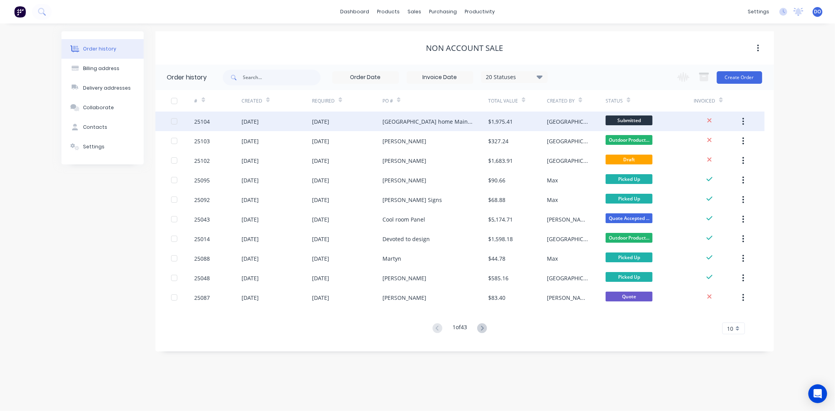
click at [406, 127] on div "[GEOGRAPHIC_DATA] home Maintenance" at bounding box center [436, 122] width 106 height 20
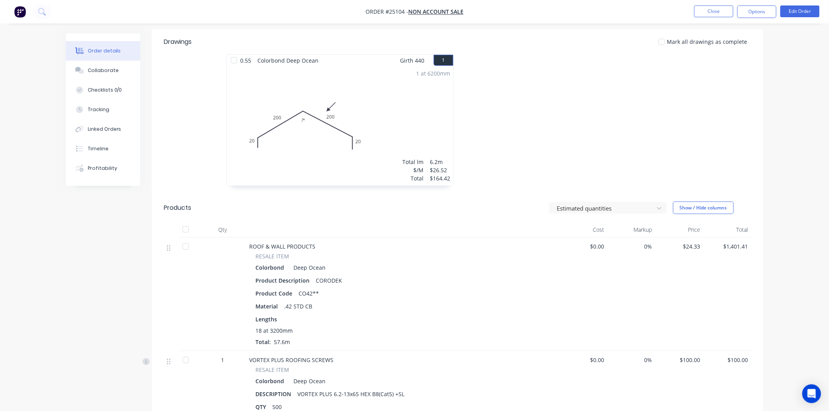
scroll to position [130, 0]
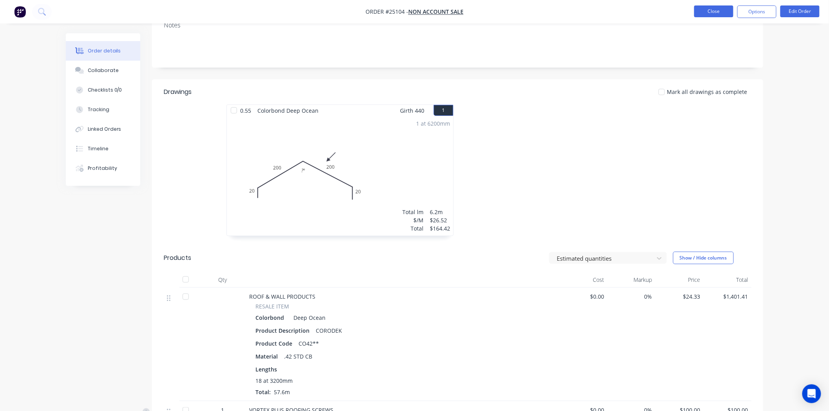
click at [726, 15] on button "Close" at bounding box center [713, 11] width 39 height 12
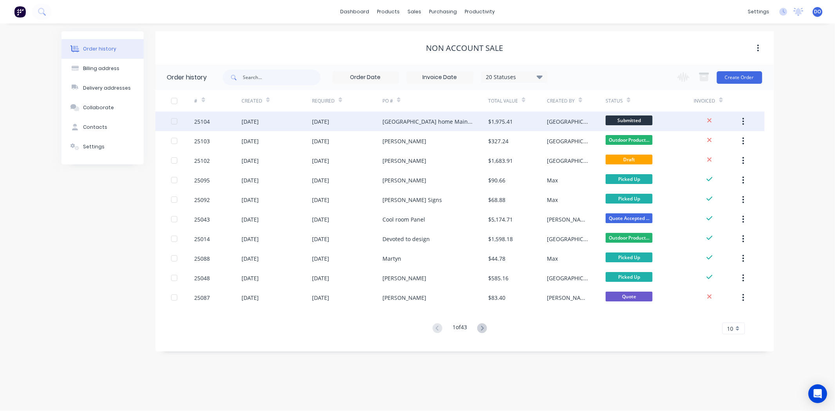
click at [466, 119] on div "[GEOGRAPHIC_DATA] home Maintenance" at bounding box center [436, 122] width 106 height 20
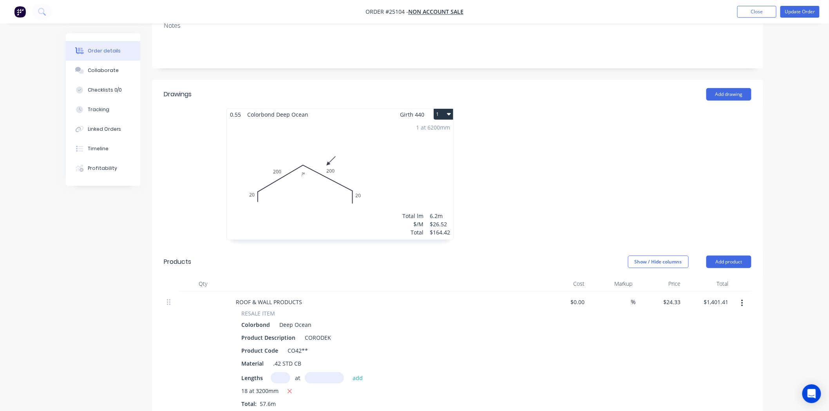
scroll to position [217, 0]
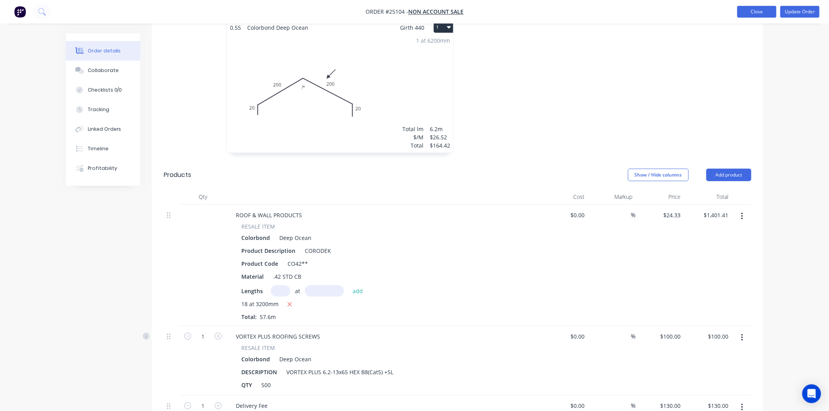
click at [745, 8] on button "Close" at bounding box center [756, 12] width 39 height 12
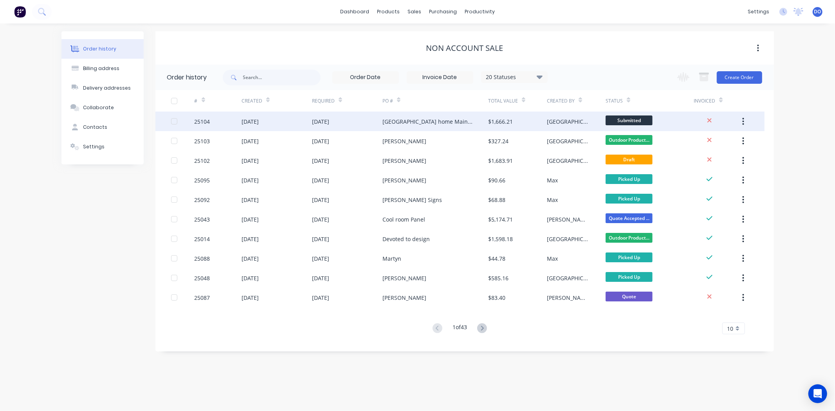
click at [428, 115] on div "[GEOGRAPHIC_DATA] home Maintenance" at bounding box center [436, 122] width 106 height 20
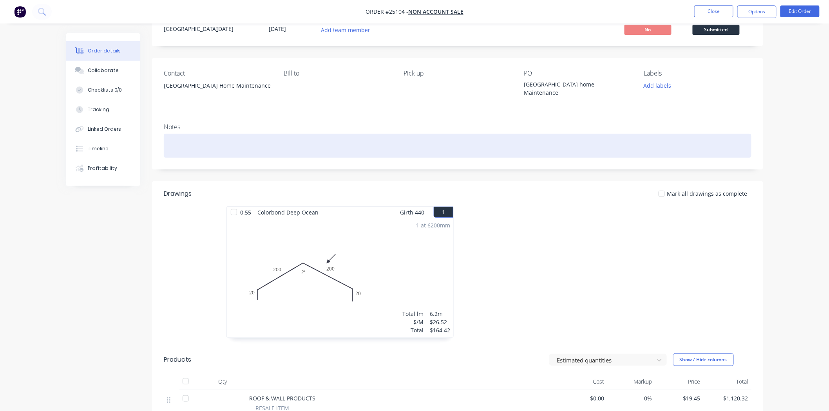
scroll to position [21, 0]
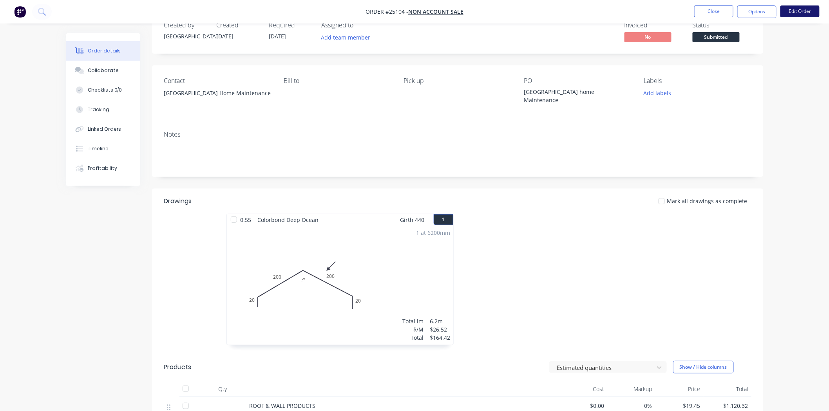
click at [786, 8] on button "Edit Order" at bounding box center [799, 11] width 39 height 12
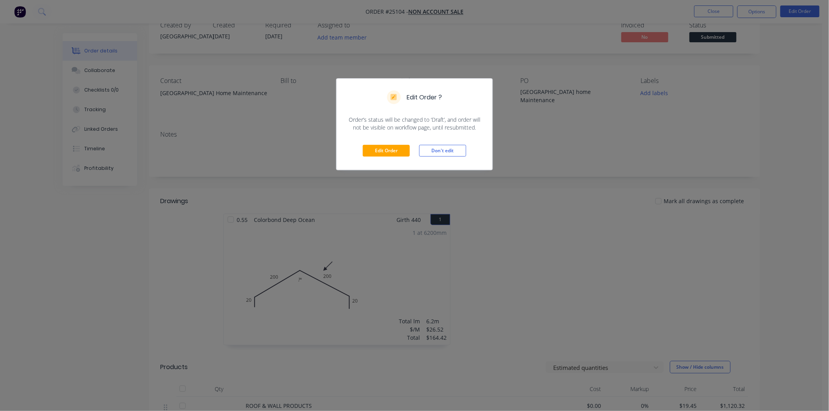
click at [388, 159] on div "Edit Order Don't edit" at bounding box center [414, 151] width 156 height 38
click at [389, 150] on button "Edit Order" at bounding box center [386, 151] width 47 height 12
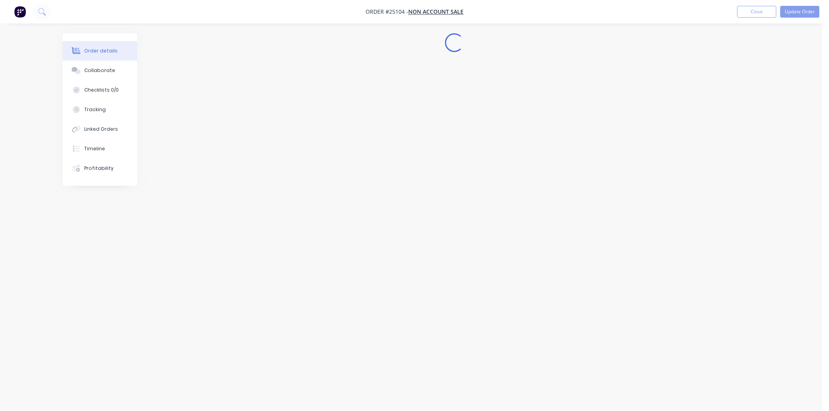
scroll to position [0, 0]
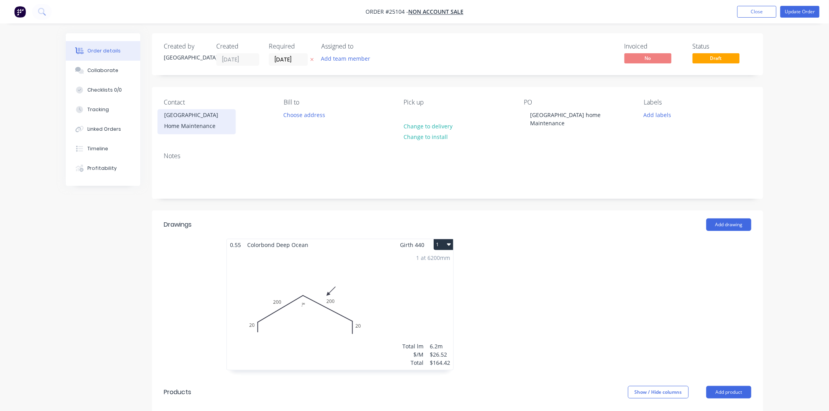
click at [213, 120] on div "[GEOGRAPHIC_DATA] Home Maintenance" at bounding box center [196, 121] width 65 height 22
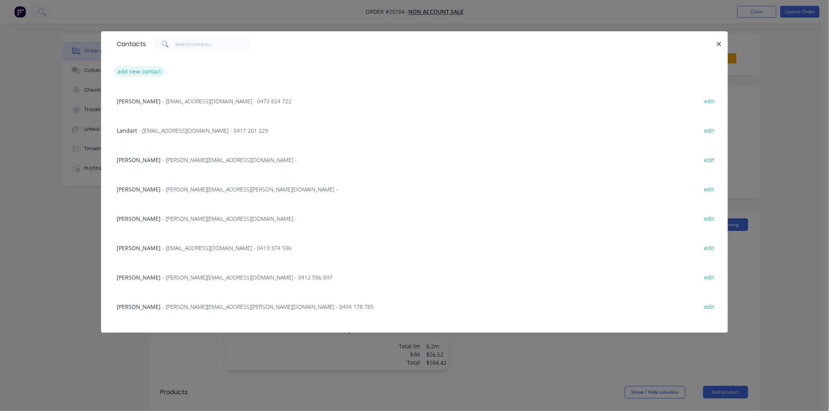
click at [127, 72] on button "add new contact" at bounding box center [140, 71] width 52 height 11
select select "AU"
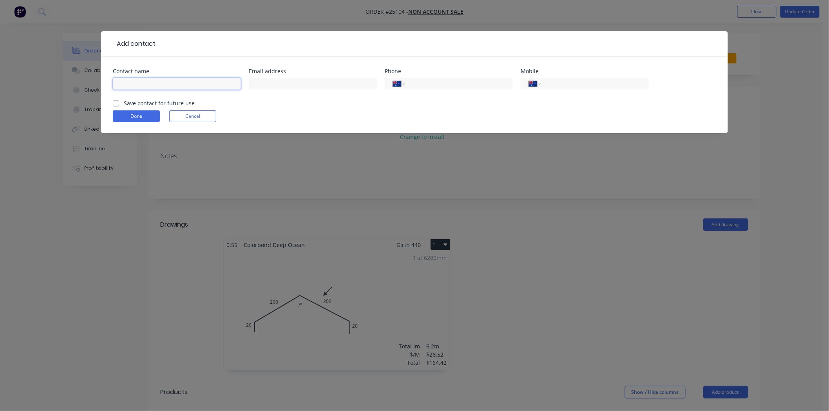
click at [143, 81] on input "text" at bounding box center [177, 84] width 128 height 12
click at [290, 79] on input "text" at bounding box center [313, 84] width 128 height 12
click at [233, 83] on input "[GEOGRAPHIC_DATA] Home Maintenance" at bounding box center [177, 84] width 128 height 12
type input "Canberra Home Maintenance -Lee"
click at [432, 80] on input "tel" at bounding box center [457, 83] width 94 height 9
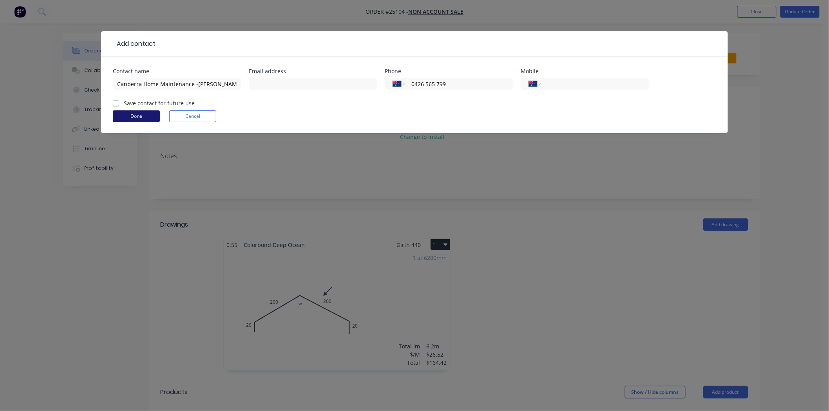
type input "0426 565 799"
click at [123, 117] on button "Done" at bounding box center [136, 116] width 47 height 12
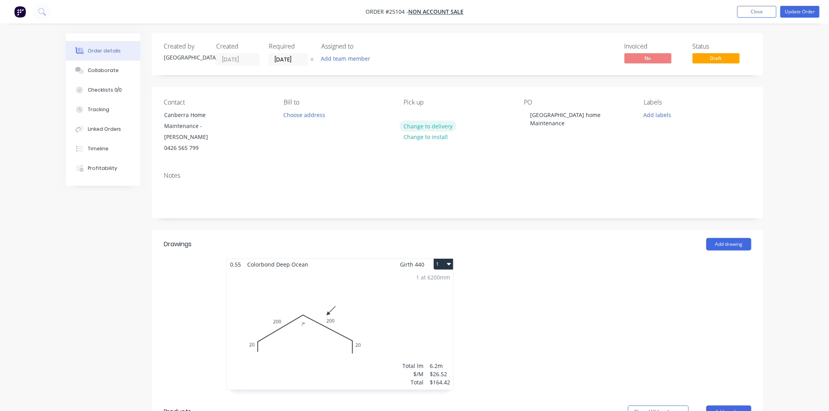
click at [413, 123] on button "Change to delivery" at bounding box center [427, 126] width 57 height 11
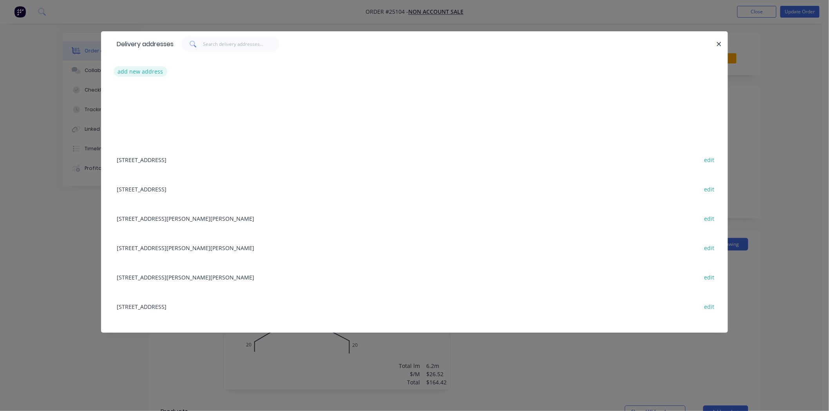
click at [128, 69] on button "add new address" at bounding box center [141, 71] width 54 height 11
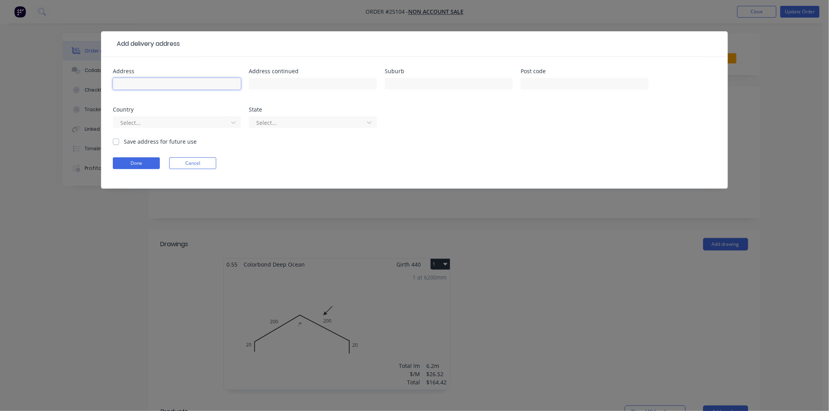
click at [135, 89] on input "text" at bounding box center [177, 84] width 128 height 12
type input "15 Holman st"
click at [414, 79] on input "text" at bounding box center [449, 84] width 128 height 12
type input "Curtin"
click at [144, 165] on button "Done" at bounding box center [136, 163] width 47 height 12
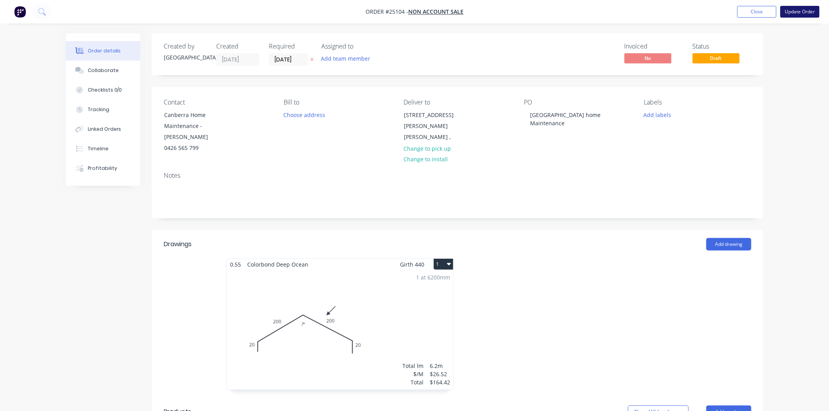
click at [788, 12] on button "Update Order" at bounding box center [799, 12] width 39 height 12
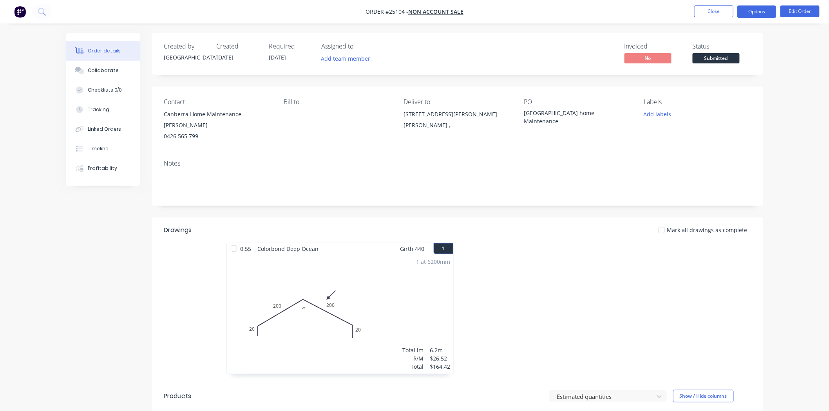
click at [757, 14] on button "Options" at bounding box center [756, 11] width 39 height 13
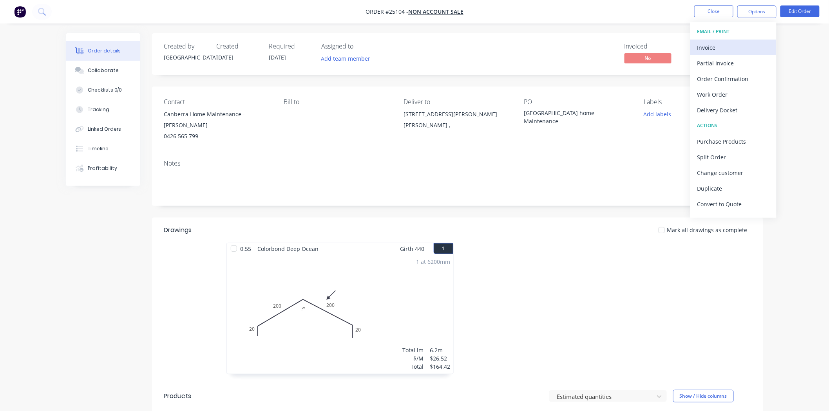
click at [733, 49] on div "Invoice" at bounding box center [733, 47] width 72 height 11
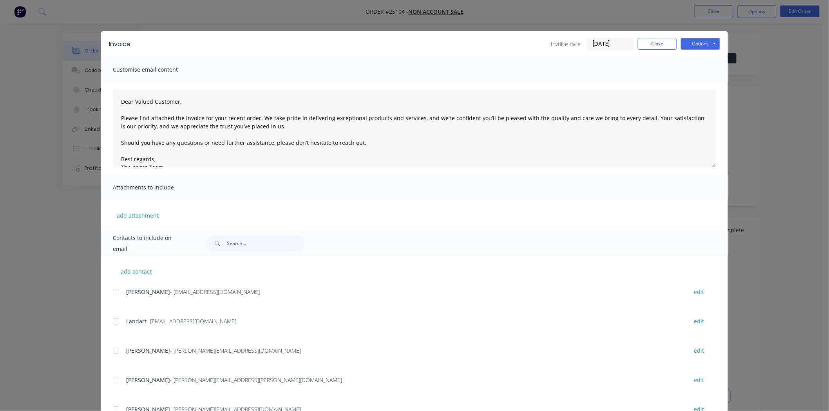
click at [718, 43] on div "Invoice Invoice date 01/10/25 Close Options Preview Print Email" at bounding box center [414, 43] width 627 height 25
click at [710, 41] on button "Options" at bounding box center [700, 44] width 39 height 12
click at [708, 72] on button "Print" at bounding box center [706, 70] width 50 height 13
click at [667, 47] on button "Close" at bounding box center [657, 44] width 39 height 12
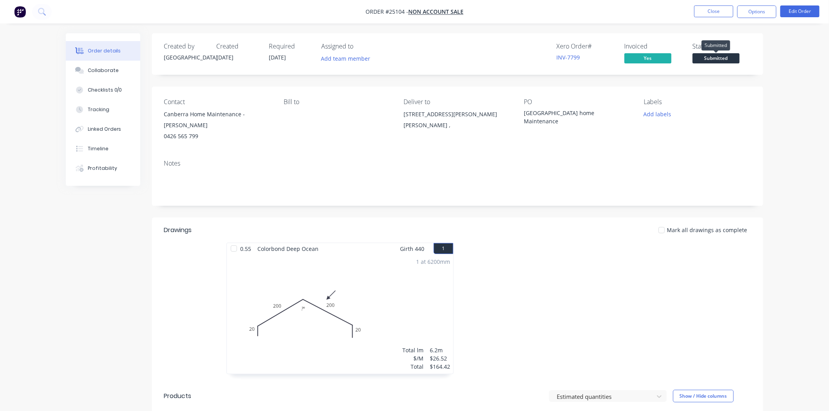
click at [729, 60] on span "Submitted" at bounding box center [715, 58] width 47 height 10
click at [752, 5] on button "Options" at bounding box center [756, 11] width 39 height 13
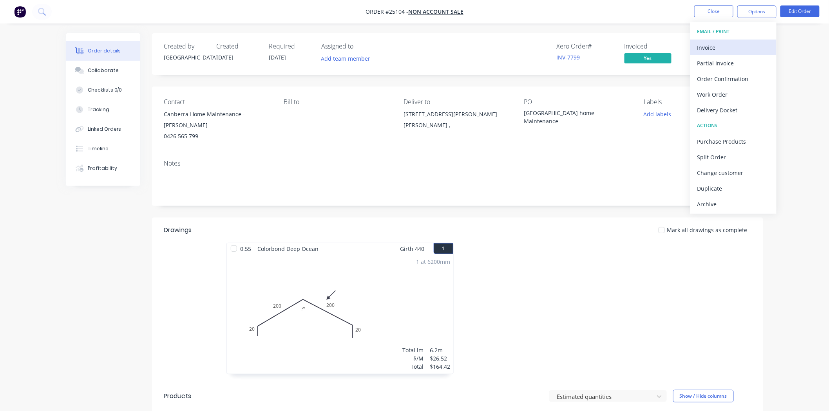
click at [730, 51] on div "Invoice" at bounding box center [733, 47] width 72 height 11
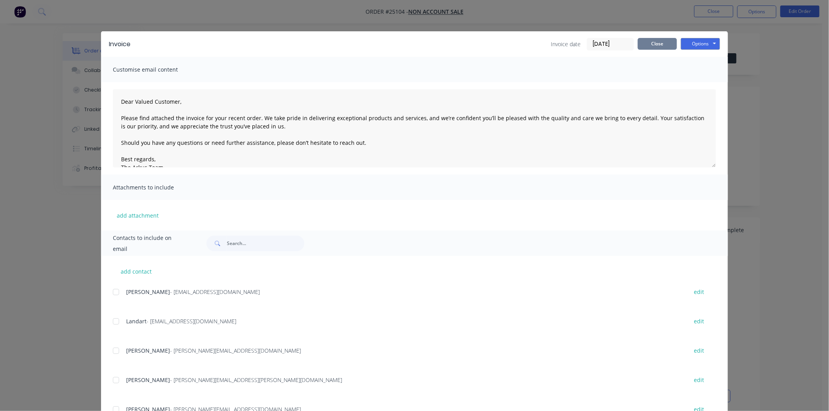
click at [641, 42] on button "Close" at bounding box center [657, 44] width 39 height 12
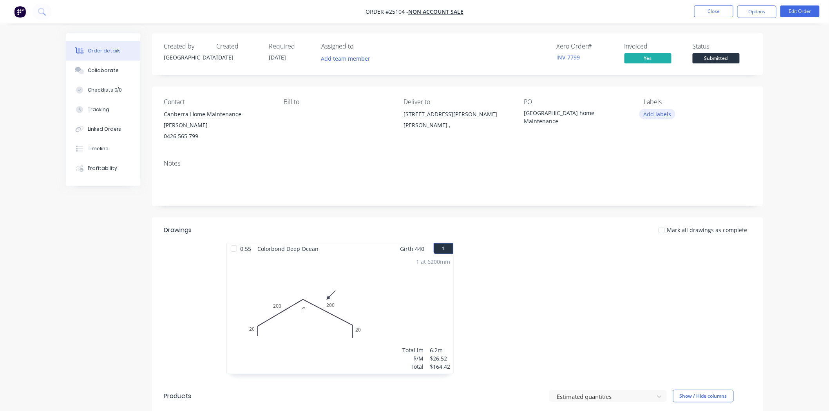
click at [650, 115] on button "Add labels" at bounding box center [657, 114] width 36 height 11
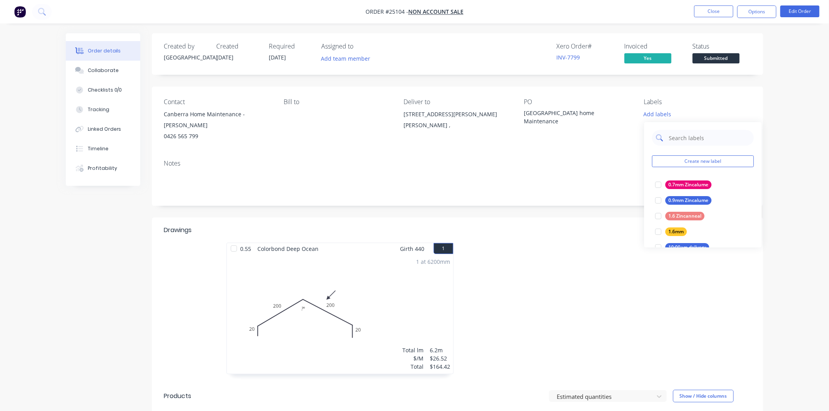
click at [682, 140] on input "text" at bounding box center [709, 138] width 82 height 16
type input "paid"
click at [674, 230] on div "PAID IN FULL" at bounding box center [683, 232] width 36 height 9
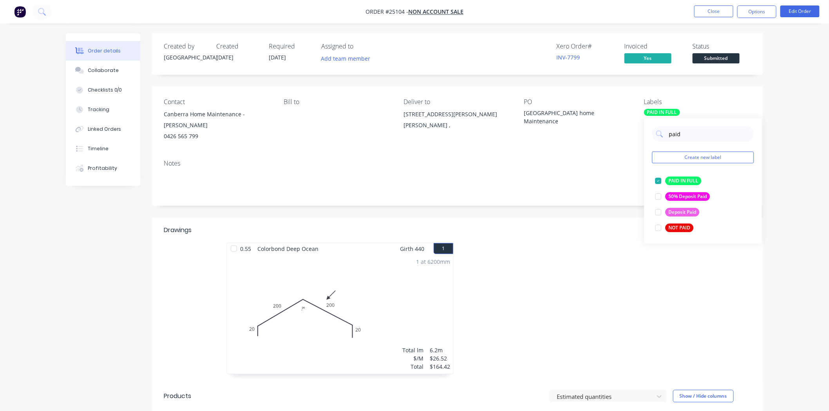
click at [627, 255] on div at bounding box center [574, 312] width 235 height 139
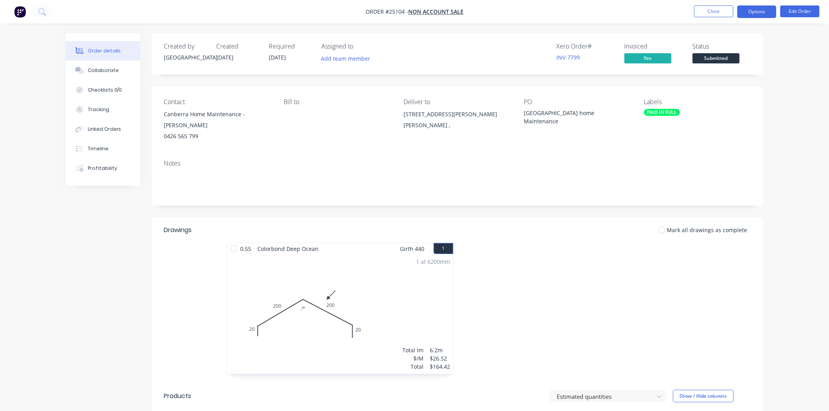
click at [764, 13] on button "Options" at bounding box center [756, 11] width 39 height 13
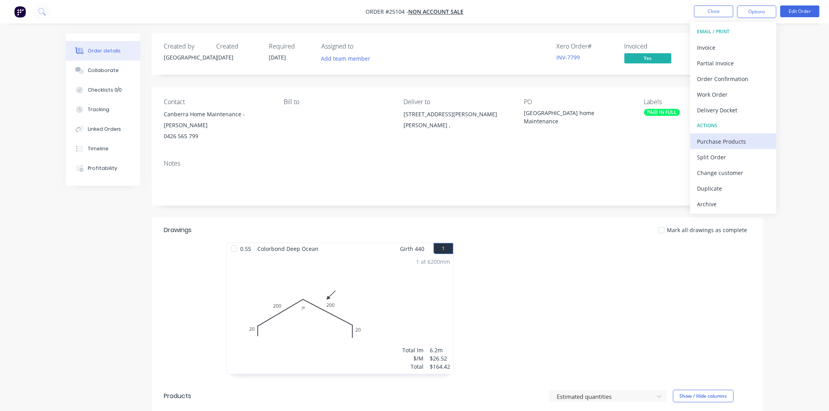
click at [740, 139] on div "Purchase Products" at bounding box center [733, 141] width 72 height 11
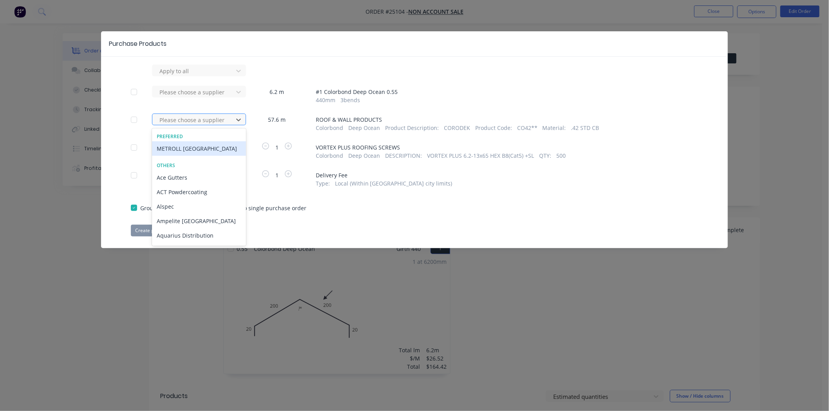
click at [205, 118] on div at bounding box center [194, 120] width 70 height 10
click at [192, 143] on div "METROLL [GEOGRAPHIC_DATA]" at bounding box center [199, 148] width 94 height 14
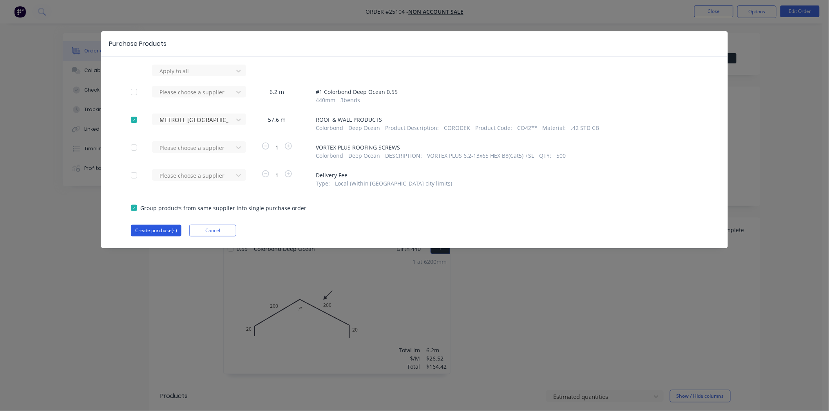
click at [147, 230] on button "Create purchase(s)" at bounding box center [156, 231] width 51 height 12
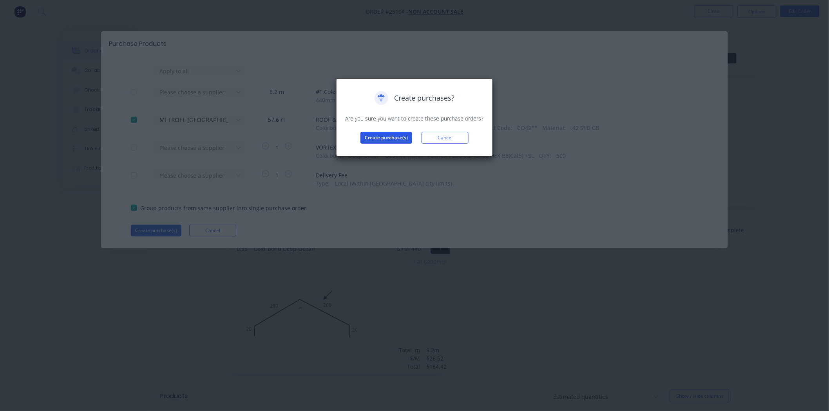
click at [367, 139] on button "Create purchase(s)" at bounding box center [386, 138] width 52 height 12
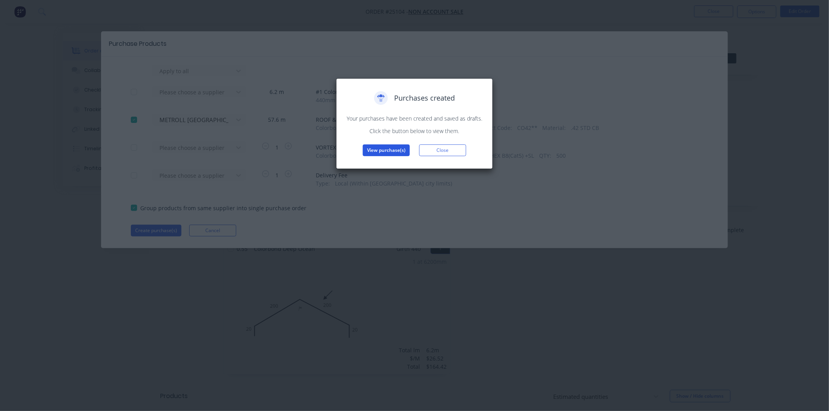
click at [377, 152] on button "View purchase(s)" at bounding box center [386, 150] width 47 height 12
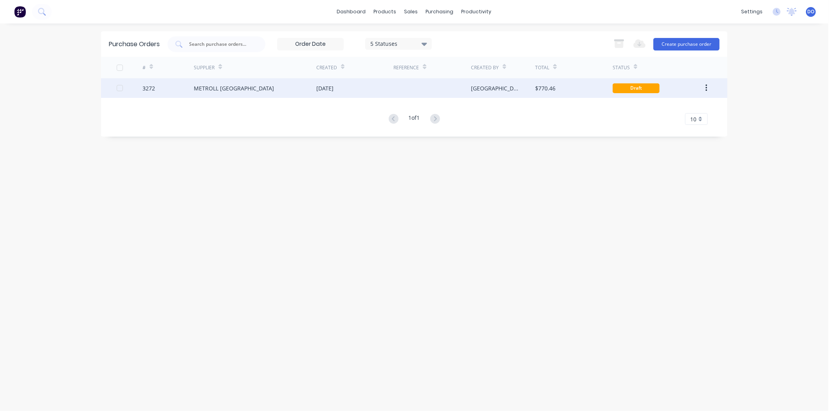
click at [392, 94] on div "[DATE]" at bounding box center [354, 88] width 77 height 20
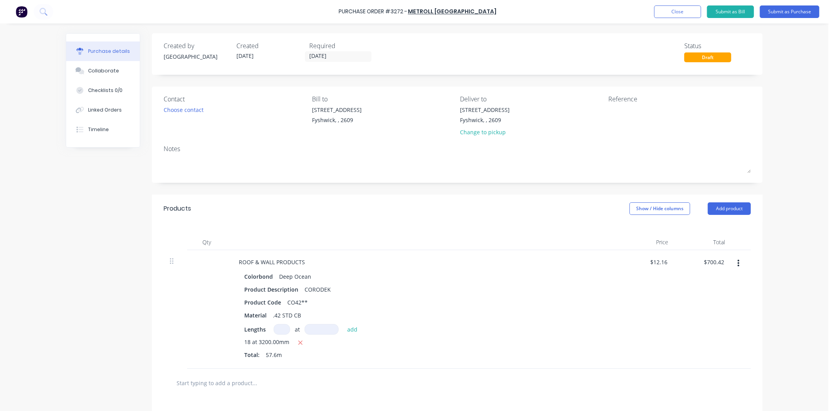
click at [164, 103] on div "Contact" at bounding box center [235, 98] width 143 height 9
click at [165, 107] on div "Choose contact" at bounding box center [184, 110] width 40 height 8
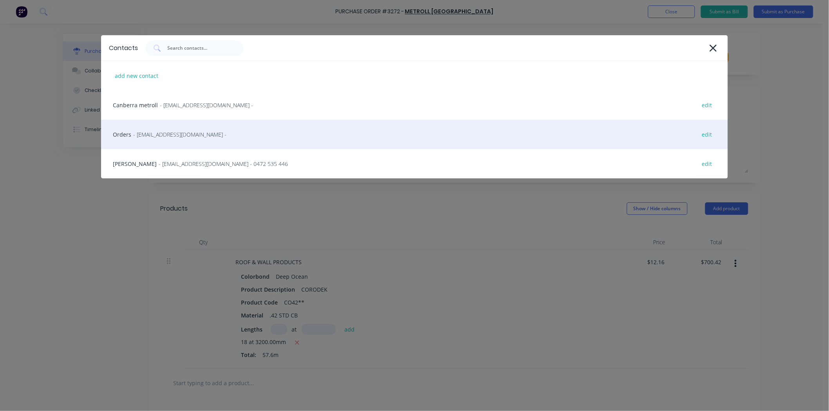
click at [155, 131] on span "- sales@sydney.metroll.com.au -" at bounding box center [179, 134] width 93 height 8
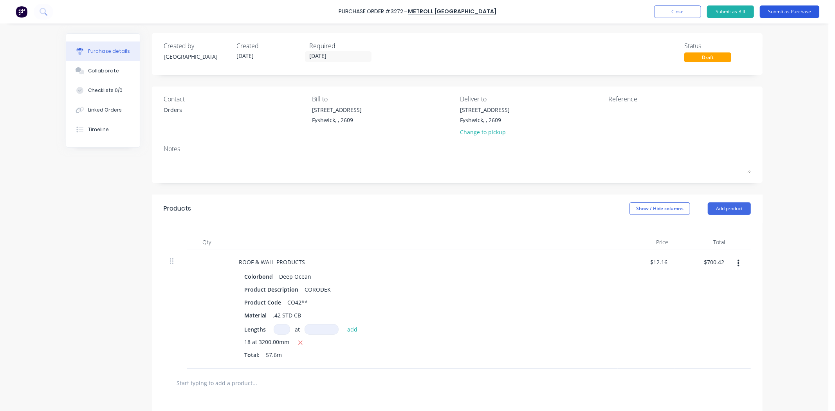
click at [786, 8] on button "Submit as Purchase" at bounding box center [790, 11] width 60 height 13
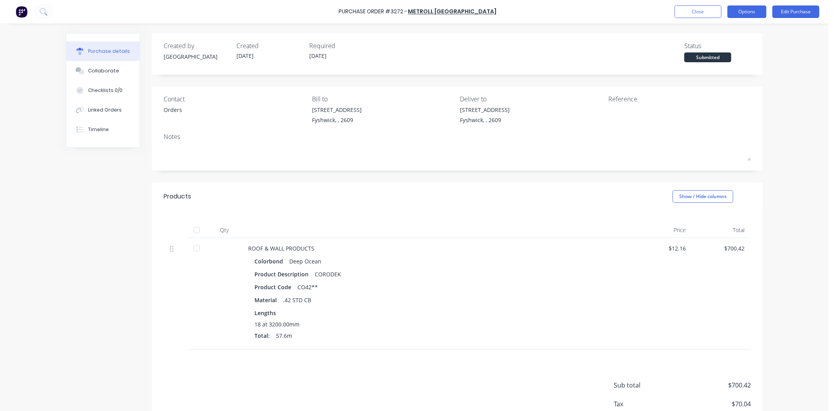
click at [737, 9] on button "Options" at bounding box center [747, 11] width 39 height 13
click at [737, 34] on div "Print / Email" at bounding box center [729, 31] width 60 height 11
click at [730, 61] on div "Without pricing" at bounding box center [729, 63] width 60 height 11
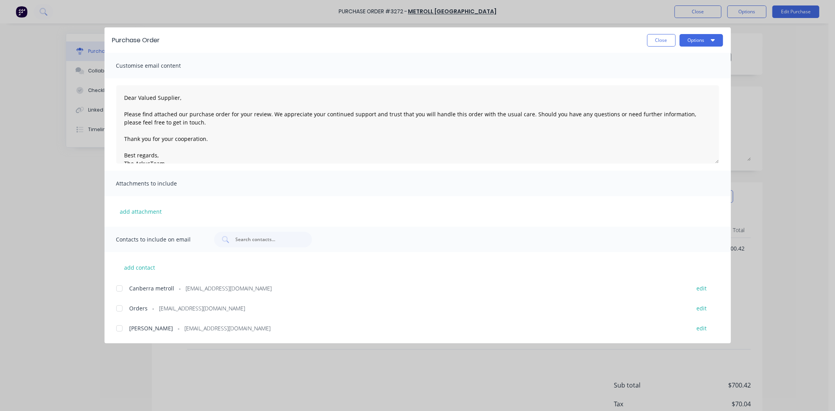
drag, startPoint x: 125, startPoint y: 302, endPoint x: 128, endPoint y: 304, distance: 4.2
click at [128, 303] on div "Orders - sales@sydney.metroll.com.au edit" at bounding box center [423, 308] width 615 height 11
click at [699, 36] on button "Options" at bounding box center [701, 40] width 43 height 13
click at [680, 88] on div "Email" at bounding box center [686, 91] width 60 height 11
click at [369, 355] on div "Purchase Order Close Options Customise email content Dear Valued Supplier, Plea…" at bounding box center [417, 205] width 835 height 411
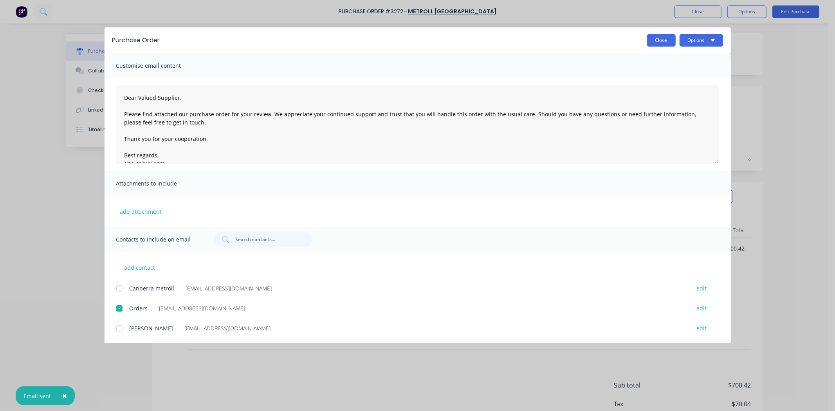
click at [655, 42] on button "Close" at bounding box center [661, 40] width 29 height 13
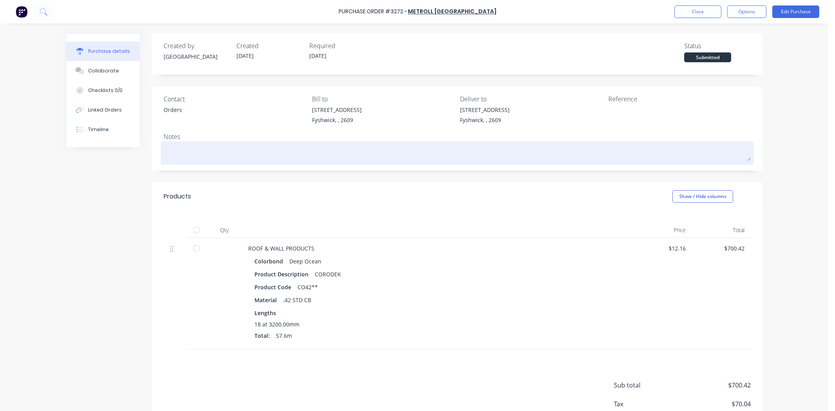
click at [281, 143] on div at bounding box center [457, 153] width 587 height 20
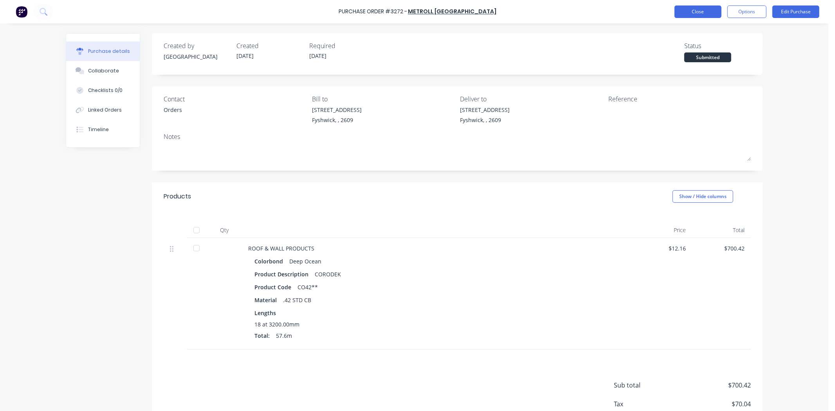
click at [699, 14] on button "Close" at bounding box center [698, 11] width 47 height 13
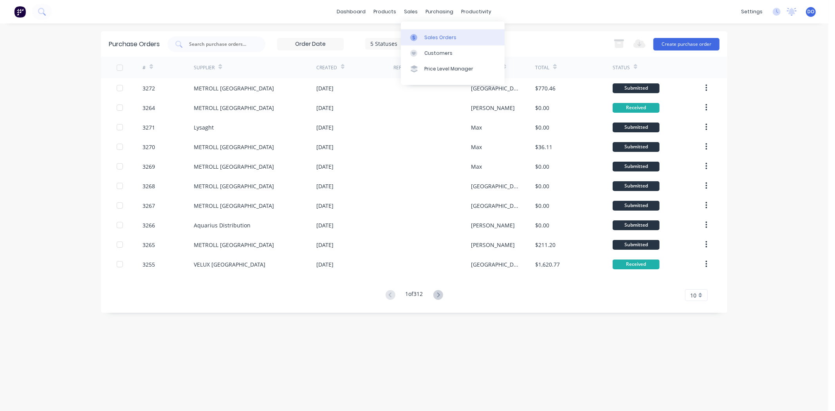
click at [423, 32] on link "Sales Orders" at bounding box center [453, 37] width 104 height 16
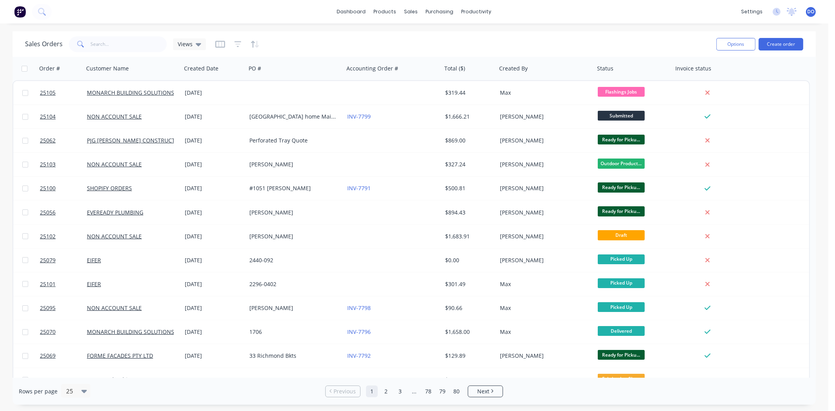
click at [256, 49] on button "button" at bounding box center [255, 44] width 9 height 13
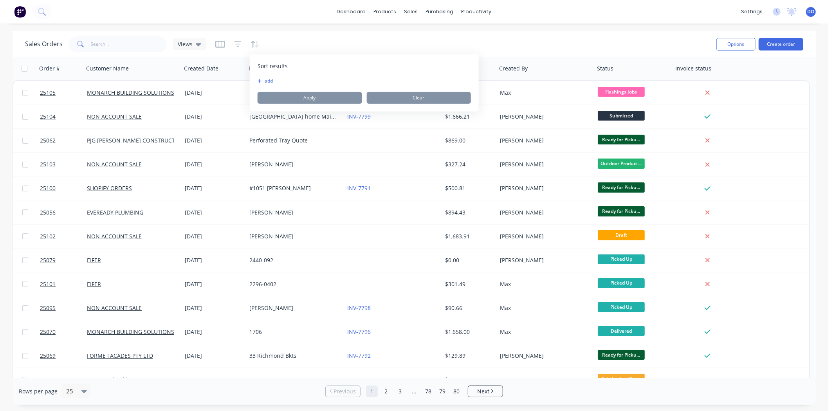
click at [261, 81] on icon "button" at bounding box center [260, 81] width 4 height 5
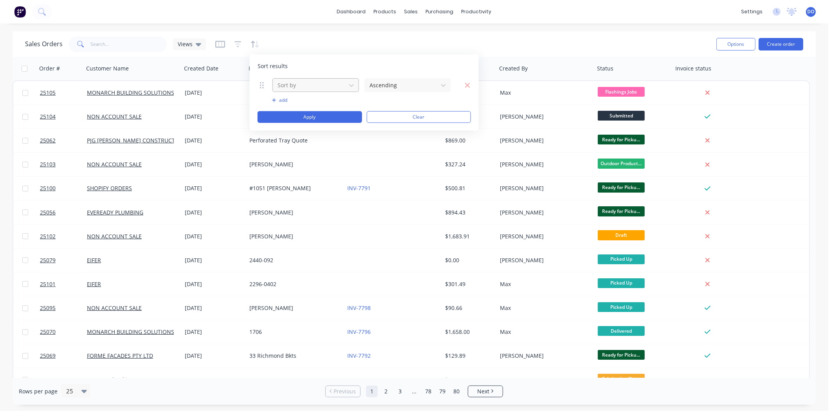
click at [294, 87] on div at bounding box center [309, 85] width 65 height 10
click at [311, 48] on div "Sales Orders Views" at bounding box center [367, 43] width 685 height 19
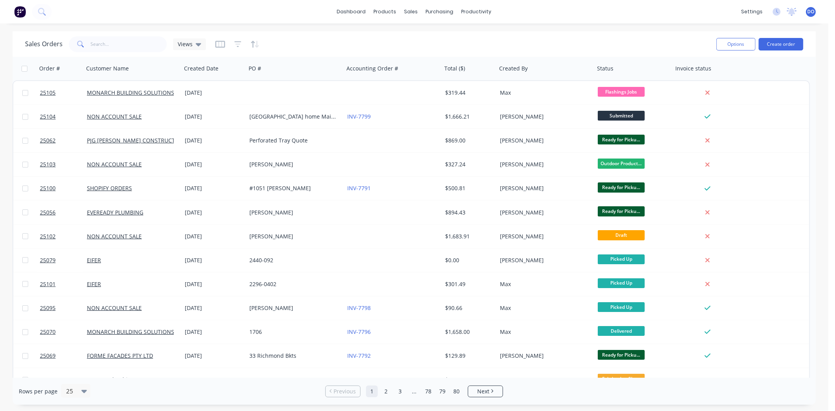
click at [228, 45] on div at bounding box center [237, 44] width 44 height 13
click at [235, 45] on icon "button" at bounding box center [238, 44] width 7 height 8
click at [219, 47] on icon "button" at bounding box center [220, 44] width 10 height 7
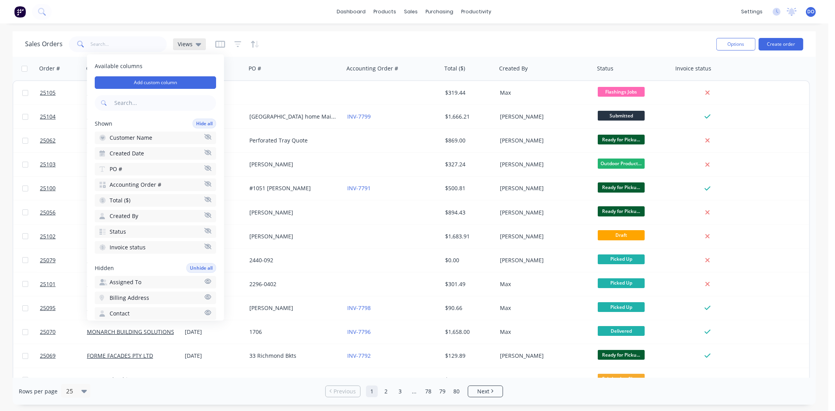
click at [200, 45] on icon at bounding box center [198, 44] width 5 height 9
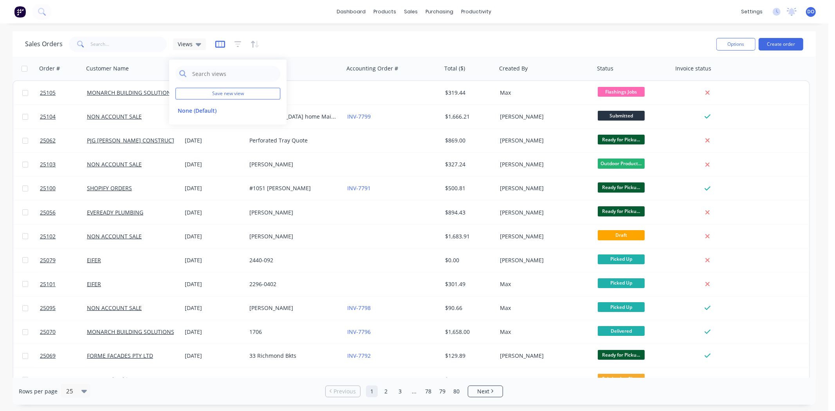
click at [217, 48] on icon "button" at bounding box center [220, 44] width 10 height 8
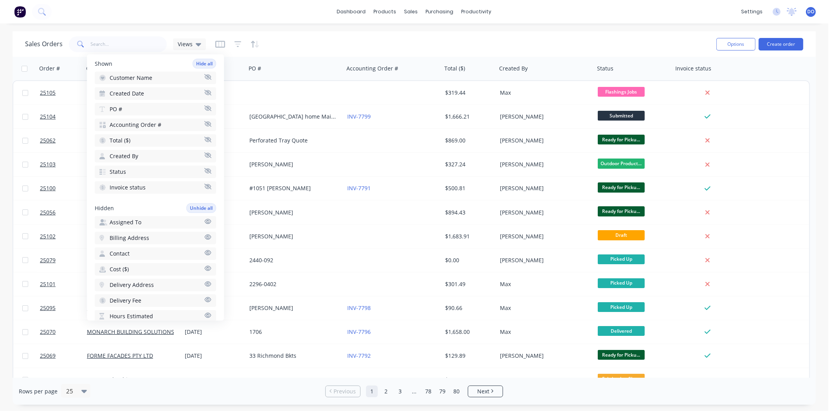
scroll to position [39, 0]
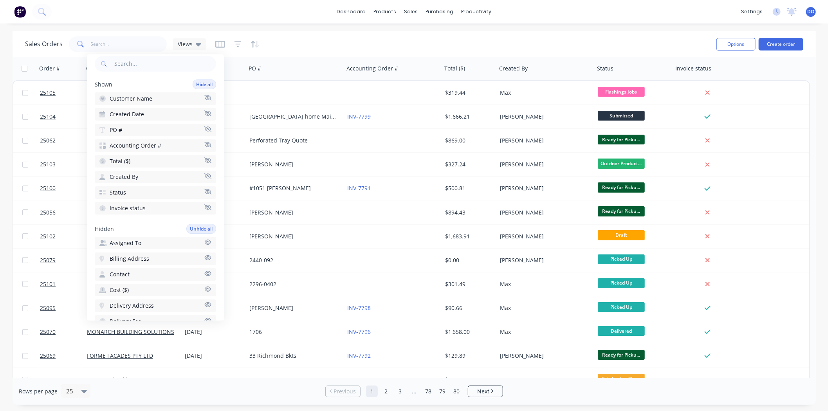
click at [169, 187] on button "Status" at bounding box center [155, 192] width 121 height 13
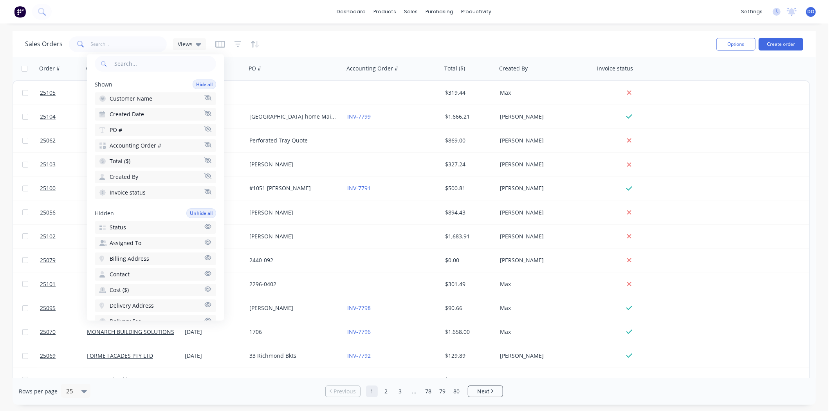
click at [169, 190] on button "Invoice status" at bounding box center [155, 192] width 121 height 13
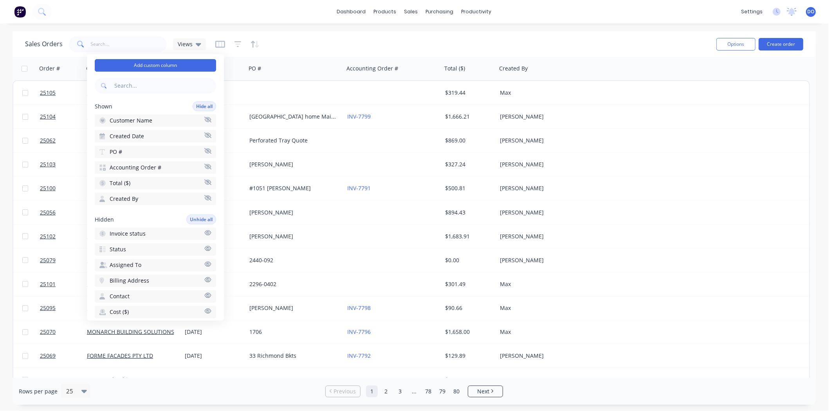
scroll to position [0, 0]
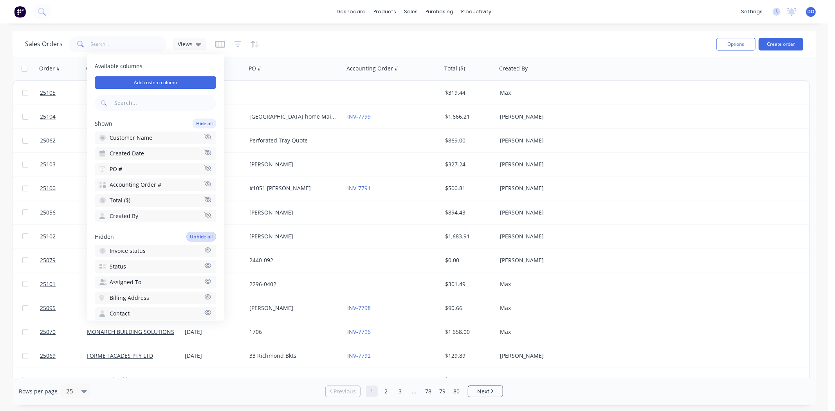
click at [190, 232] on button "Unhide all" at bounding box center [201, 237] width 30 height 10
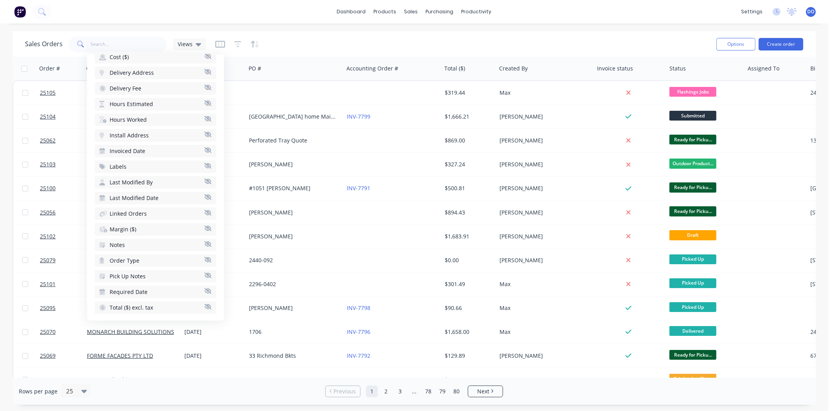
scroll to position [256, 0]
click at [349, 40] on div "Sales Orders Views" at bounding box center [367, 43] width 685 height 19
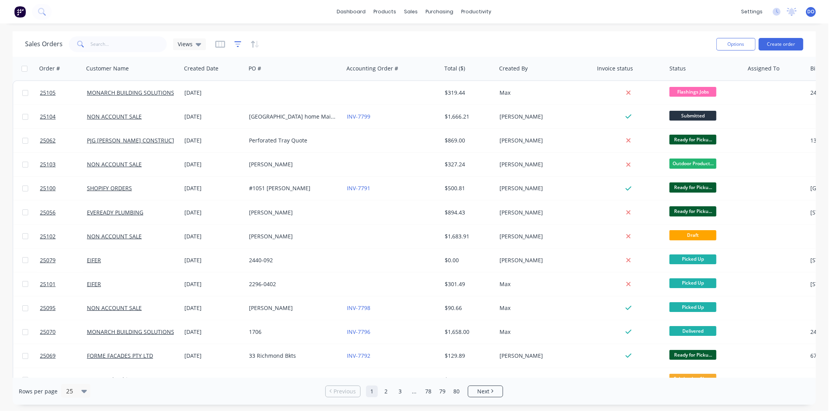
click at [238, 40] on icon "button" at bounding box center [238, 44] width 7 height 8
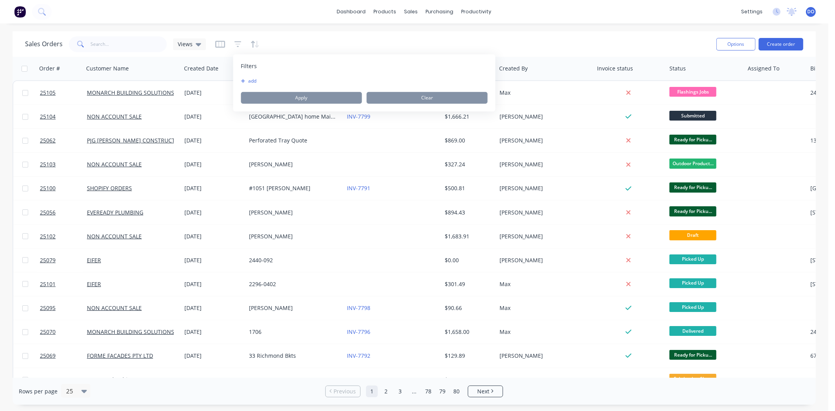
click at [242, 79] on icon "button" at bounding box center [243, 81] width 4 height 5
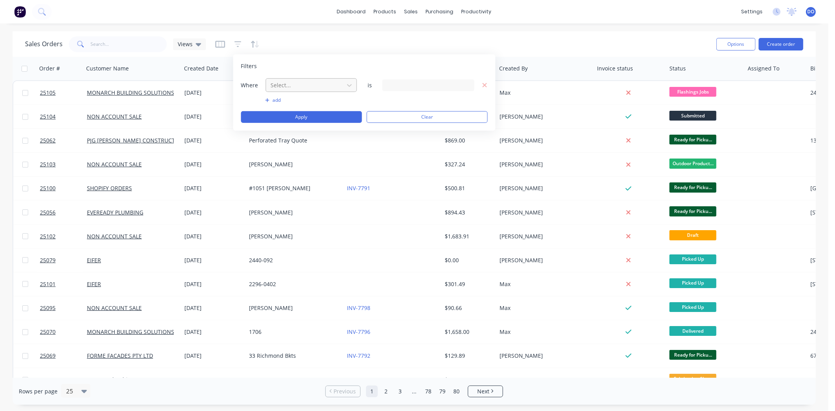
click at [326, 85] on div at bounding box center [305, 85] width 70 height 10
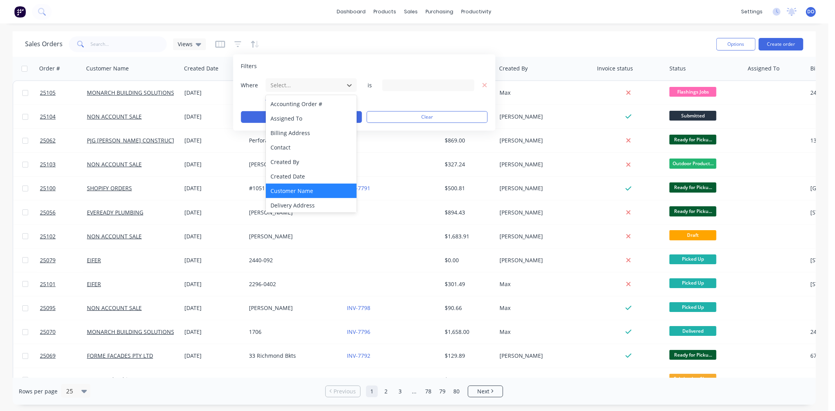
scroll to position [43, 0]
click at [305, 188] on div "Invoice status" at bounding box center [311, 191] width 91 height 14
click at [344, 81] on div at bounding box center [350, 85] width 14 height 14
click at [303, 147] on div "Customer Name" at bounding box center [311, 147] width 91 height 14
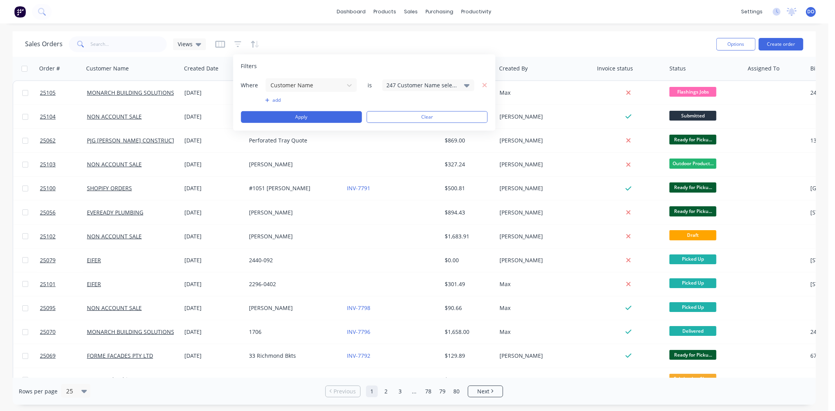
click at [389, 84] on div "247 Customer Name selected" at bounding box center [422, 85] width 71 height 8
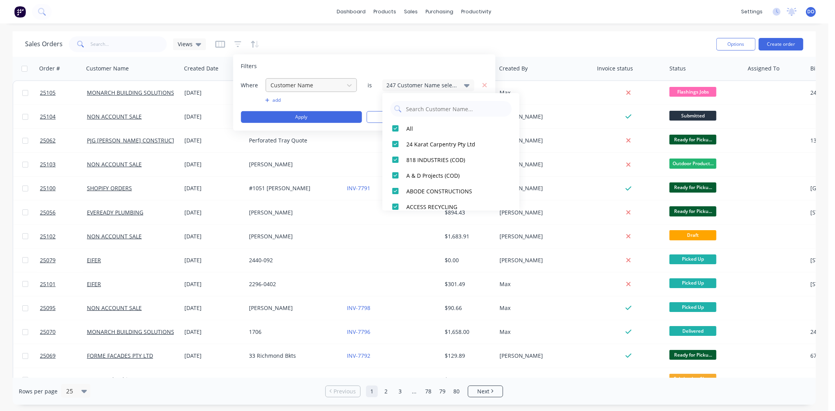
click at [331, 87] on div at bounding box center [305, 85] width 70 height 10
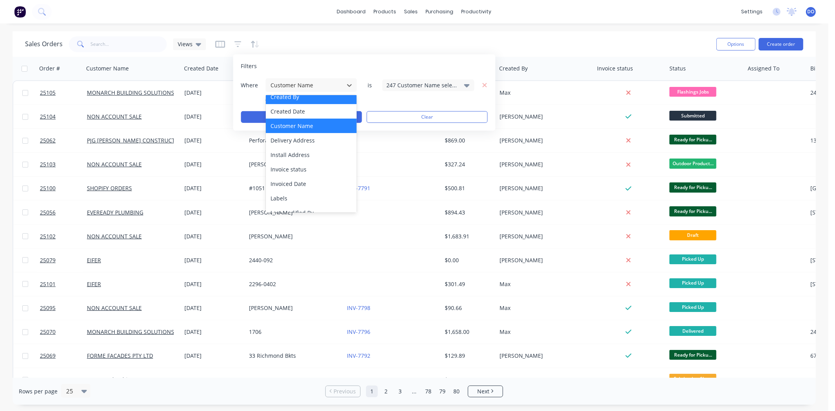
scroll to position [87, 0]
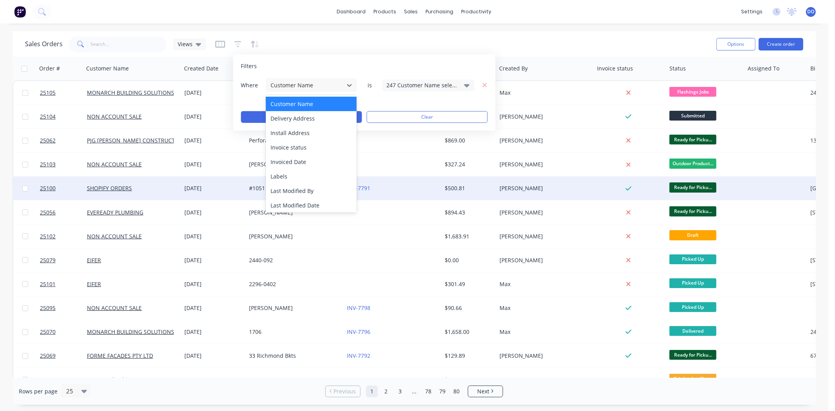
click at [298, 178] on div "Labels" at bounding box center [311, 176] width 91 height 14
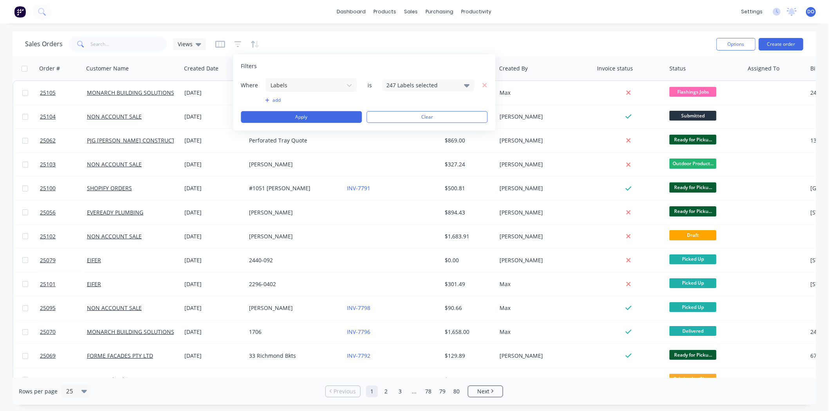
click at [430, 78] on div "Where Labels is 247 Labels selected" at bounding box center [364, 85] width 247 height 14
click at [430, 82] on div "247 Labels selected" at bounding box center [422, 85] width 71 height 8
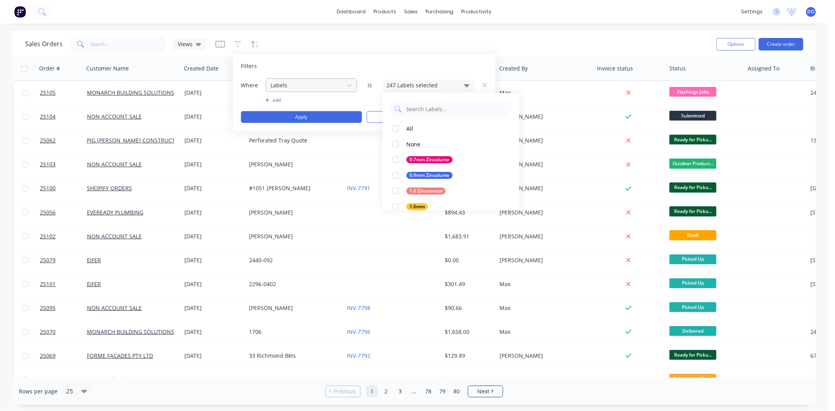
click at [325, 90] on div at bounding box center [305, 85] width 70 height 10
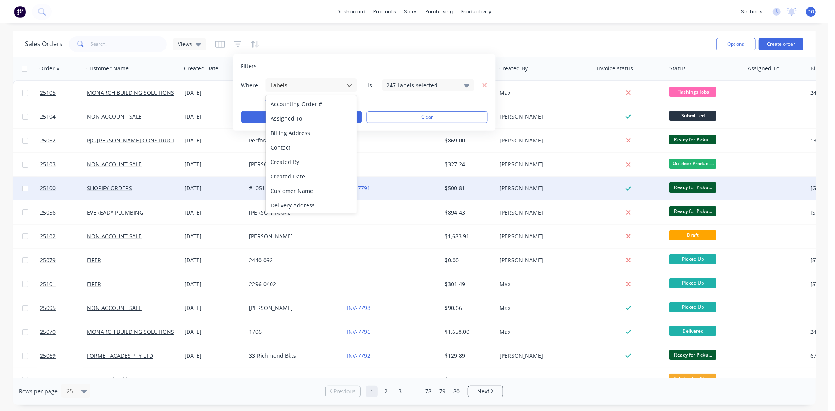
click at [299, 187] on div "Customer Name" at bounding box center [311, 191] width 91 height 14
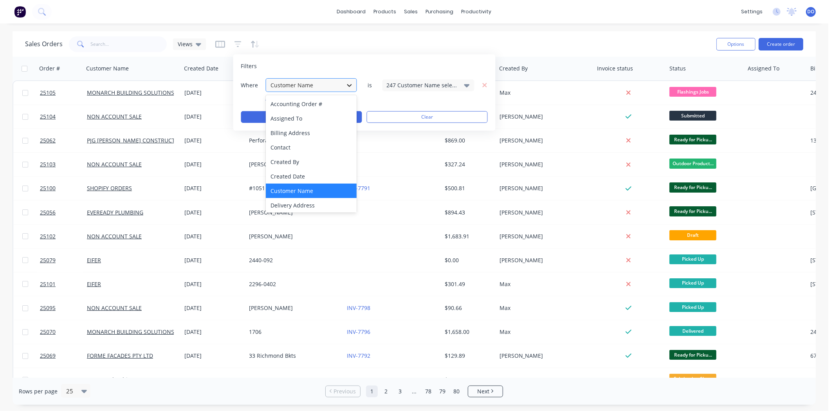
click at [346, 88] on icon at bounding box center [350, 85] width 8 height 8
click at [321, 105] on div "Accounting Order #" at bounding box center [311, 104] width 91 height 14
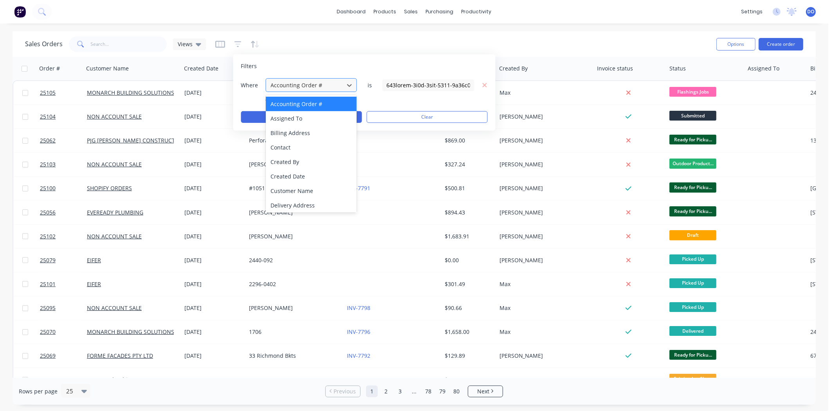
click at [330, 87] on div at bounding box center [305, 85] width 70 height 10
click at [322, 123] on div "Assigned To" at bounding box center [311, 118] width 91 height 14
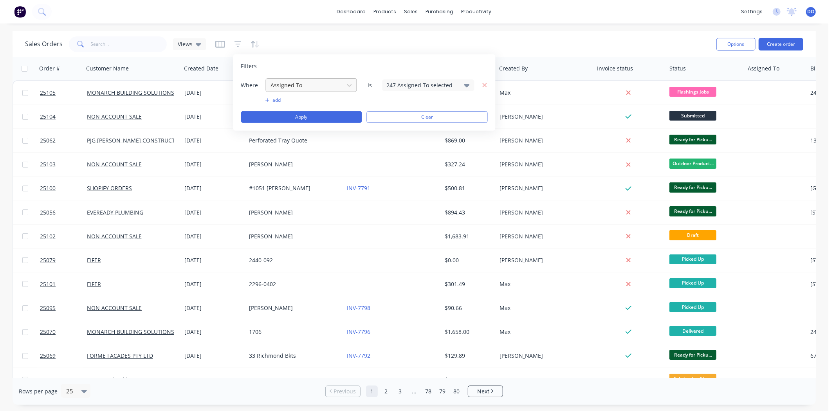
click at [332, 87] on div at bounding box center [305, 85] width 70 height 10
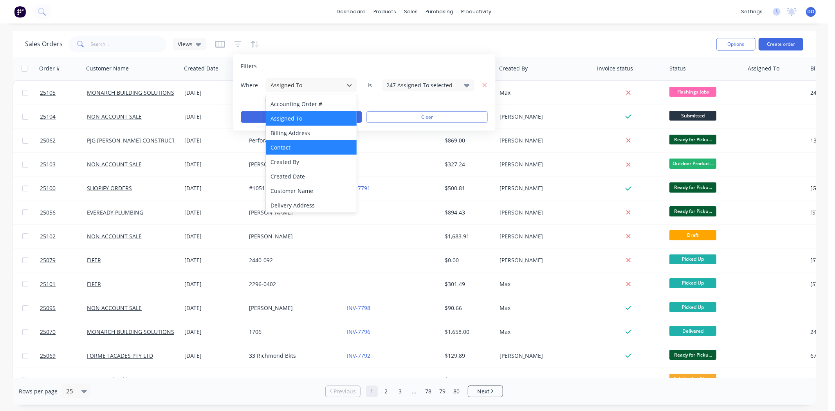
click at [310, 147] on div "Contact" at bounding box center [311, 147] width 91 height 14
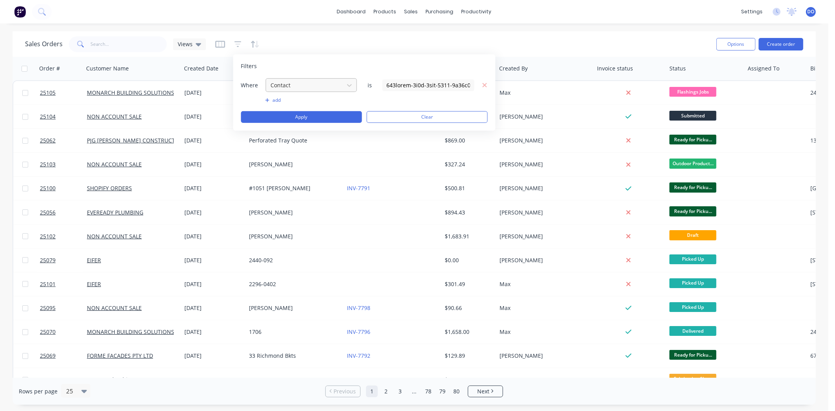
click at [340, 85] on div "Contact" at bounding box center [305, 85] width 75 height 13
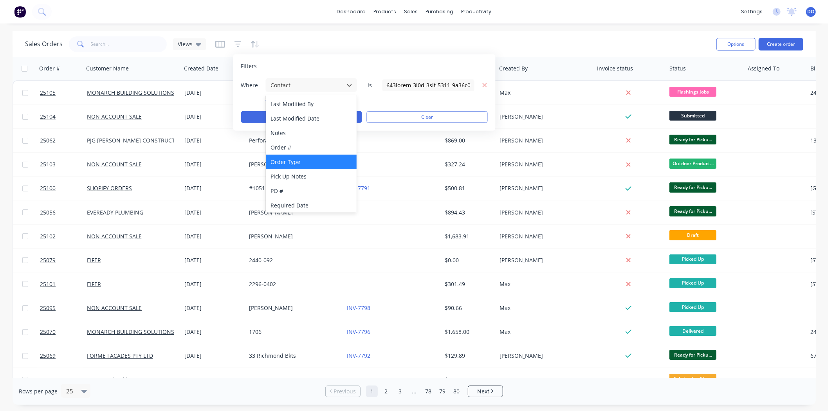
click at [312, 165] on div "Order Type" at bounding box center [311, 162] width 91 height 14
click at [341, 85] on div "Order Type" at bounding box center [305, 85] width 75 height 13
click at [310, 141] on div "Order #" at bounding box center [311, 147] width 91 height 14
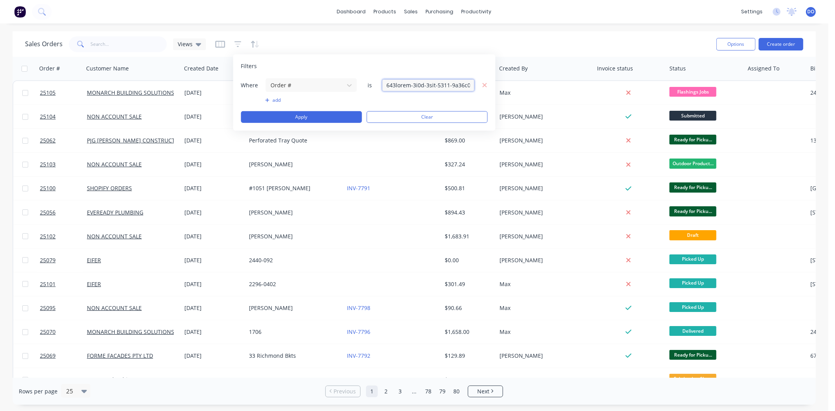
click at [392, 84] on input "text" at bounding box center [429, 85] width 92 height 12
click at [471, 83] on input "text" at bounding box center [429, 85] width 92 height 12
click at [322, 89] on div at bounding box center [305, 85] width 70 height 10
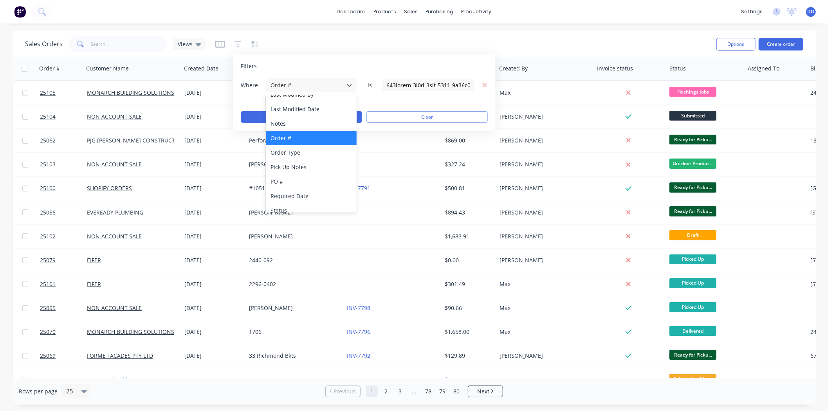
scroll to position [190, 0]
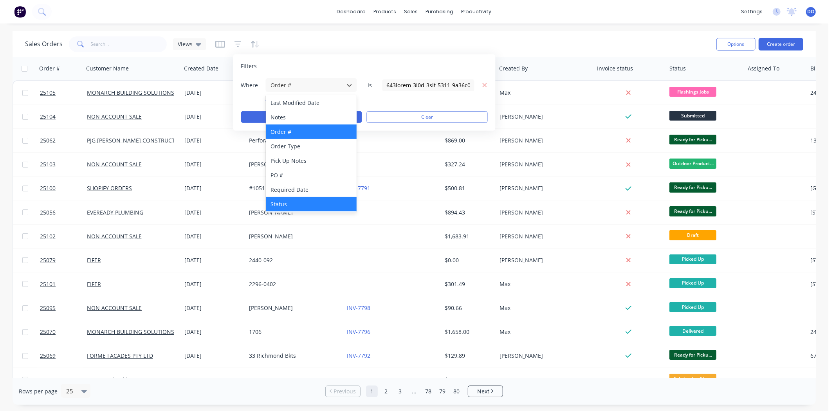
click at [280, 200] on div "Status" at bounding box center [311, 204] width 91 height 14
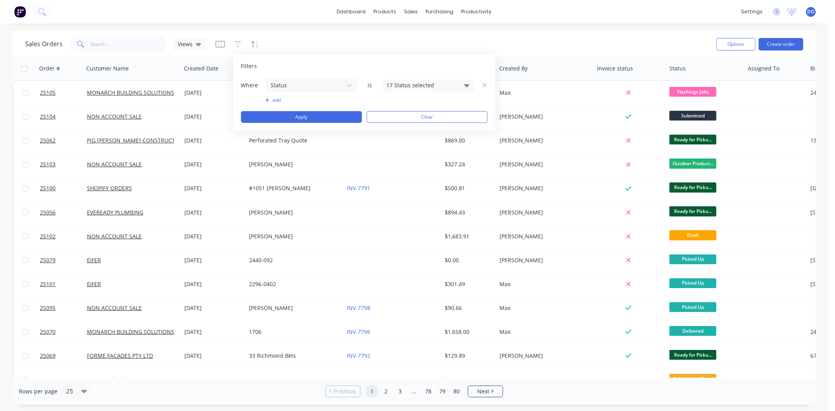
click at [437, 78] on div "Where Status is 17 Status selected" at bounding box center [364, 85] width 247 height 14
click at [437, 82] on div "17 Status selected" at bounding box center [422, 85] width 71 height 8
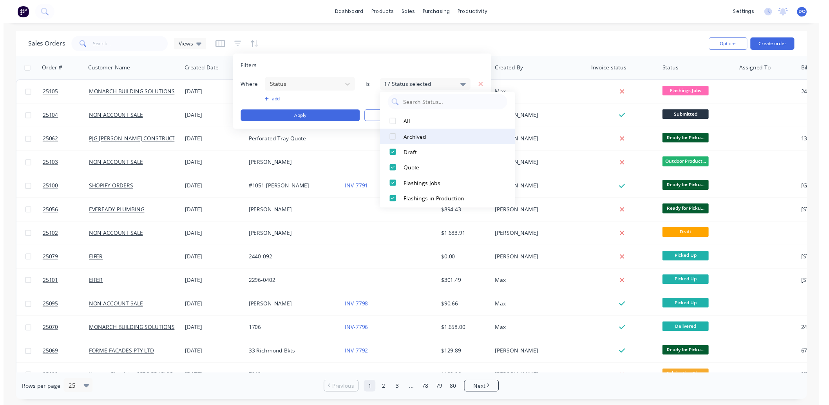
scroll to position [0, 0]
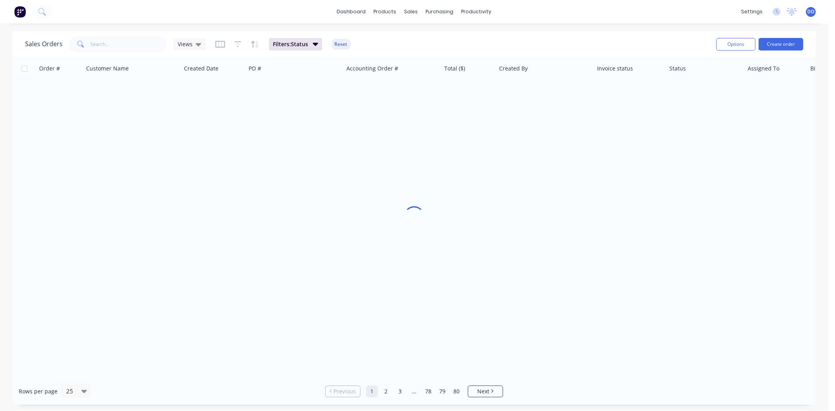
click at [573, 46] on div "Sales Orders Views Filters: Status Reset" at bounding box center [367, 43] width 685 height 19
click at [316, 44] on button "Filters: Status" at bounding box center [295, 44] width 53 height 13
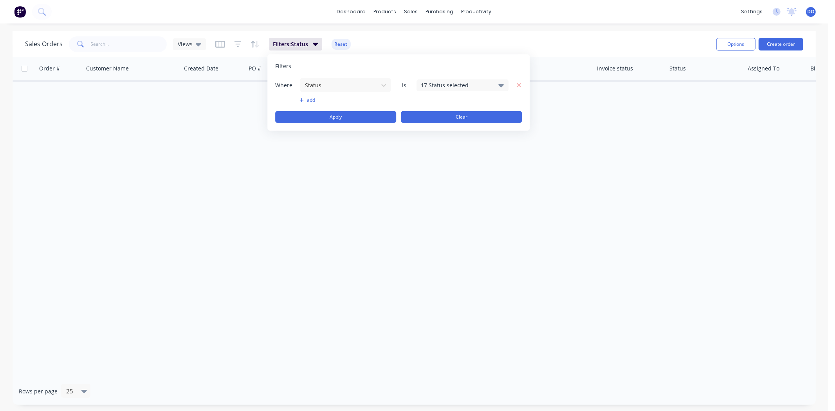
click at [464, 115] on button "Clear" at bounding box center [461, 117] width 121 height 12
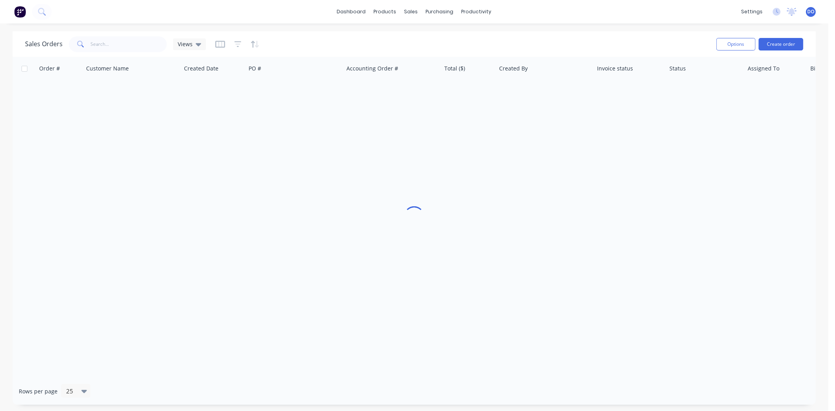
click at [377, 146] on div "Order # Customer Name Created Date PO # Accounting Order # Total ($) Created By…" at bounding box center [415, 217] width 804 height 321
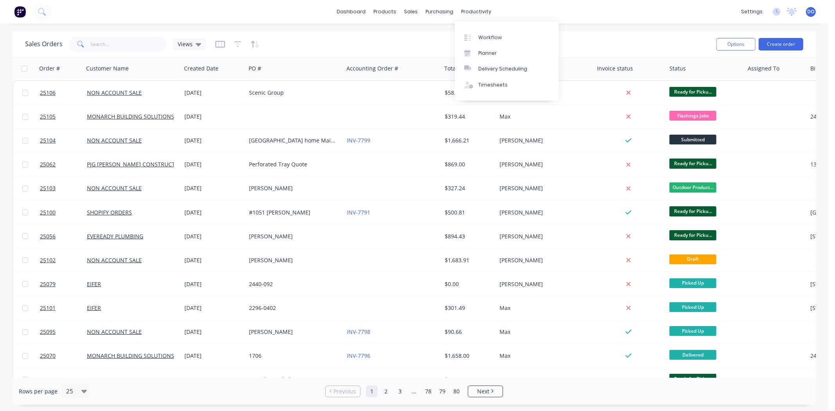
click at [468, 28] on div "Workflow Planner Delivery Scheduling Timesheets" at bounding box center [507, 61] width 104 height 79
click at [467, 35] on icon at bounding box center [467, 37] width 7 height 7
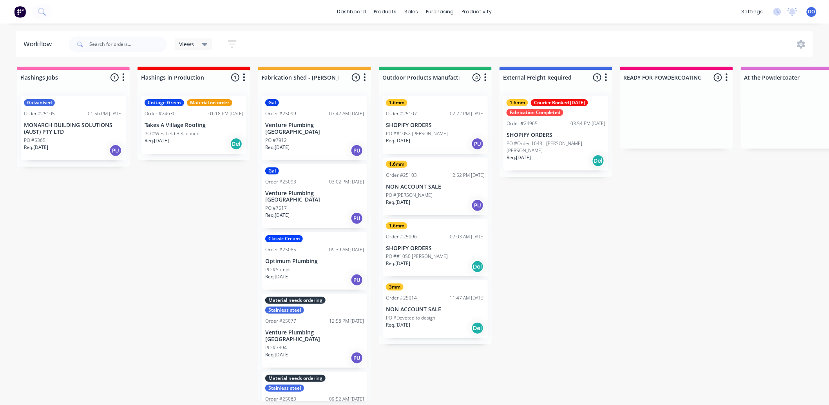
scroll to position [2, 0]
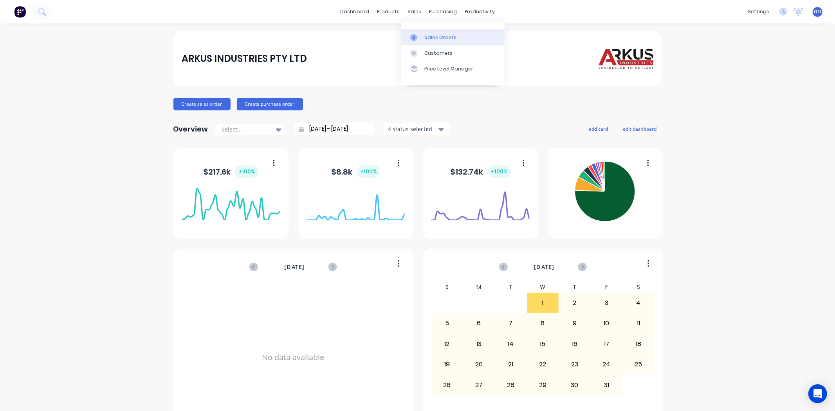
click at [417, 36] on icon at bounding box center [413, 37] width 7 height 7
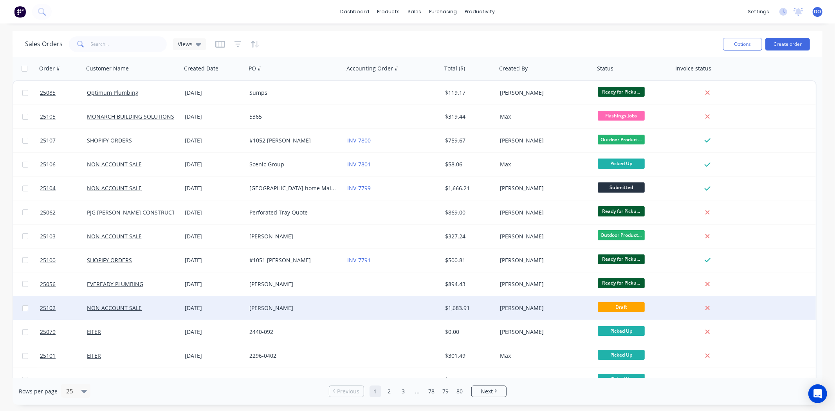
click at [217, 307] on div "[DATE]" at bounding box center [214, 308] width 58 height 8
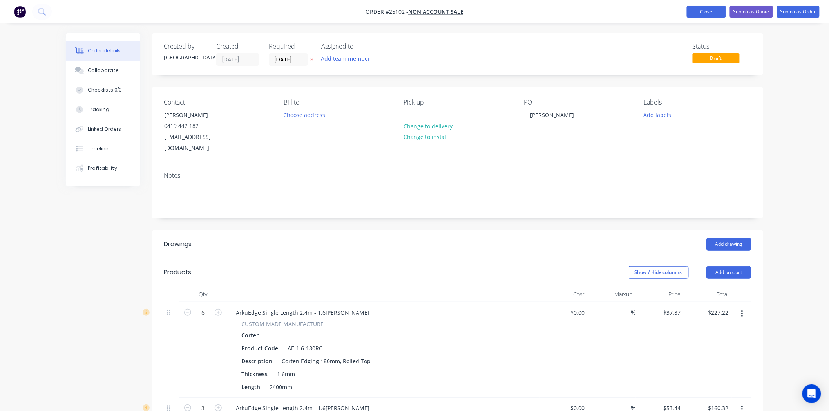
click at [715, 8] on button "Close" at bounding box center [705, 12] width 39 height 12
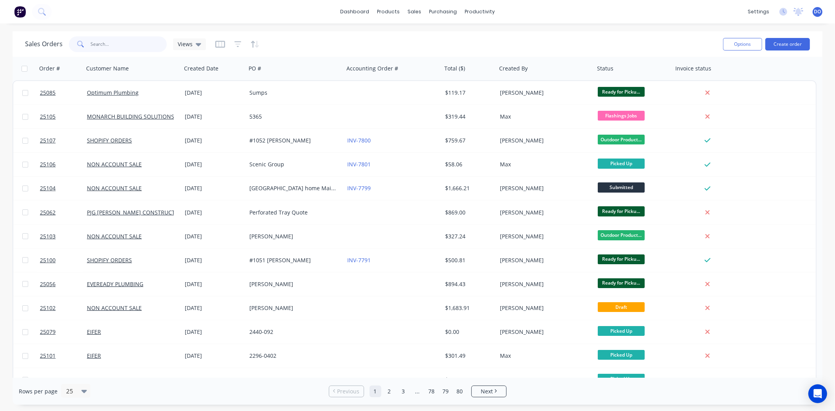
click at [112, 42] on input "text" at bounding box center [129, 44] width 76 height 16
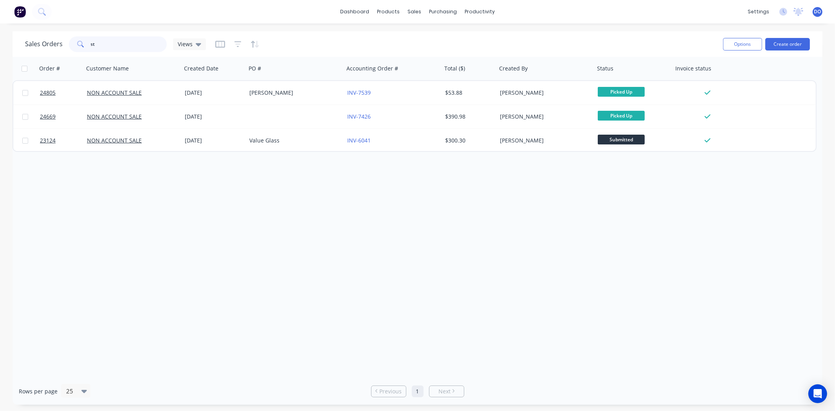
type input "s"
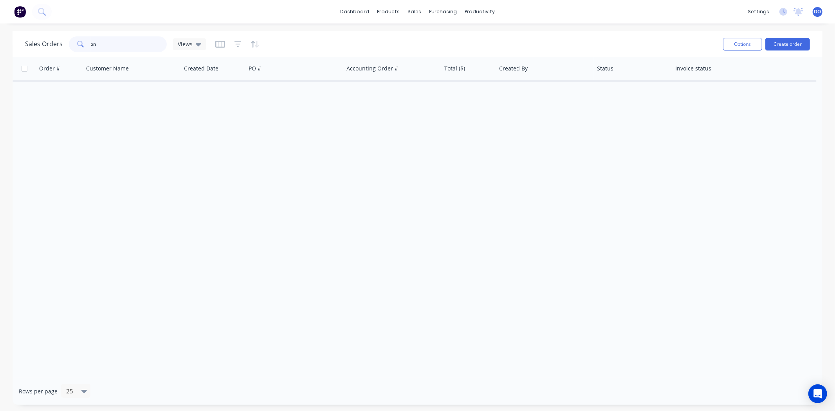
type input "o"
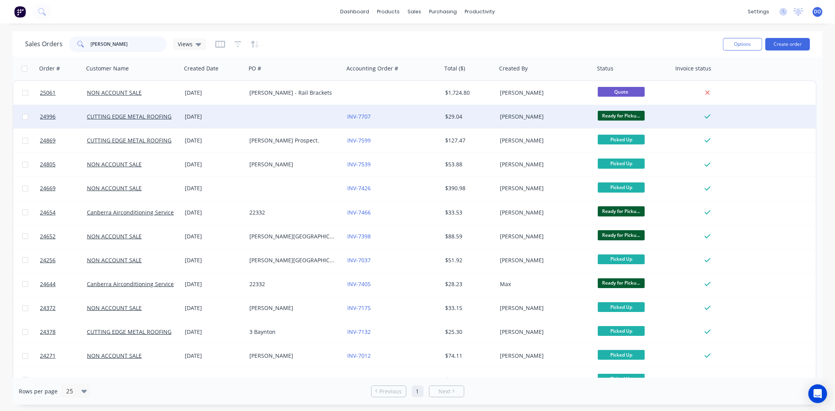
type input "steve"
click at [236, 115] on div "22 Sep 2025" at bounding box center [214, 117] width 58 height 8
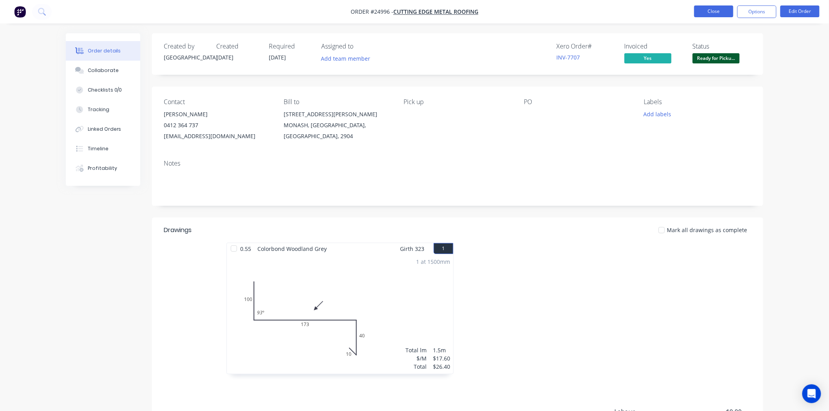
click at [716, 5] on nav "Order #24996 - CUTTING EDGE METAL ROOFING Close Options Edit Order" at bounding box center [414, 11] width 829 height 23
click at [716, 9] on button "Close" at bounding box center [713, 11] width 39 height 12
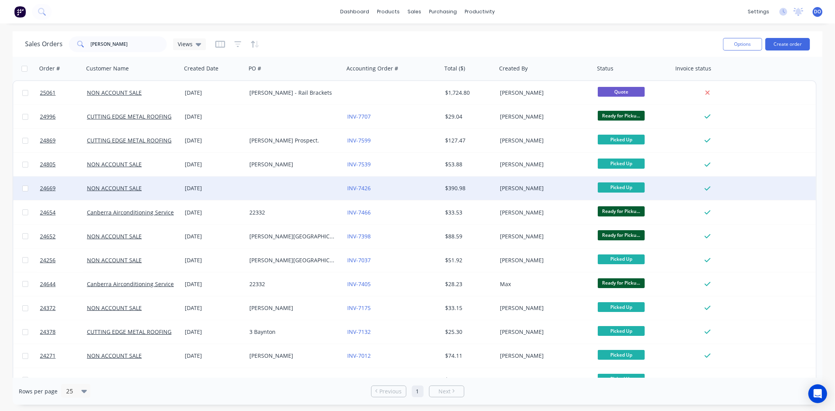
click at [161, 188] on div "NON ACCOUNT SALE" at bounding box center [130, 188] width 87 height 8
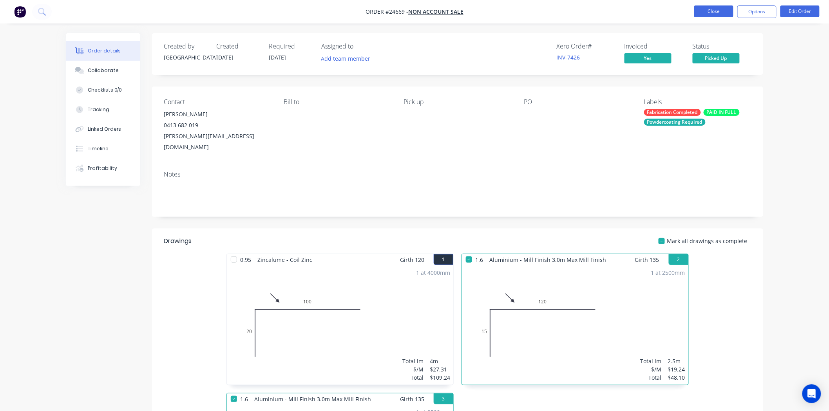
click at [724, 11] on button "Close" at bounding box center [713, 11] width 39 height 12
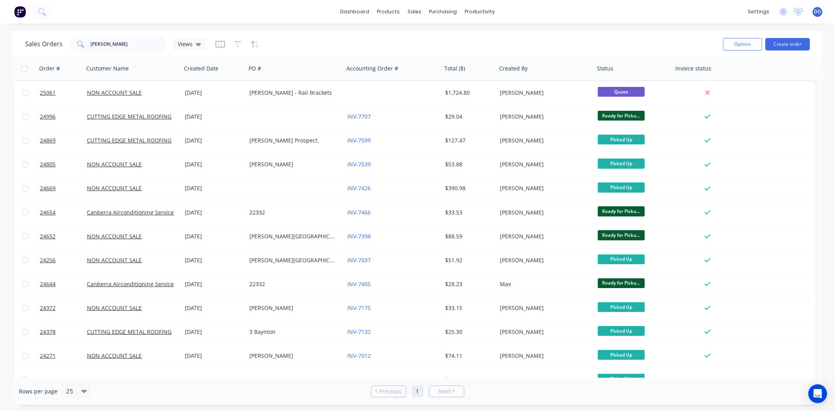
click at [121, 34] on div "Sales Orders steve Views Options Create order" at bounding box center [418, 43] width 810 height 25
click at [119, 38] on input "steve" at bounding box center [129, 44] width 76 height 16
type input "s"
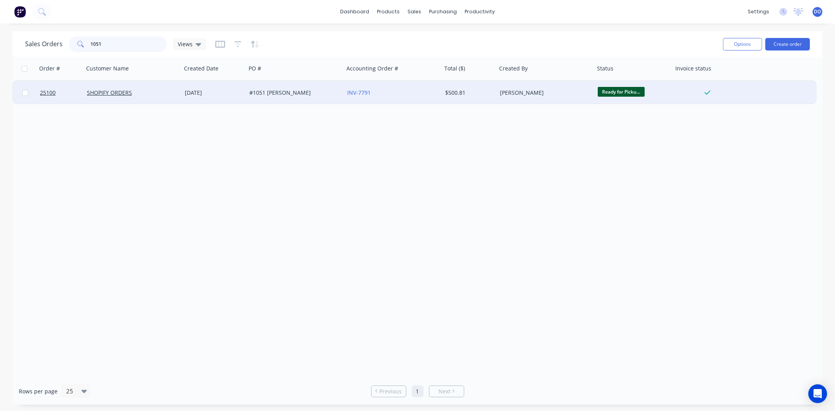
type input "1051"
click at [199, 95] on div "[DATE]" at bounding box center [214, 93] width 58 height 8
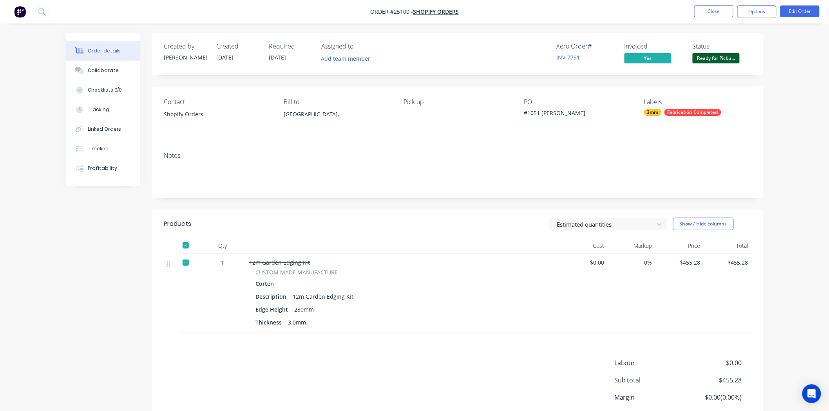
click at [721, 5] on nav "Order #25100 - SHOPIFY ORDERS Close Options Edit Order" at bounding box center [414, 11] width 829 height 23
click at [718, 9] on button "Close" at bounding box center [713, 11] width 39 height 12
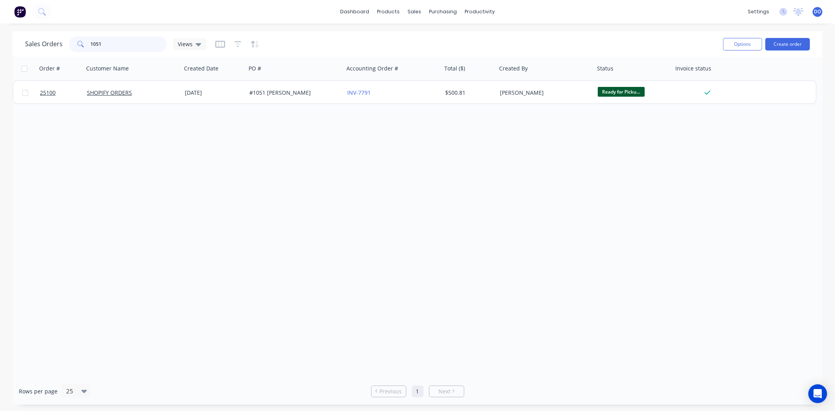
drag, startPoint x: 99, startPoint y: 45, endPoint x: 54, endPoint y: 46, distance: 45.0
click at [54, 46] on div "Sales Orders 1051 Views" at bounding box center [115, 44] width 181 height 16
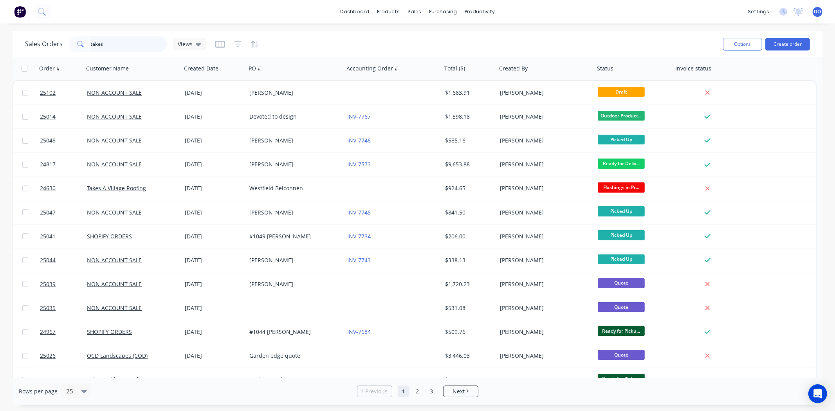
click at [127, 44] on input "takes" at bounding box center [129, 44] width 76 height 16
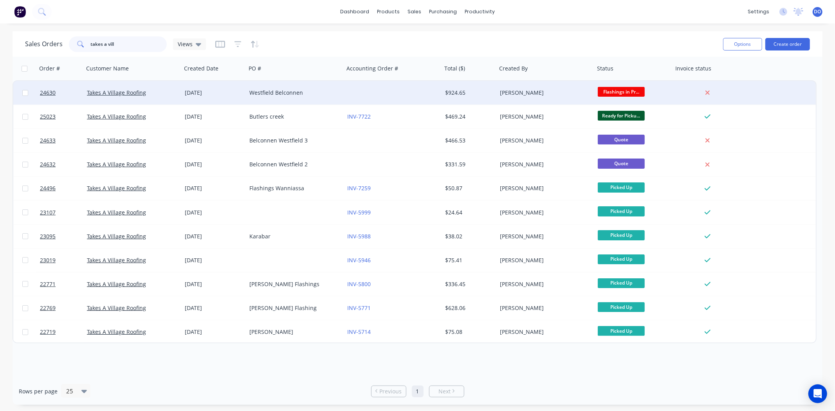
type input "takes a vill"
click at [245, 91] on div "[DATE]" at bounding box center [214, 92] width 65 height 23
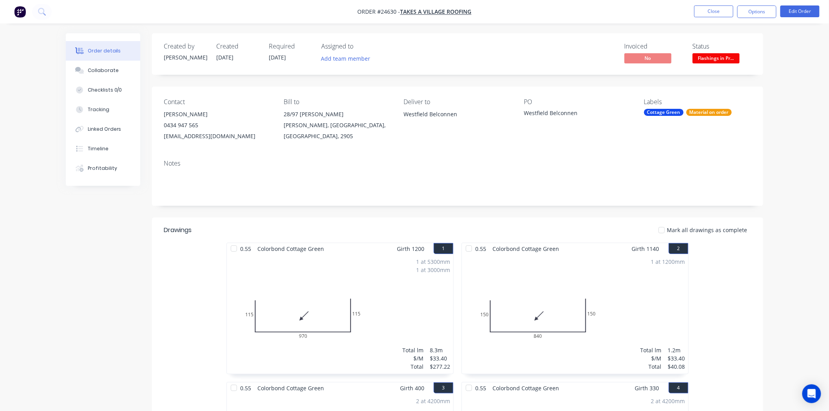
click at [724, 8] on button "Close" at bounding box center [713, 11] width 39 height 12
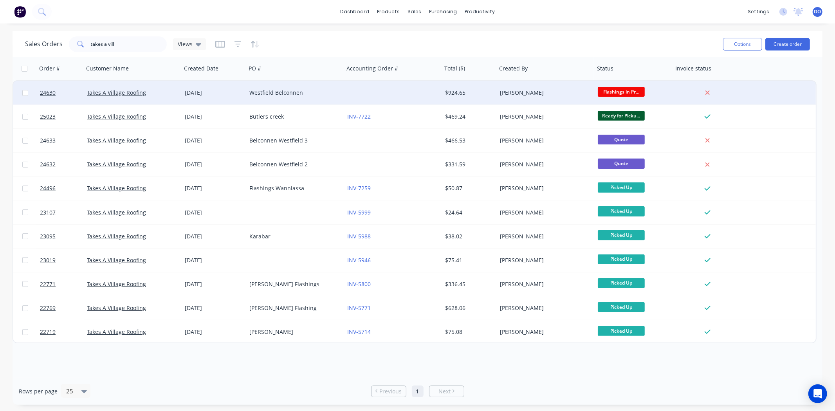
click at [408, 100] on div at bounding box center [393, 92] width 98 height 23
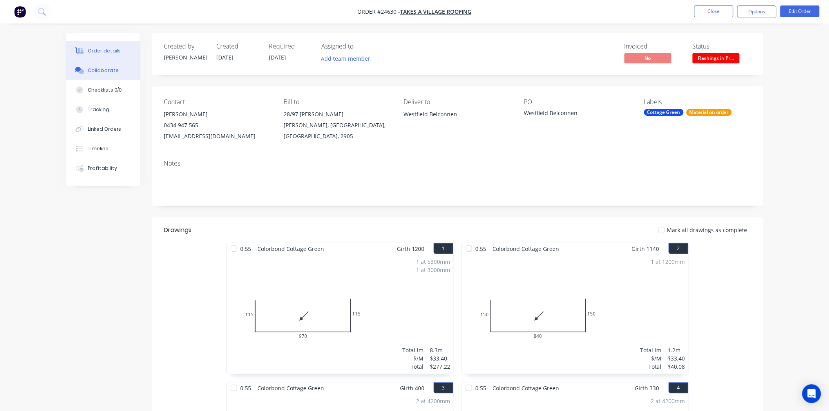
click at [99, 74] on button "Collaborate" at bounding box center [103, 71] width 74 height 20
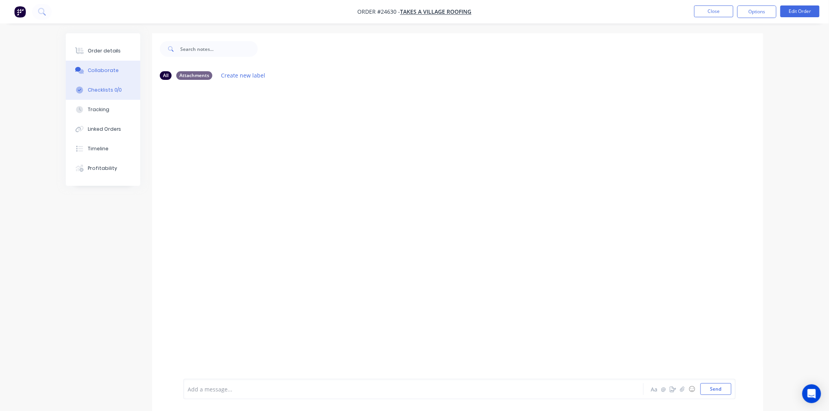
click at [95, 89] on div "Checklists 0/0" at bounding box center [105, 90] width 34 height 7
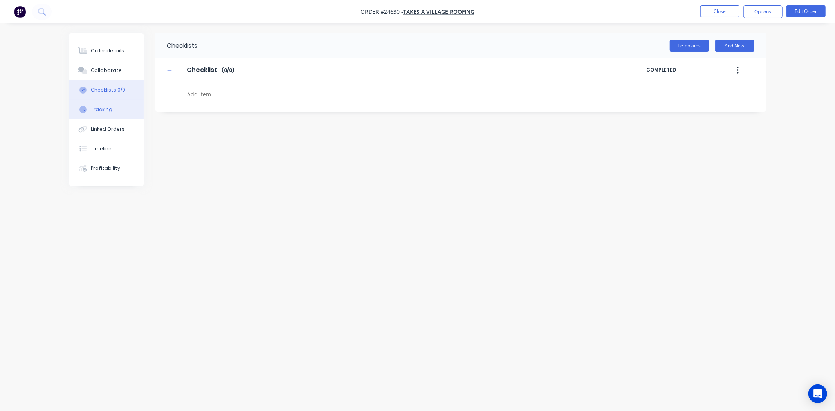
click at [89, 108] on button "Tracking" at bounding box center [106, 110] width 74 height 20
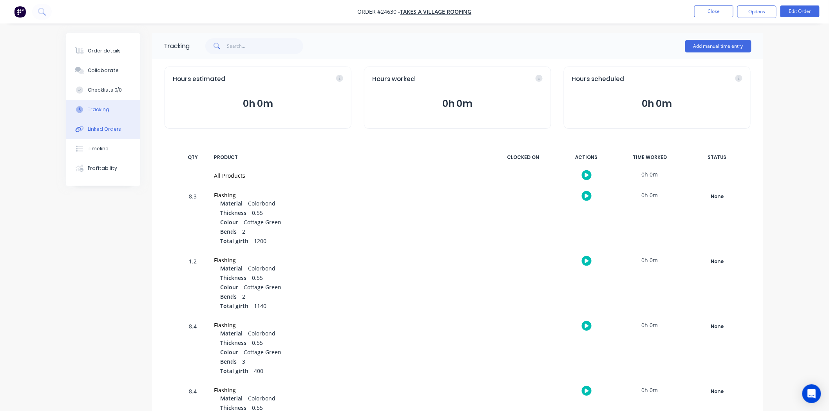
click at [89, 128] on div "Linked Orders" at bounding box center [105, 129] width 34 height 7
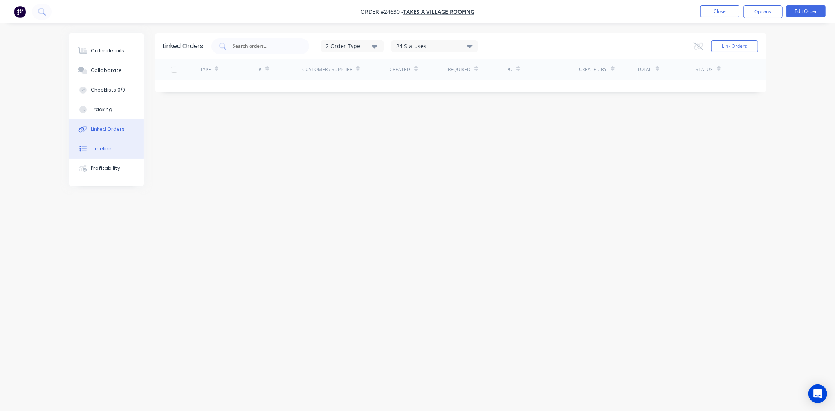
click at [89, 146] on button "Timeline" at bounding box center [106, 149] width 74 height 20
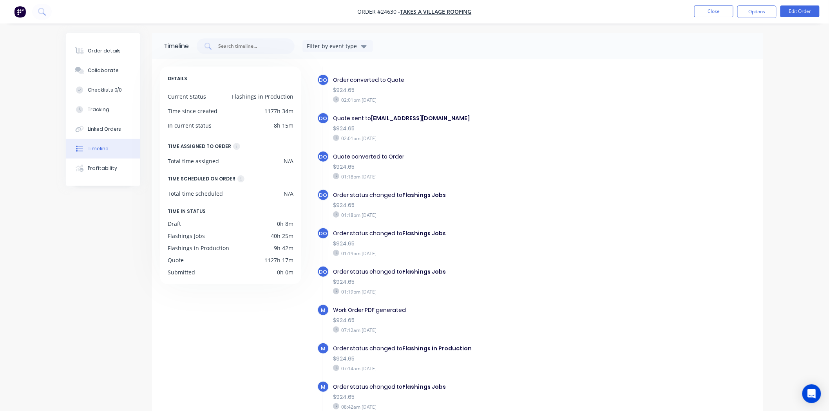
scroll to position [41, 0]
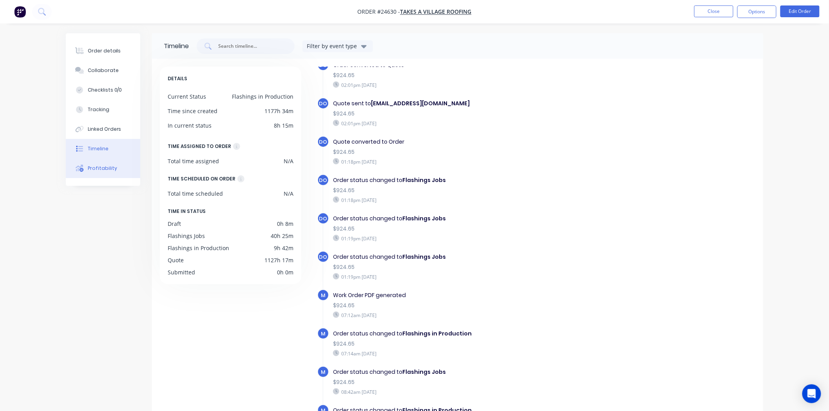
click at [113, 176] on button "Profitability" at bounding box center [103, 169] width 74 height 20
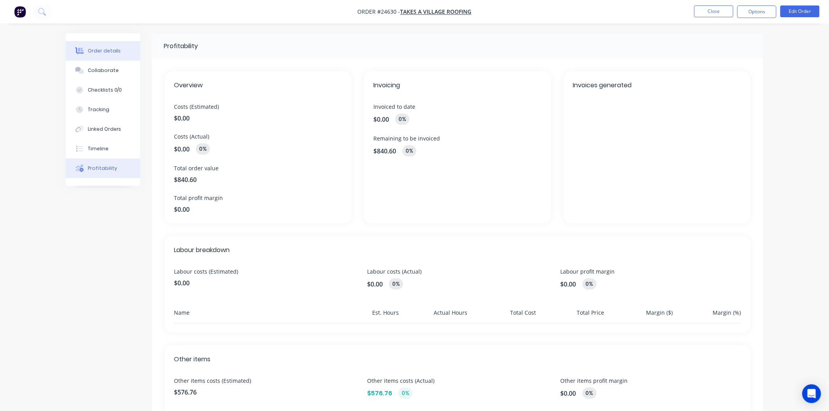
click at [115, 53] on div "Order details" at bounding box center [104, 50] width 33 height 7
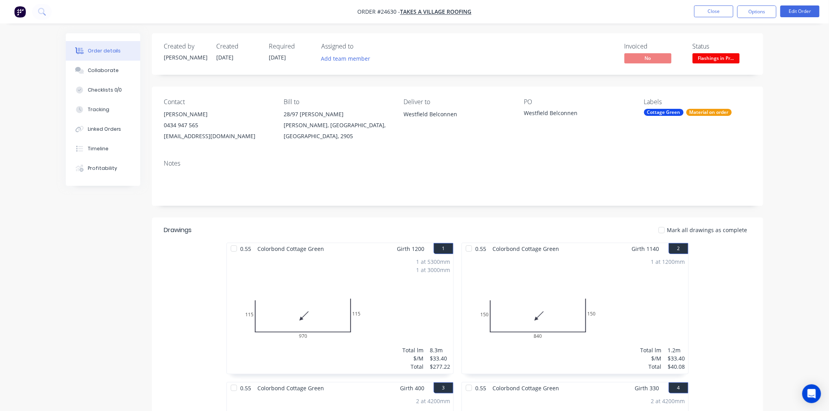
scroll to position [43, 0]
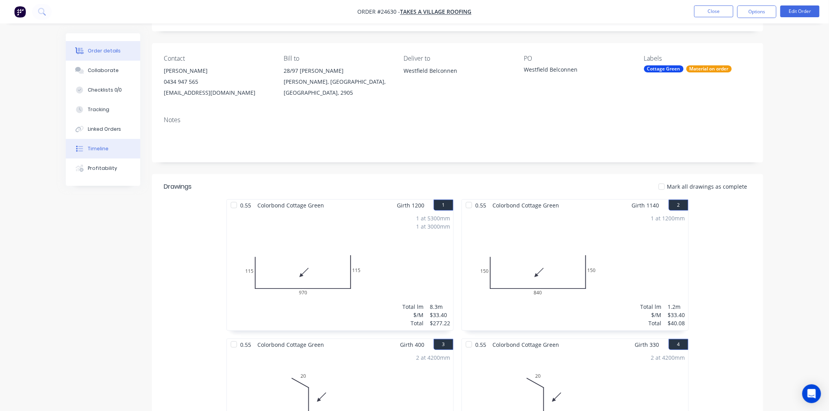
click at [112, 146] on button "Timeline" at bounding box center [103, 149] width 74 height 20
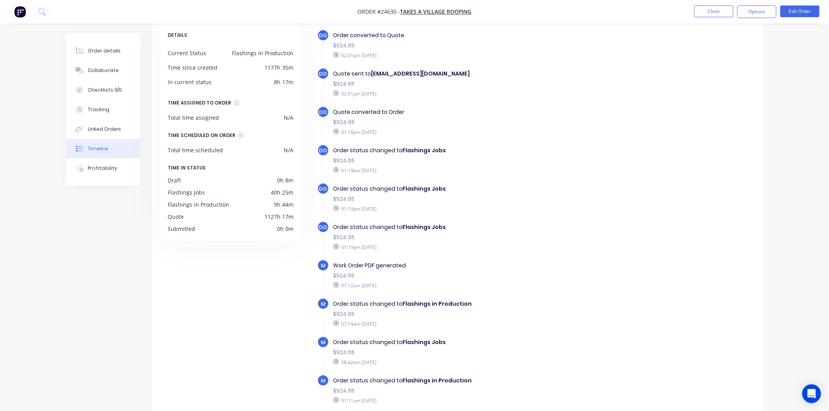
scroll to position [41, 0]
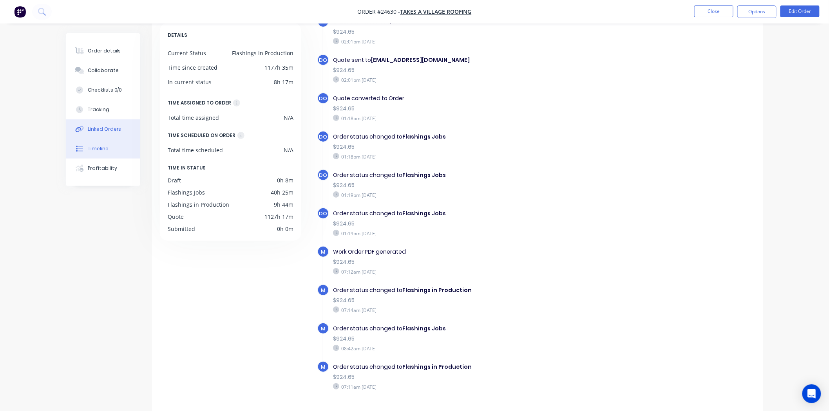
click at [81, 128] on icon at bounding box center [79, 129] width 9 height 7
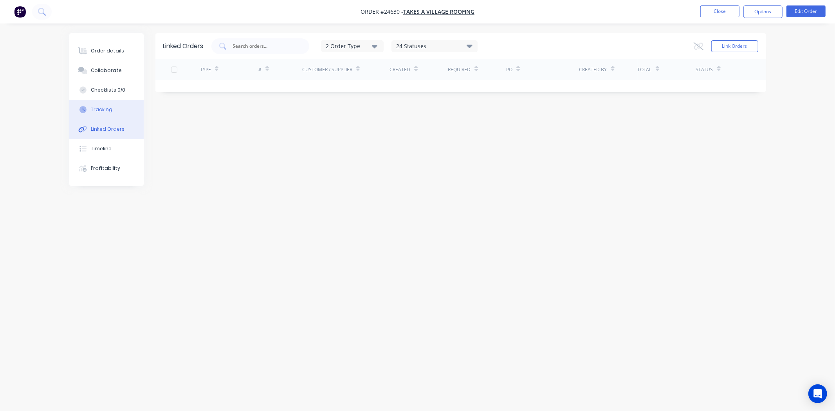
click at [107, 114] on button "Tracking" at bounding box center [106, 110] width 74 height 20
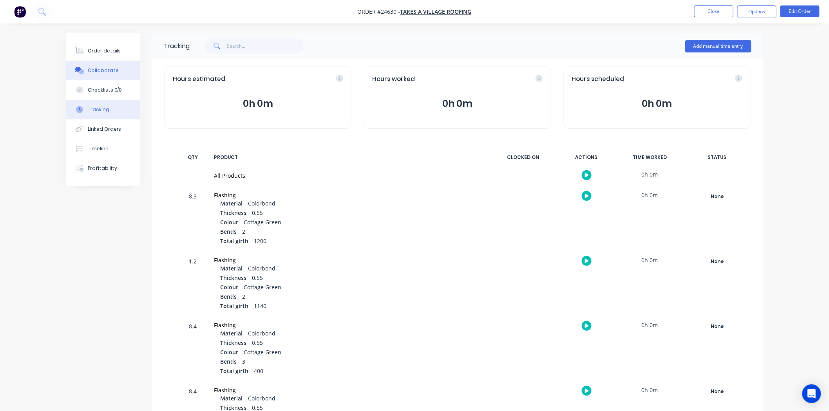
click at [133, 76] on button "Collaborate" at bounding box center [103, 71] width 74 height 20
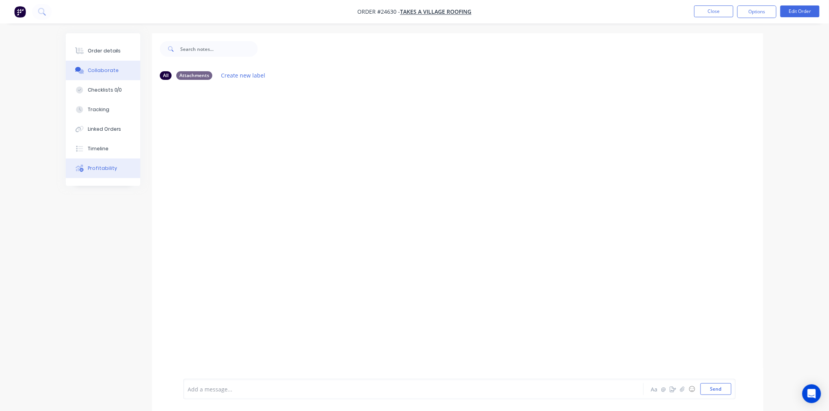
click at [87, 171] on button "Profitability" at bounding box center [103, 169] width 74 height 20
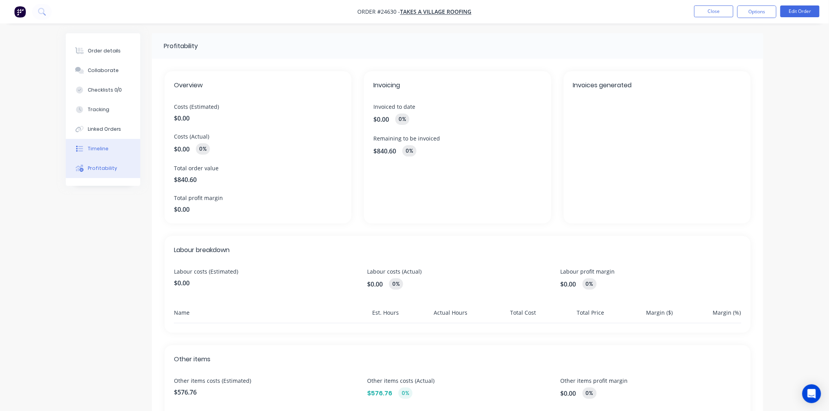
click at [94, 146] on div "Timeline" at bounding box center [98, 148] width 21 height 7
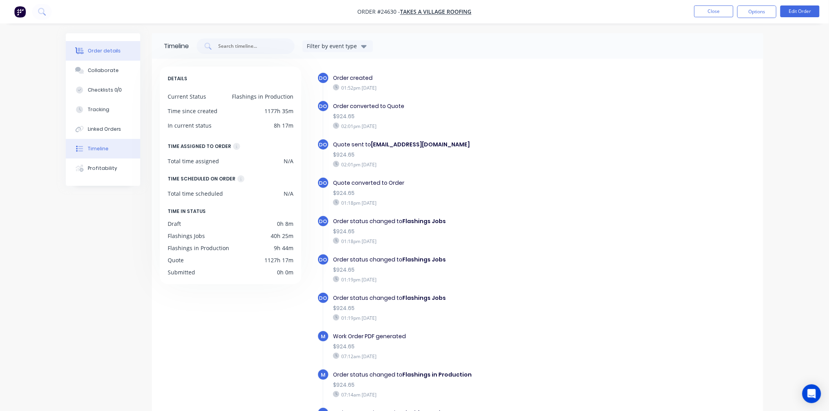
click at [126, 52] on button "Order details" at bounding box center [103, 51] width 74 height 20
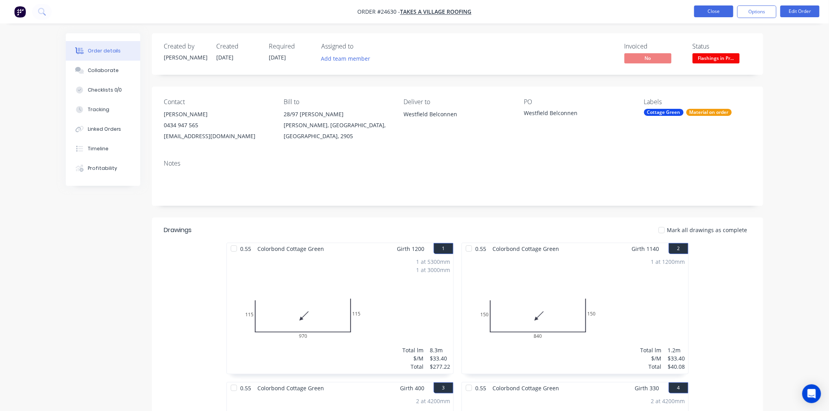
click at [701, 14] on button "Close" at bounding box center [713, 11] width 39 height 12
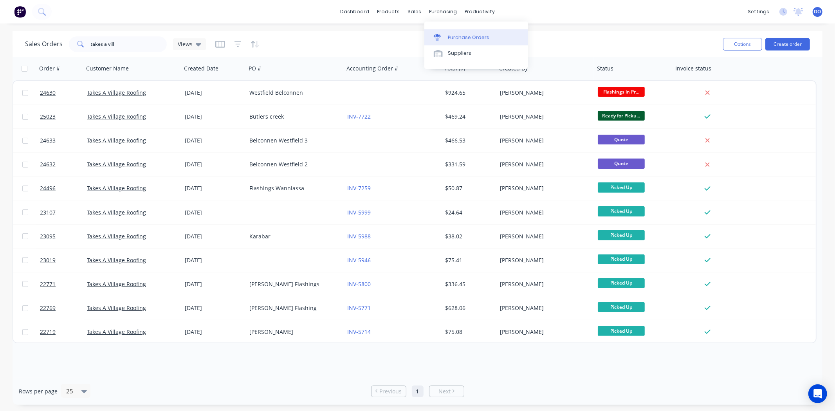
click at [440, 32] on link "Purchase Orders" at bounding box center [476, 37] width 104 height 16
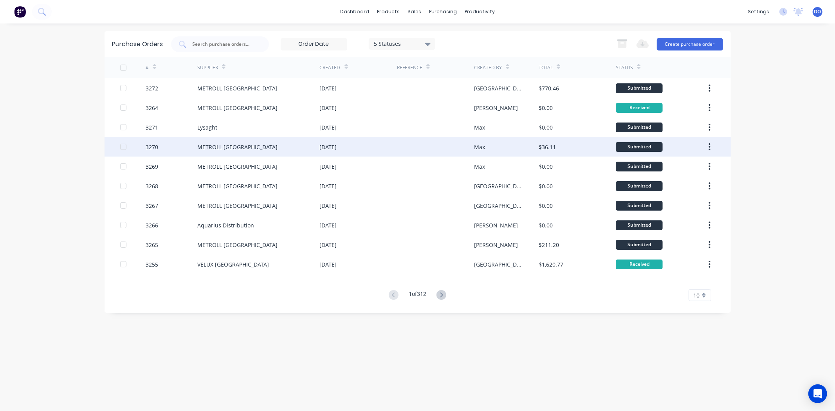
click at [255, 143] on div "METROLL [GEOGRAPHIC_DATA]" at bounding box center [258, 147] width 123 height 20
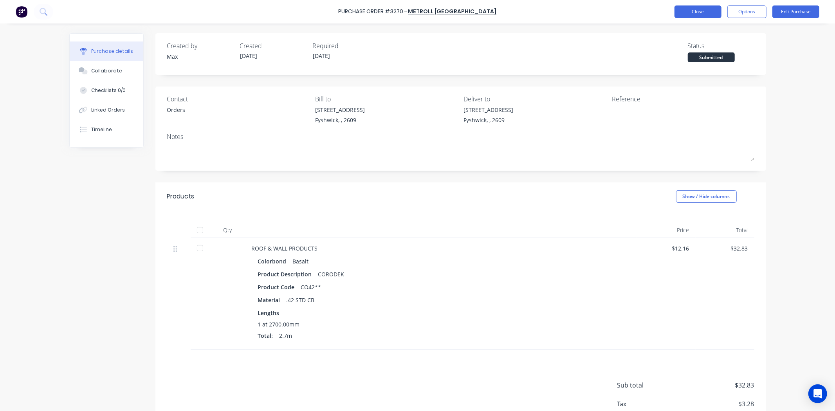
click at [682, 5] on button "Close" at bounding box center [698, 11] width 47 height 13
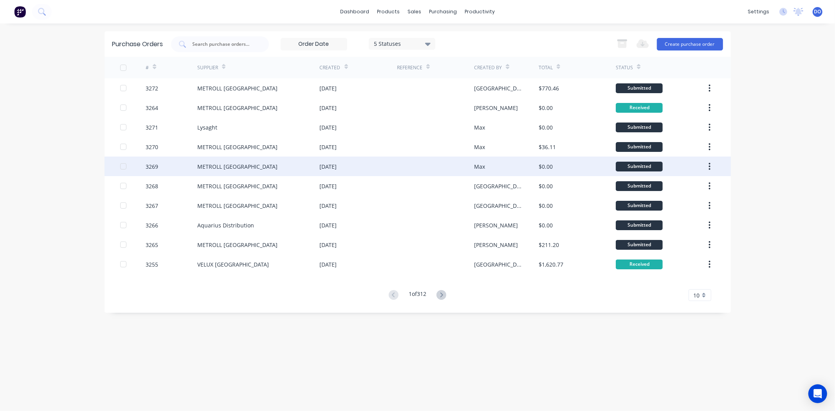
click at [281, 160] on div "METROLL [GEOGRAPHIC_DATA]" at bounding box center [258, 167] width 123 height 20
